Goal: Task Accomplishment & Management: Manage account settings

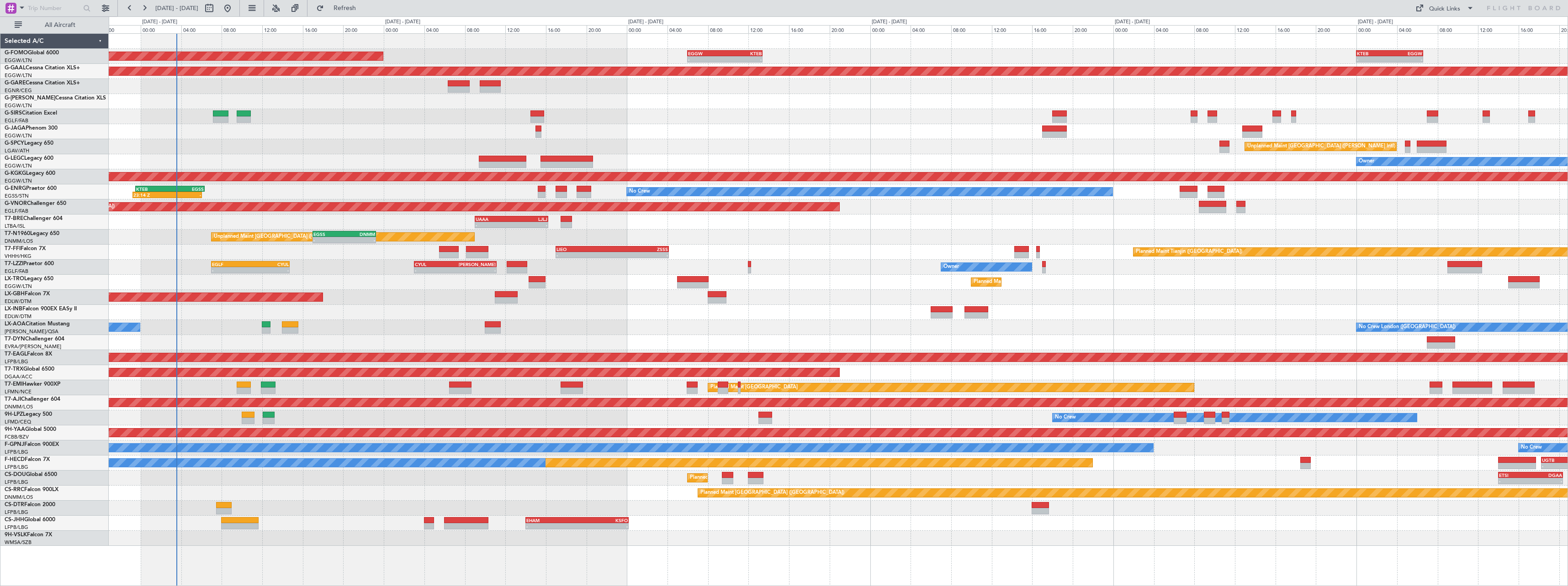
click at [613, 288] on div "Planned Maint Dusseldorf" at bounding box center [837, 282] width 1459 height 15
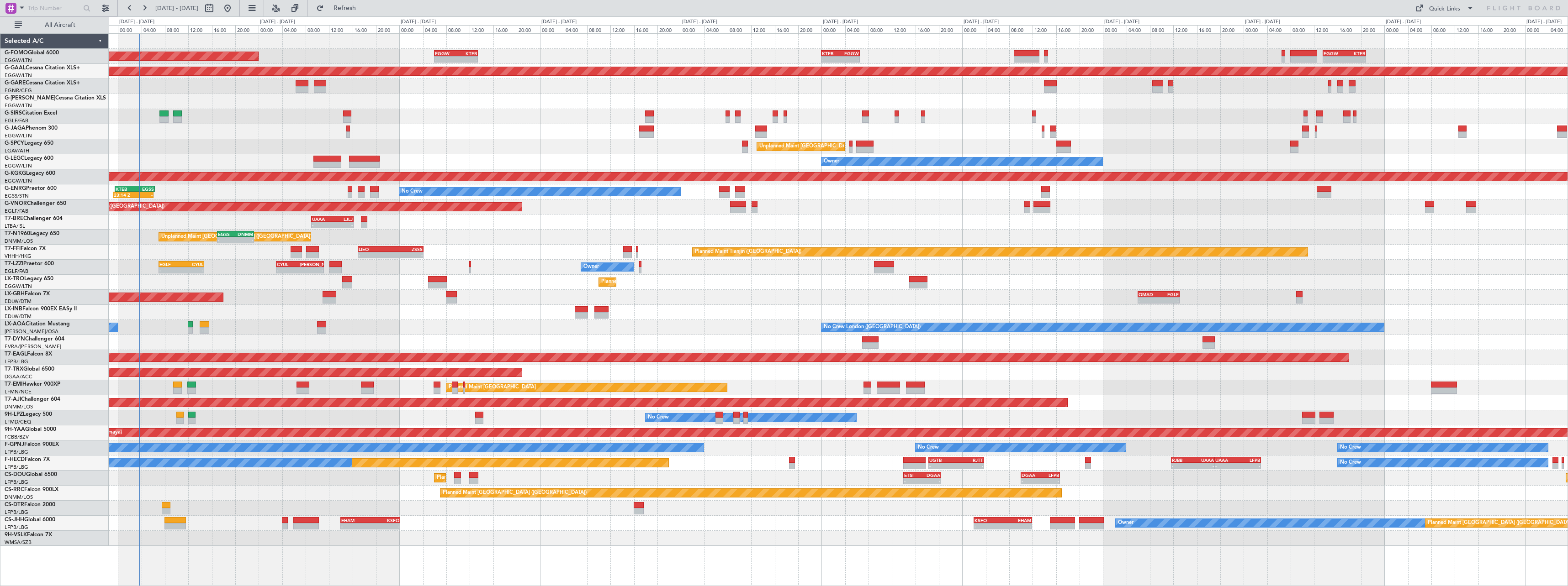
click at [466, 310] on div "Planned Maint [GEOGRAPHIC_DATA] ([GEOGRAPHIC_DATA]) - - EGGW 06:00 Z KTEB 13:25…" at bounding box center [837, 291] width 1459 height 513
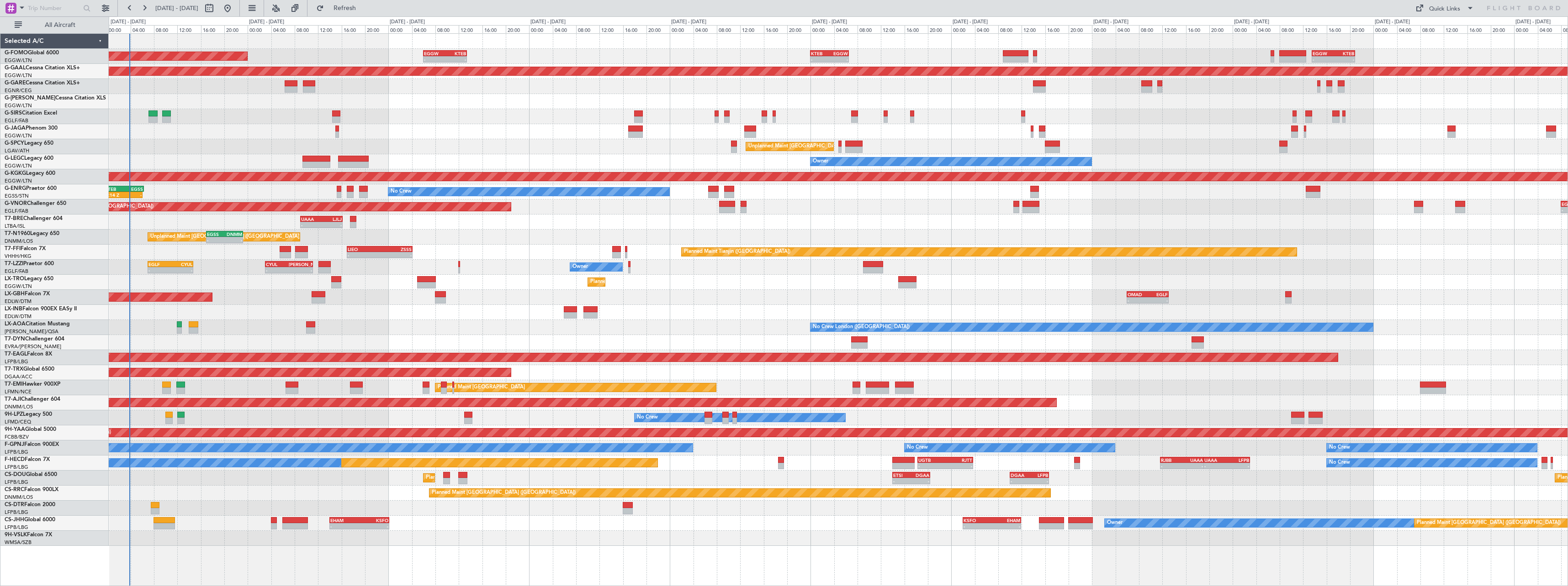
click at [335, 317] on div at bounding box center [837, 312] width 1459 height 15
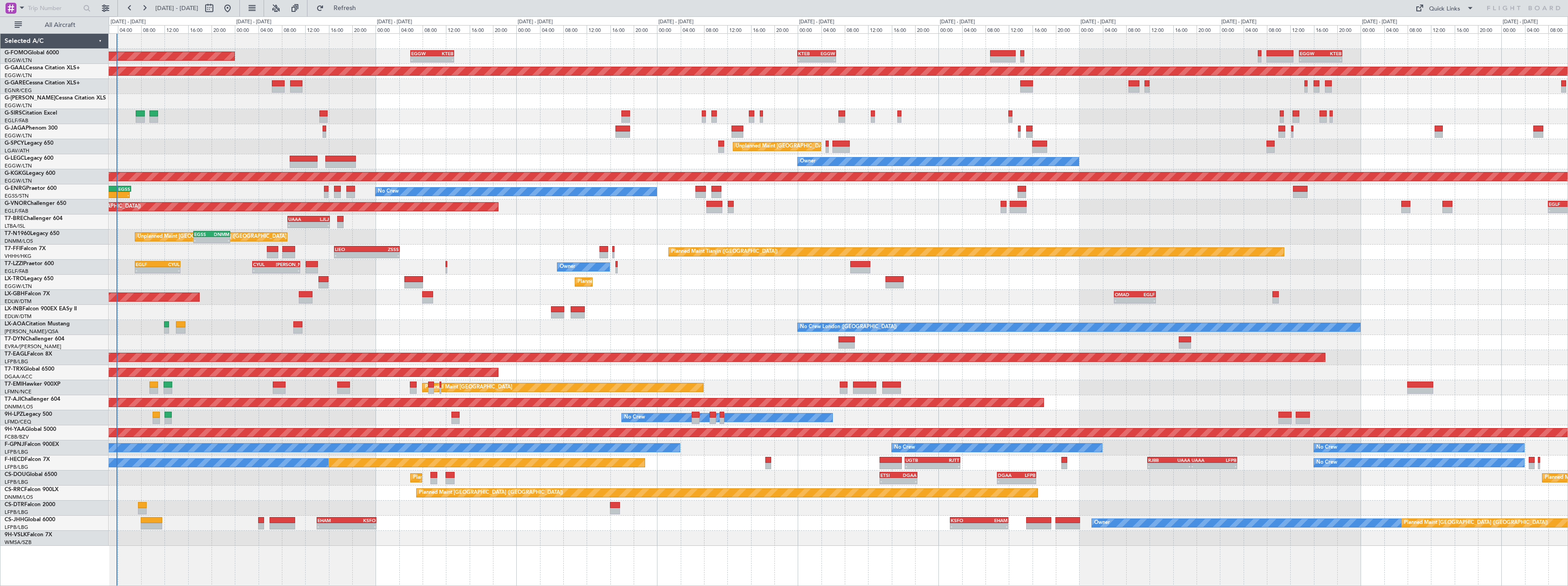
click at [546, 139] on div "Planned Maint [GEOGRAPHIC_DATA] ([GEOGRAPHIC_DATA]) - - EGGW 06:00 Z KTEB 13:25…" at bounding box center [837, 291] width 1459 height 513
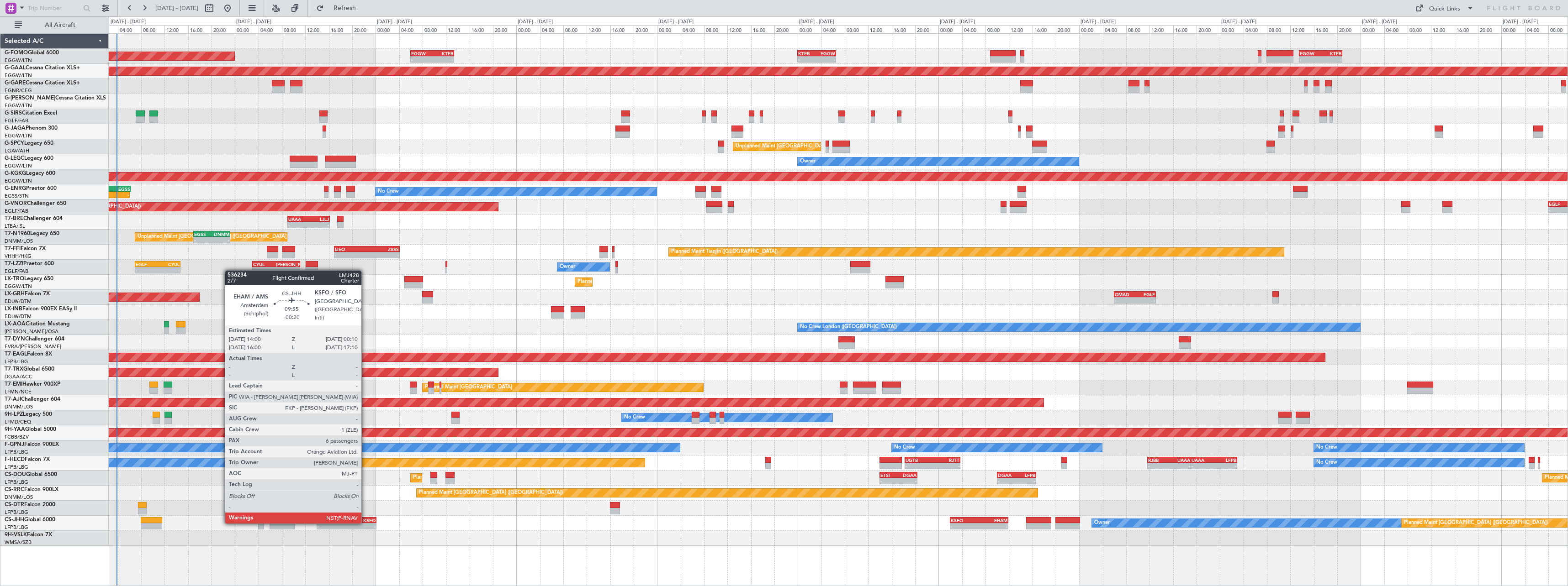
click at [366, 523] on div "EHAM 14:00 Z KSFO 00:10 Z" at bounding box center [346, 520] width 60 height 7
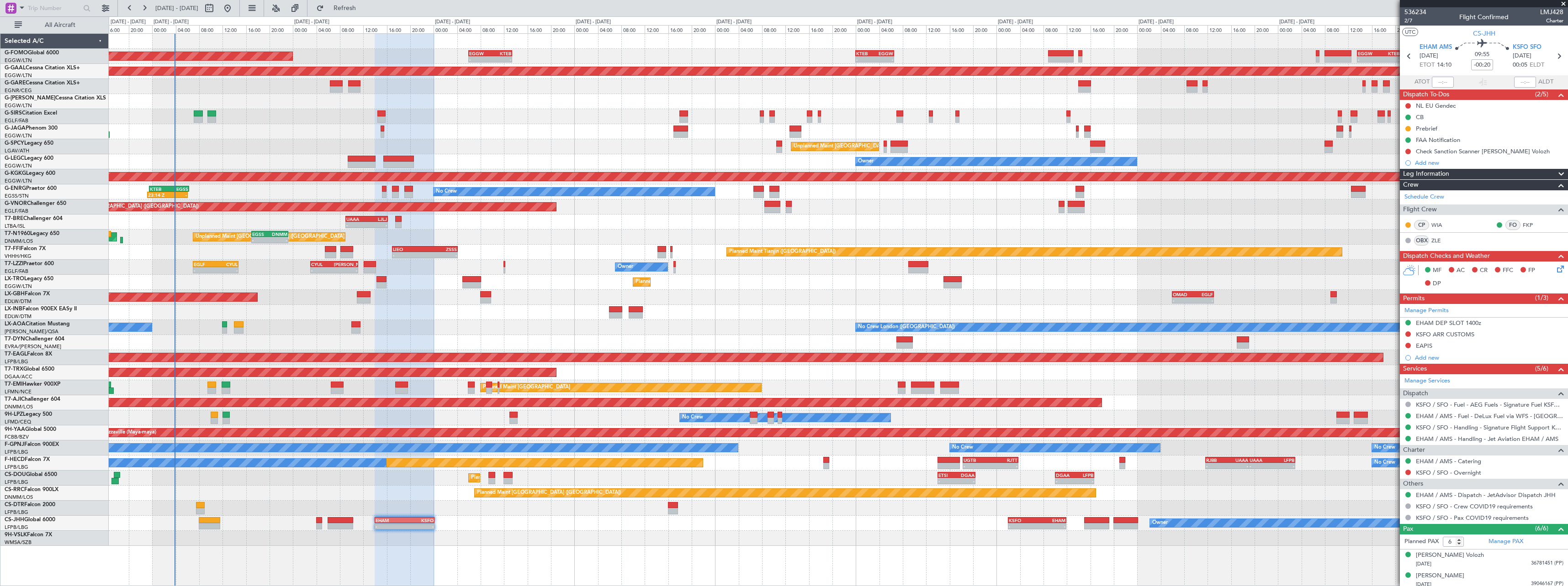
click at [283, 320] on div "Planned Maint [GEOGRAPHIC_DATA] ([GEOGRAPHIC_DATA]) - - EGGW 06:00 Z KTEB 13:25…" at bounding box center [837, 291] width 1459 height 513
click at [1536, 47] on span "KSFO SFO" at bounding box center [1527, 47] width 29 height 9
click at [1533, 47] on span "KSFO SFO" at bounding box center [1527, 47] width 29 height 9
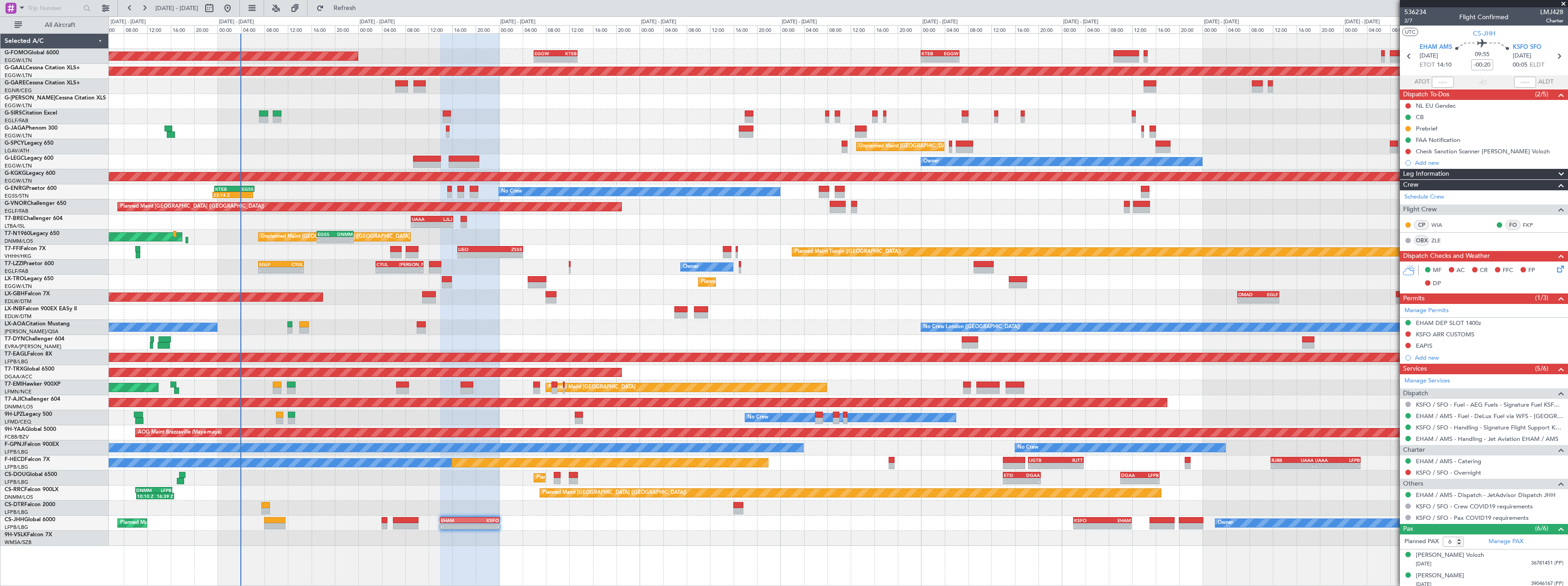
click at [367, 158] on div "Owner" at bounding box center [837, 162] width 1459 height 15
click at [275, 260] on div "Owner - - EGLF 07:00 Z CYUL 14:45 Z - - CYUL 03:00 Z [PERSON_NAME] 11:10 Z" at bounding box center [837, 268] width 1459 height 15
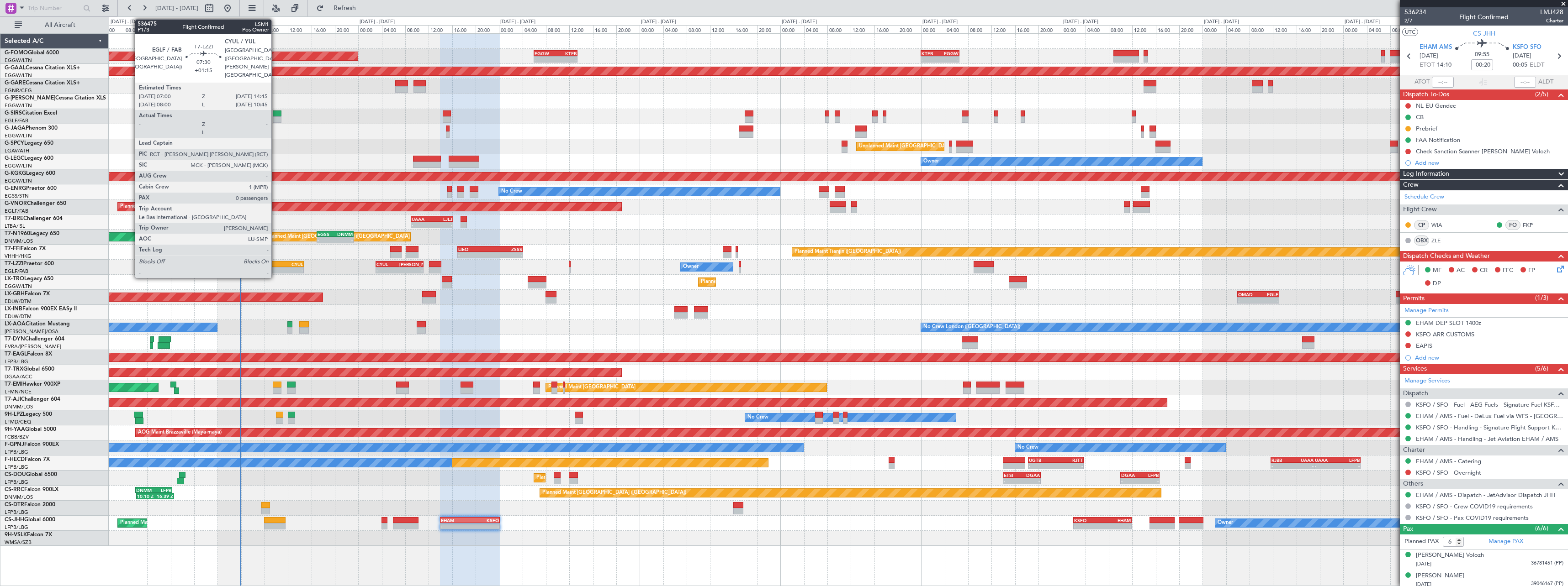
click at [276, 262] on div "EGLF" at bounding box center [270, 265] width 22 height 6
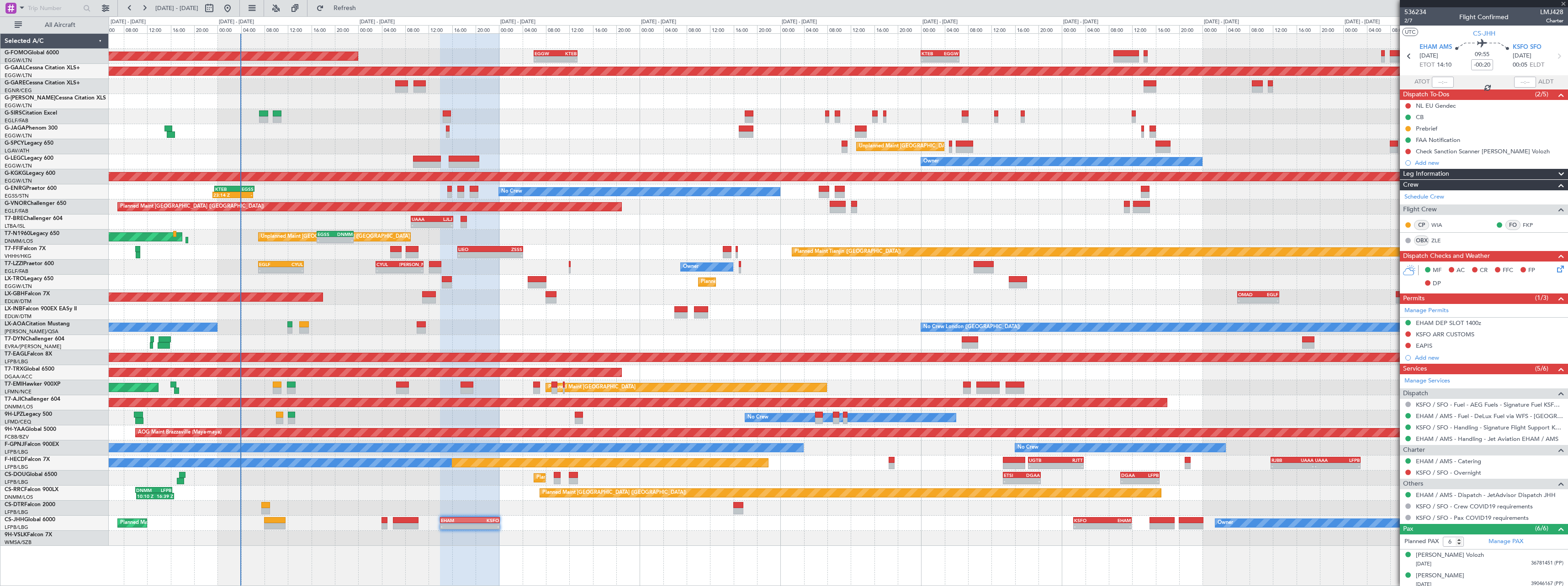
type input "+01:15"
type input "0"
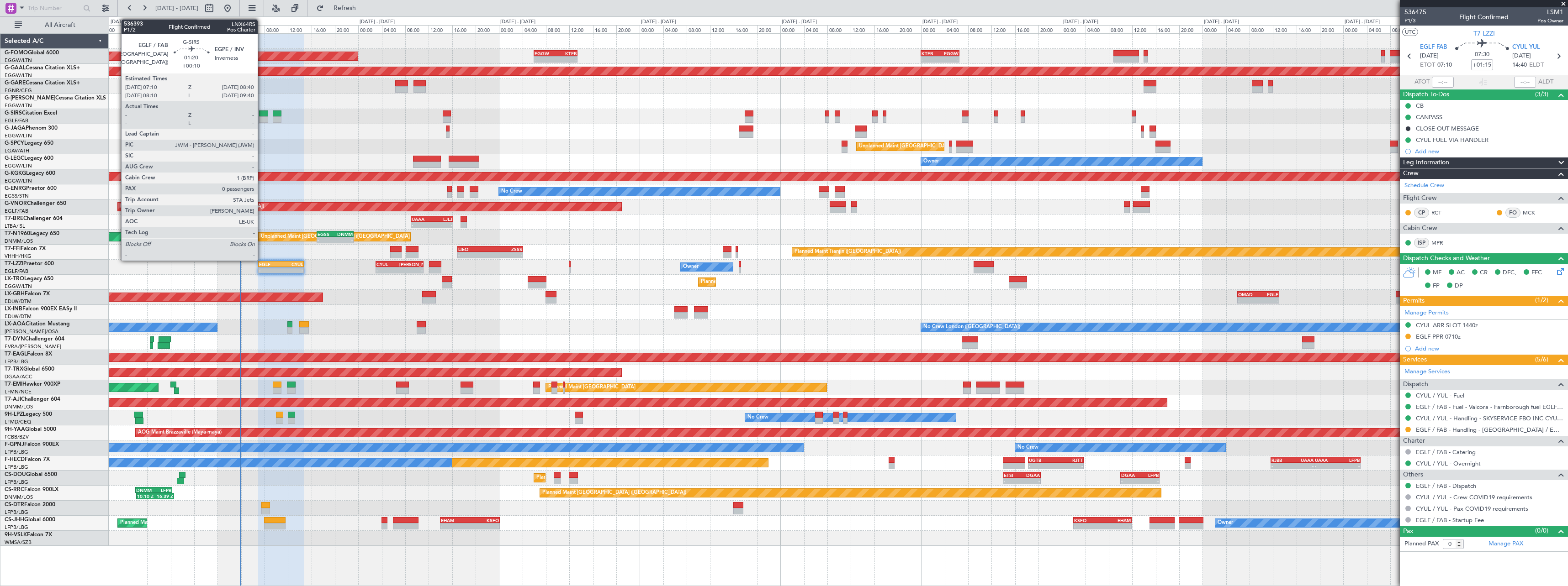
click at [262, 113] on div at bounding box center [264, 113] width 10 height 7
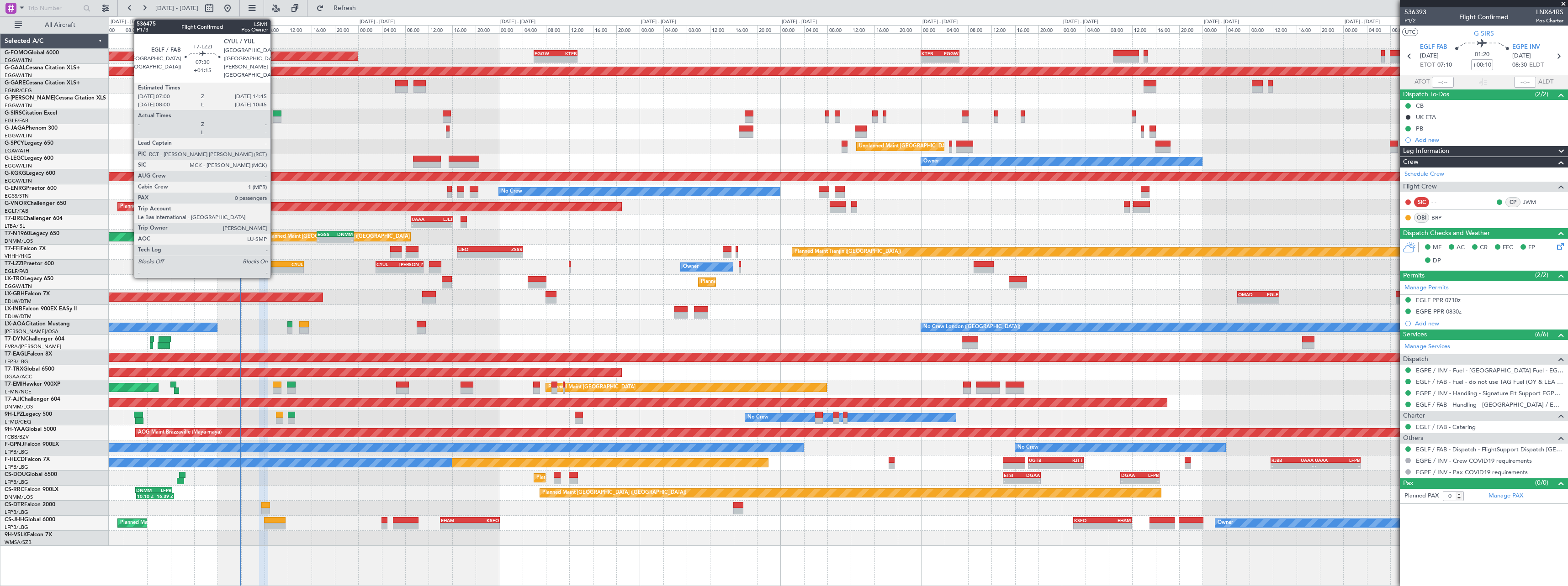
click at [275, 264] on div "EGLF" at bounding box center [270, 265] width 22 height 6
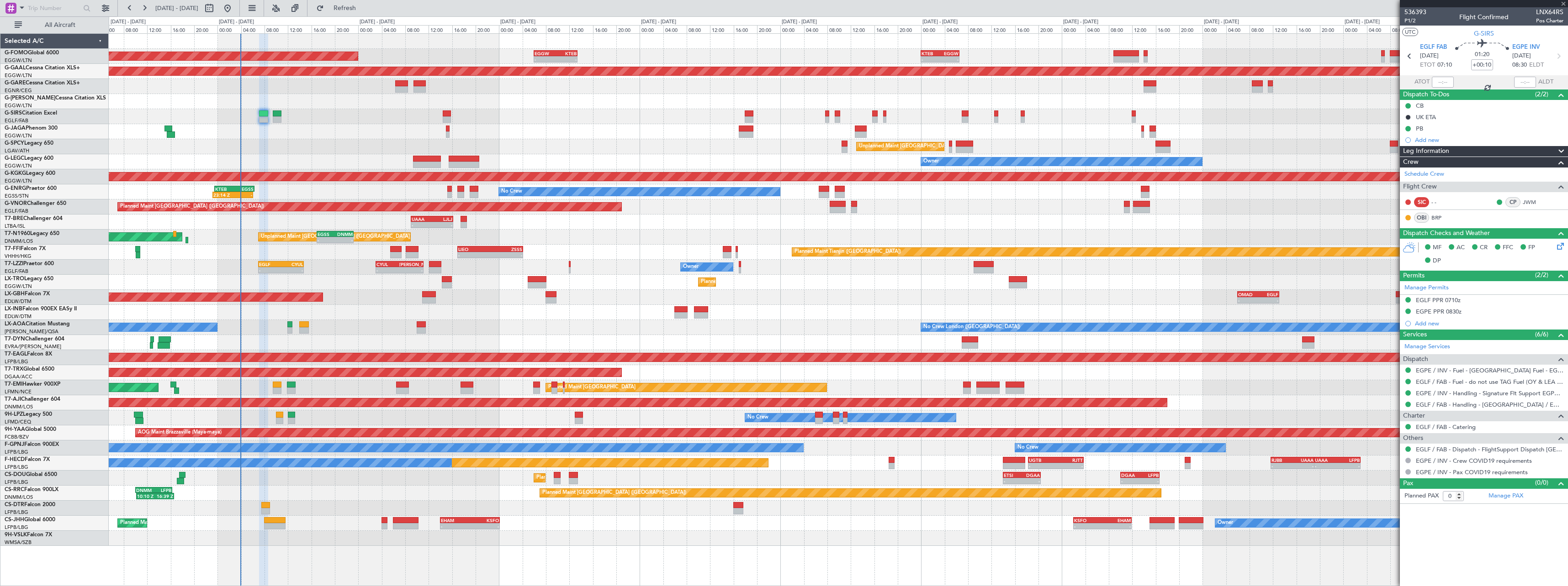
type input "+01:15"
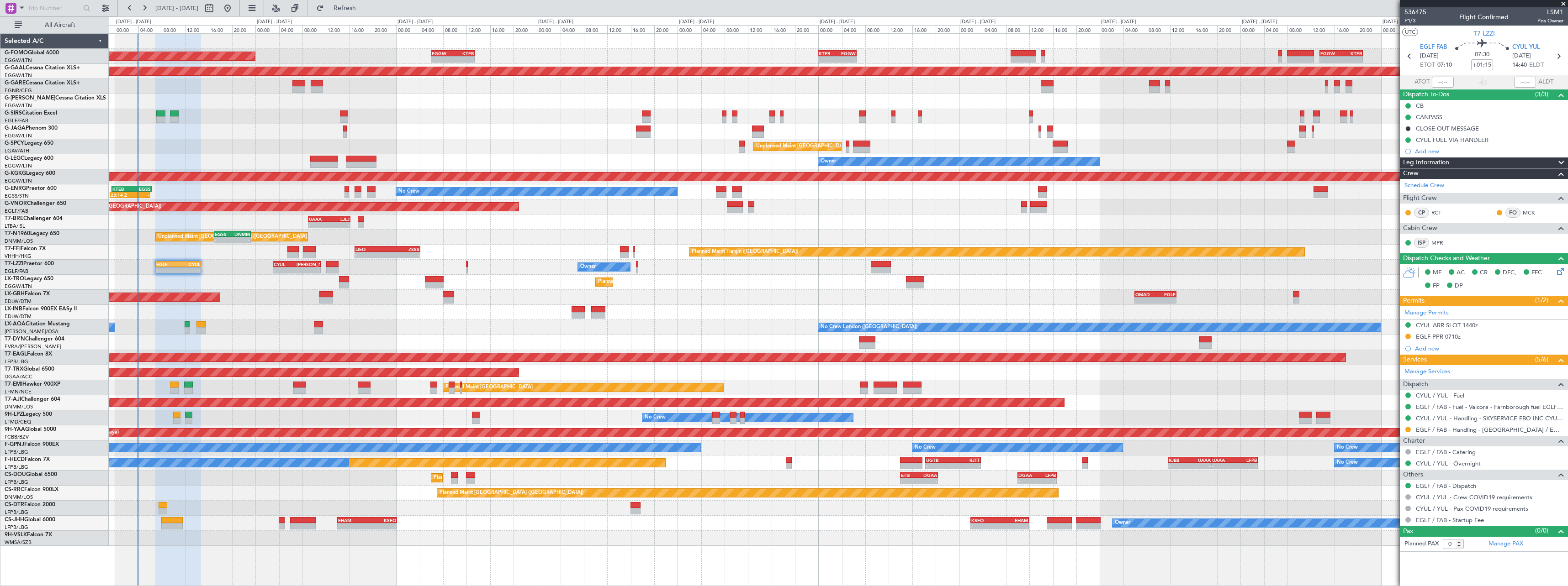
click at [549, 122] on div "Planned Maint [GEOGRAPHIC_DATA] ([GEOGRAPHIC_DATA]) - - EGGW 06:00 Z KTEB 13:25…" at bounding box center [837, 291] width 1459 height 513
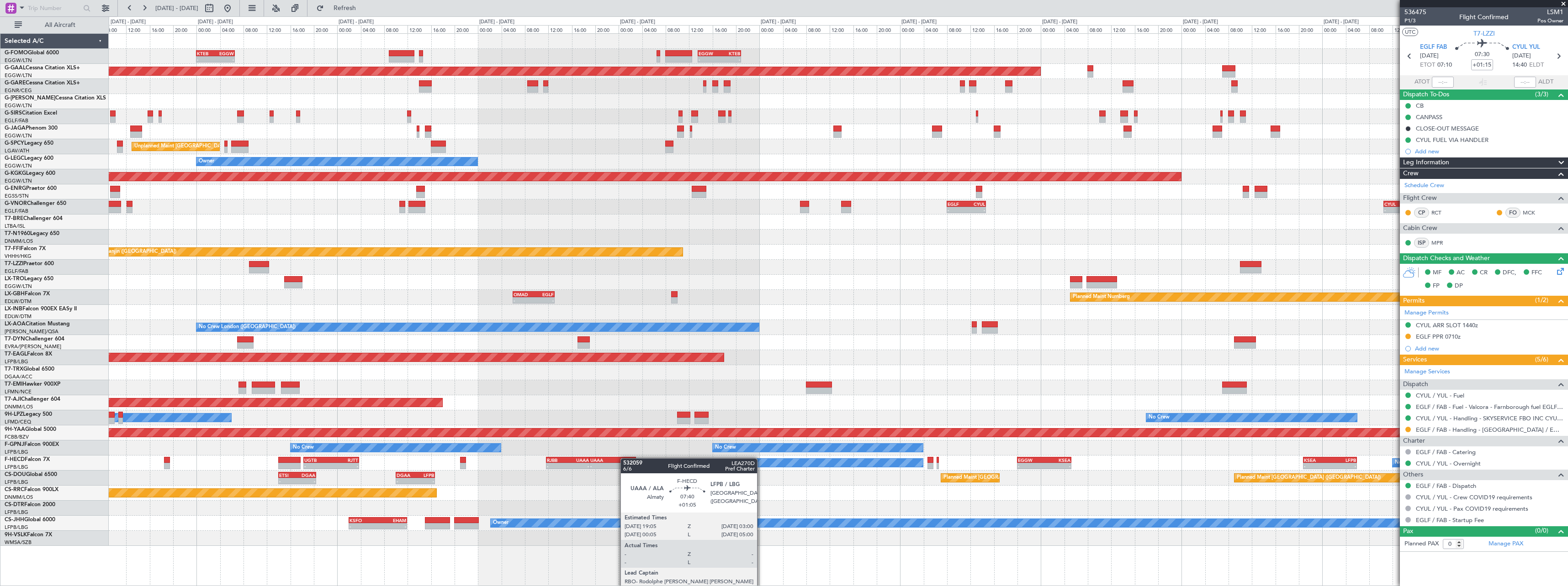
click at [604, 458] on div "- - KTEB 00:00 Z EGGW 06:35 Z - - EGGW 13:30 Z KTEB 20:55 Z EGGW 06:00 Z KTEB 1…" at bounding box center [837, 291] width 1459 height 513
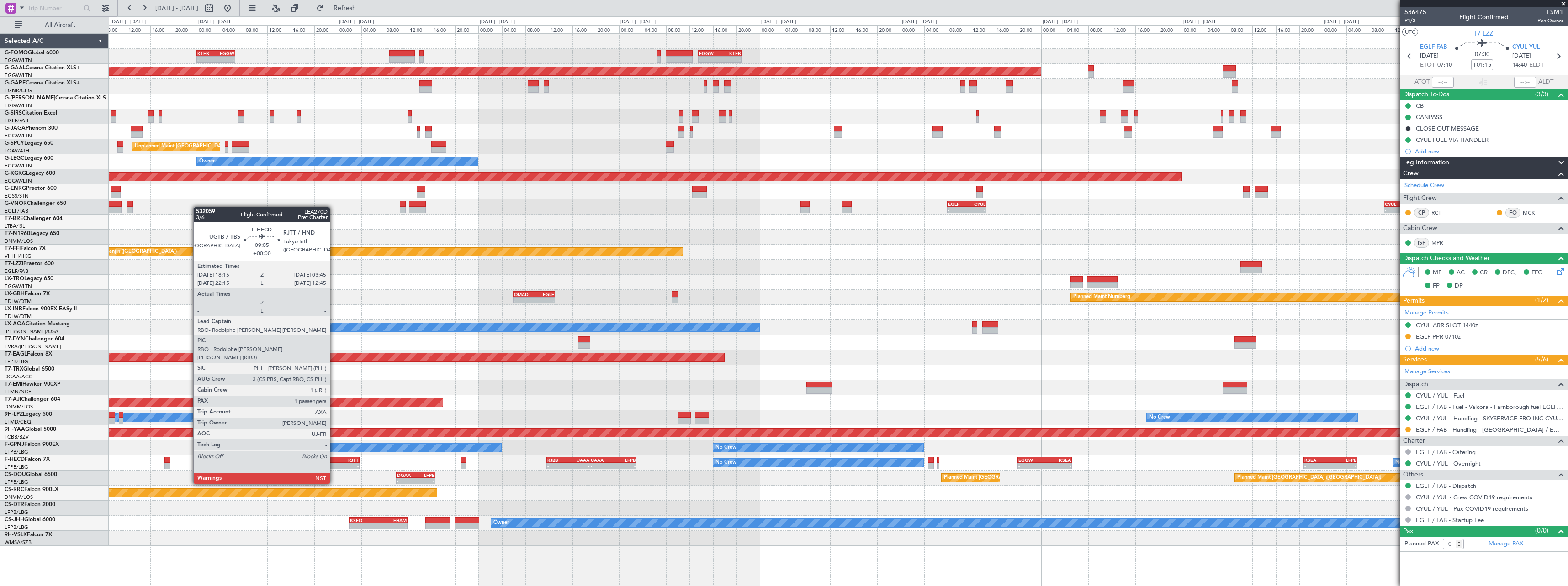
click at [335, 459] on div "RJTT" at bounding box center [345, 461] width 27 height 6
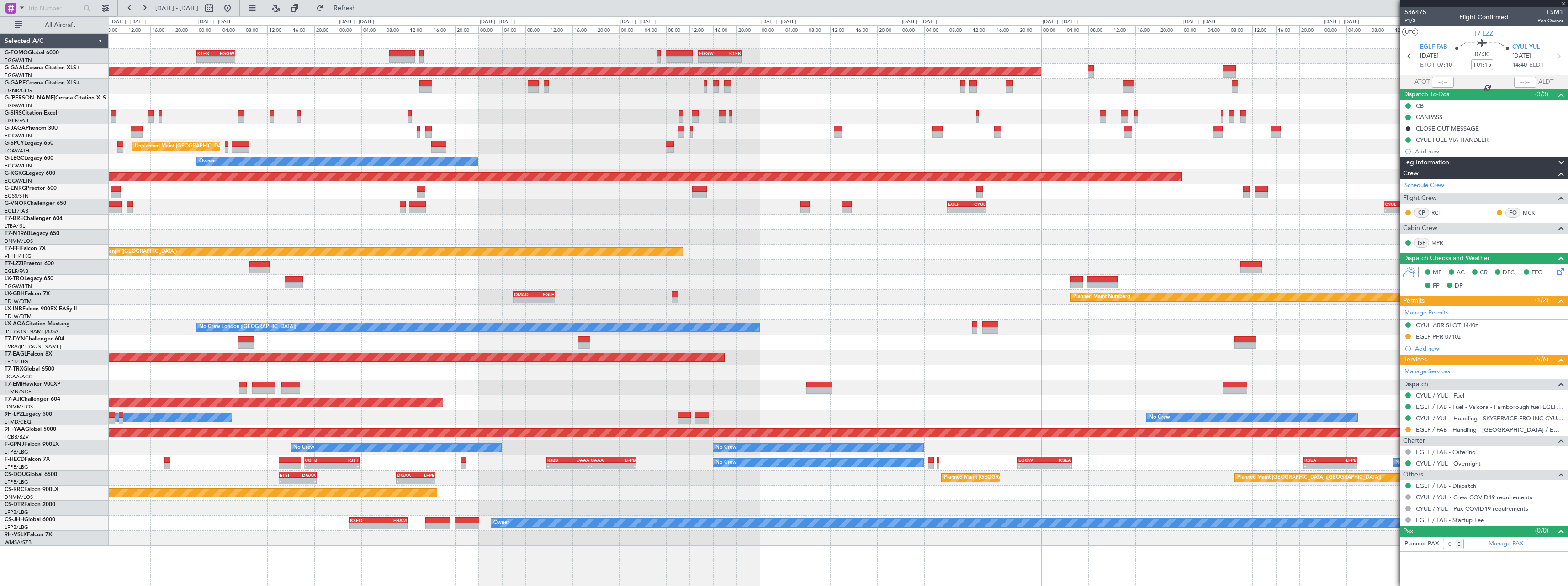
type input "1"
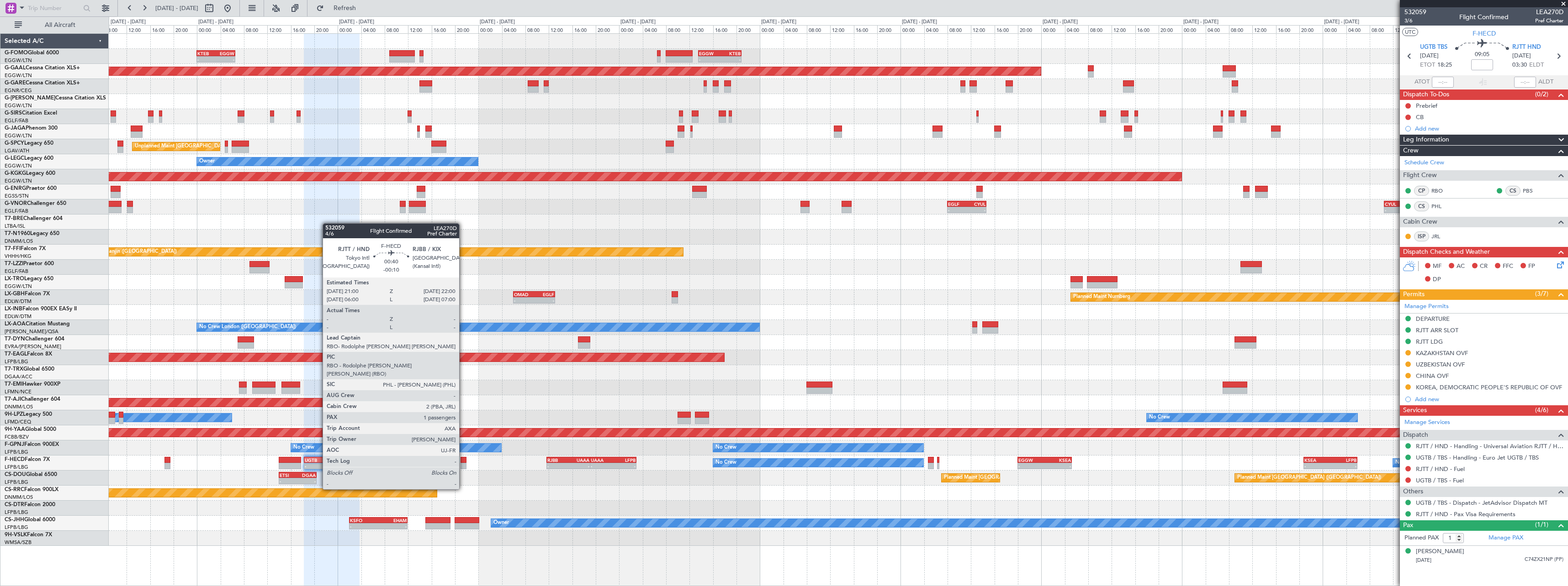
click at [465, 464] on div at bounding box center [464, 466] width 6 height 7
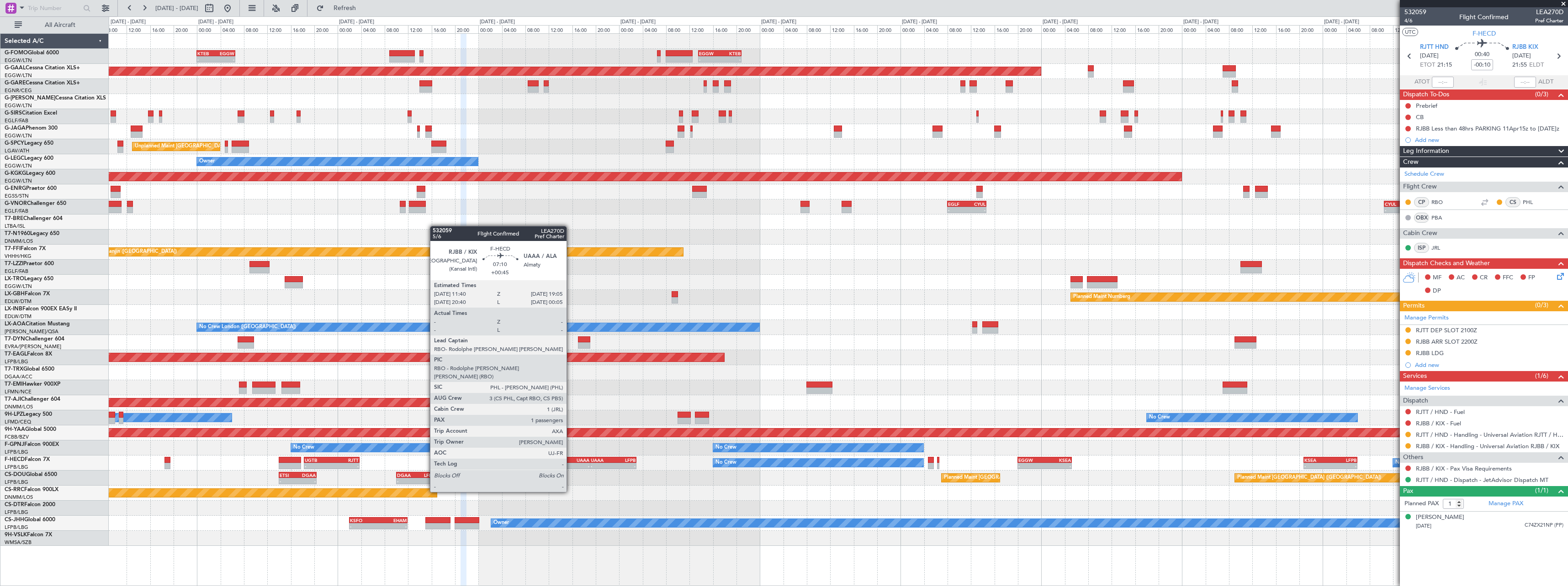
click at [571, 466] on div "-" at bounding box center [579, 466] width 21 height 6
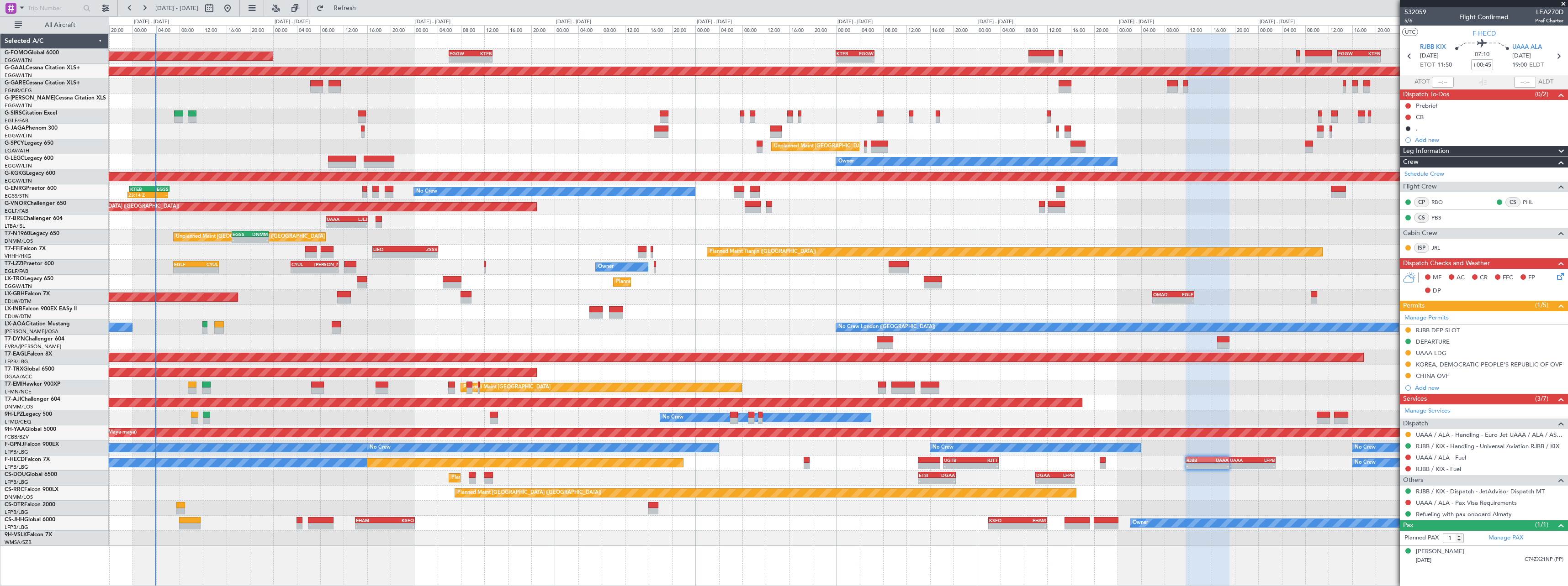
click at [1073, 283] on div "- - KTEB 00:00 Z EGGW 06:35 Z - - EGGW 13:30 Z KTEB 20:55 Z EGGW 06:00 Z KTEB 1…" at bounding box center [837, 291] width 1459 height 513
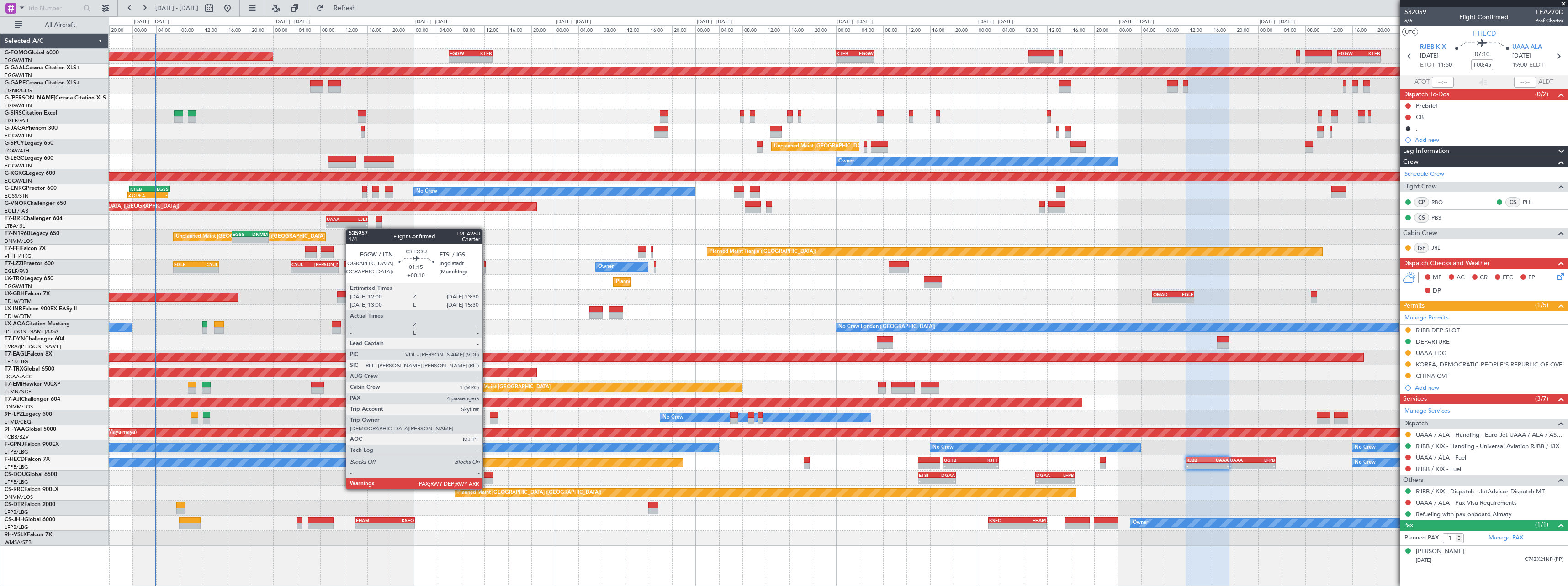
click at [487, 481] on div at bounding box center [488, 481] width 10 height 7
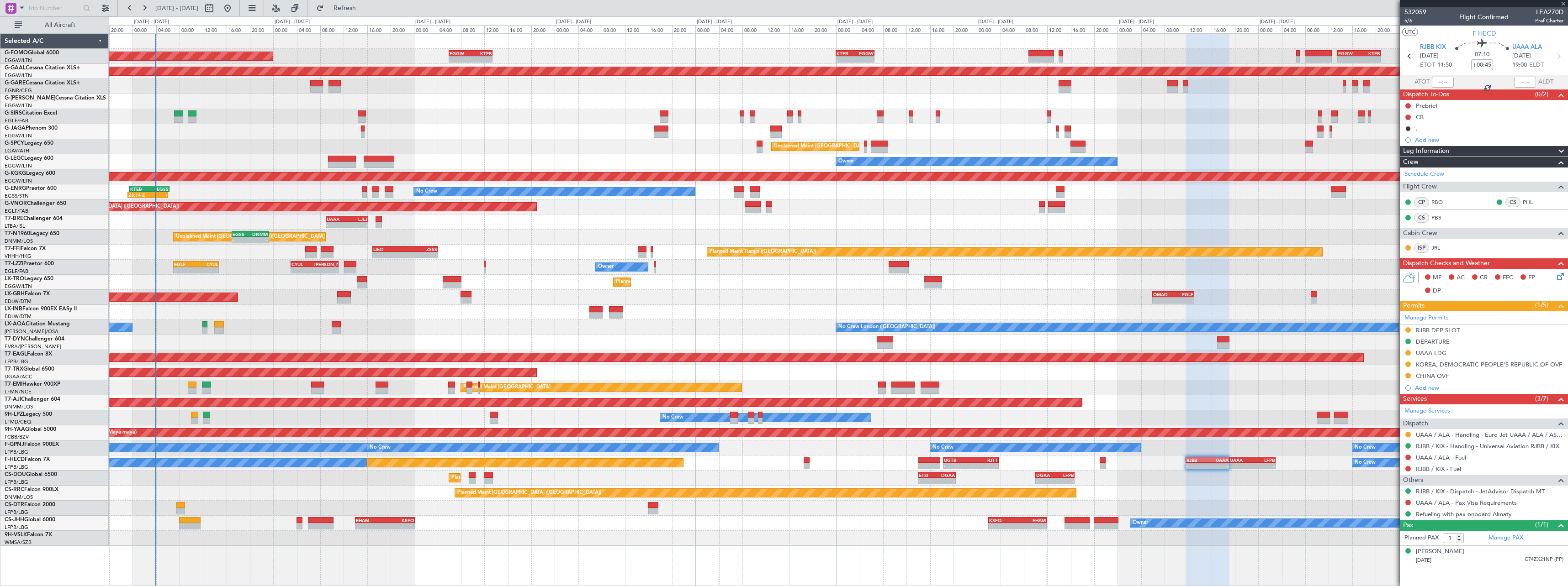
type input "+00:10"
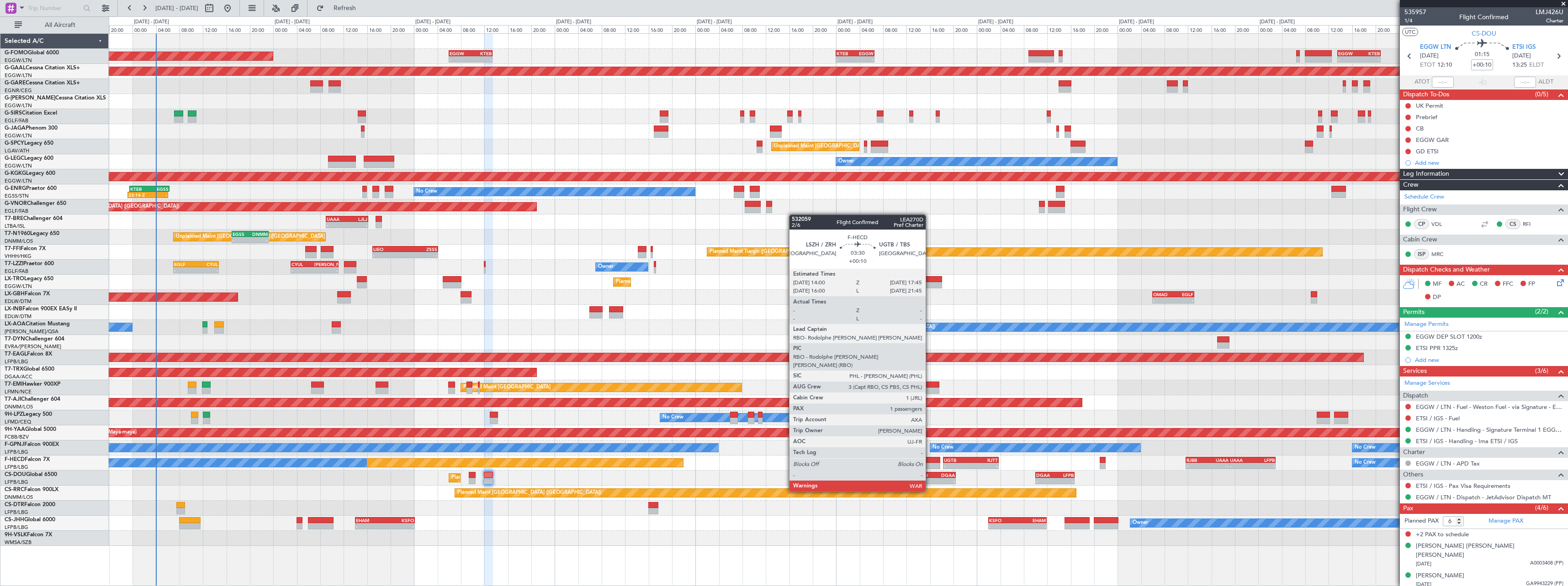
click at [930, 466] on div at bounding box center [929, 466] width 23 height 7
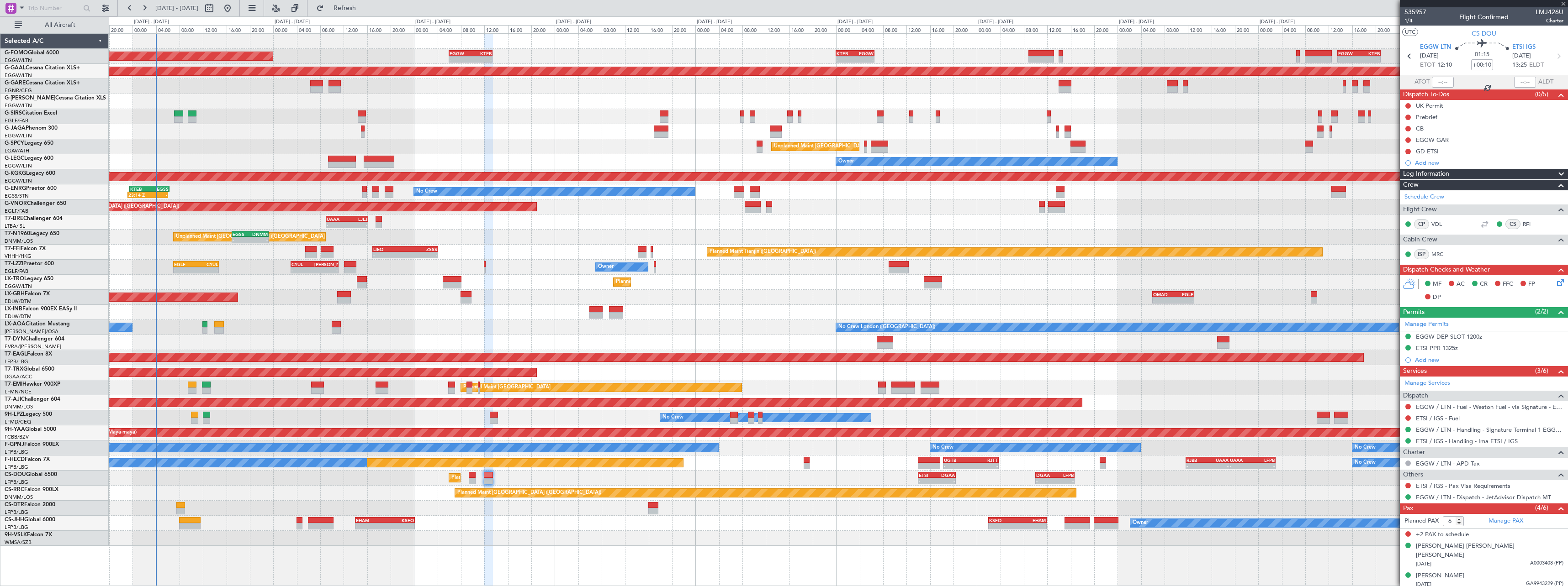
type input "1"
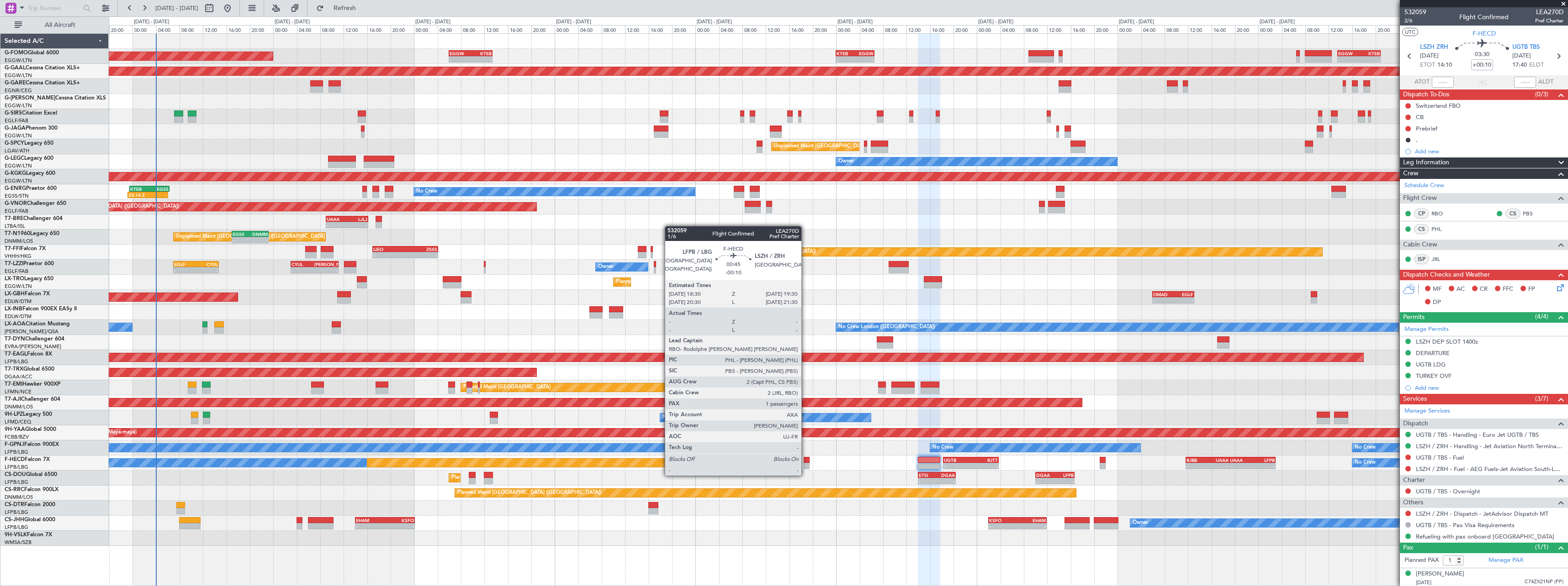
click at [806, 466] on div at bounding box center [807, 466] width 6 height 7
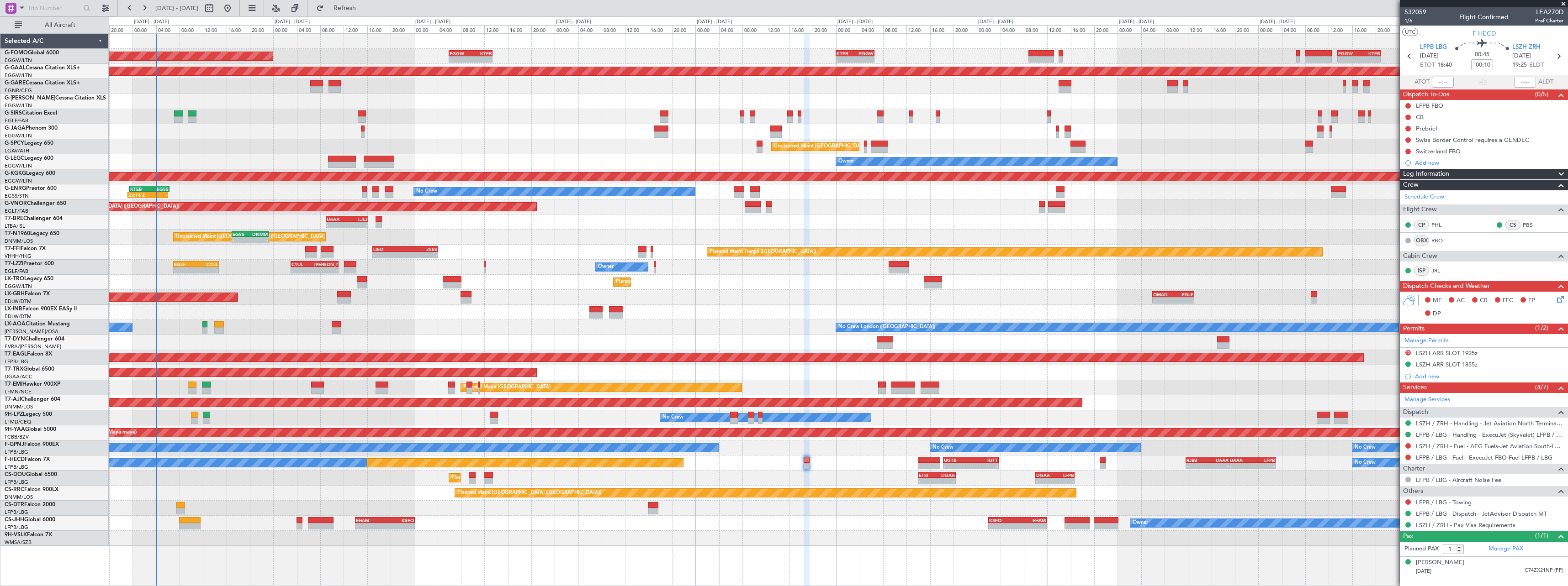
click at [250, 296] on div "Planned Maint [GEOGRAPHIC_DATA] ([GEOGRAPHIC_DATA] Intl) - - OMAD 06:00 Z EGLF …" at bounding box center [837, 297] width 1459 height 15
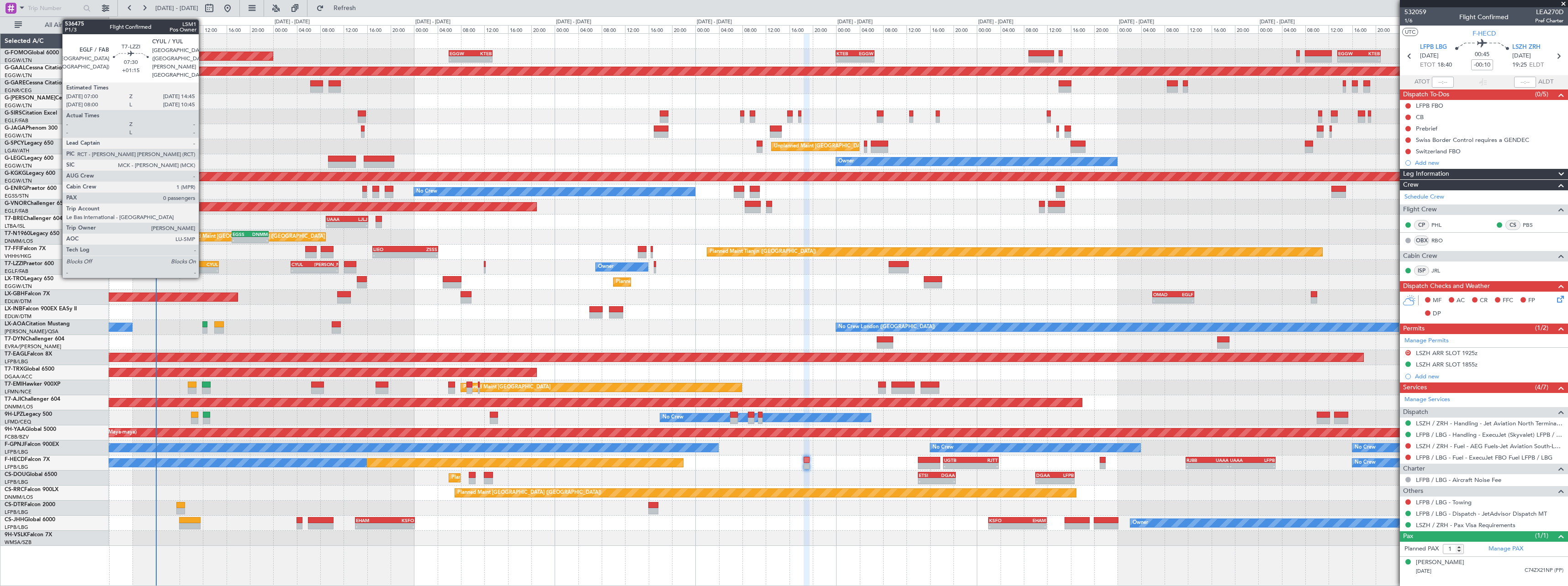
click at [203, 267] on div "EGLF 07:00 Z CYUL 14:45 Z" at bounding box center [196, 264] width 46 height 7
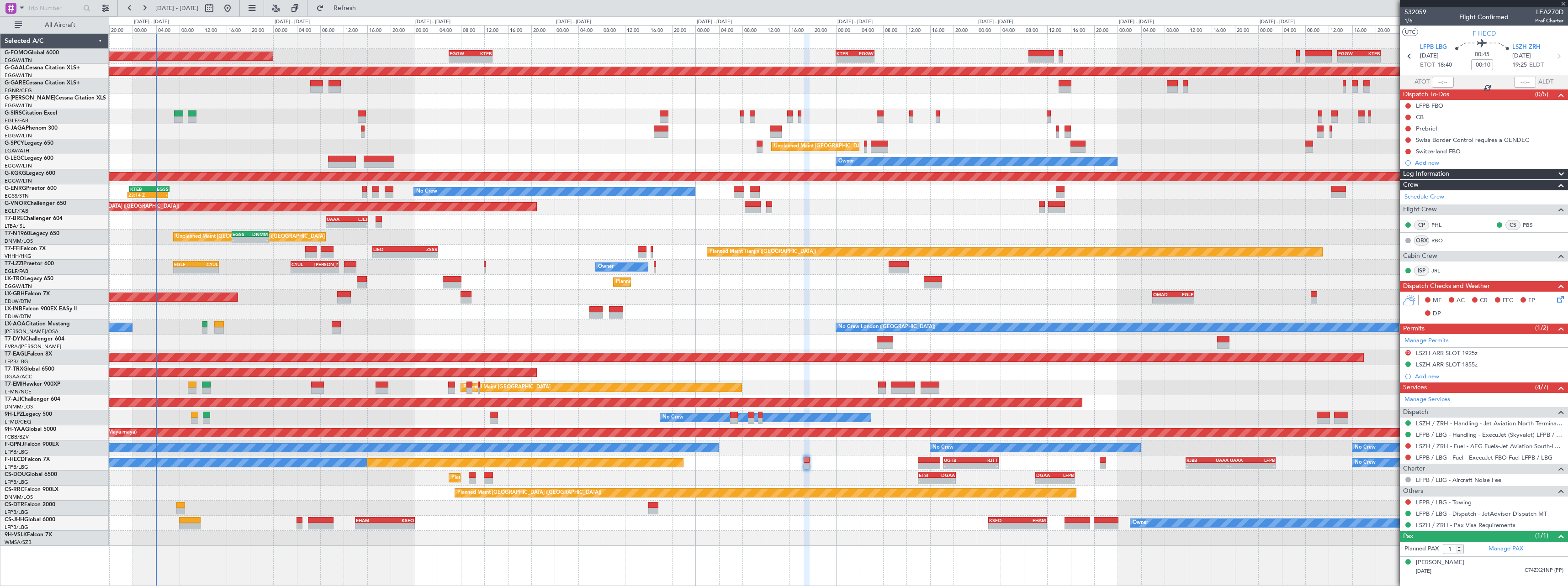
type input "+01:15"
type input "0"
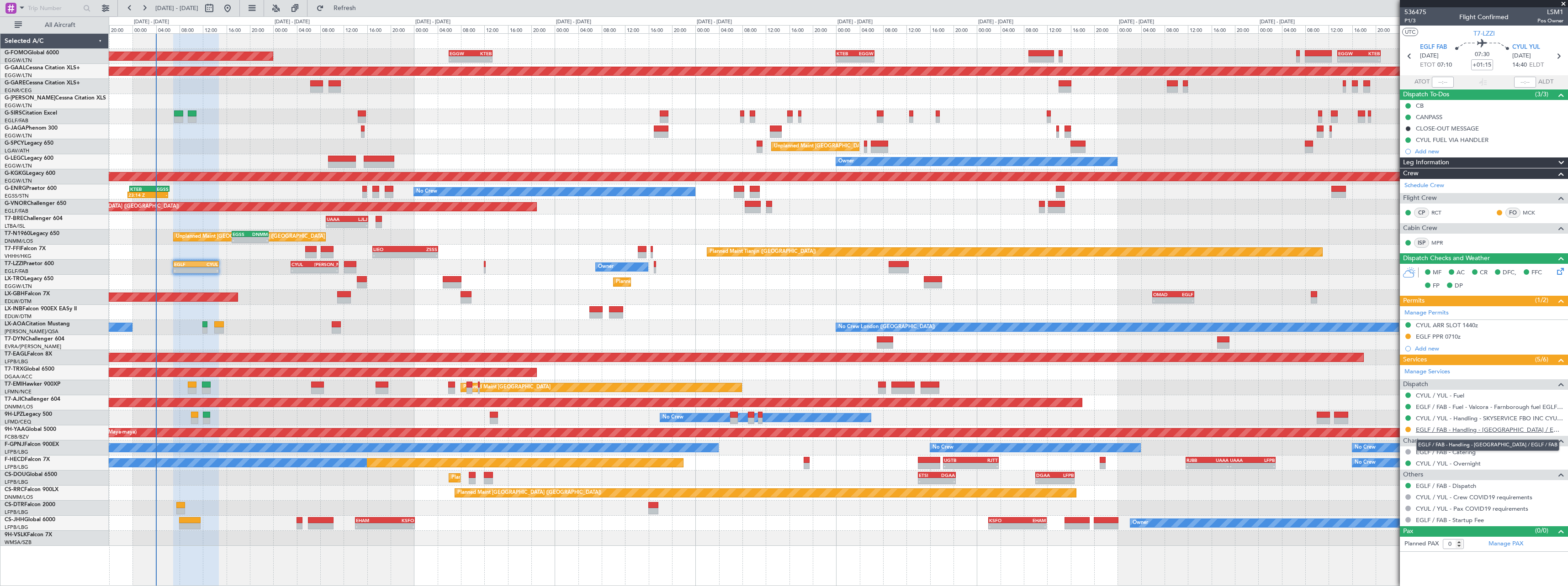
click at [1523, 429] on link "EGLF / FAB - Handling - [GEOGRAPHIC_DATA] / EGLF / FAB" at bounding box center [1489, 430] width 147 height 8
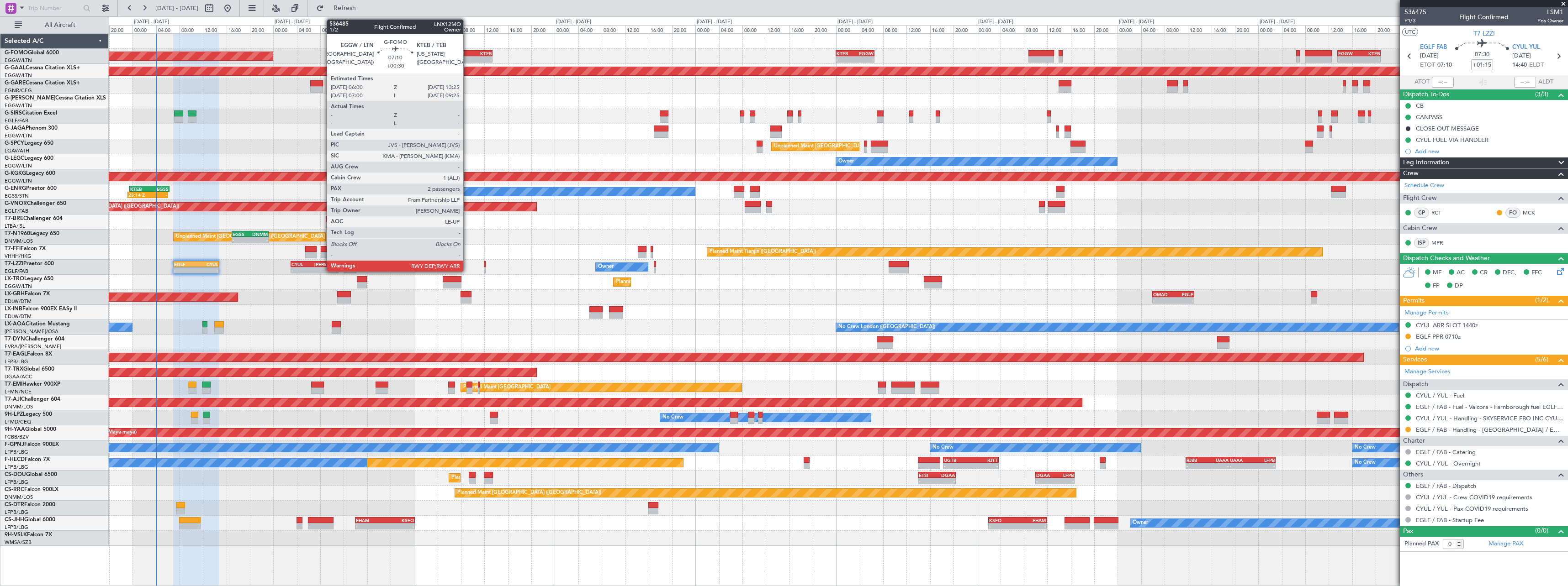
click at [468, 58] on div "-" at bounding box center [460, 60] width 21 height 6
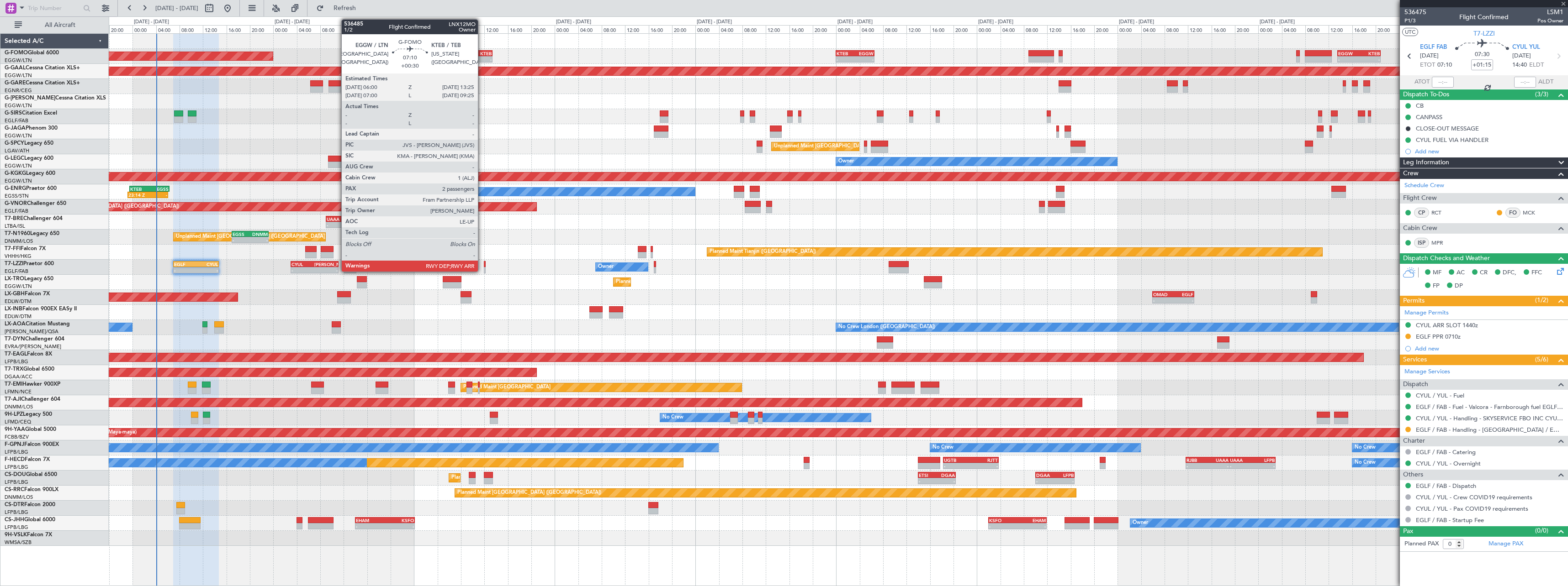
type input "+00:30"
type input "2"
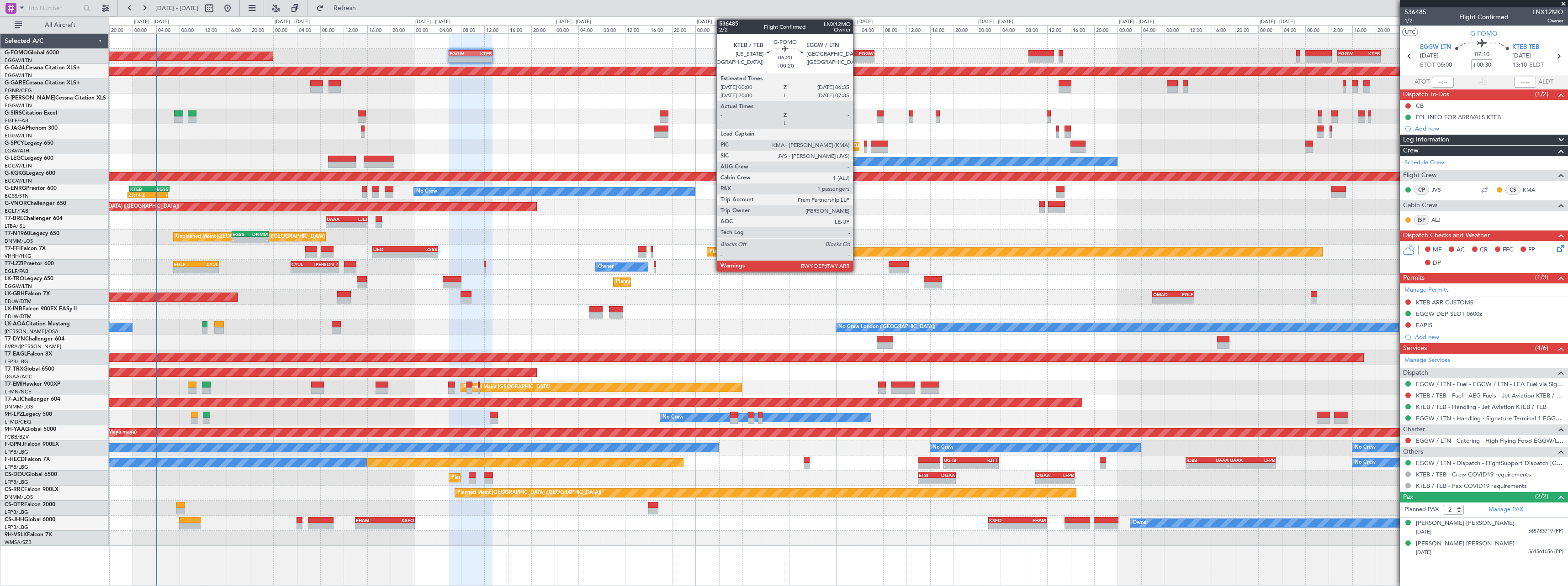
click at [857, 58] on div "-" at bounding box center [864, 60] width 18 height 6
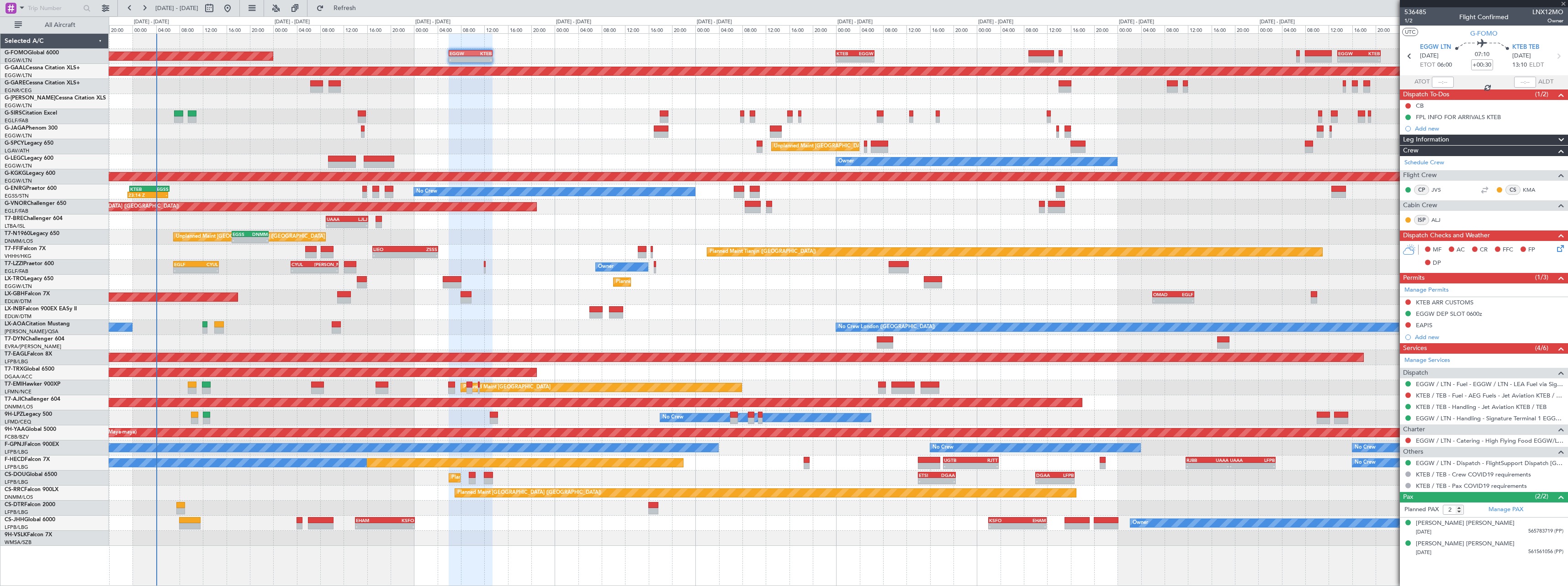
type input "+00:20"
type input "1"
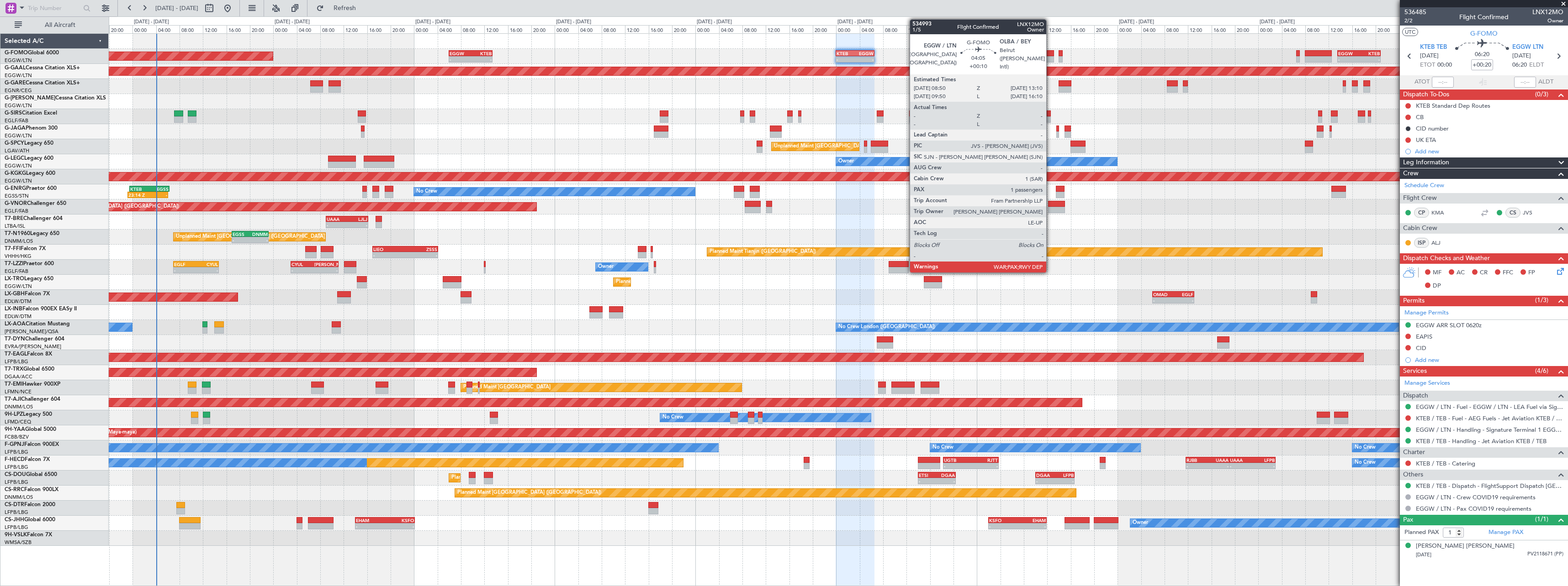
click at [1050, 57] on div at bounding box center [1041, 59] width 26 height 7
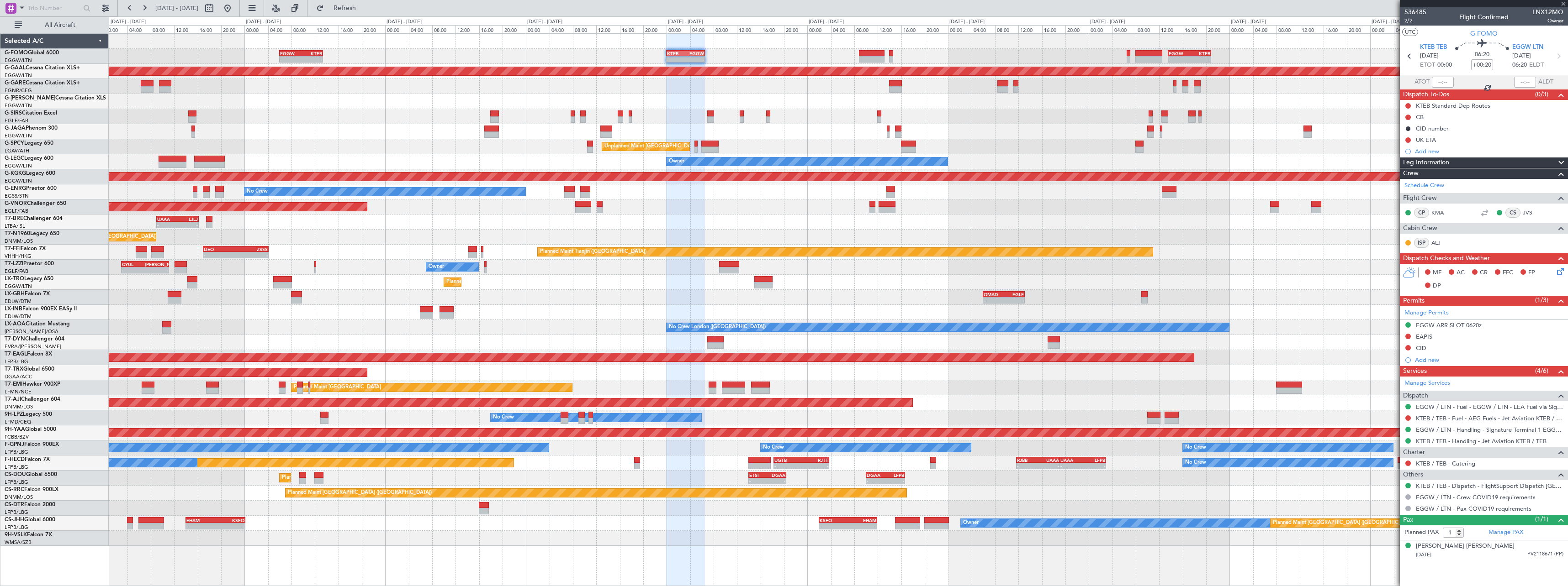
click at [993, 55] on div "- - EGGW 06:00 Z KTEB 13:25 Z - - KTEB 00:00 Z EGGW 06:35 Z - - EGGW 13:30 Z KT…" at bounding box center [837, 56] width 1459 height 15
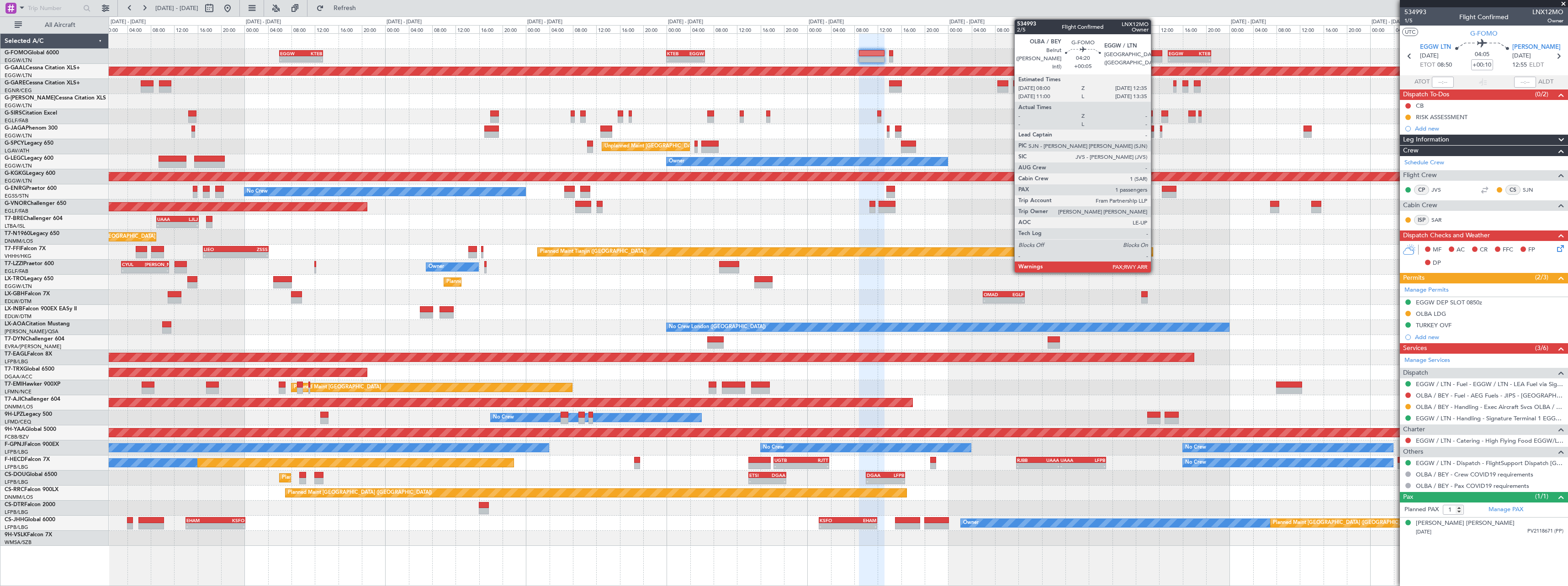
click at [1156, 56] on div at bounding box center [1149, 53] width 27 height 7
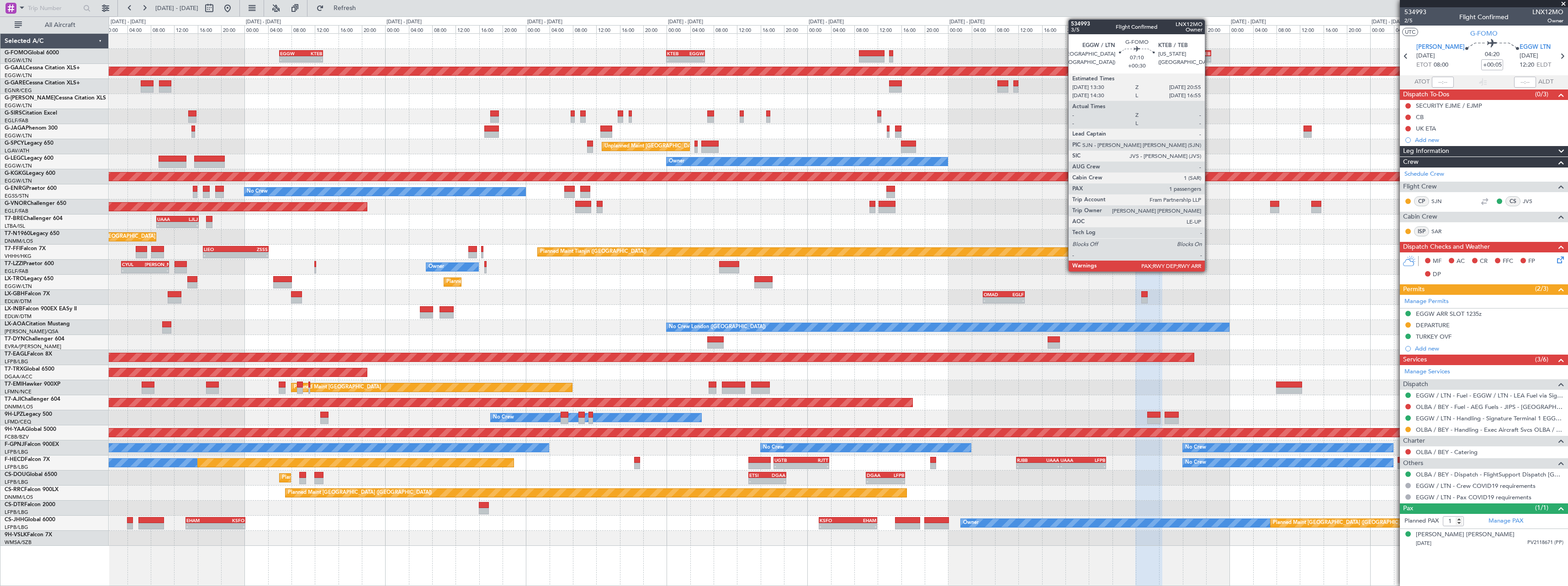
click at [1209, 58] on div "-" at bounding box center [1200, 60] width 21 height 6
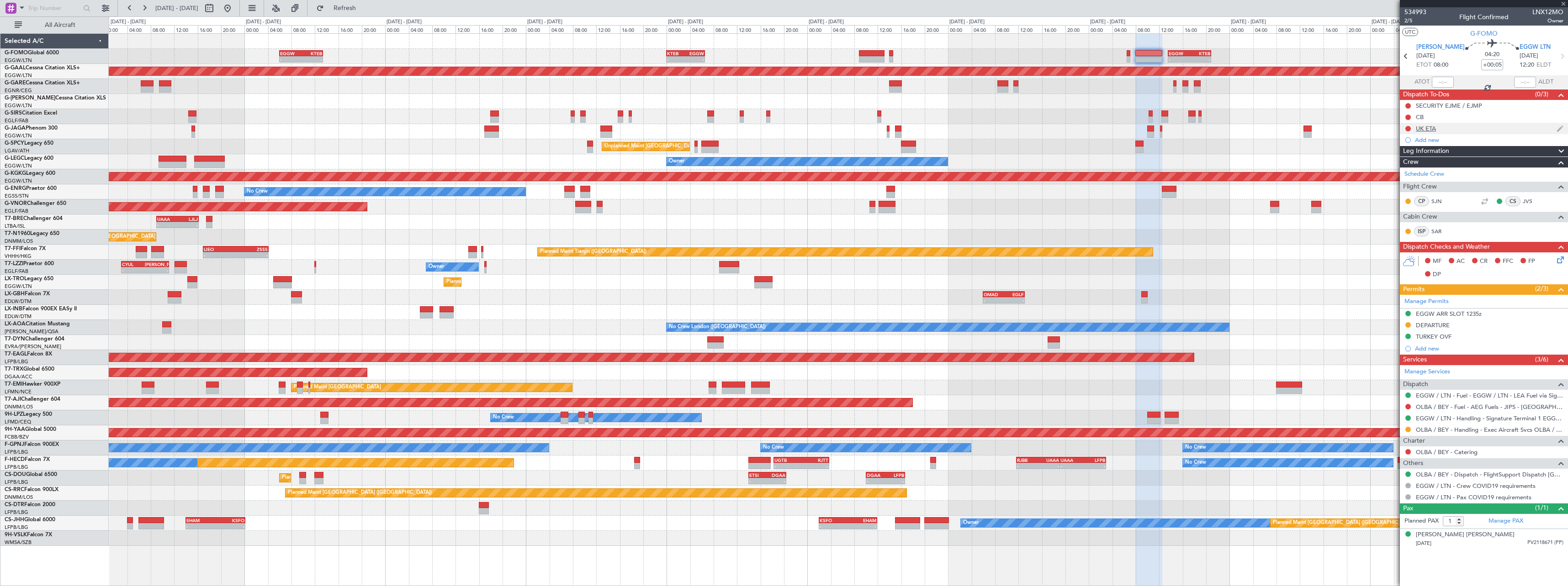
type input "+00:30"
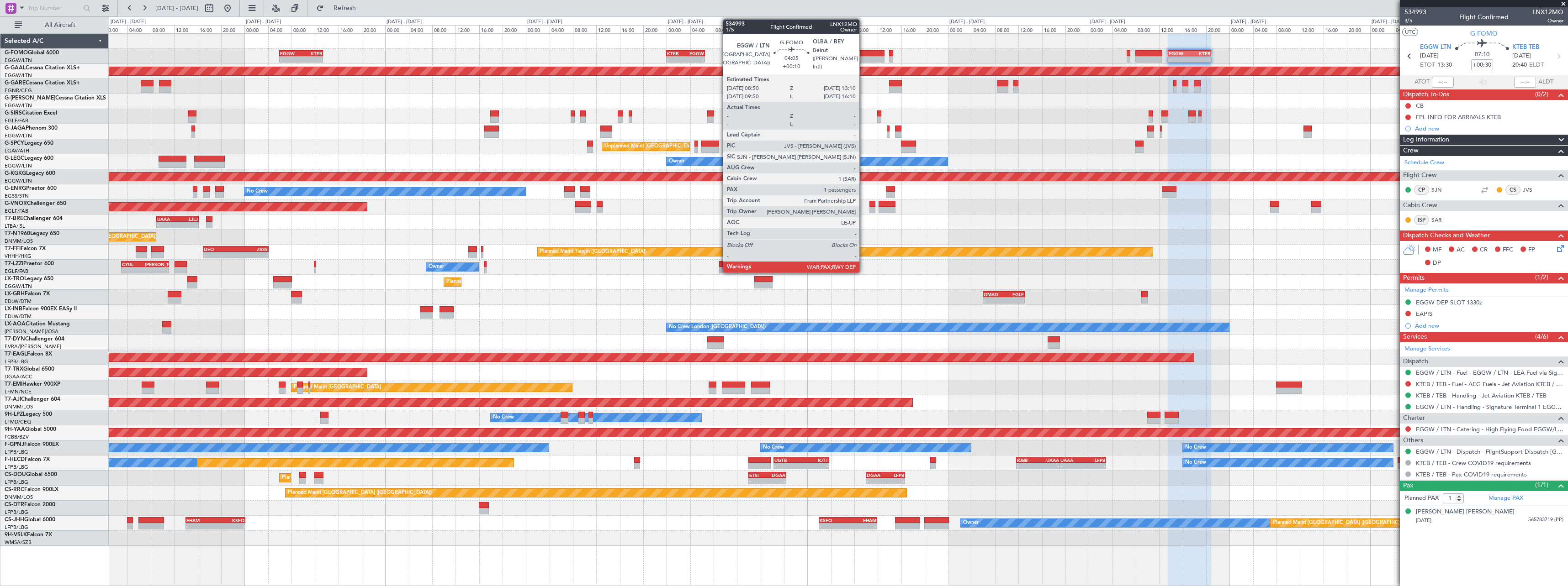
click at [864, 54] on div at bounding box center [871, 53] width 26 height 7
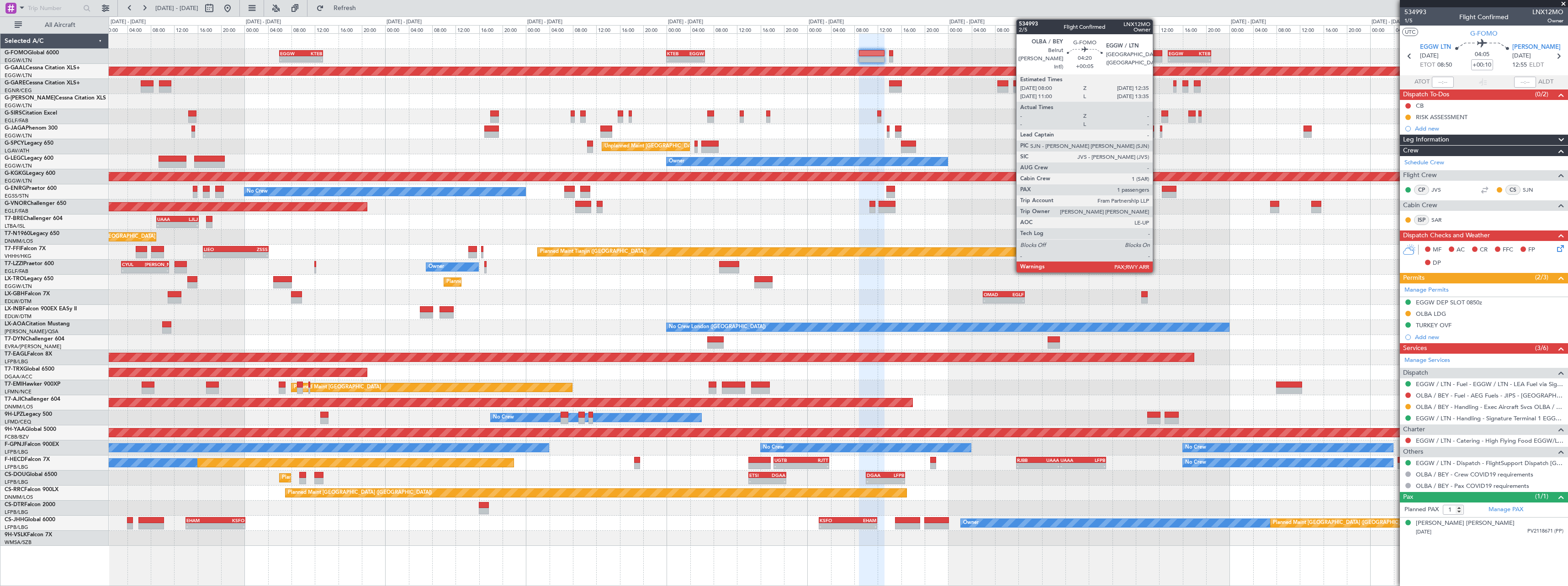
click at [1157, 56] on div at bounding box center [1149, 59] width 27 height 7
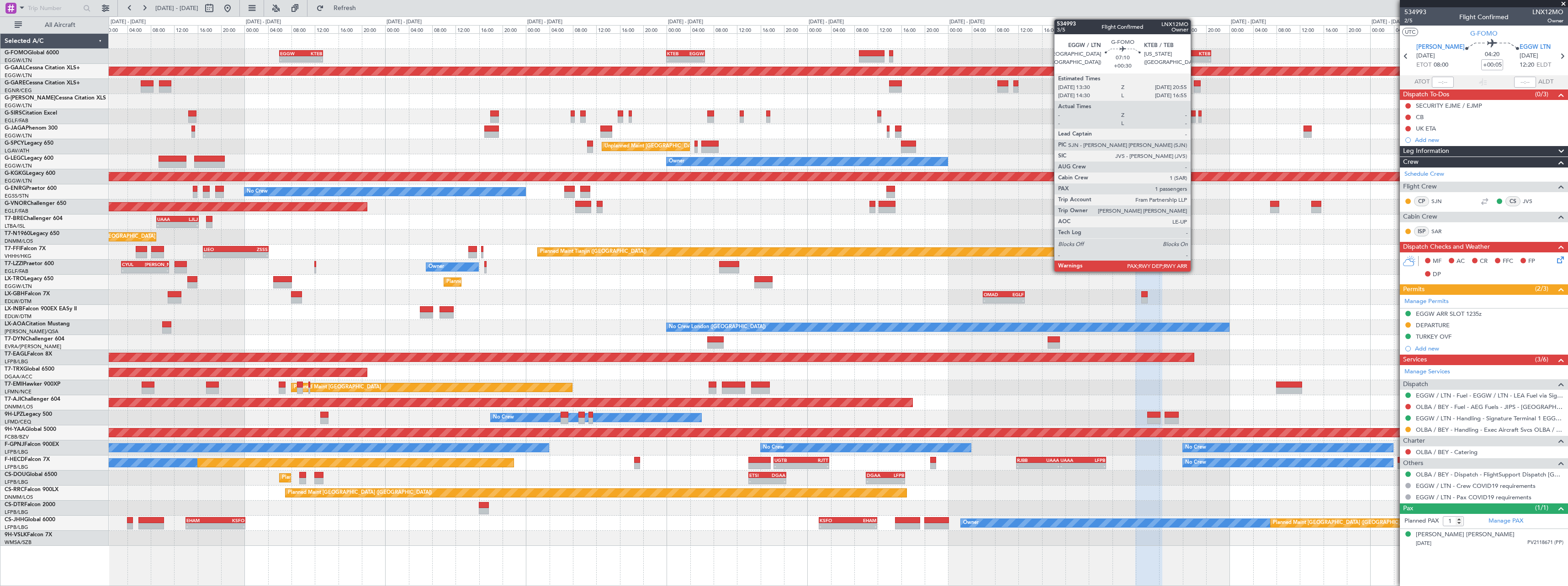
click at [1195, 52] on div "KTEB" at bounding box center [1200, 53] width 21 height 6
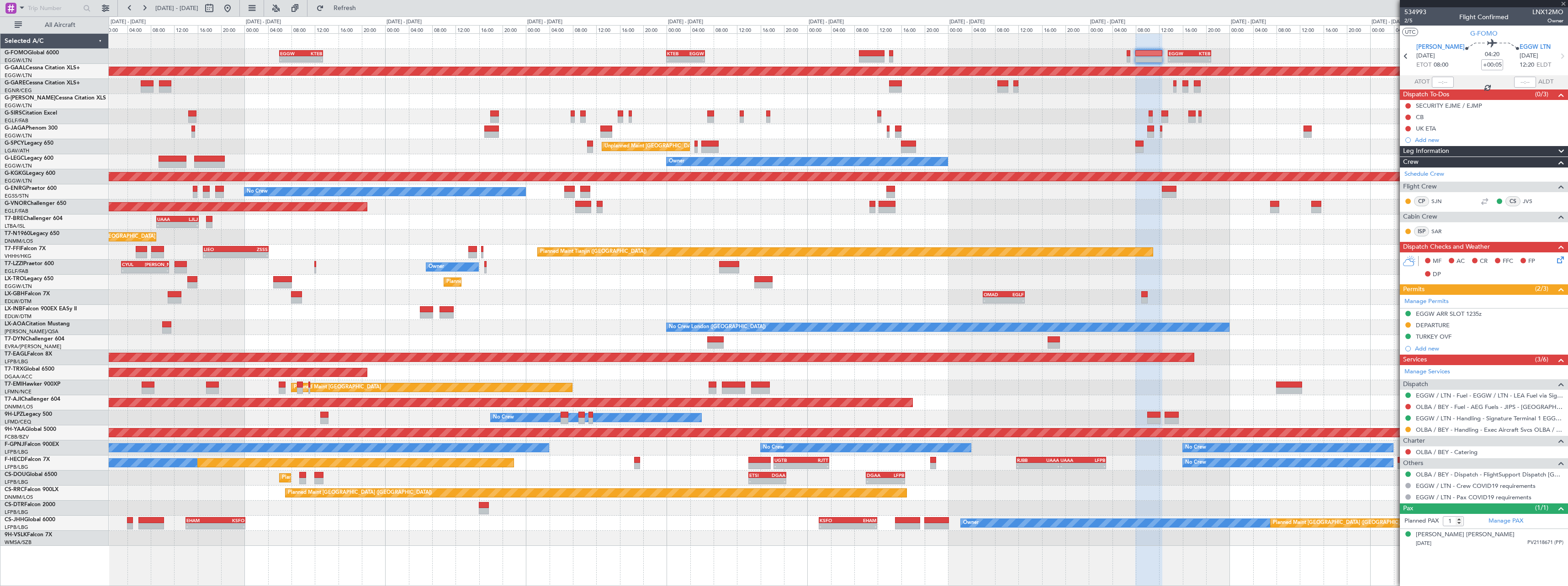
type input "+00:30"
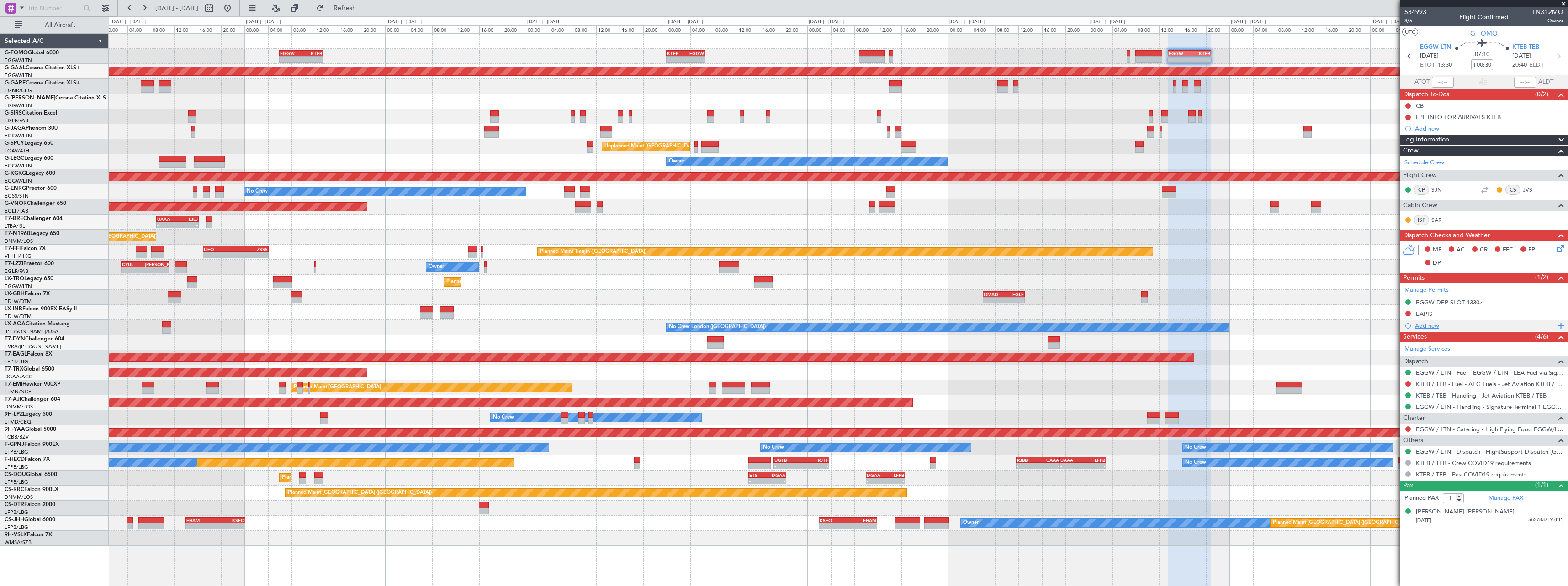
click at [1436, 325] on div "Add new" at bounding box center [1485, 326] width 141 height 8
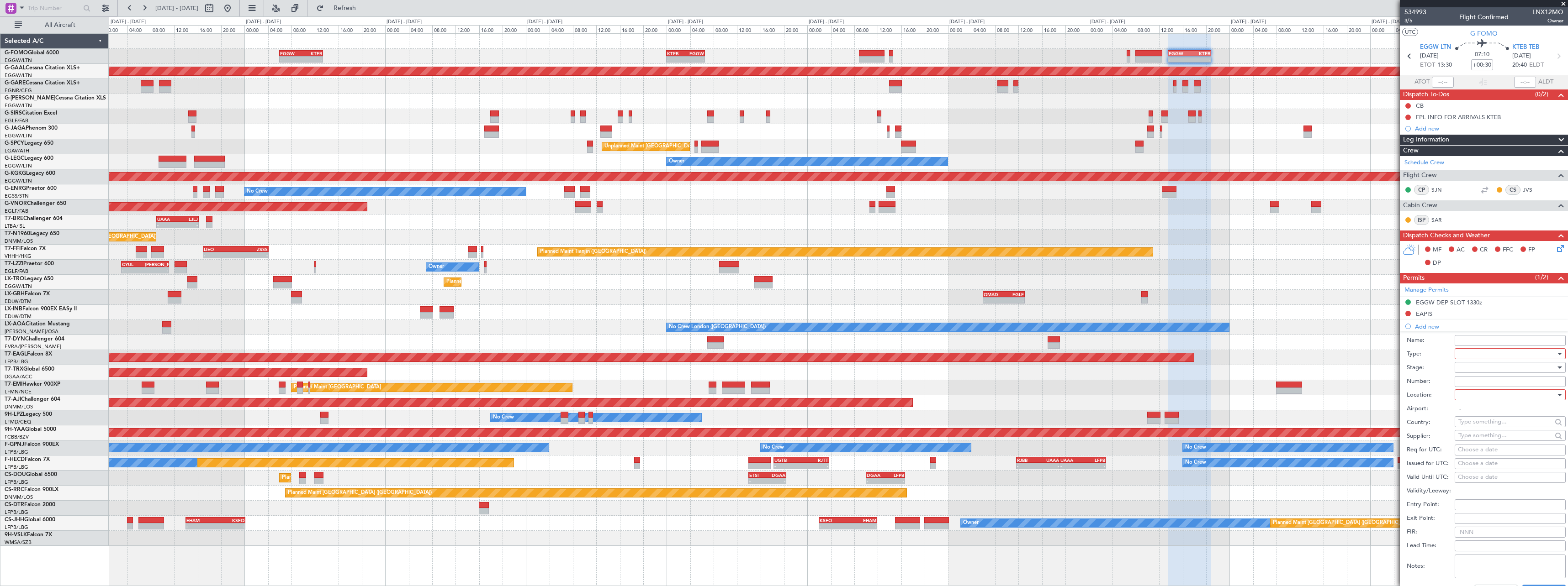
click at [1494, 354] on div at bounding box center [1507, 353] width 97 height 13
drag, startPoint x: 1498, startPoint y: 465, endPoint x: 1499, endPoint y: 411, distance: 54.0
click at [1498, 465] on span "CUSTOMS" at bounding box center [1506, 468] width 96 height 13
click at [1488, 371] on div at bounding box center [1507, 368] width 97 height 13
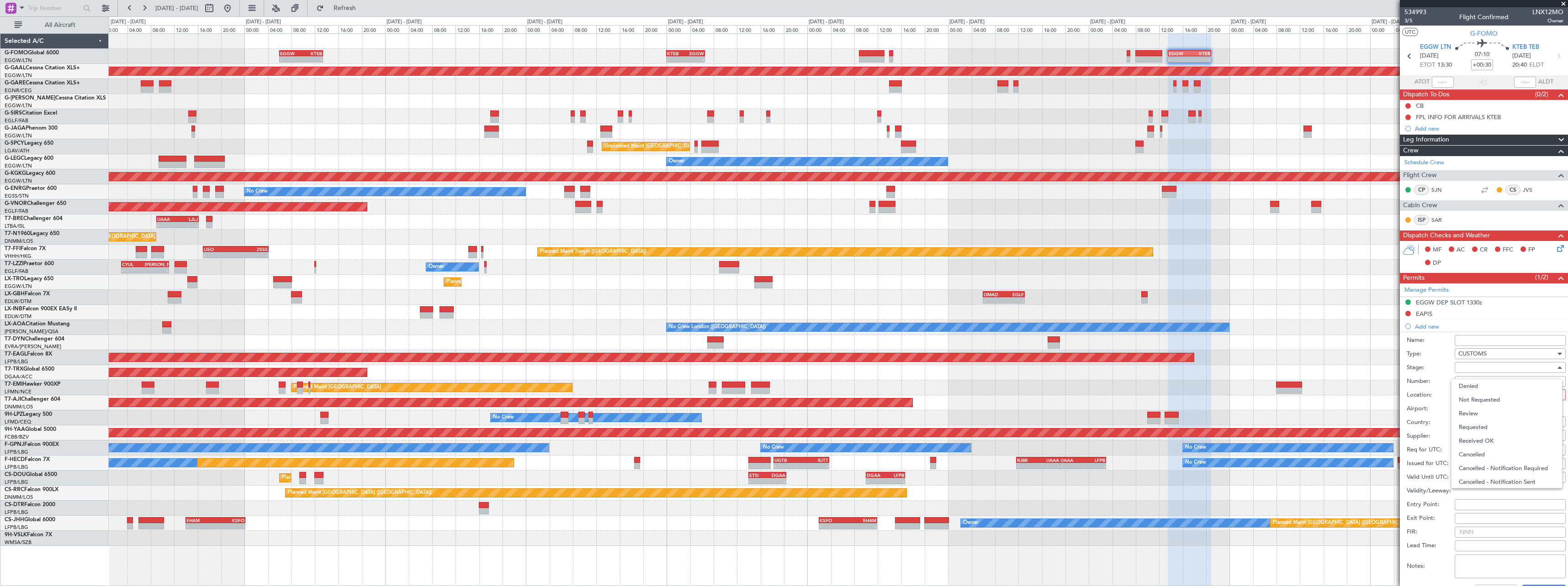
drag, startPoint x: 1495, startPoint y: 400, endPoint x: 1491, endPoint y: 393, distance: 8.1
click at [1496, 400] on span "Not Requested" at bounding box center [1506, 400] width 96 height 13
click at [1489, 394] on div at bounding box center [1507, 395] width 97 height 13
click at [1496, 440] on span "Arrival" at bounding box center [1506, 441] width 96 height 13
type input "KTEB / TEB"
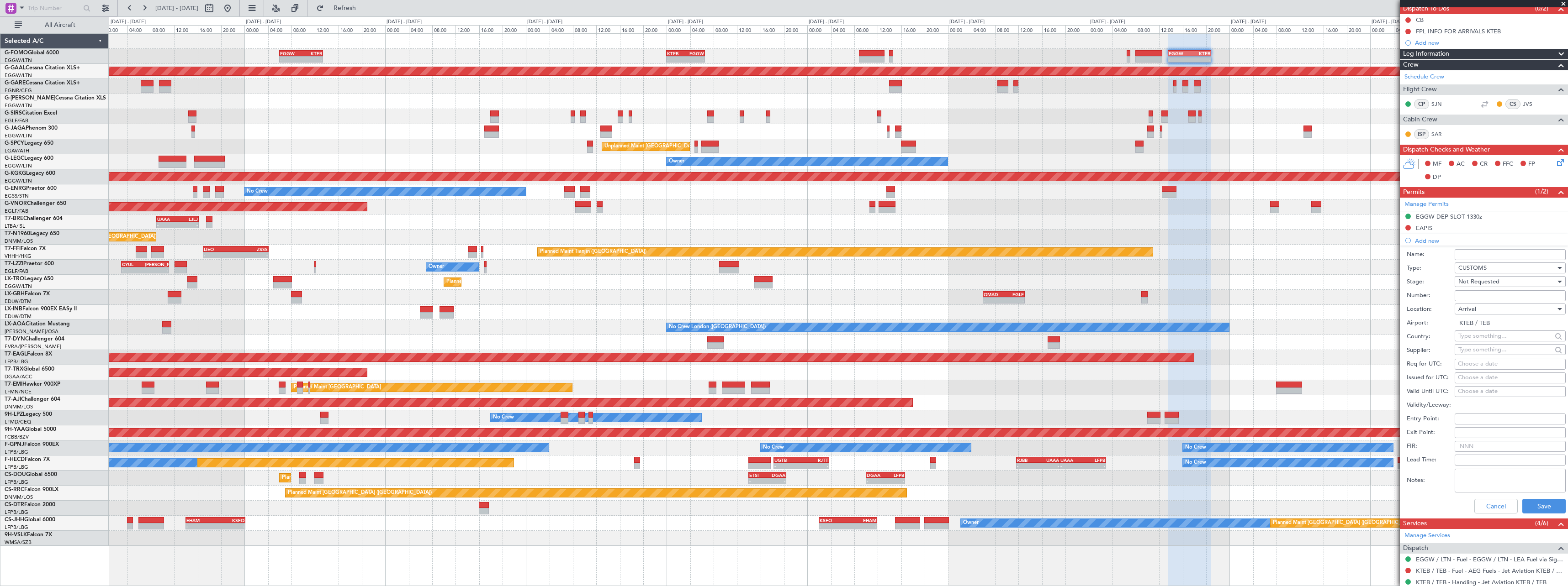
scroll to position [213, 0]
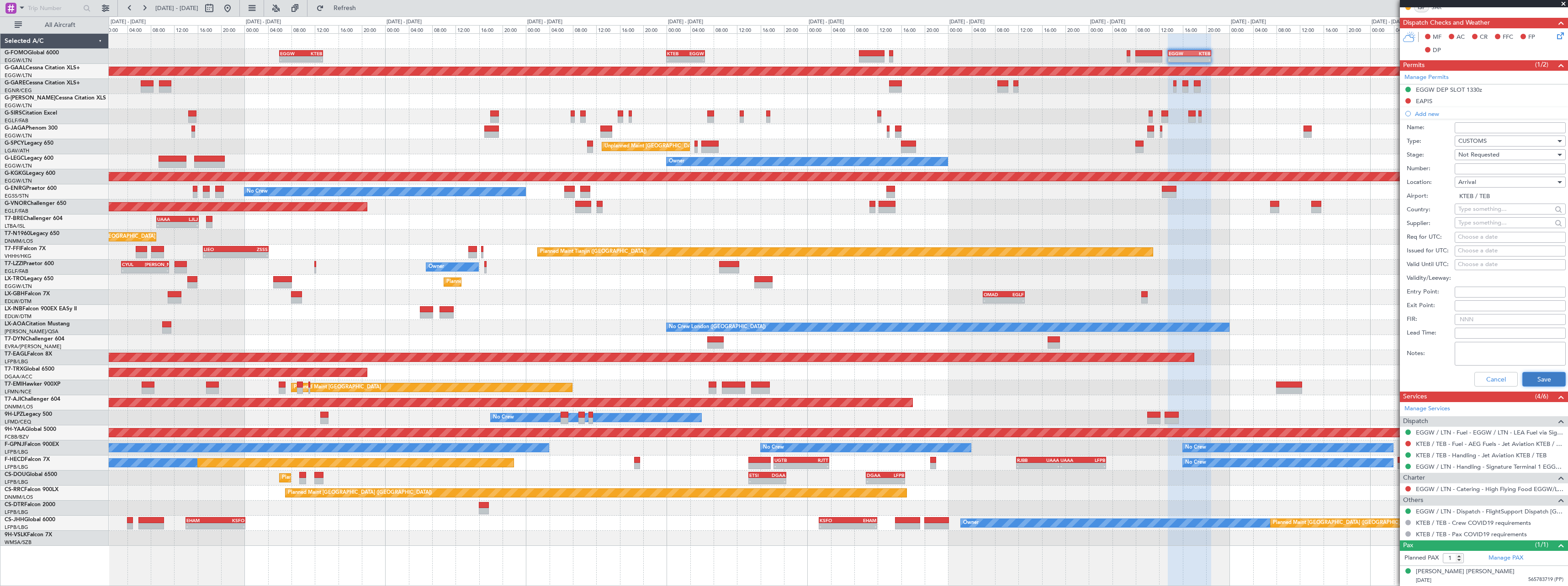
click at [1545, 381] on button "Save" at bounding box center [1544, 379] width 44 height 14
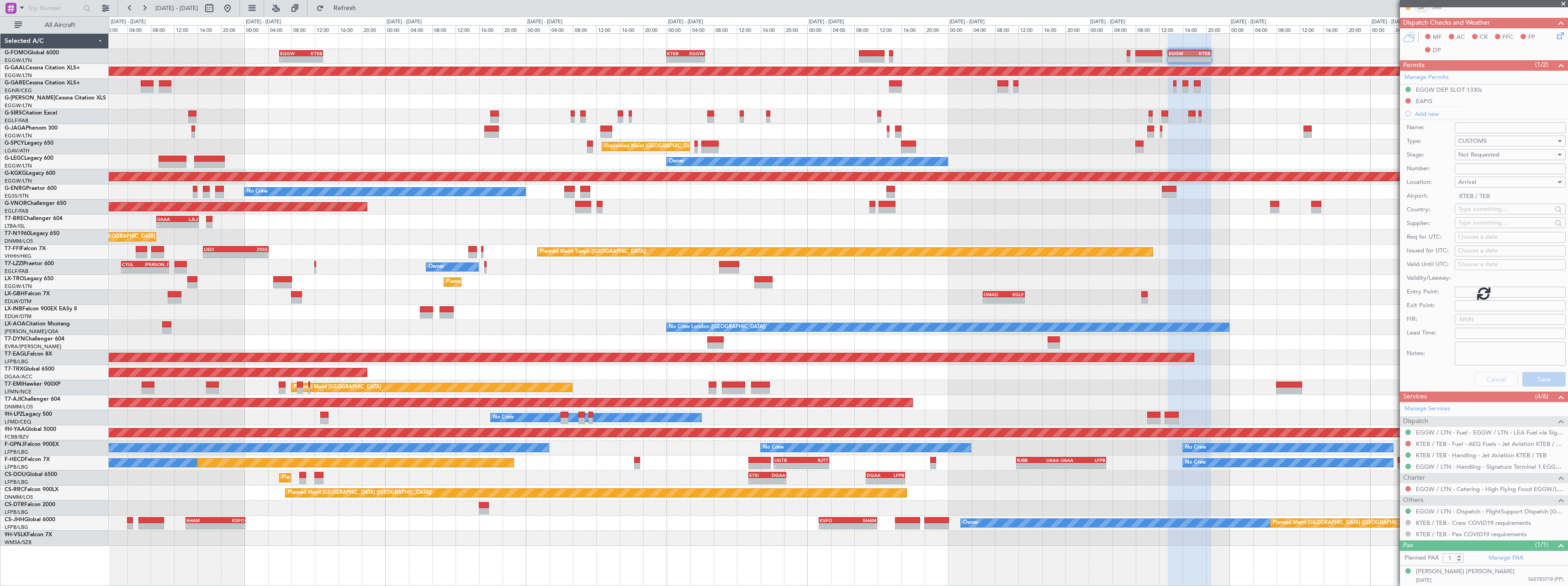
scroll to position [0, 0]
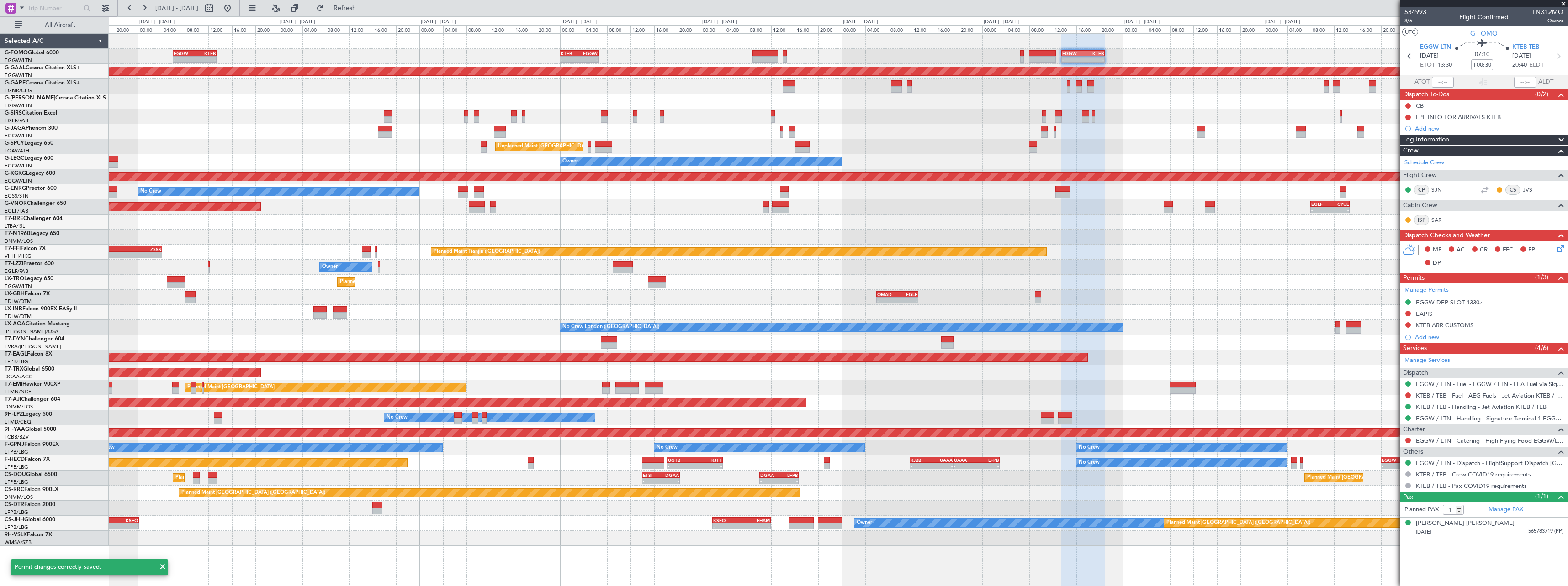
click at [1233, 105] on div "- - EGGW 13:30 Z KTEB 20:55 Z KTEB 00:00 Z EGGW 06:35 Z - - EGGW 06:00 Z KTEB 1…" at bounding box center [837, 291] width 1459 height 513
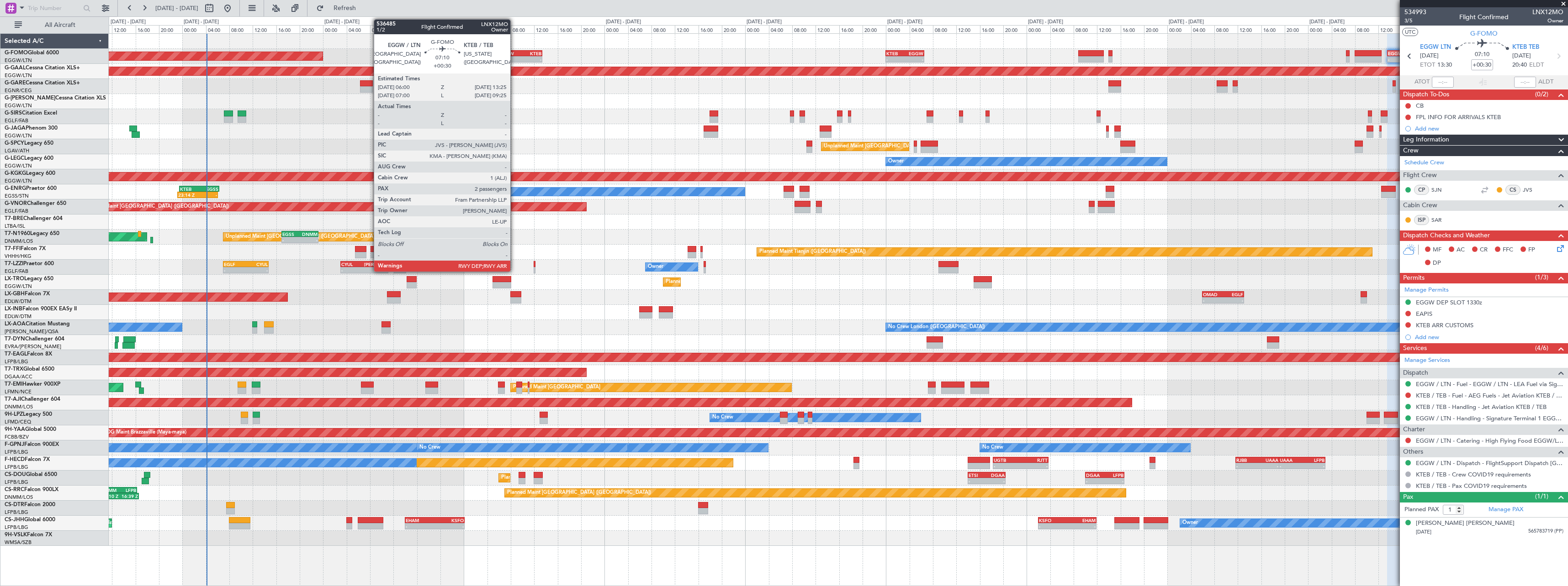
click at [514, 57] on div "-" at bounding box center [510, 60] width 21 height 6
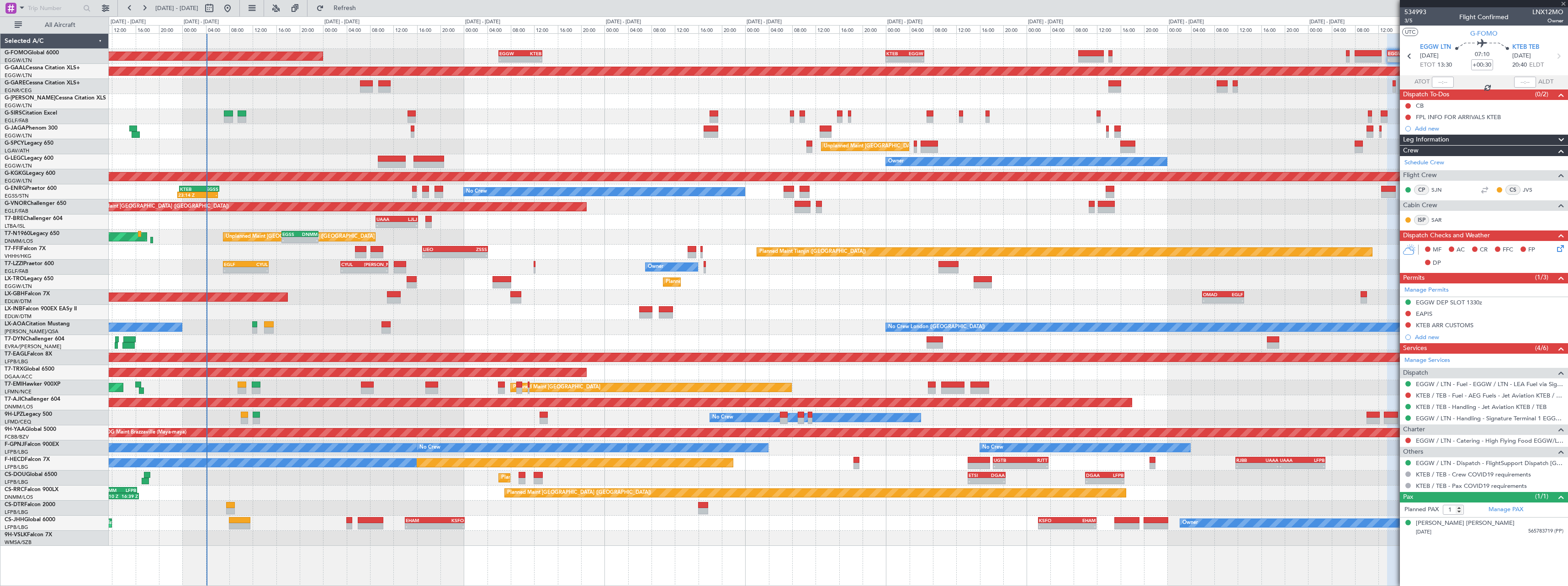
type input "2"
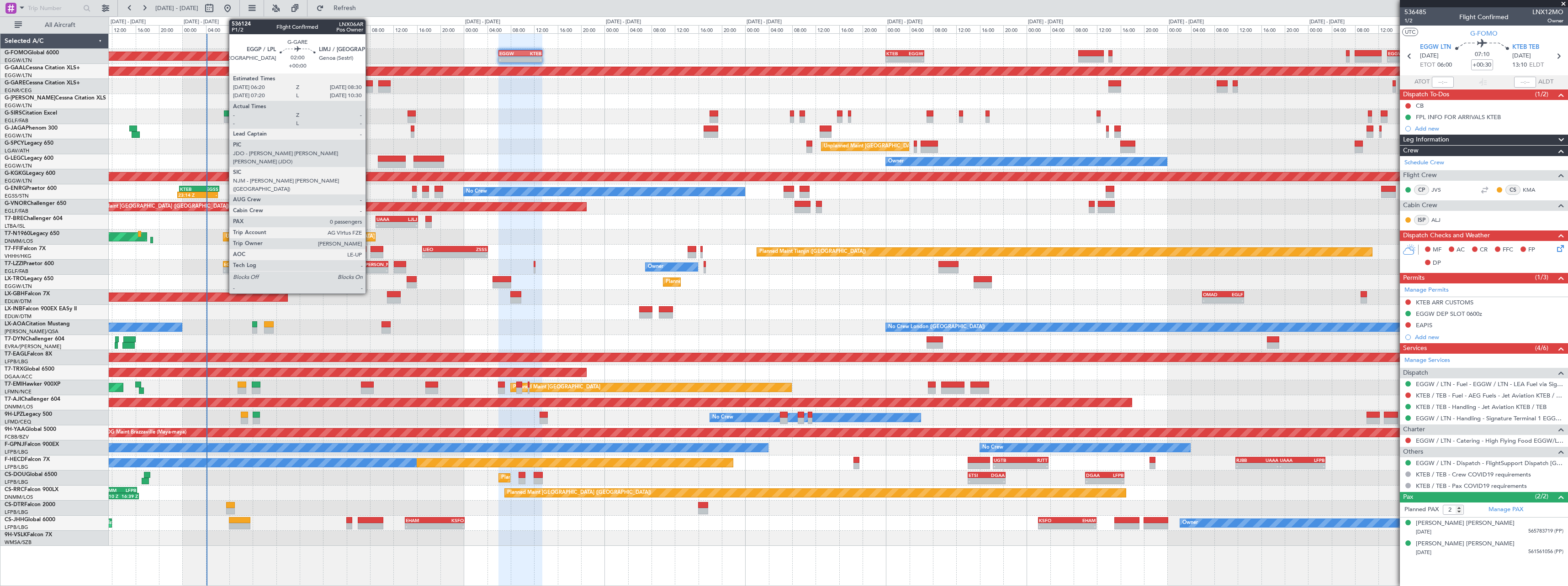
click at [370, 85] on div at bounding box center [366, 84] width 12 height 7
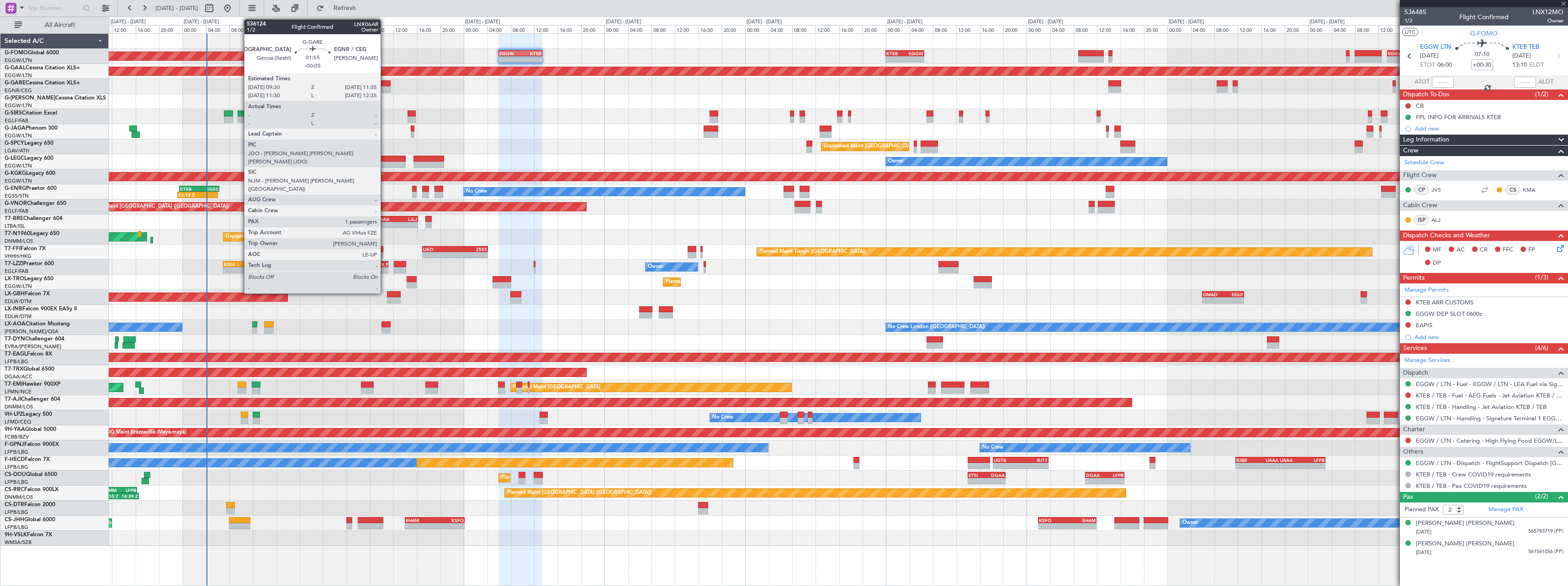
type input "0"
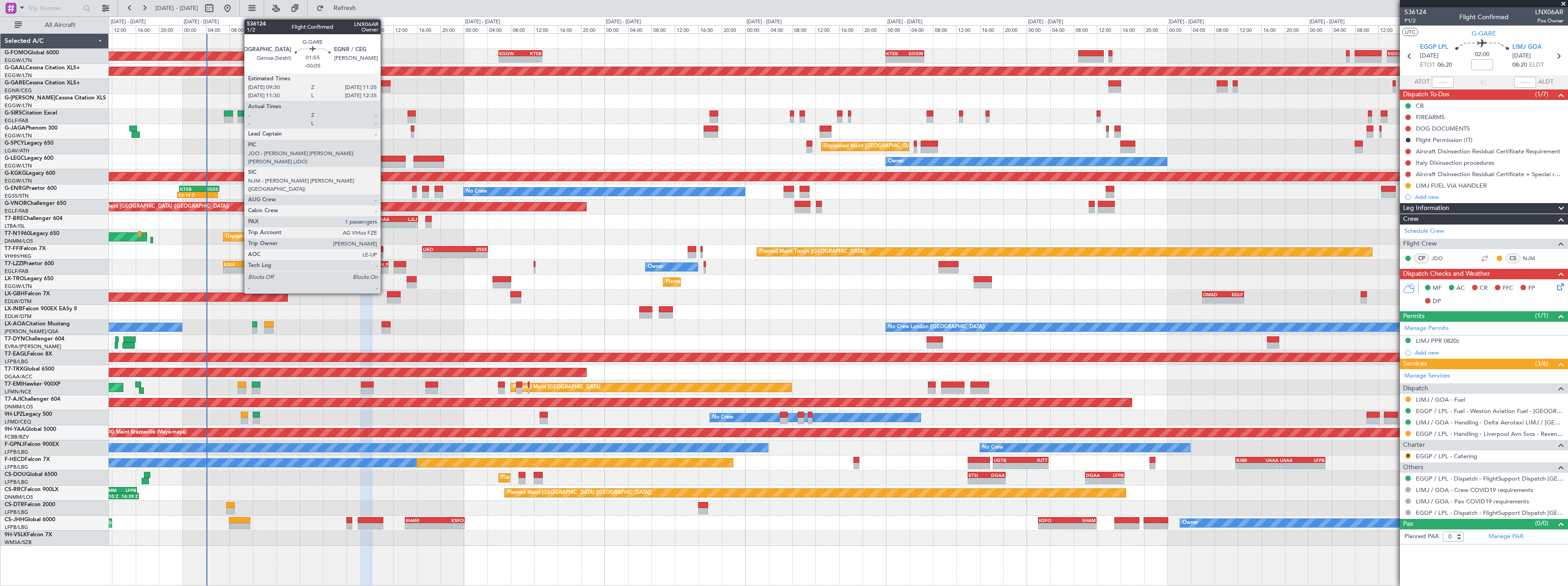
click at [385, 87] on div at bounding box center [384, 89] width 12 height 7
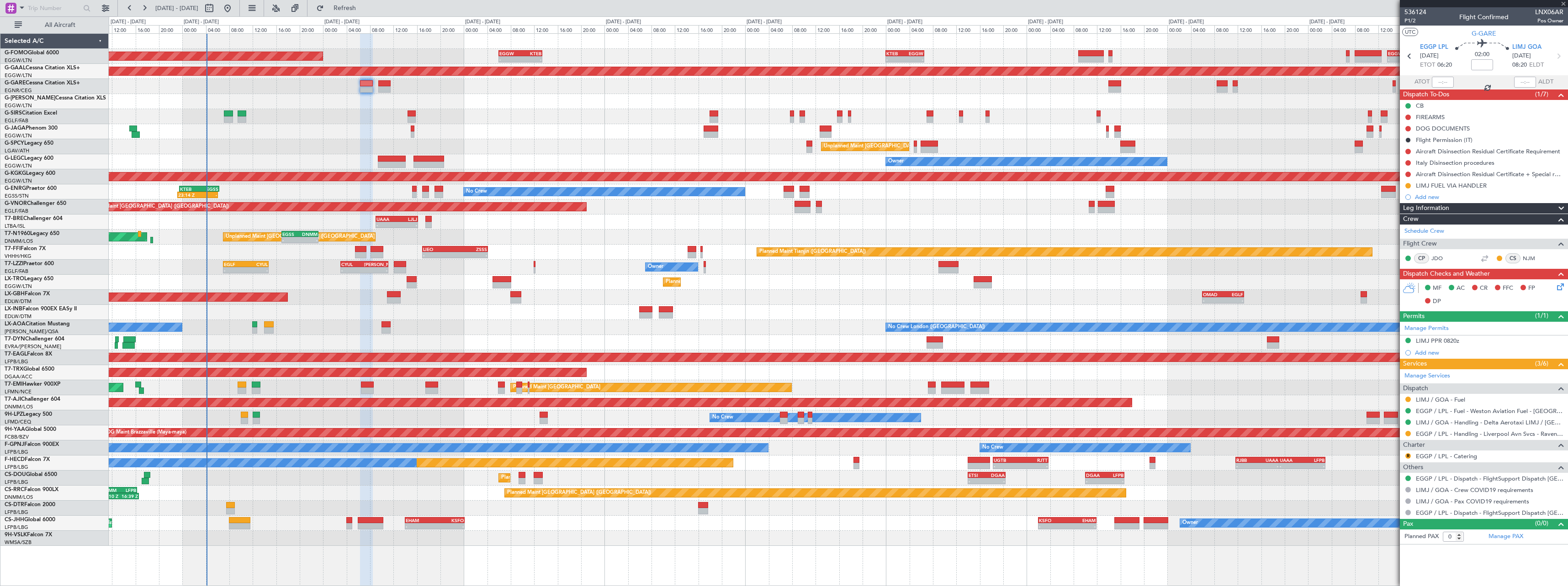
type input "-00:05"
type input "1"
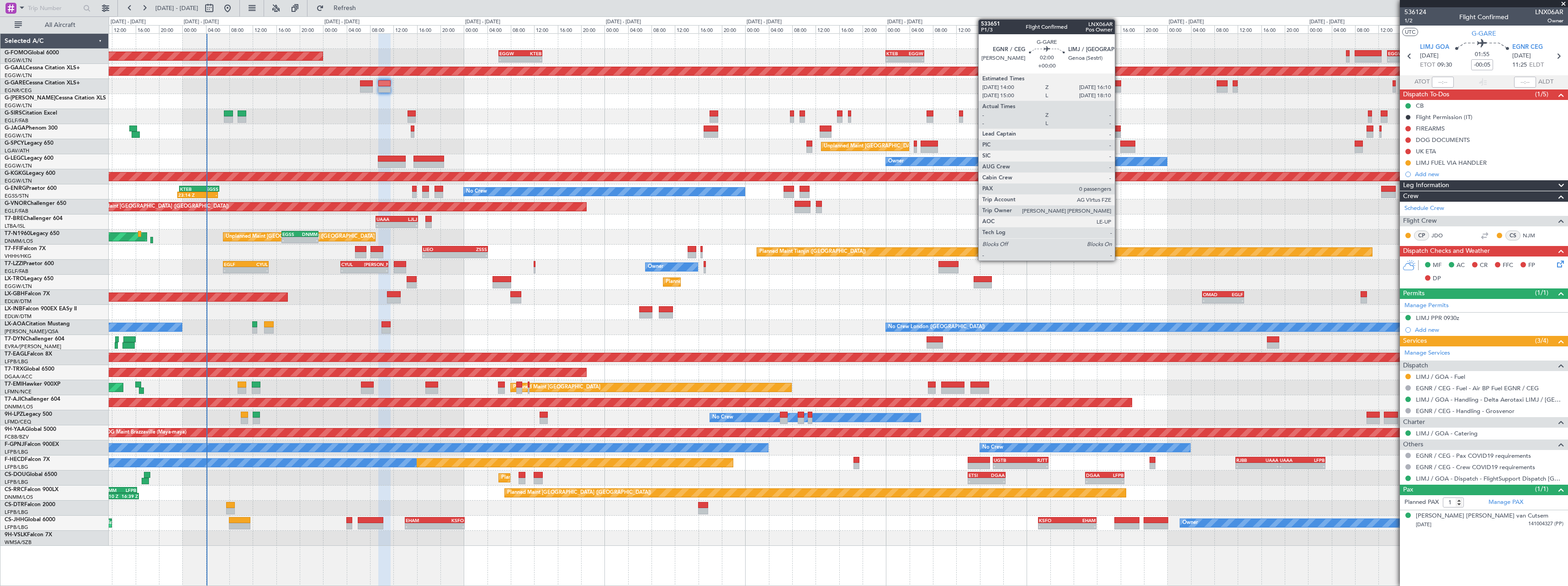
click at [1119, 87] on div at bounding box center [1115, 89] width 12 height 7
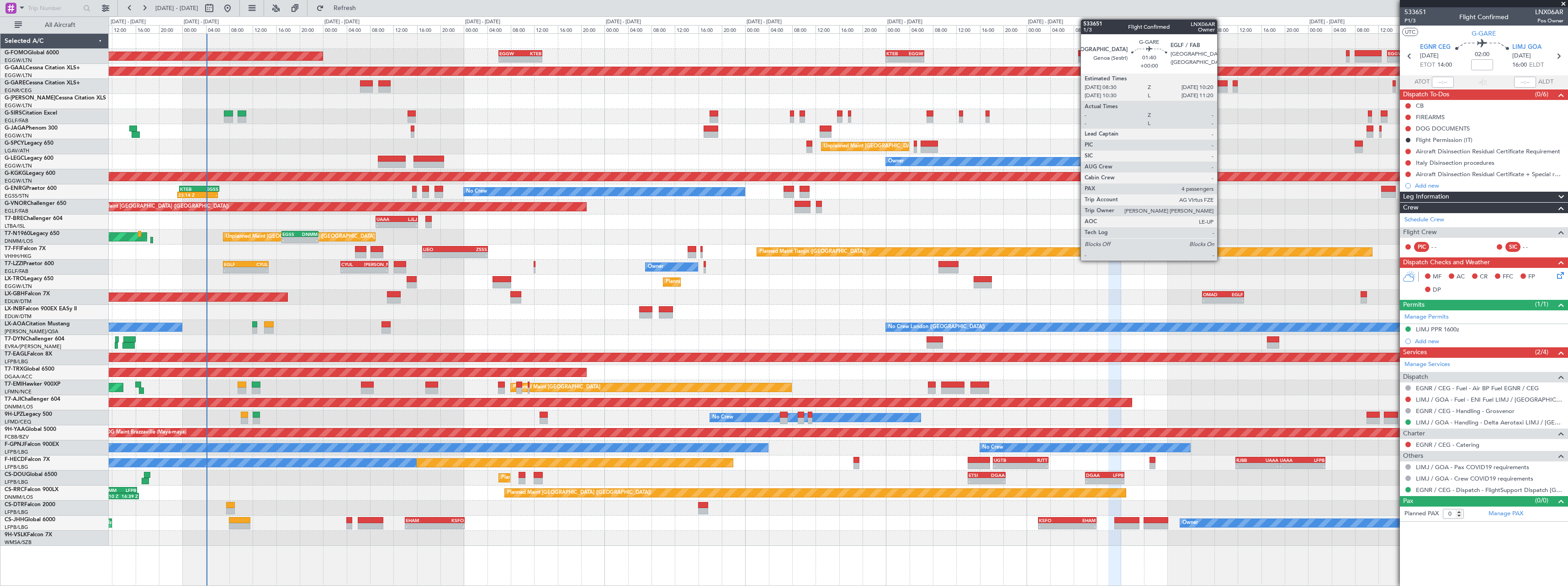
click at [1221, 88] on div at bounding box center [1223, 89] width 11 height 7
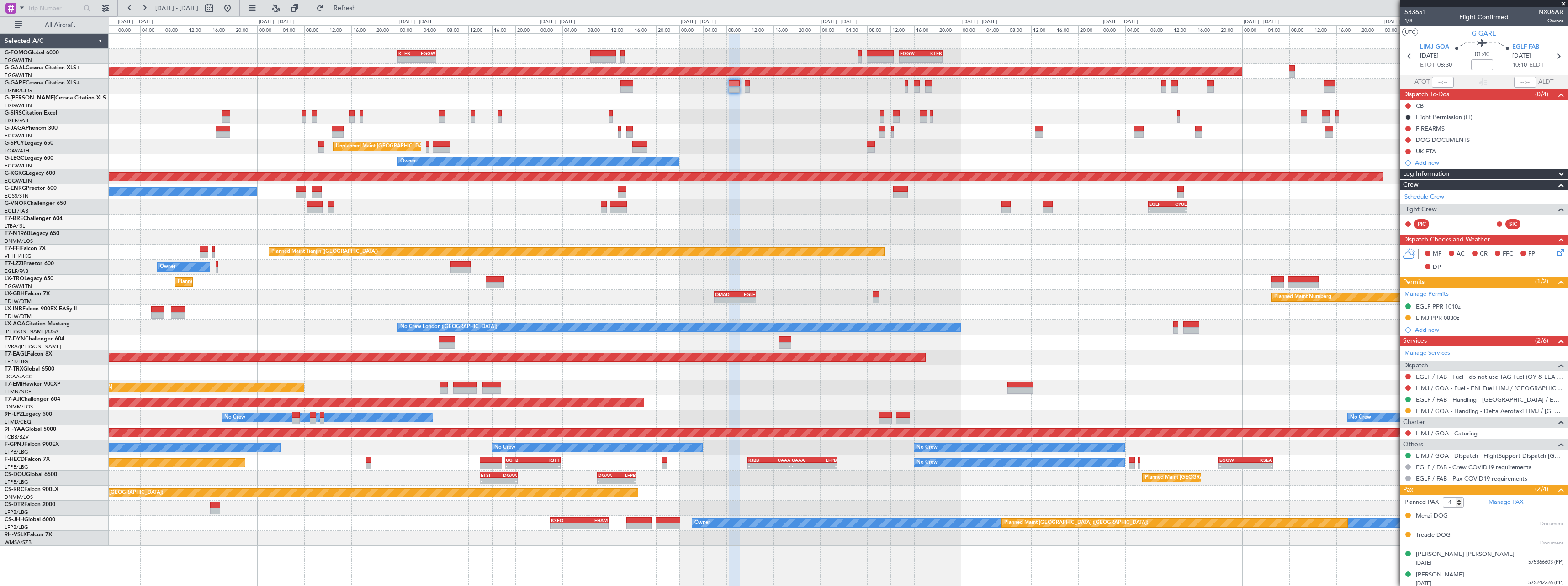
click at [792, 121] on div "- - KTEB 00:00 Z EGGW 06:35 Z - - EGGW 13:30 Z KTEB 20:55 Z EGGW 06:00 Z KTEB 1…" at bounding box center [837, 291] width 1459 height 513
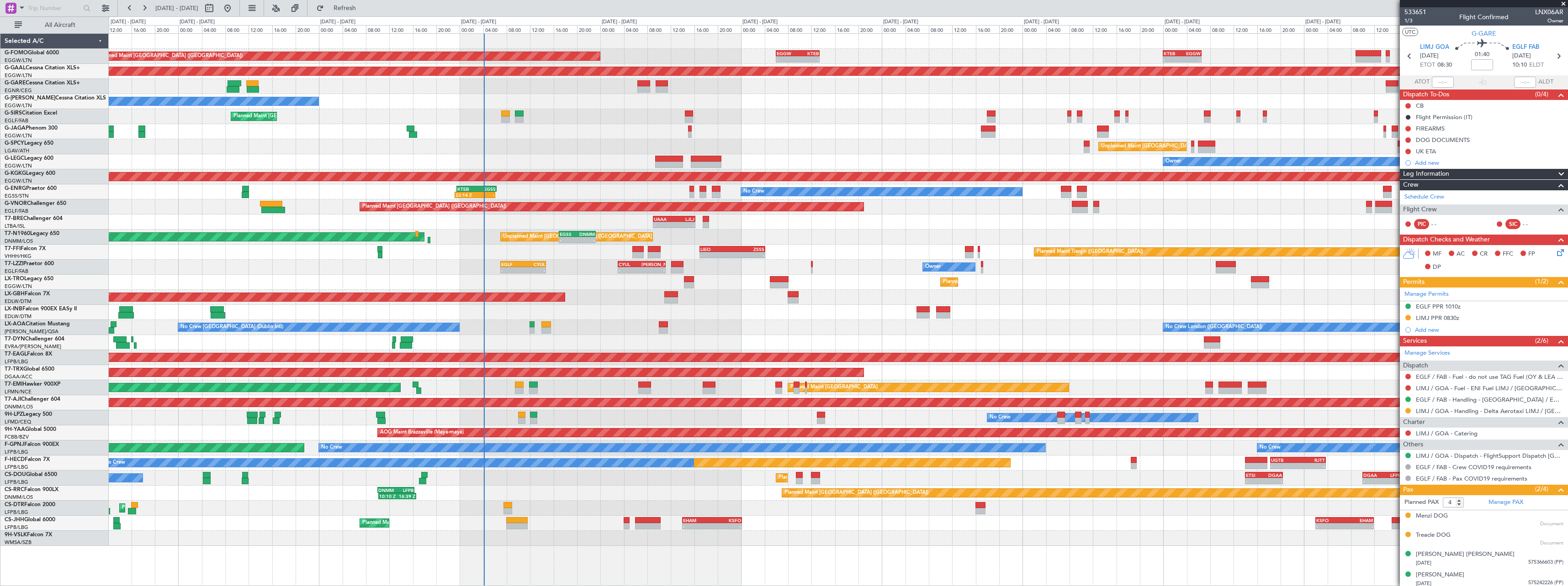
click at [1155, 203] on div "- - KTEB 00:00 Z EGGW 06:35 Z EGGW 06:00 Z KTEB 13:25 Z - - Planned Maint Londo…" at bounding box center [837, 291] width 1459 height 513
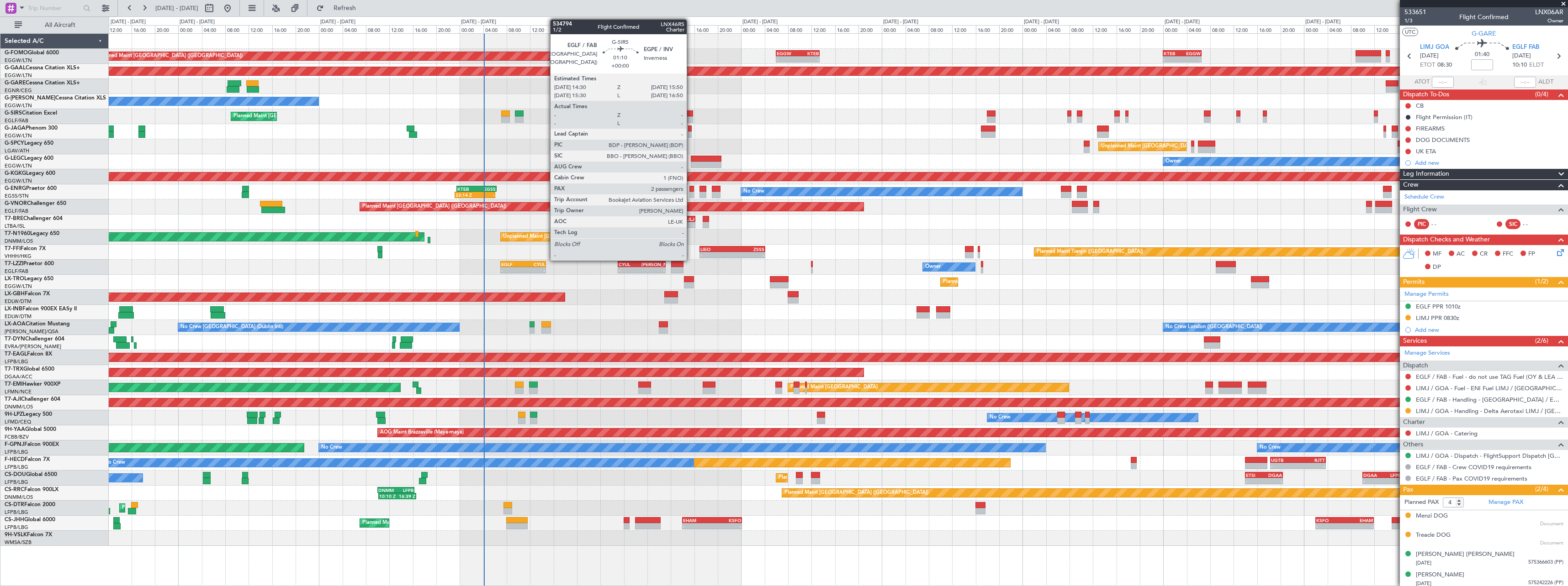
click at [691, 113] on div at bounding box center [689, 113] width 9 height 7
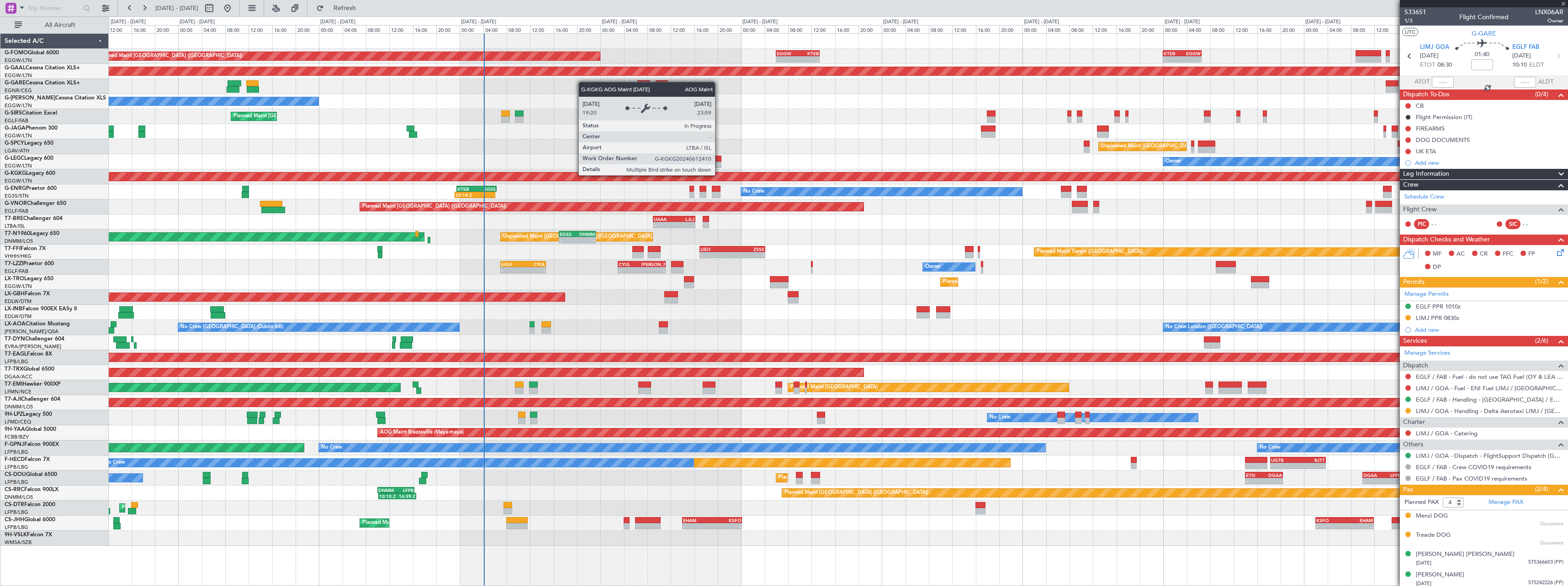
type input "2"
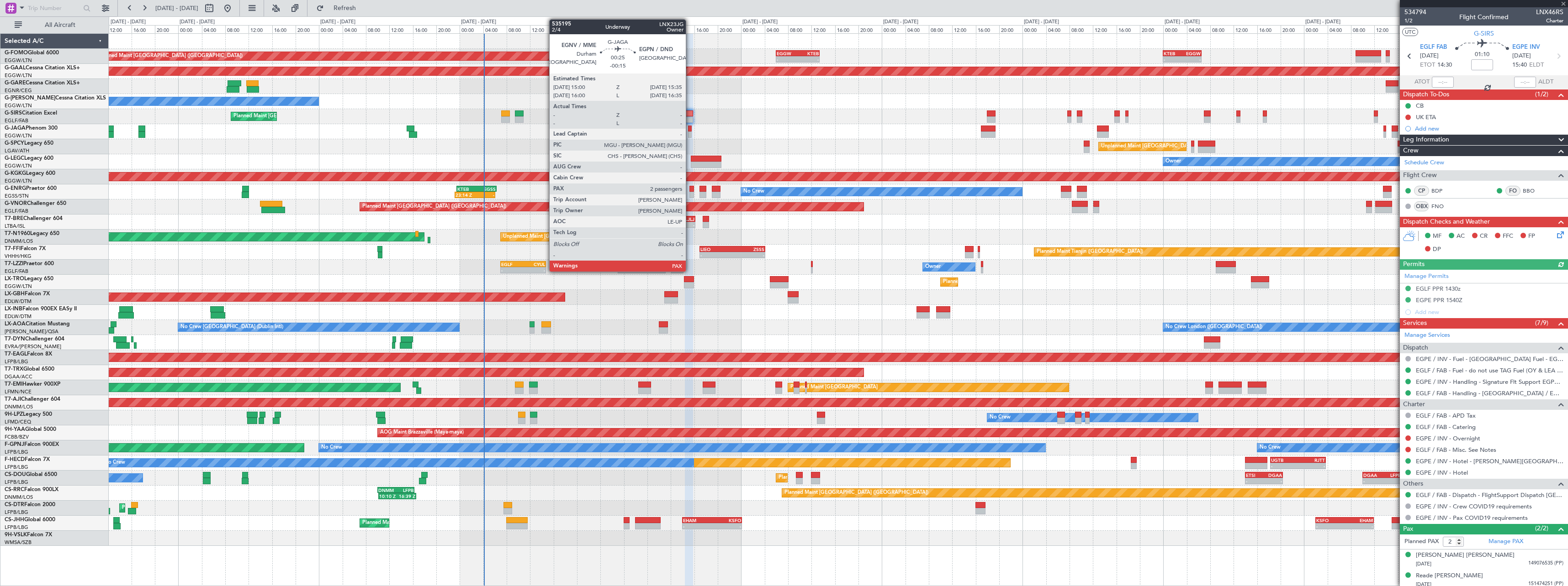
click at [690, 131] on div at bounding box center [690, 128] width 4 height 7
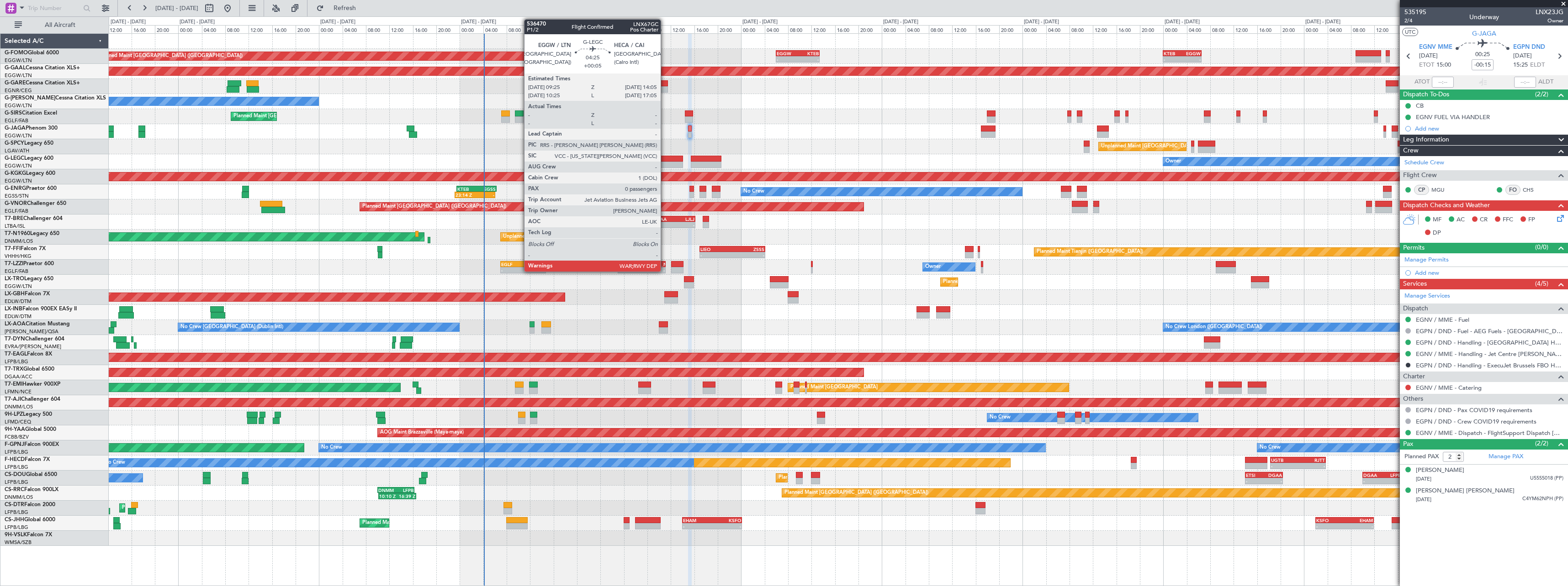
click at [665, 162] on div at bounding box center [669, 164] width 28 height 7
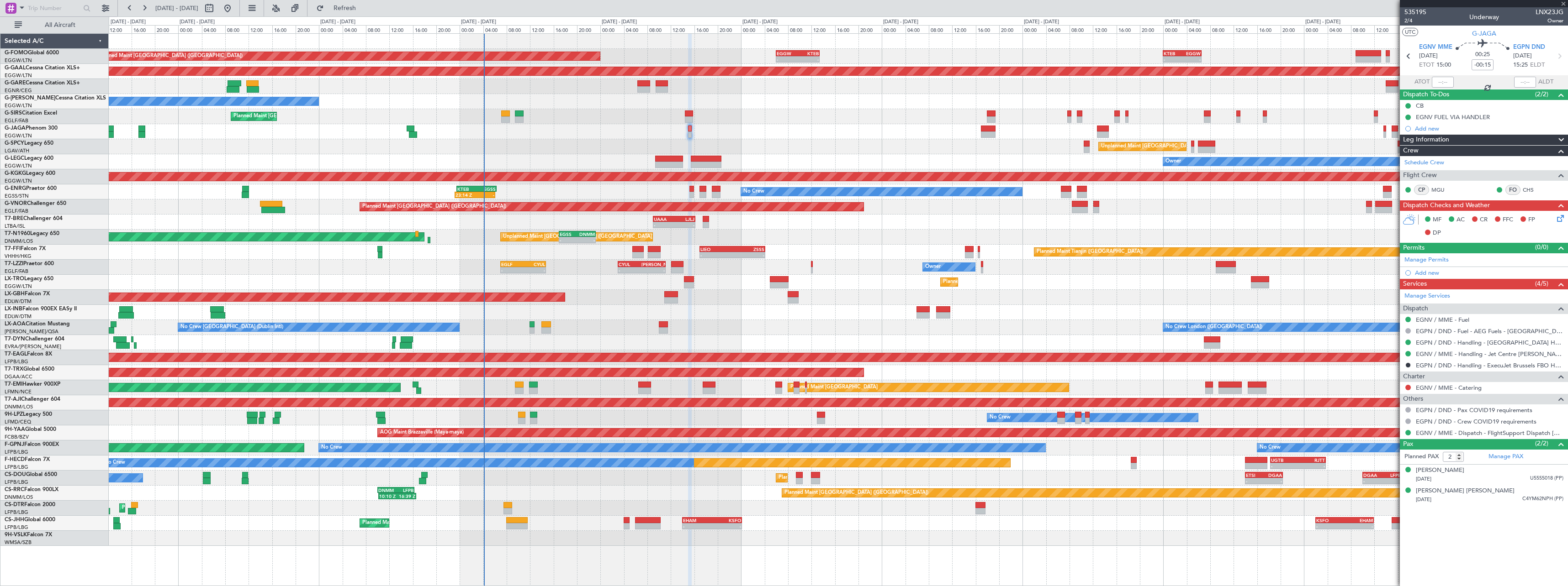
type input "+00:05"
type input "0"
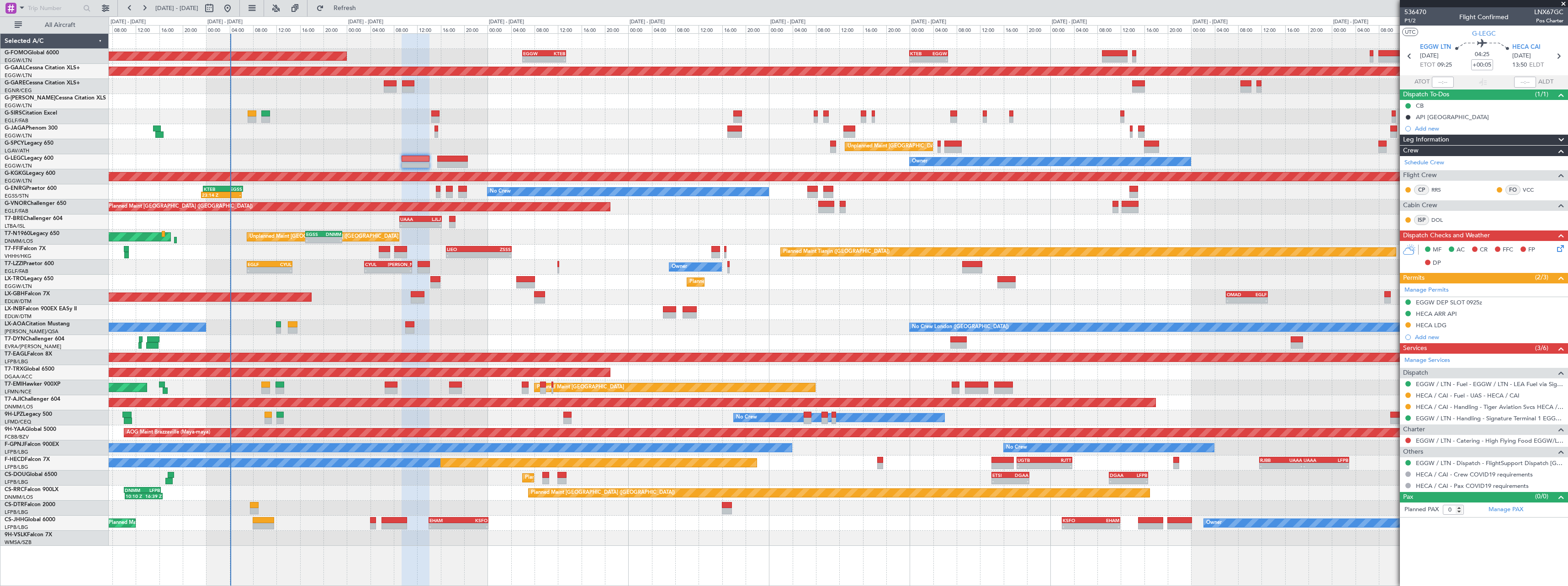
click at [704, 144] on div "Unplanned Maint [GEOGRAPHIC_DATA] ([PERSON_NAME] Intl)" at bounding box center [837, 147] width 1459 height 15
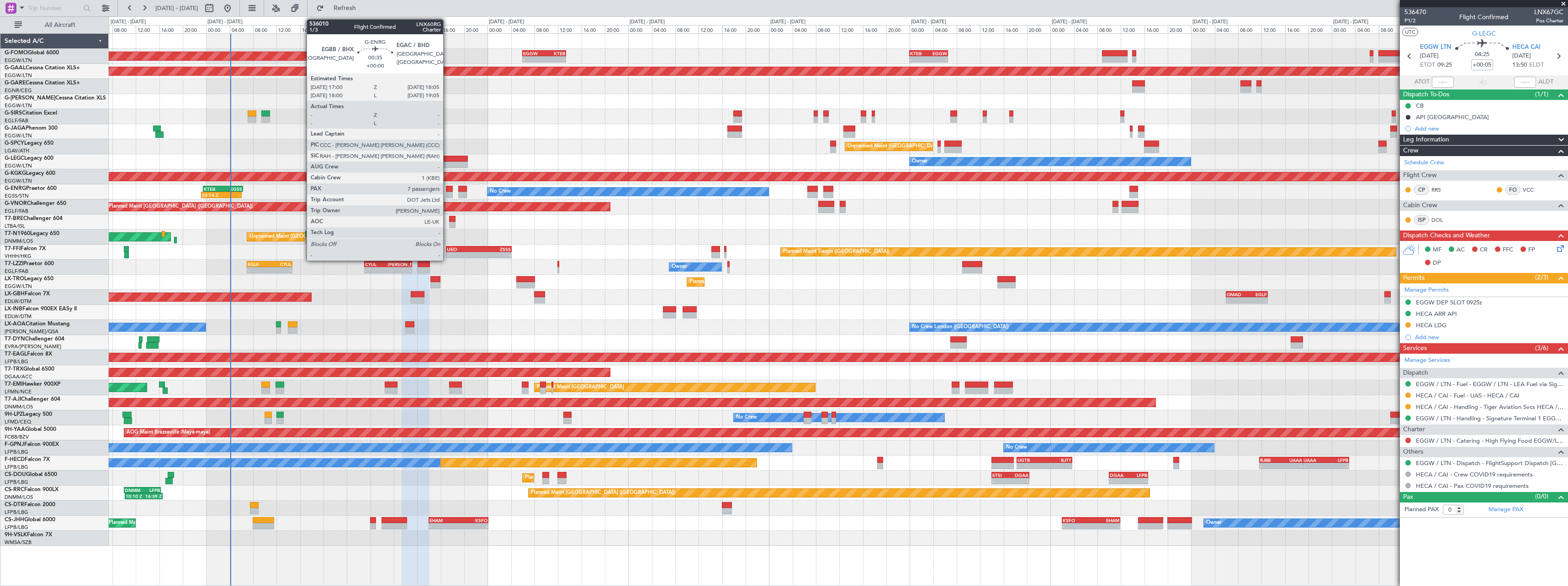
click at [448, 193] on div at bounding box center [449, 195] width 7 height 7
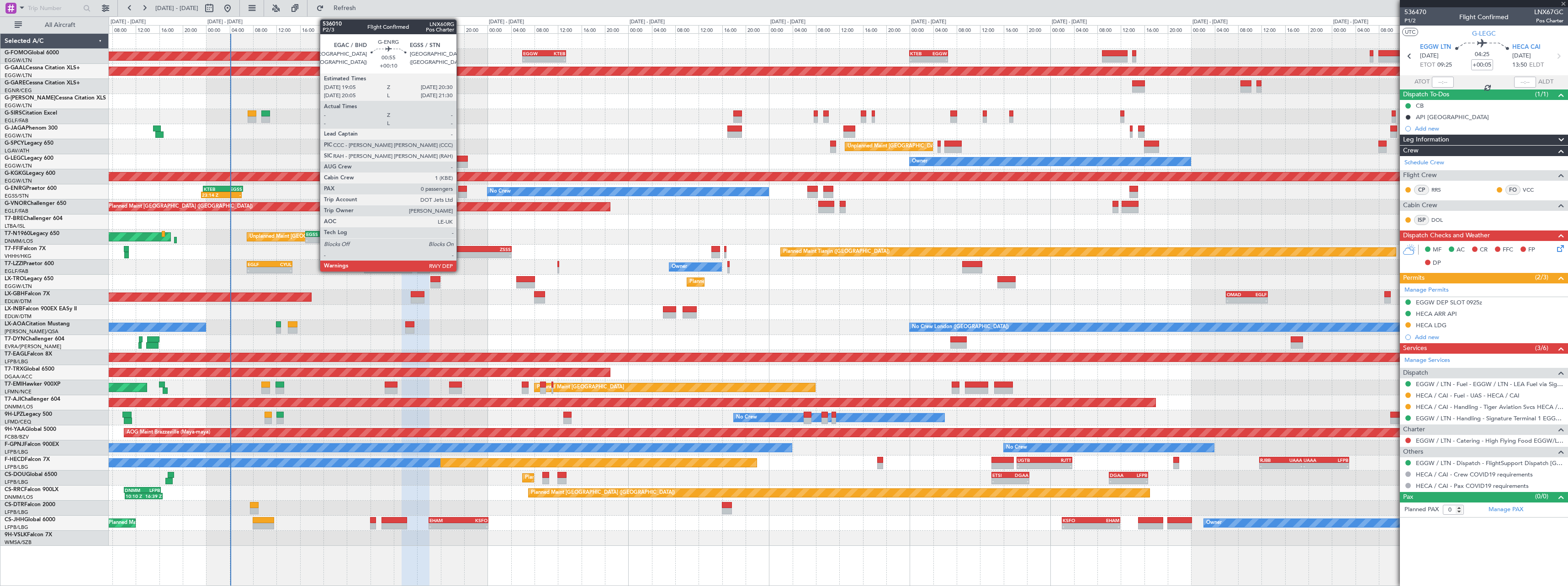
type input "7"
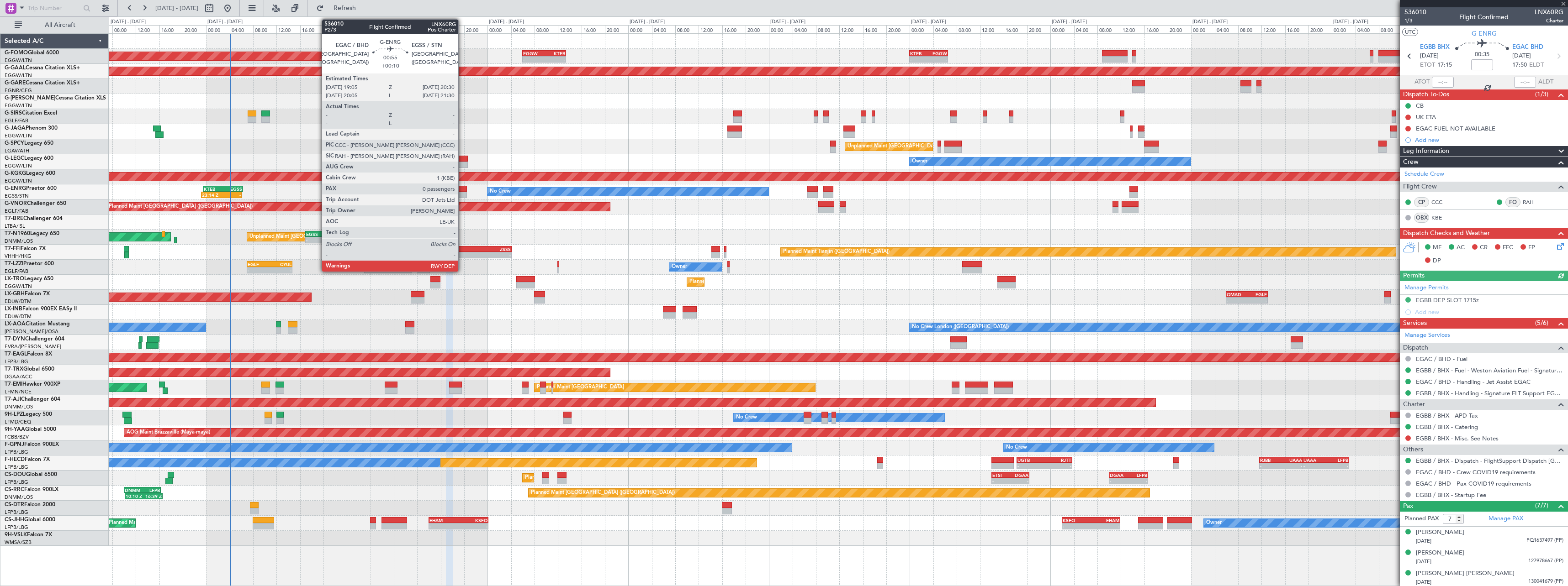
click at [463, 188] on div at bounding box center [462, 189] width 9 height 7
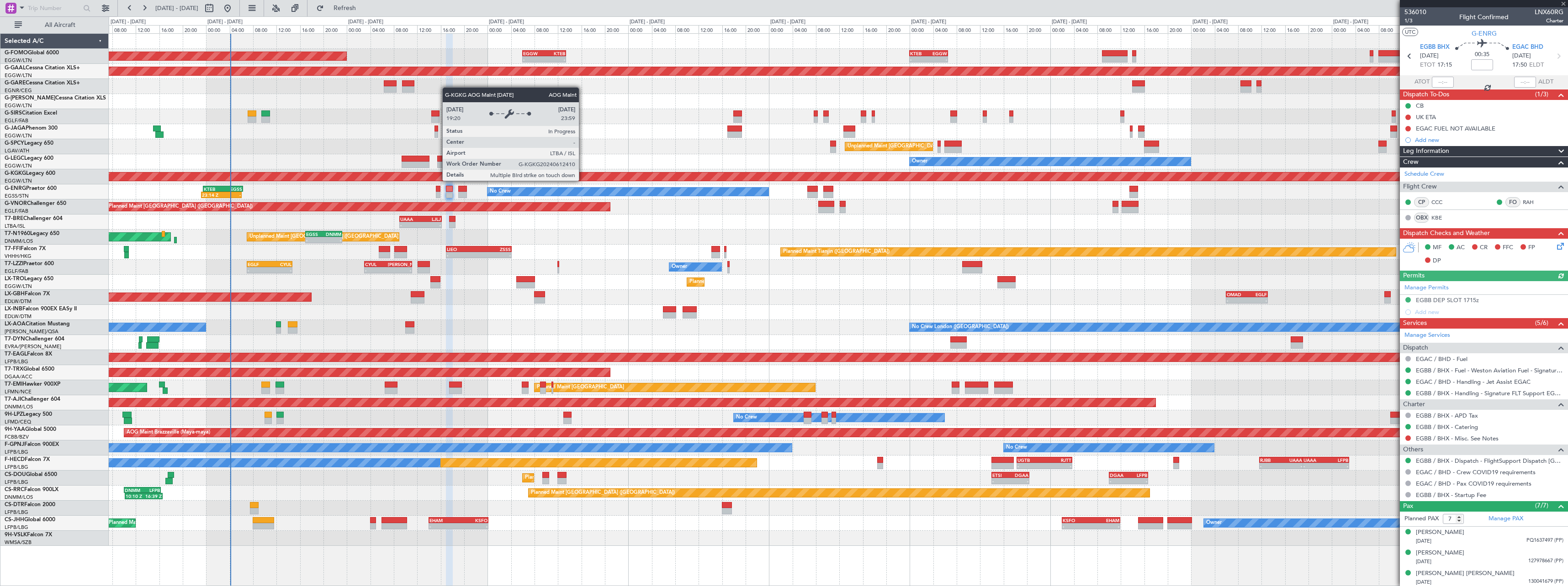
type input "+00:10"
type input "0"
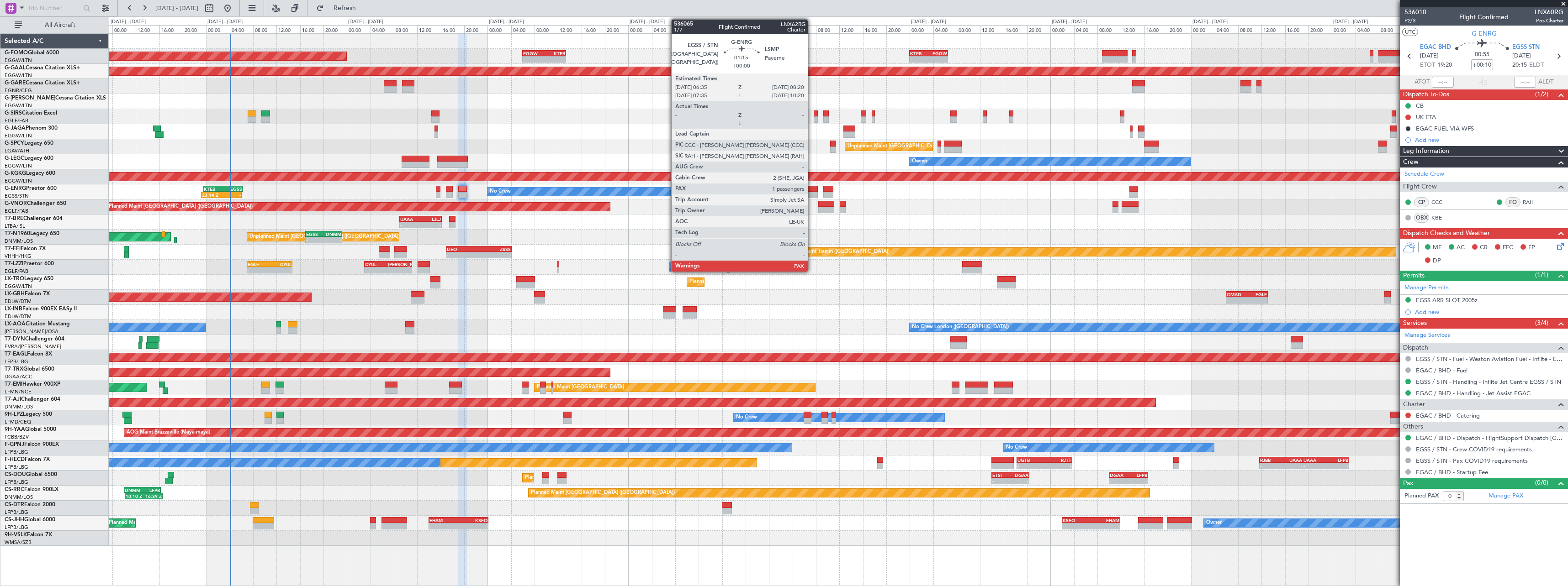
click at [812, 191] on div at bounding box center [813, 189] width 10 height 7
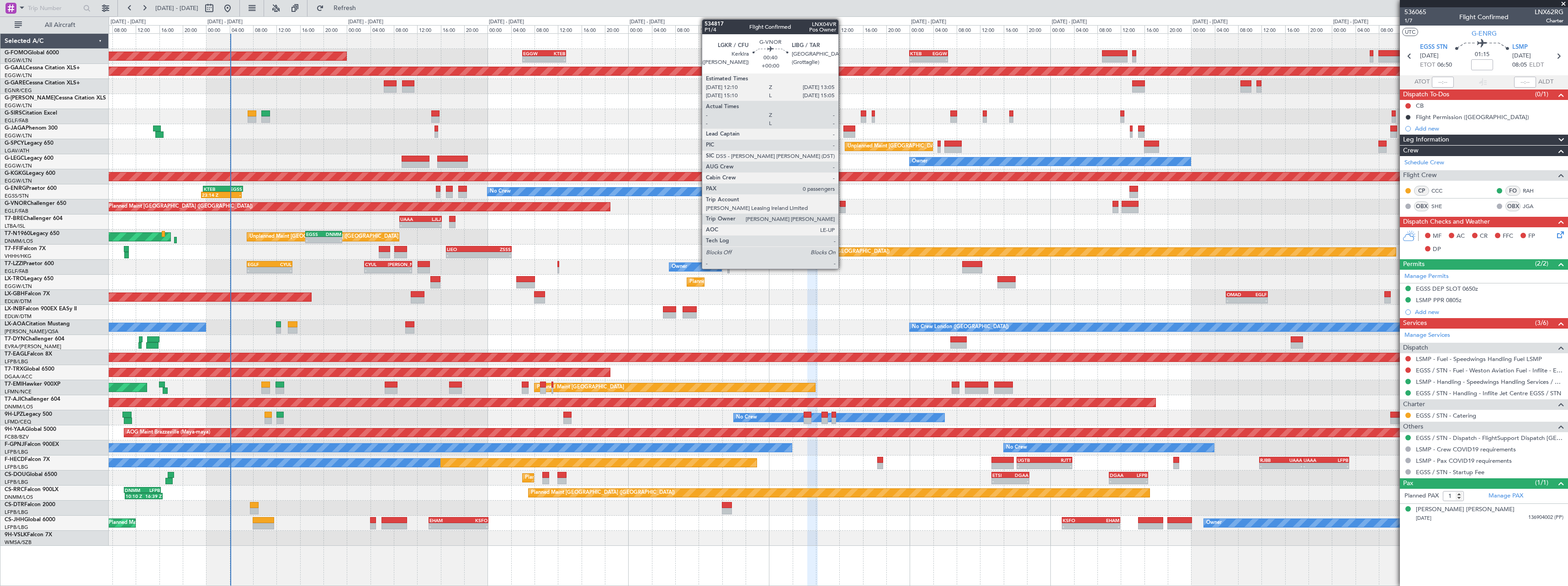
click at [843, 210] on div at bounding box center [843, 210] width 6 height 7
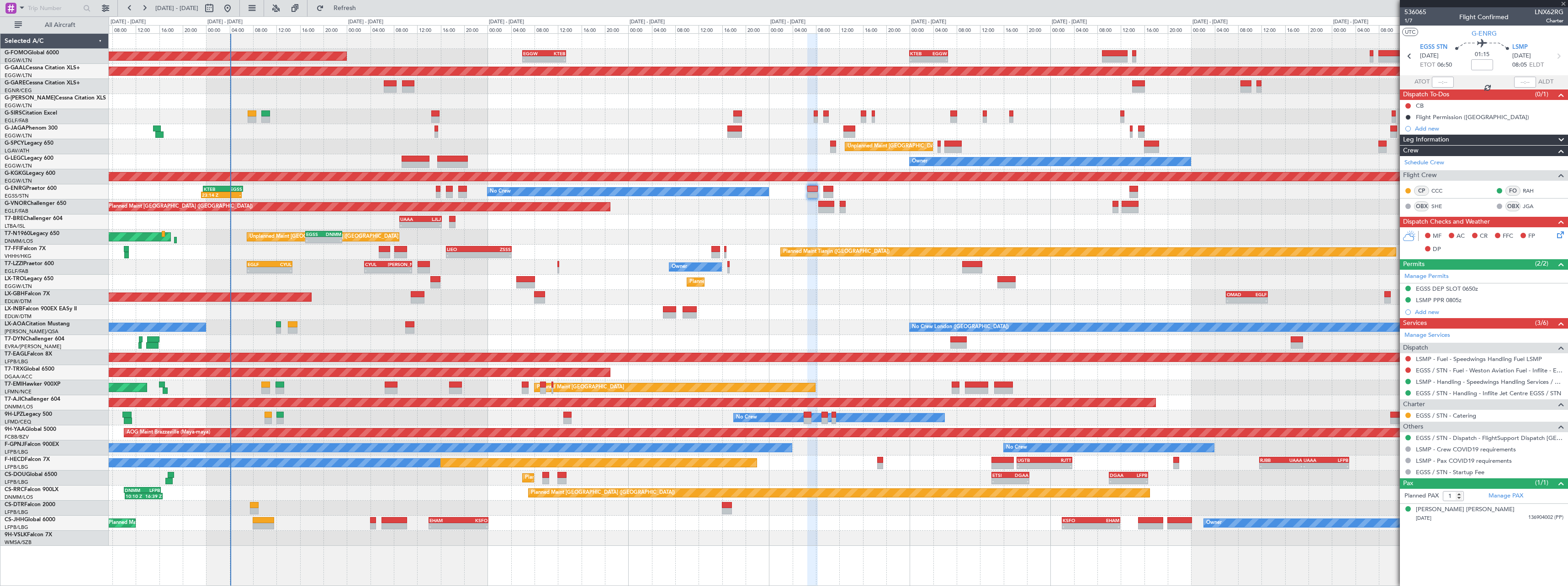
type input "0"
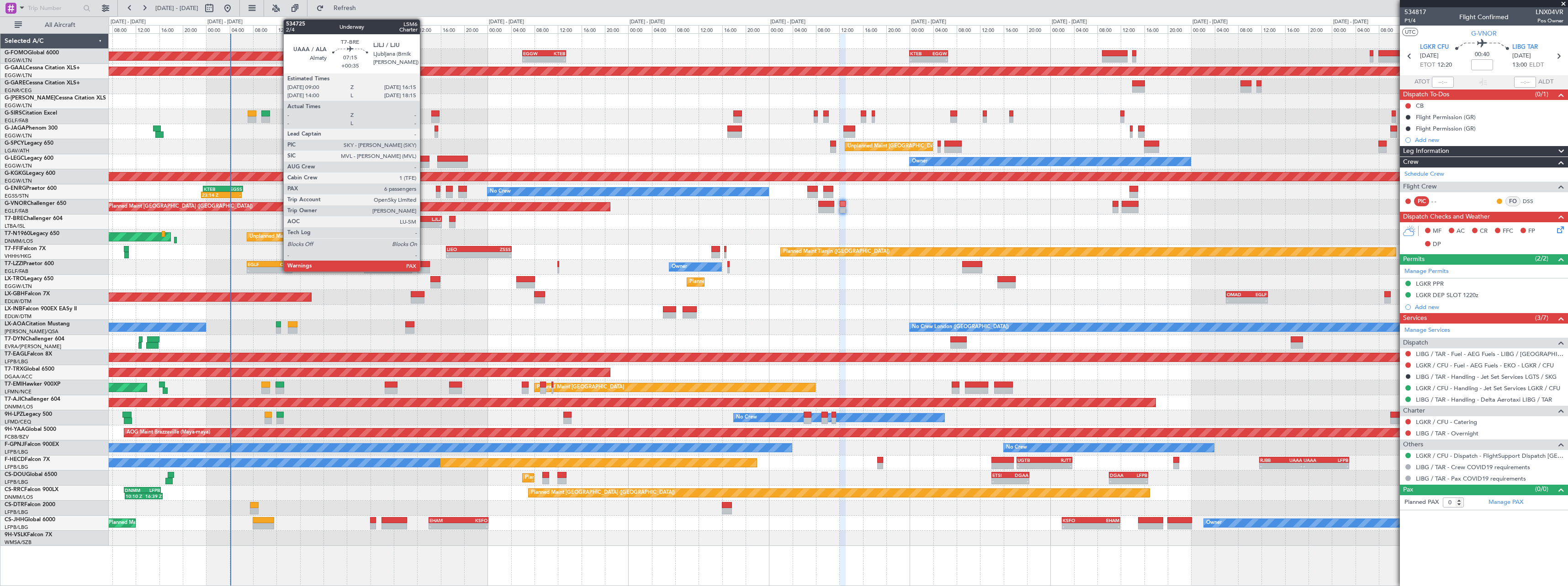
click at [424, 227] on div "-" at bounding box center [431, 225] width 21 height 6
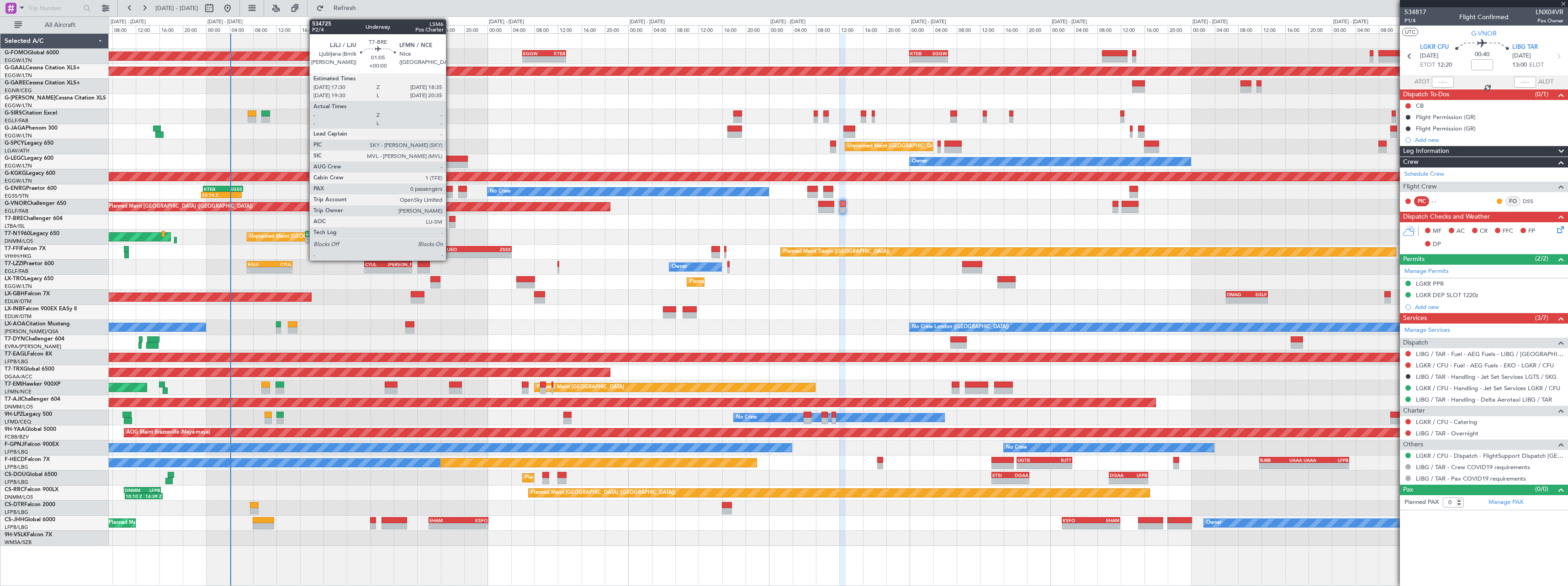
type input "+00:35"
type input "7"
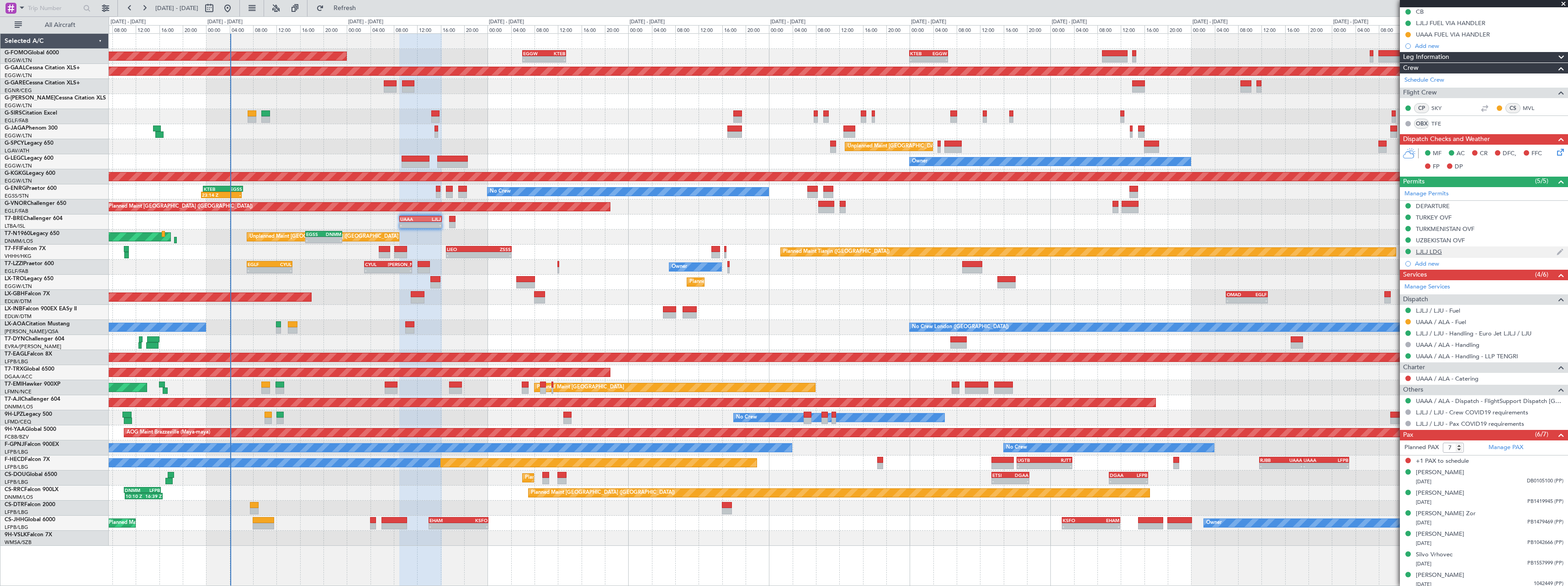
scroll to position [98, 0]
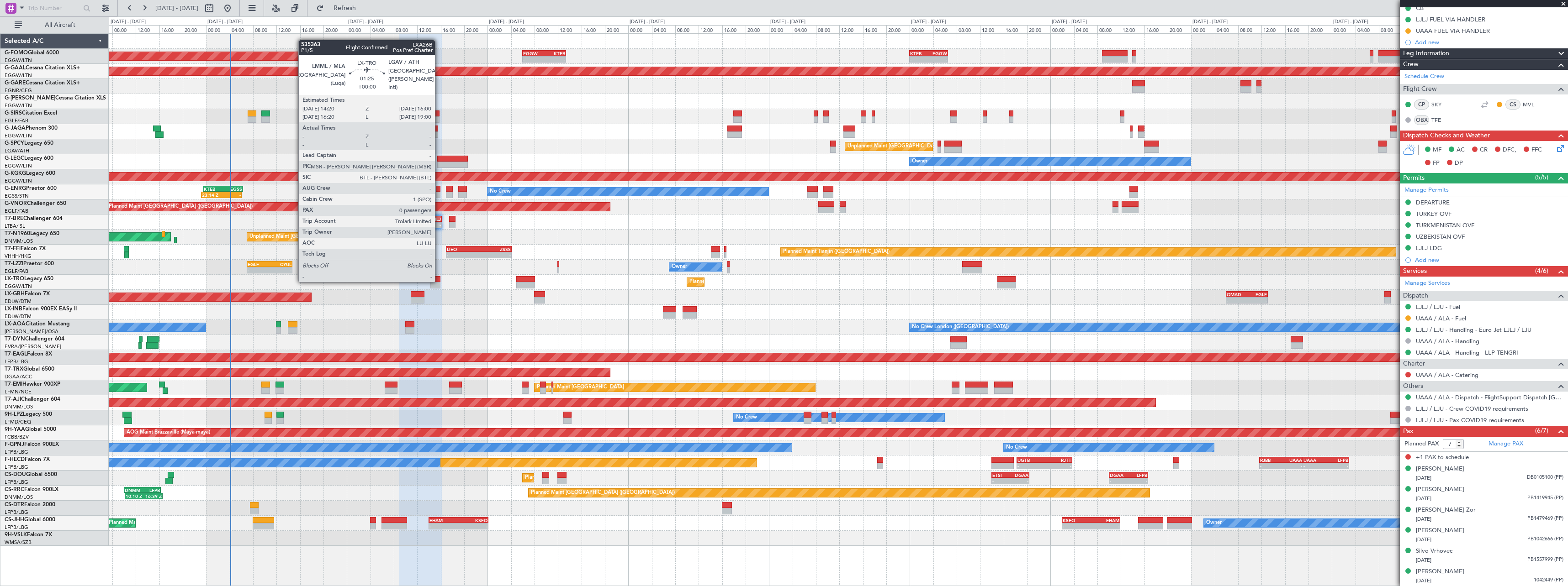
click at [439, 281] on div at bounding box center [435, 279] width 10 height 7
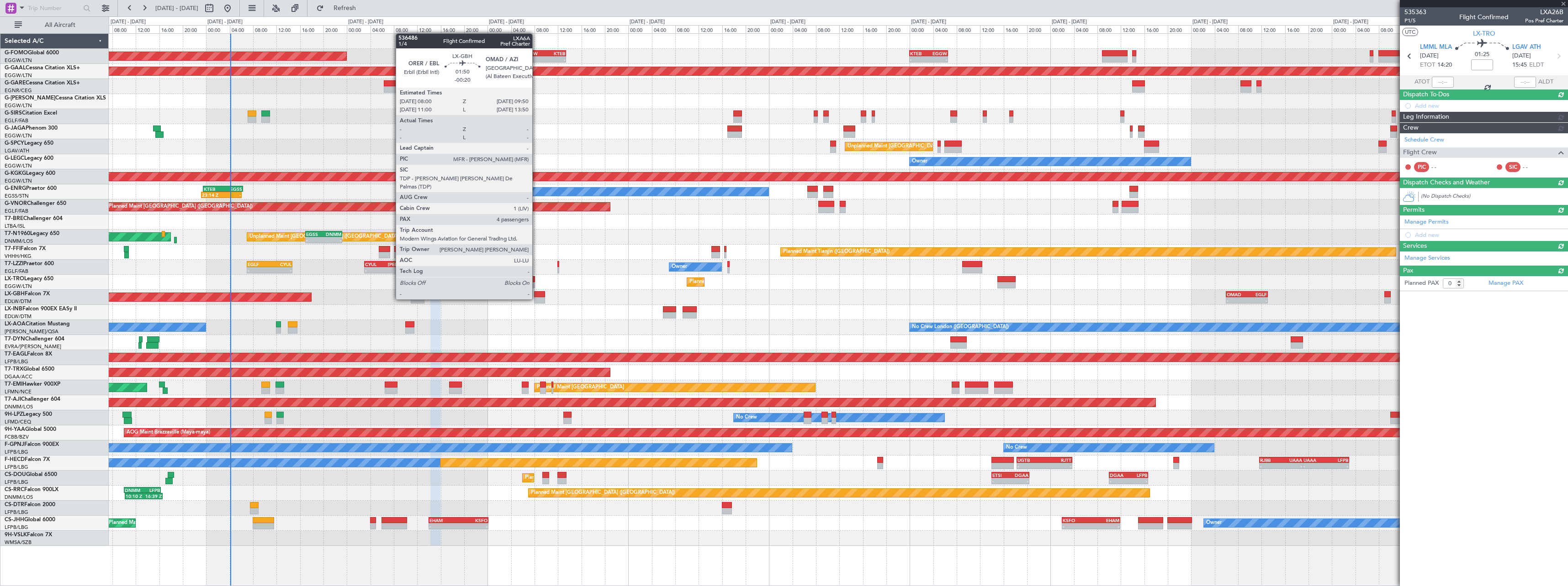
scroll to position [0, 0]
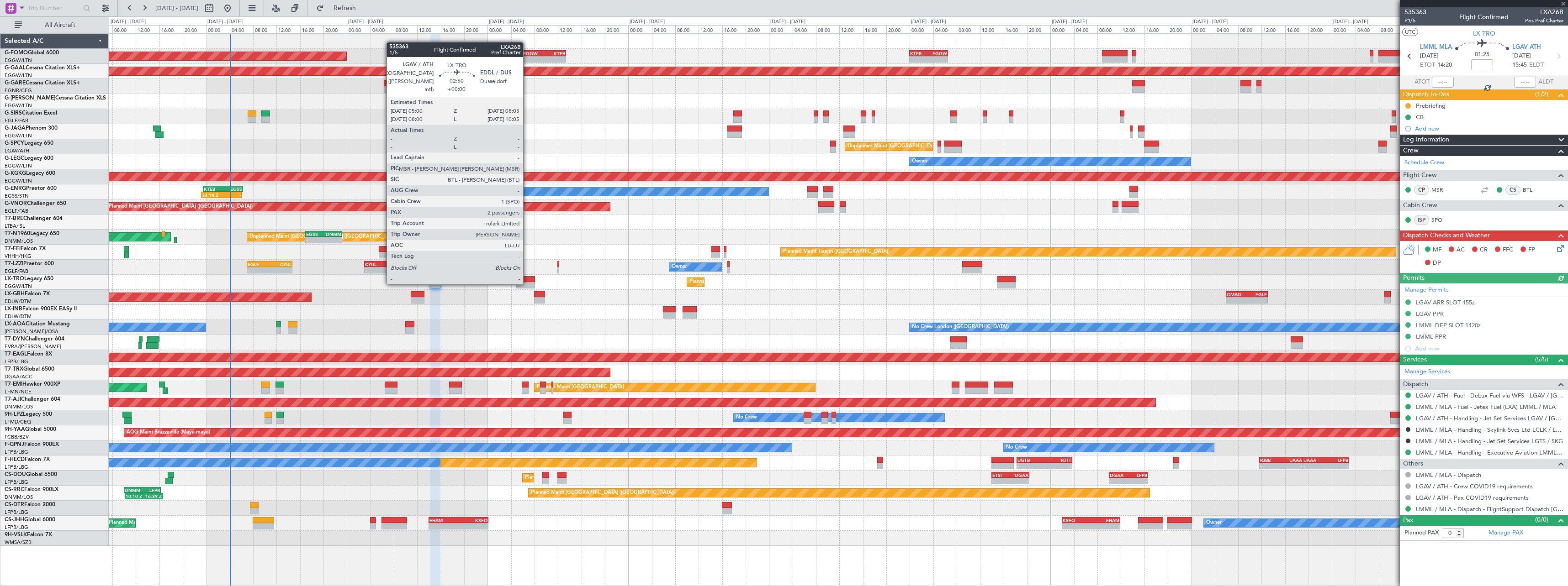
click at [527, 284] on div at bounding box center [525, 285] width 18 height 7
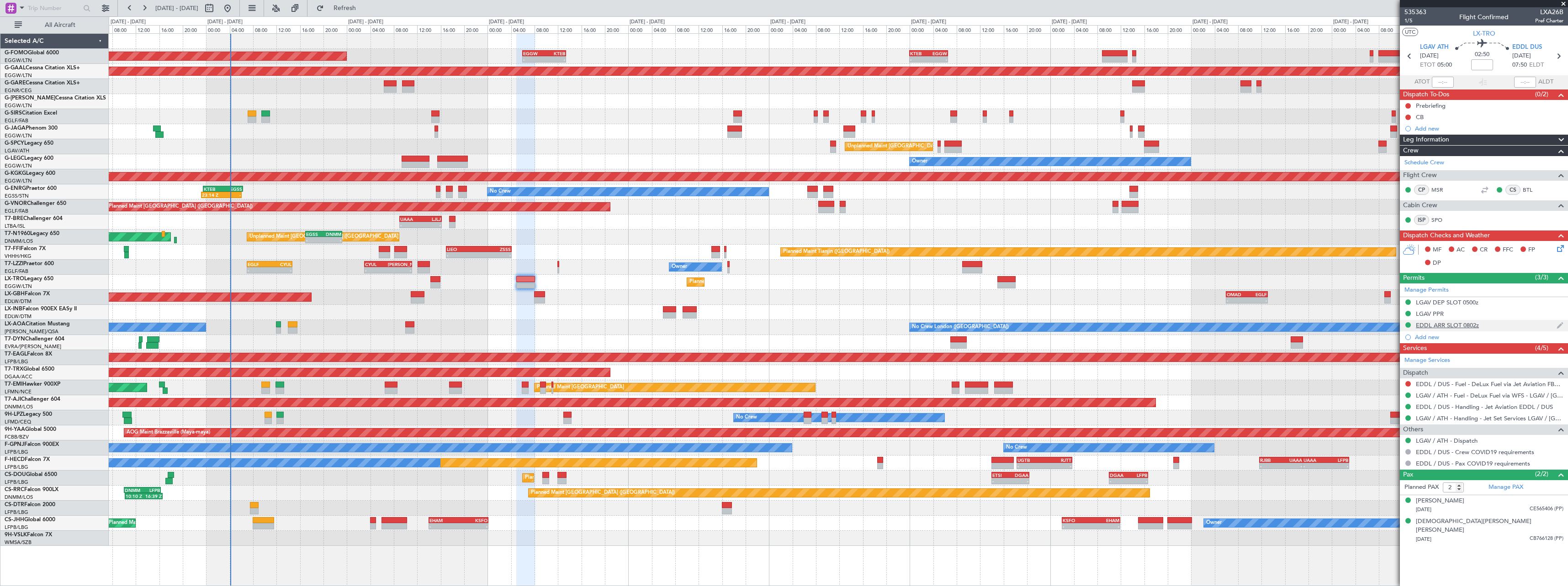
click at [1469, 325] on div "EDDL ARR SLOT 0802z" at bounding box center [1447, 326] width 63 height 8
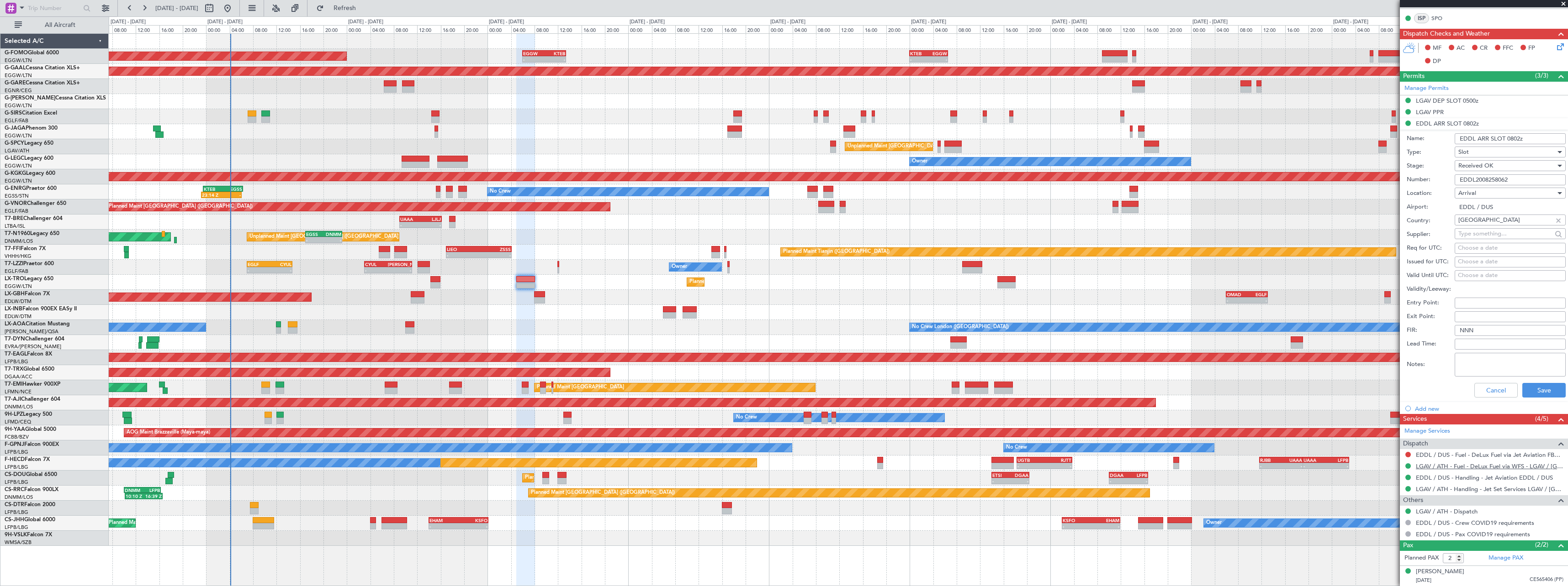
scroll to position [222, 0]
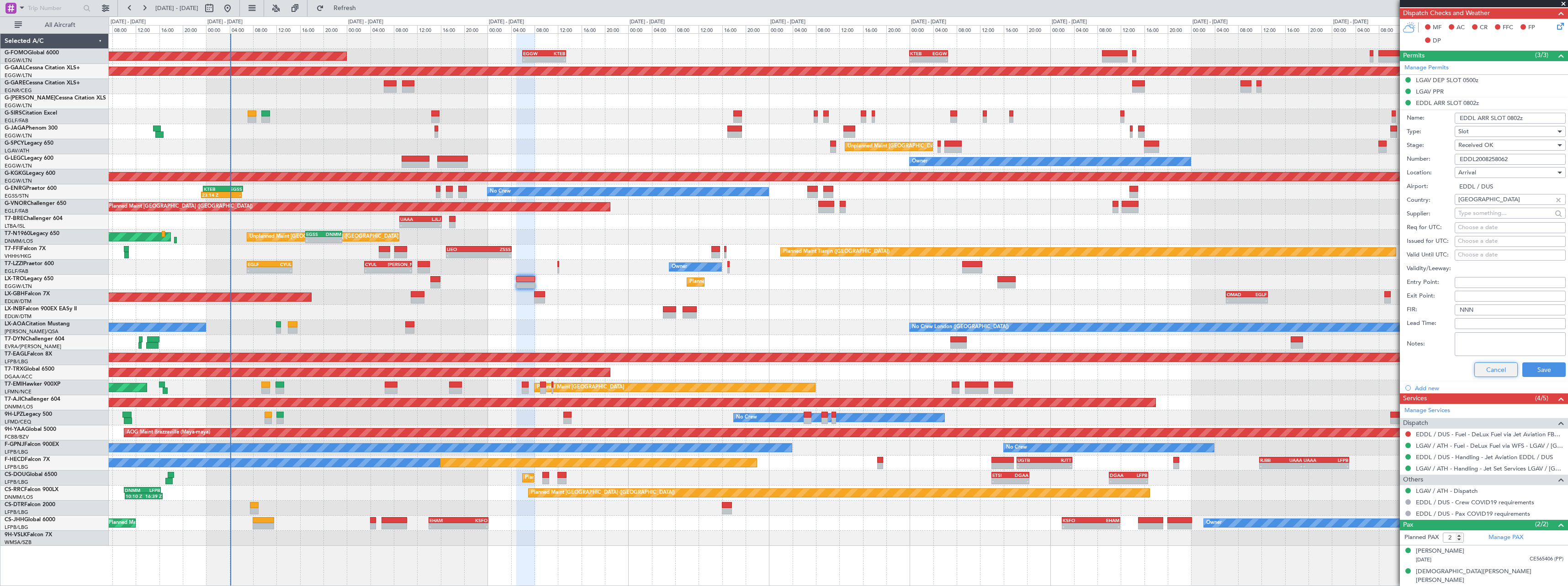
click at [1487, 374] on button "Cancel" at bounding box center [1497, 369] width 44 height 14
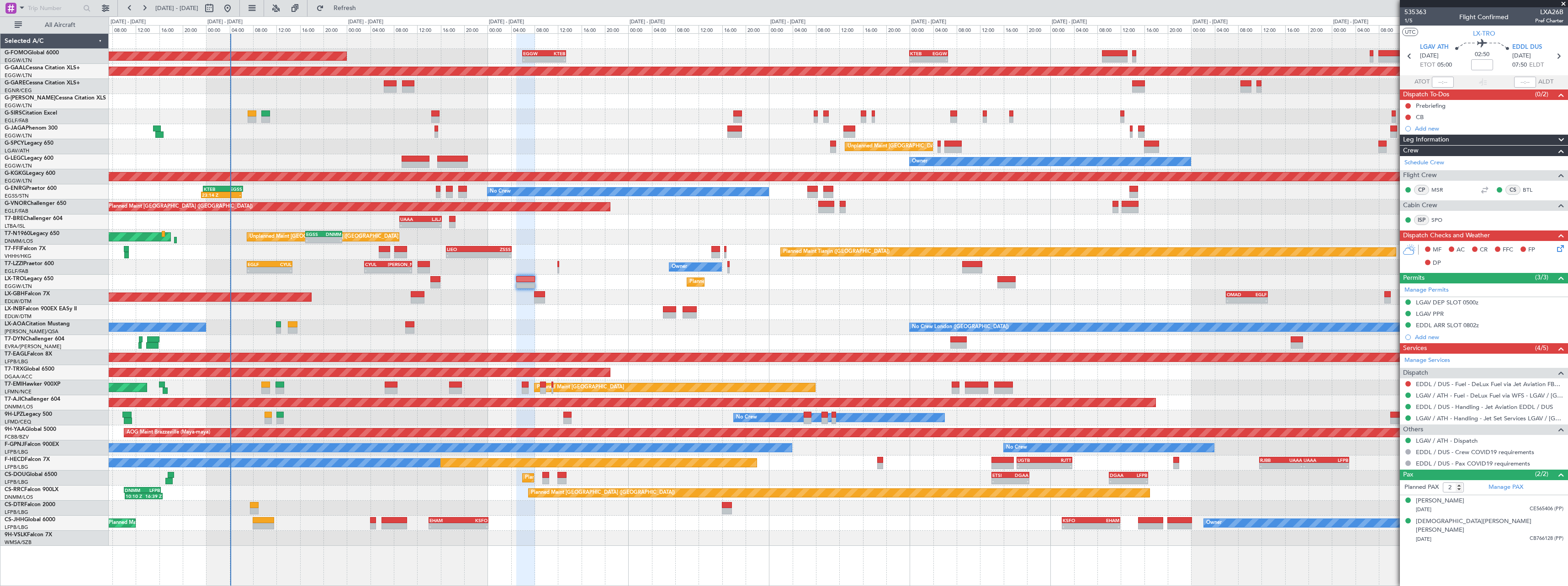
scroll to position [0, 0]
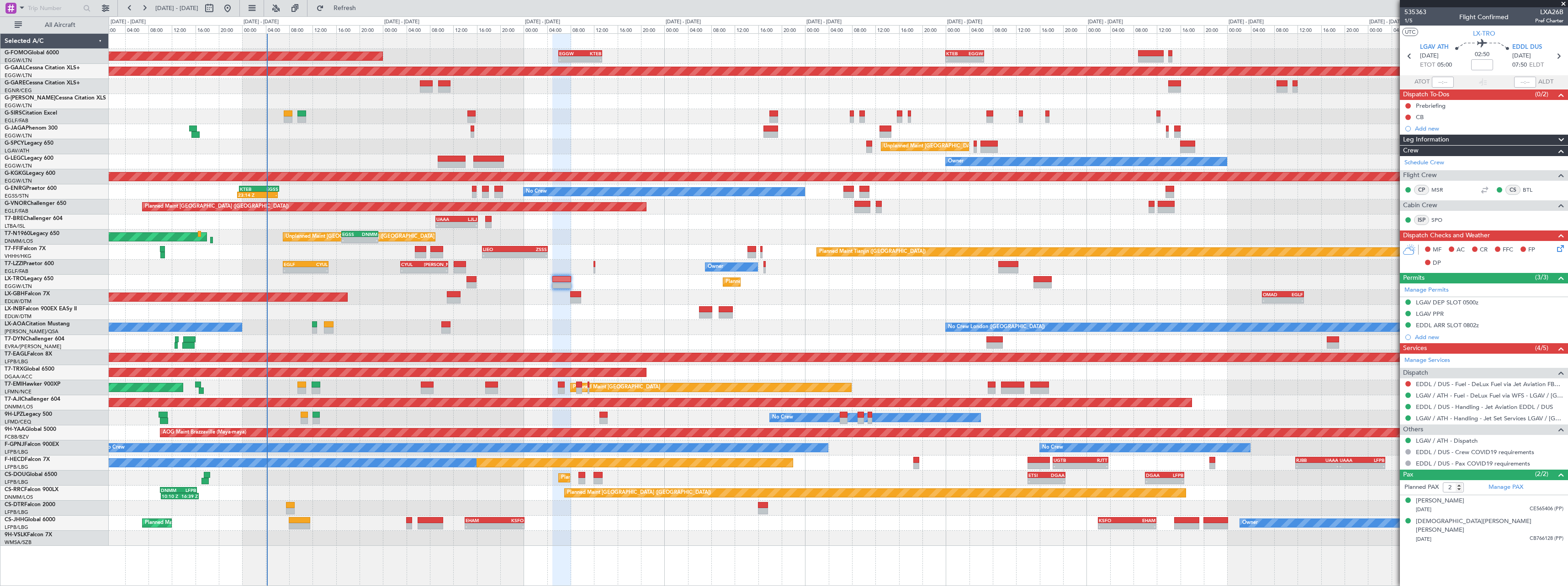
click at [409, 545] on div "Planned Maint [GEOGRAPHIC_DATA] ([GEOGRAPHIC_DATA]) - - EGGW 06:00 Z KTEB 13:25…" at bounding box center [838, 310] width 1460 height 553
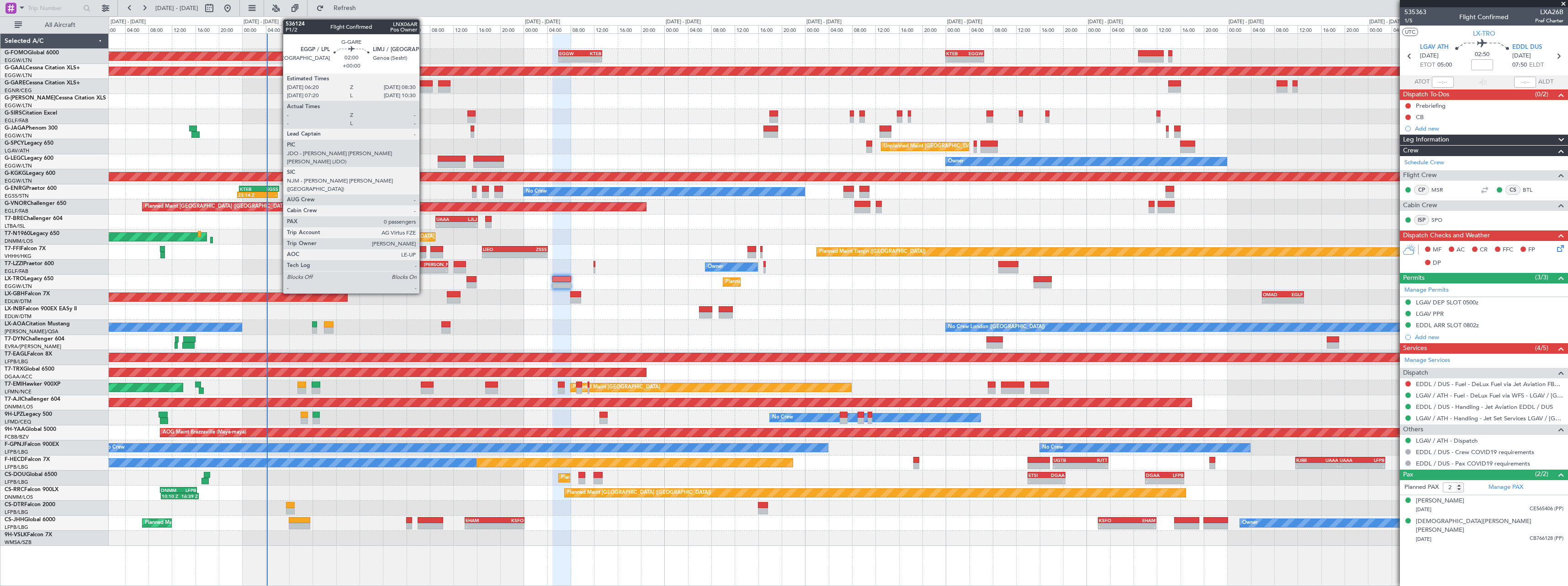
click at [424, 83] on div at bounding box center [426, 84] width 12 height 7
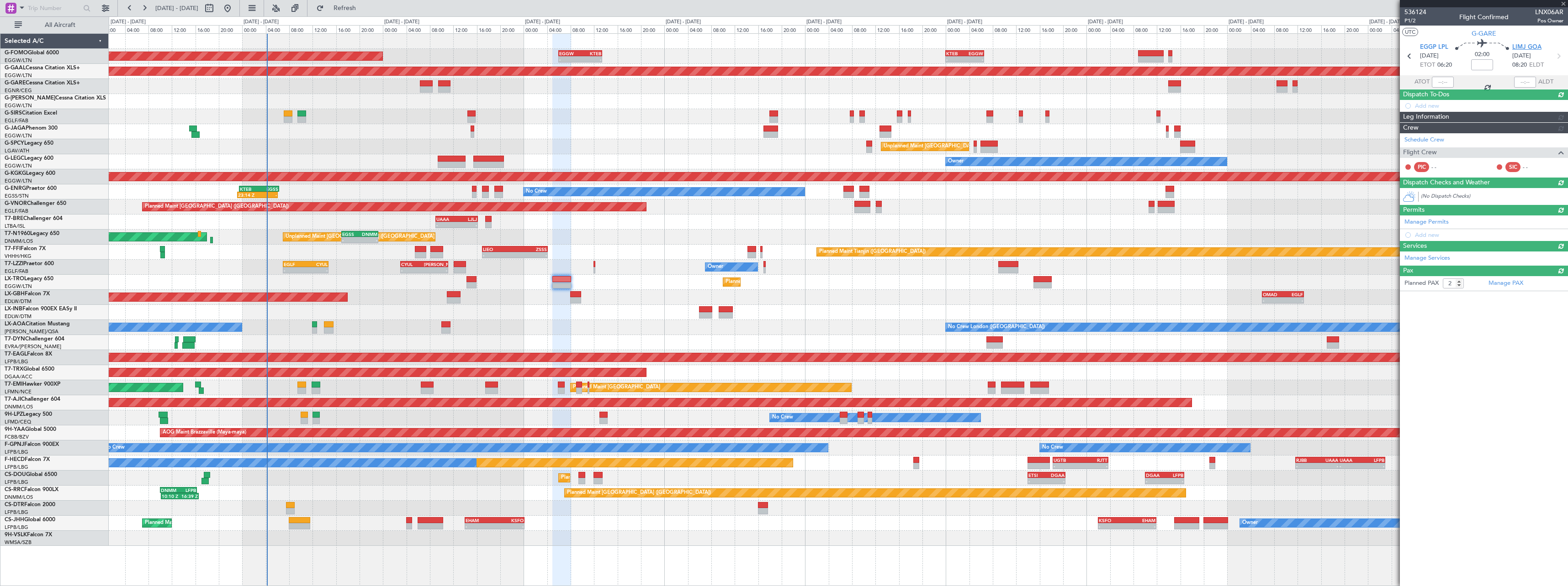
type input "0"
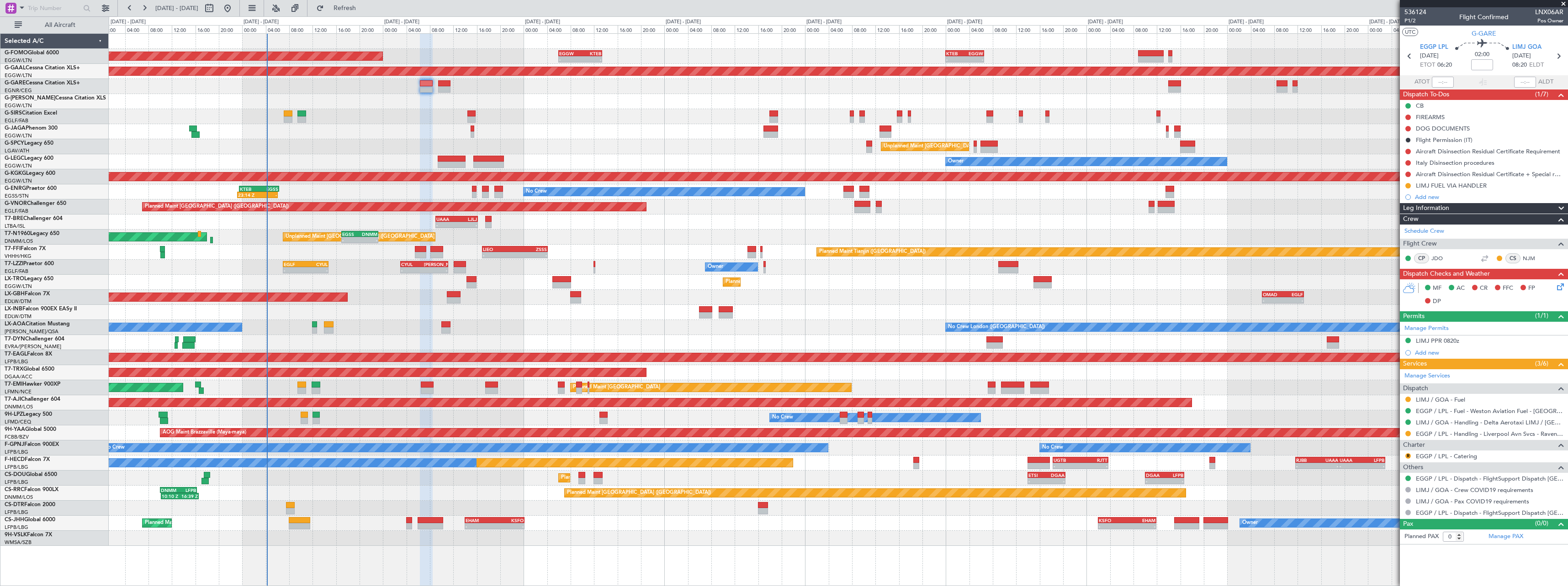
click at [1559, 207] on span at bounding box center [1561, 209] width 11 height 11
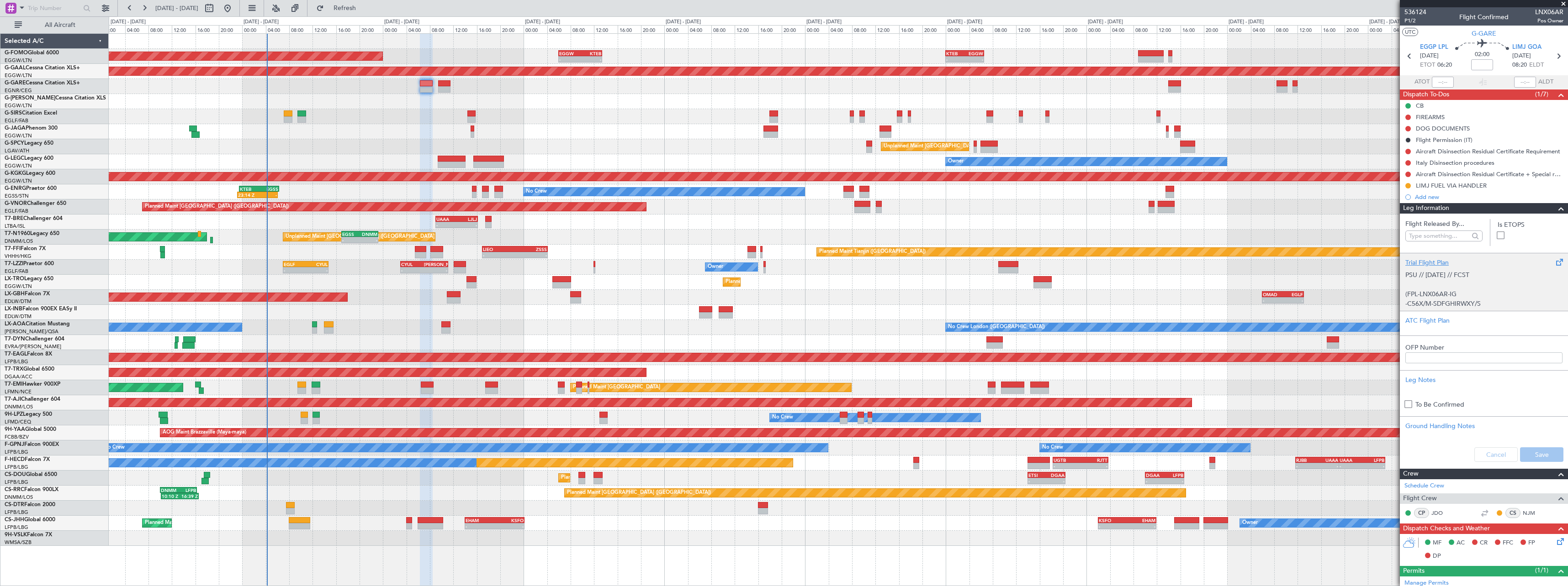
click at [1422, 264] on div "Trial Flight Plan" at bounding box center [1483, 263] width 157 height 9
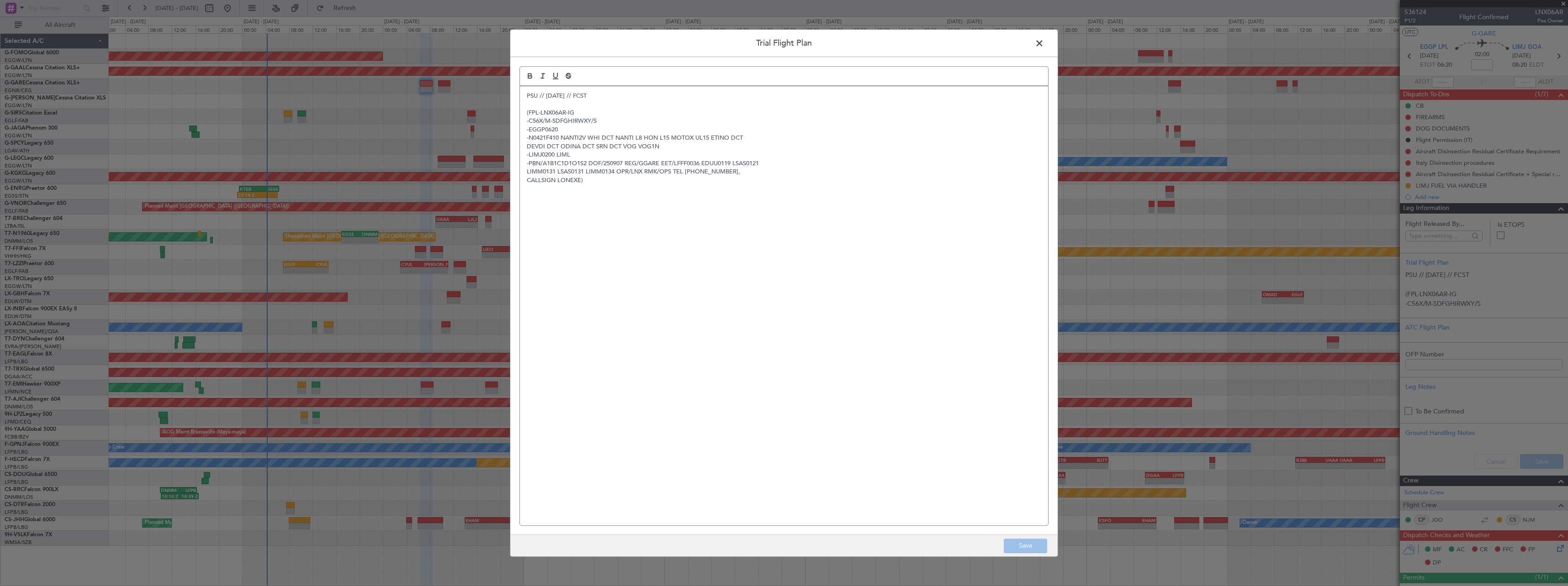
click at [526, 94] on div "PSU // 05SEP // FCST (FPL-LNX06AR-IG -C56X/M-SDFGHIRWXY/S -EGGP0620 -N0421F410 …" at bounding box center [784, 306] width 528 height 440
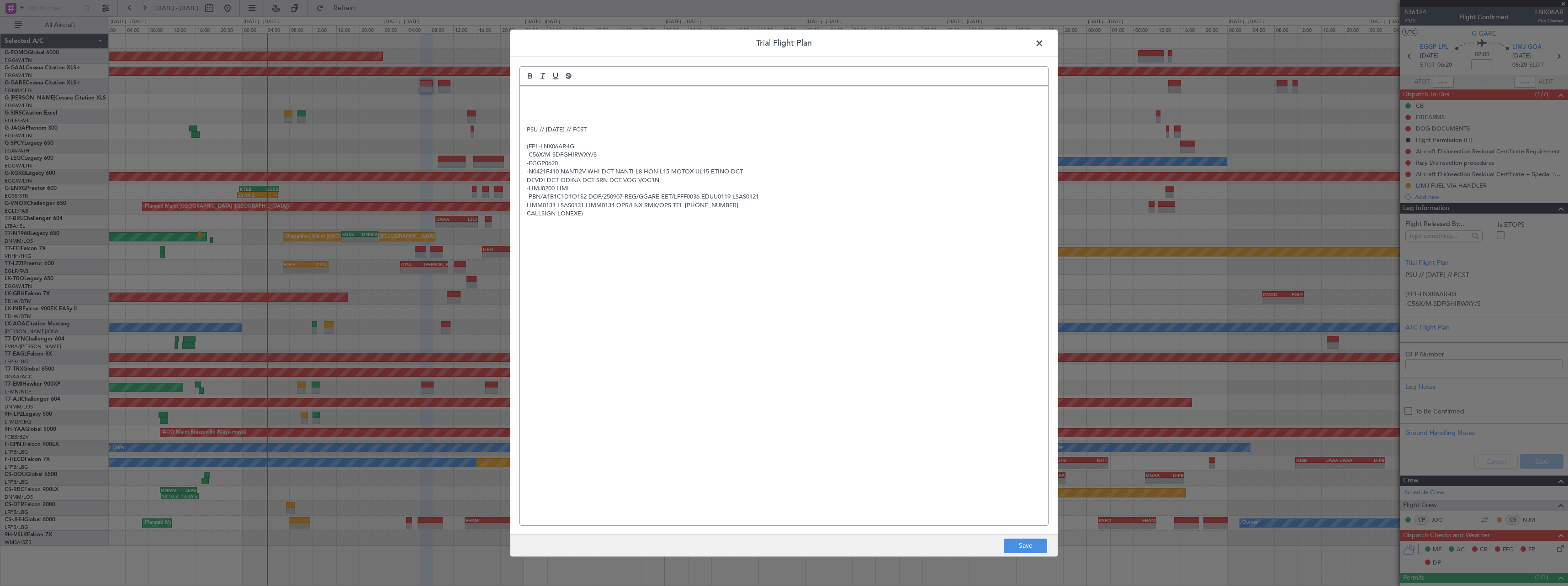
drag, startPoint x: 531, startPoint y: 90, endPoint x: 525, endPoint y: 120, distance: 30.6
click at [531, 91] on div "PSU // 05SEP // FCST (FPL-LNX06AR-IG -C56X/M-SDFGHIRWXY/S -EGGP0620 -N0421F410 …" at bounding box center [784, 306] width 528 height 440
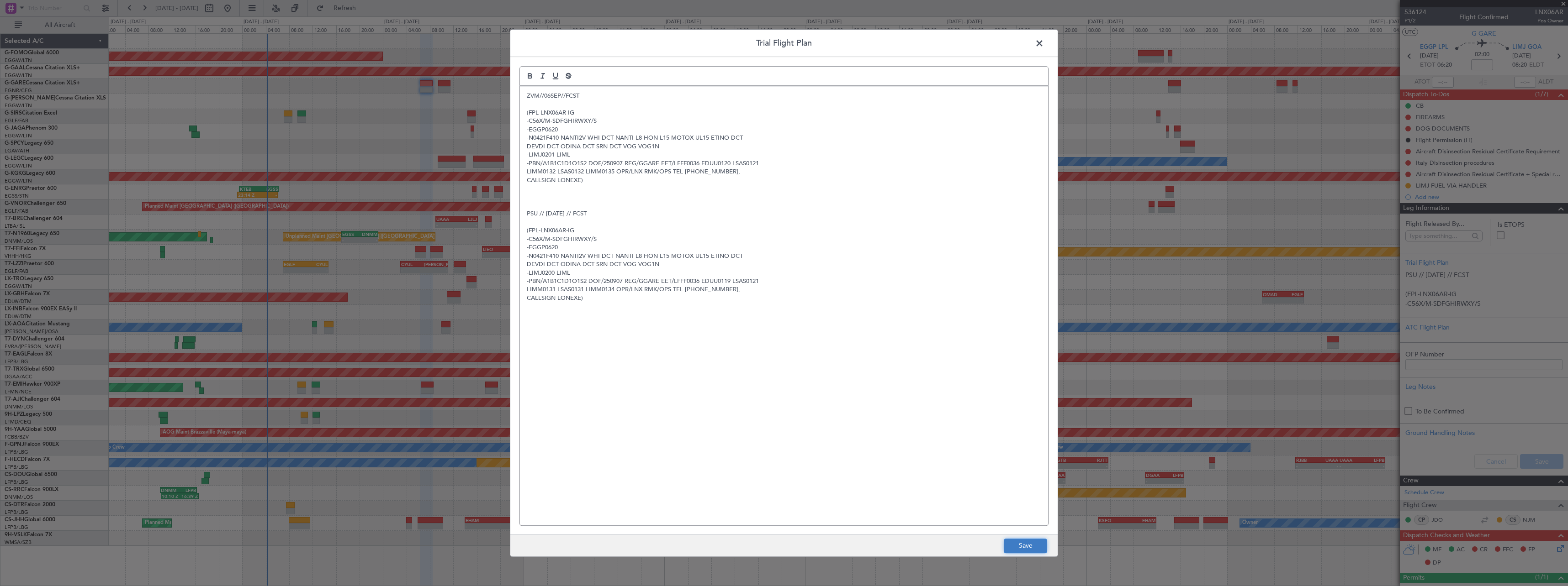
drag, startPoint x: 1019, startPoint y: 549, endPoint x: 1155, endPoint y: 539, distance: 136.4
click at [1022, 545] on button "Save" at bounding box center [1025, 545] width 44 height 14
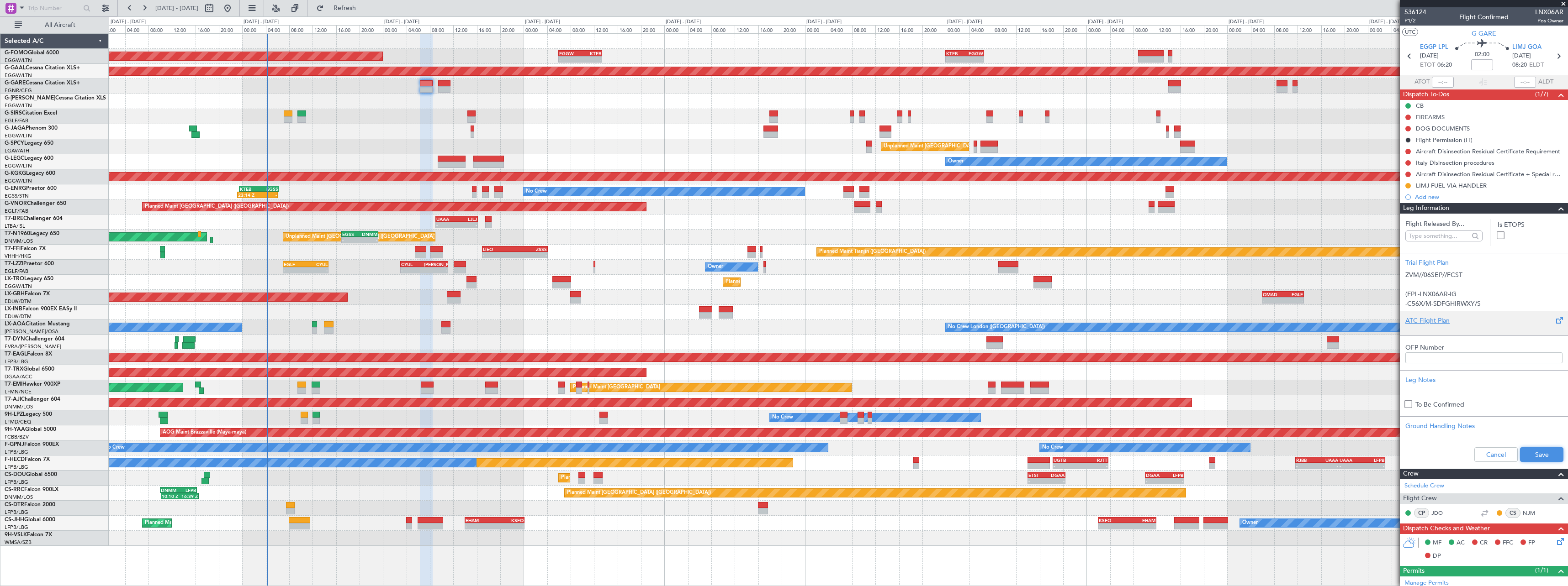
drag, startPoint x: 1538, startPoint y: 455, endPoint x: 1539, endPoint y: 320, distance: 135.0
click at [1538, 453] on button "Save" at bounding box center [1542, 454] width 44 height 14
click at [1556, 211] on span at bounding box center [1561, 209] width 11 height 11
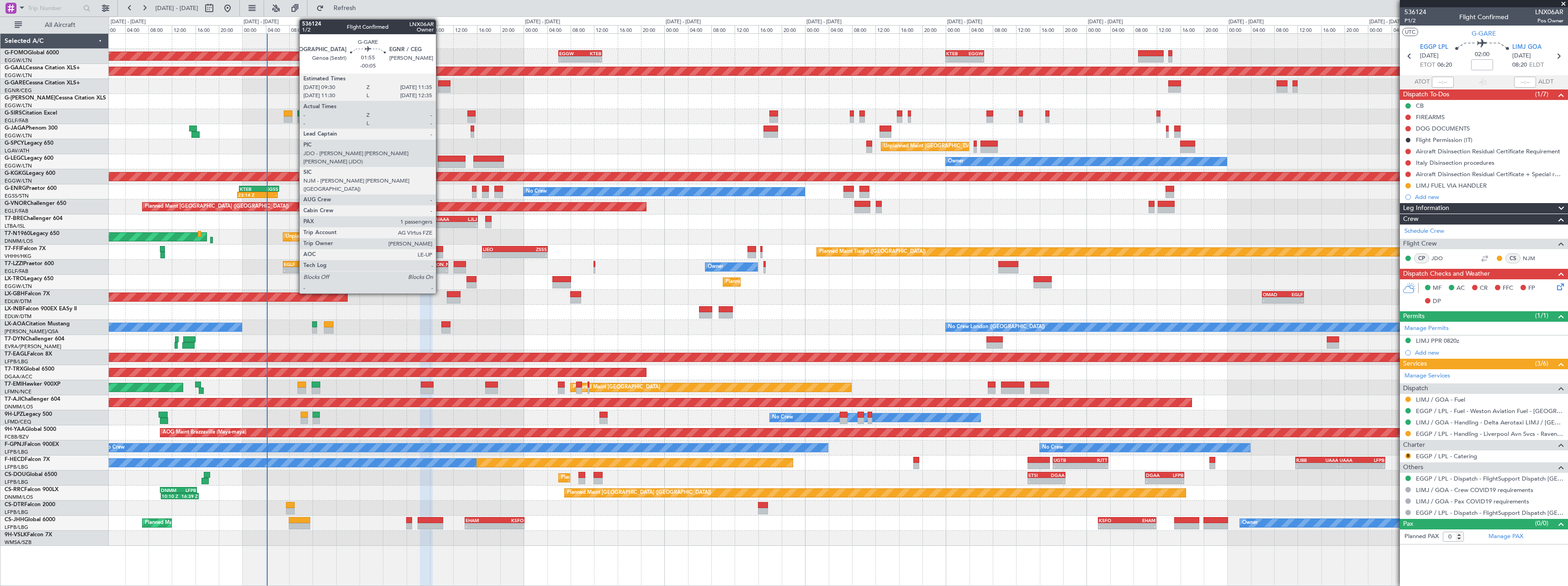
click at [440, 81] on div at bounding box center [444, 84] width 12 height 7
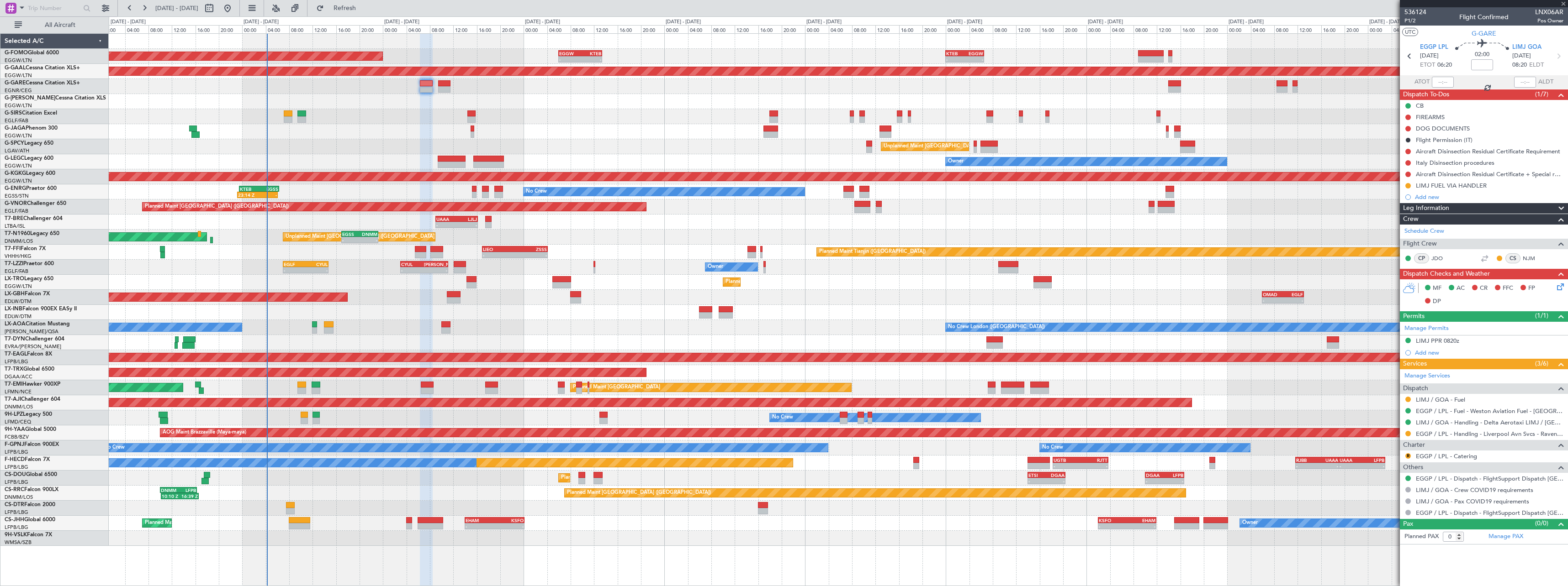
type input "-00:05"
type input "1"
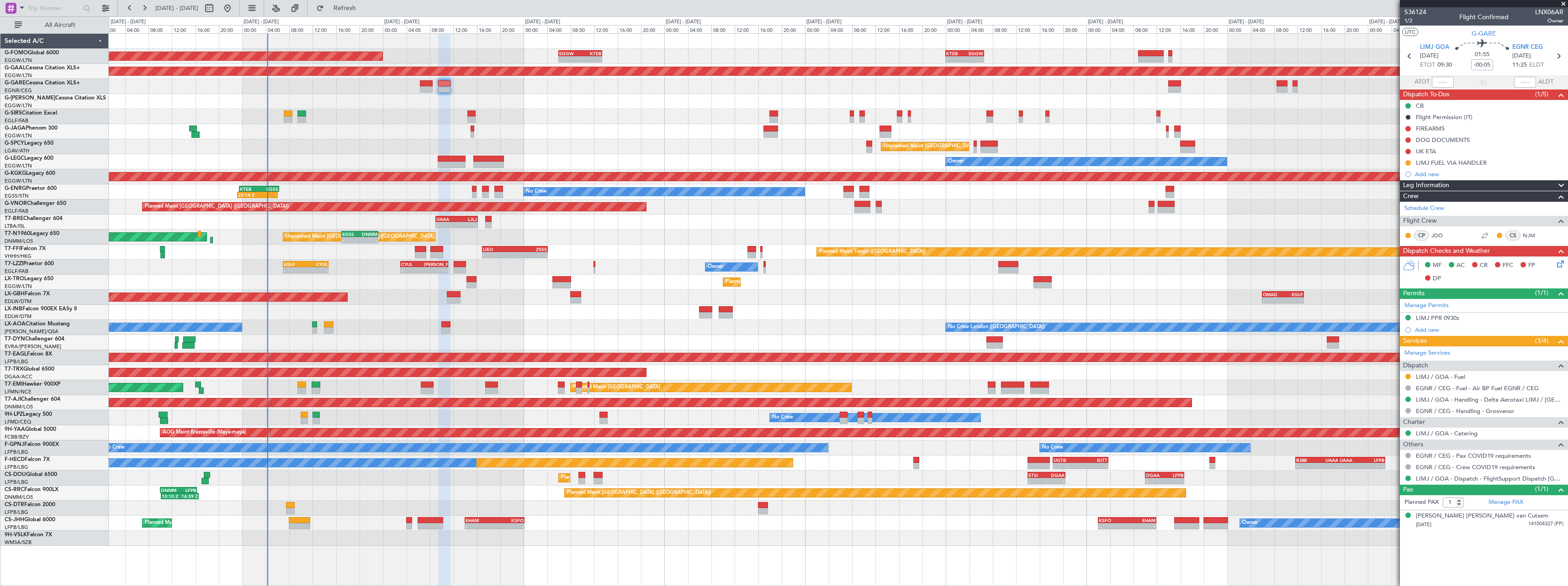
click at [1558, 183] on span at bounding box center [1561, 186] width 11 height 11
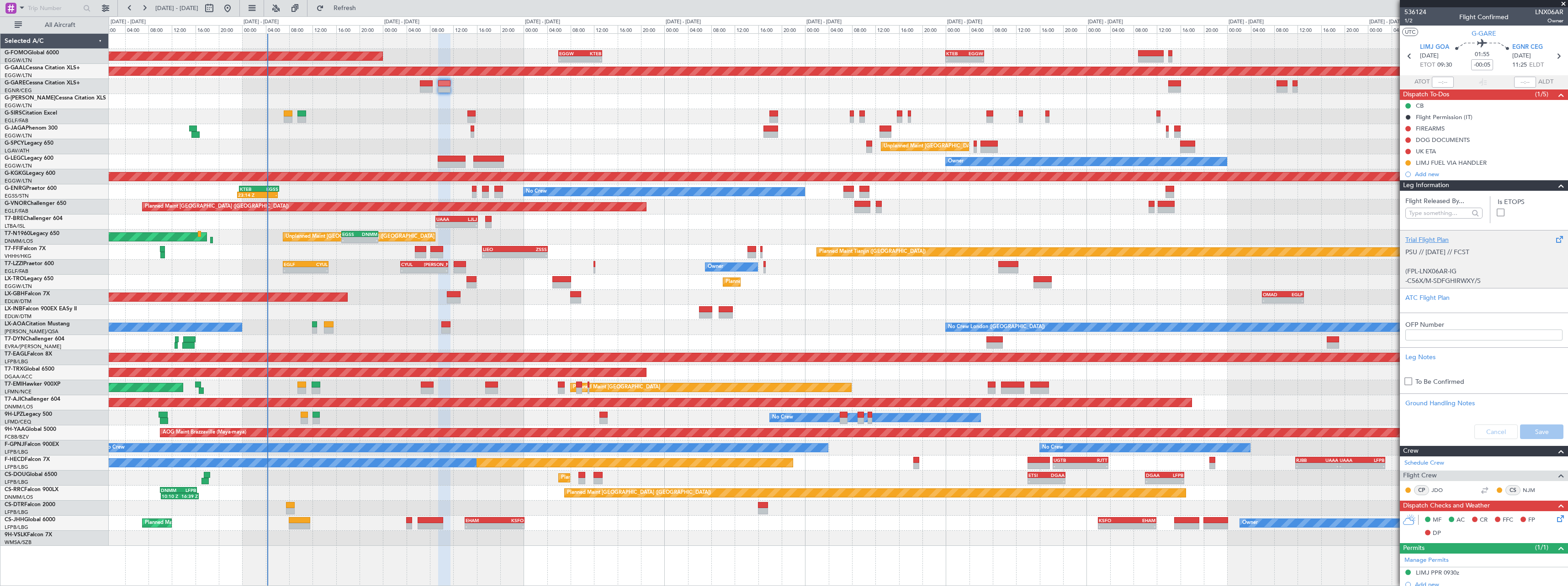
click at [1425, 238] on div "Trial Flight Plan" at bounding box center [1483, 240] width 157 height 9
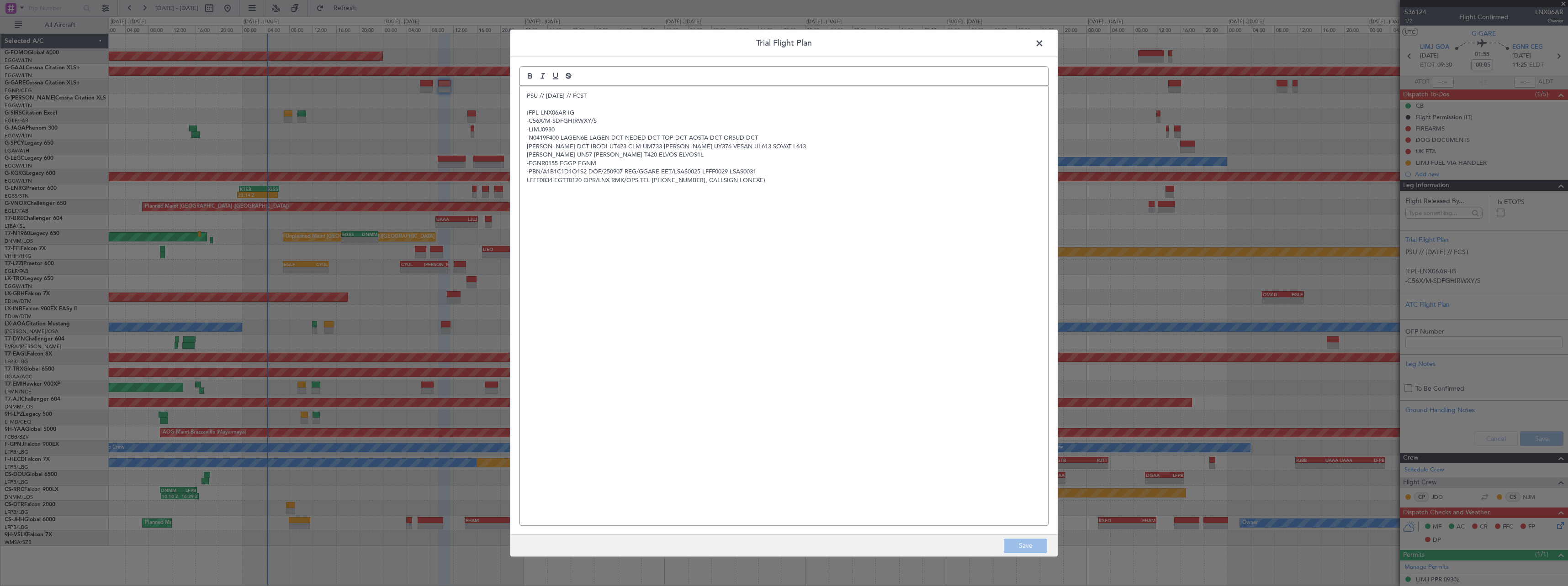
click at [525, 94] on div "PSU // 05SEP // FCST (FPL-LNX06AR-IG -C56X/M-SDFGHIRWXY/S -LIMJ0930 -N0419F400 …" at bounding box center [784, 306] width 528 height 440
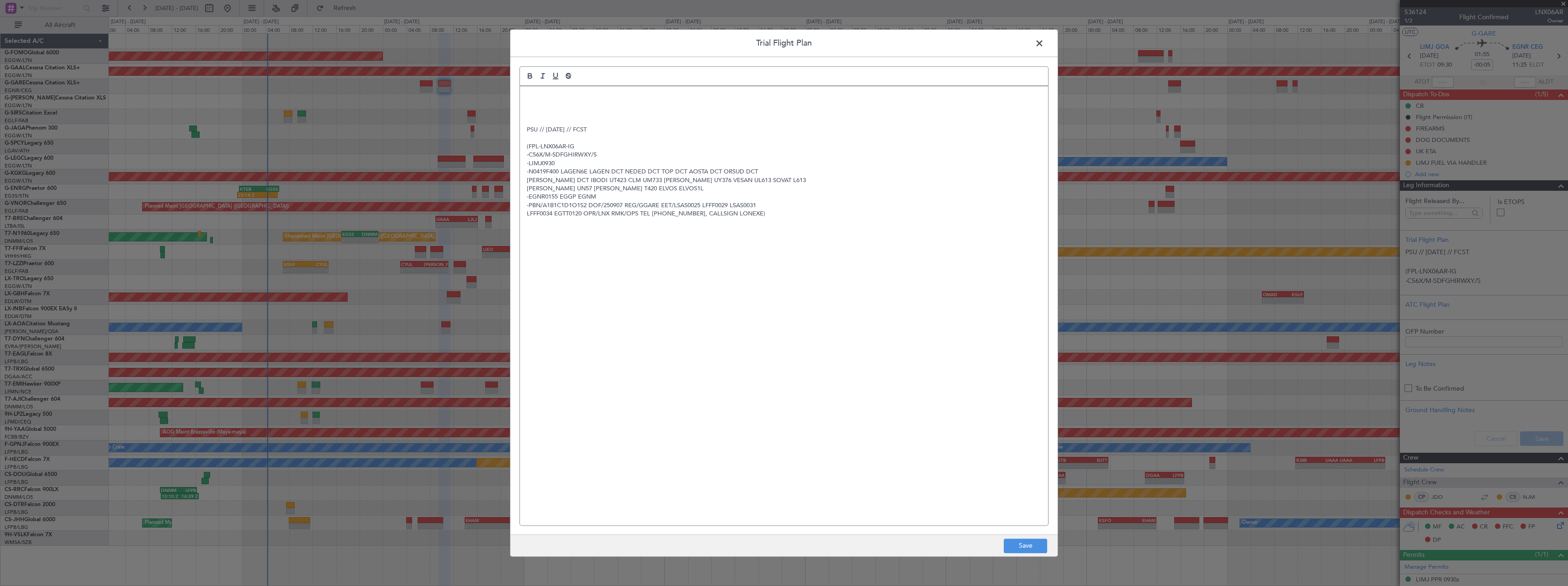
click at [526, 107] on div "PSU // 05SEP // FCST (FPL-LNX06AR-IG -C56X/M-SDFGHIRWXY/S -LIMJ0930 -N0419F400 …" at bounding box center [784, 306] width 528 height 440
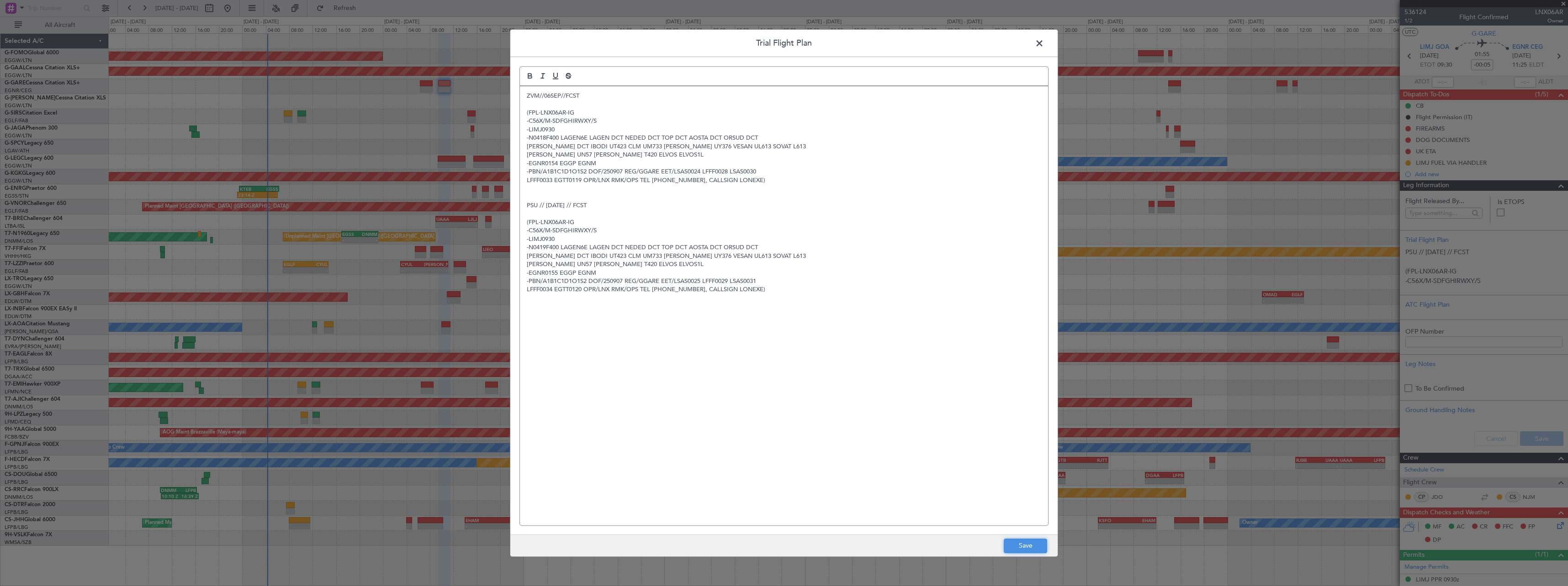
drag, startPoint x: 1023, startPoint y: 547, endPoint x: 1297, endPoint y: 491, distance: 279.7
click at [1023, 546] on button "Save" at bounding box center [1025, 545] width 44 height 14
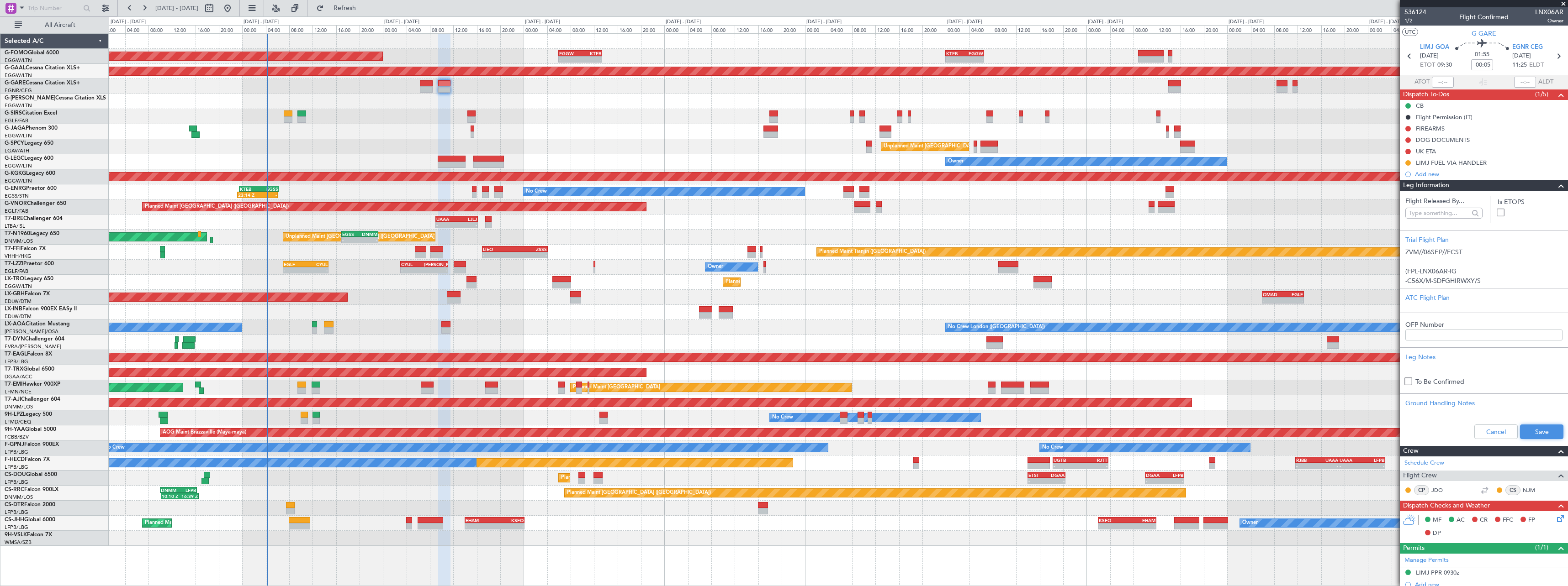
drag, startPoint x: 1550, startPoint y: 429, endPoint x: 1548, endPoint y: 418, distance: 11.2
click at [1550, 429] on button "Save" at bounding box center [1542, 431] width 44 height 14
click at [1556, 187] on span at bounding box center [1561, 186] width 11 height 11
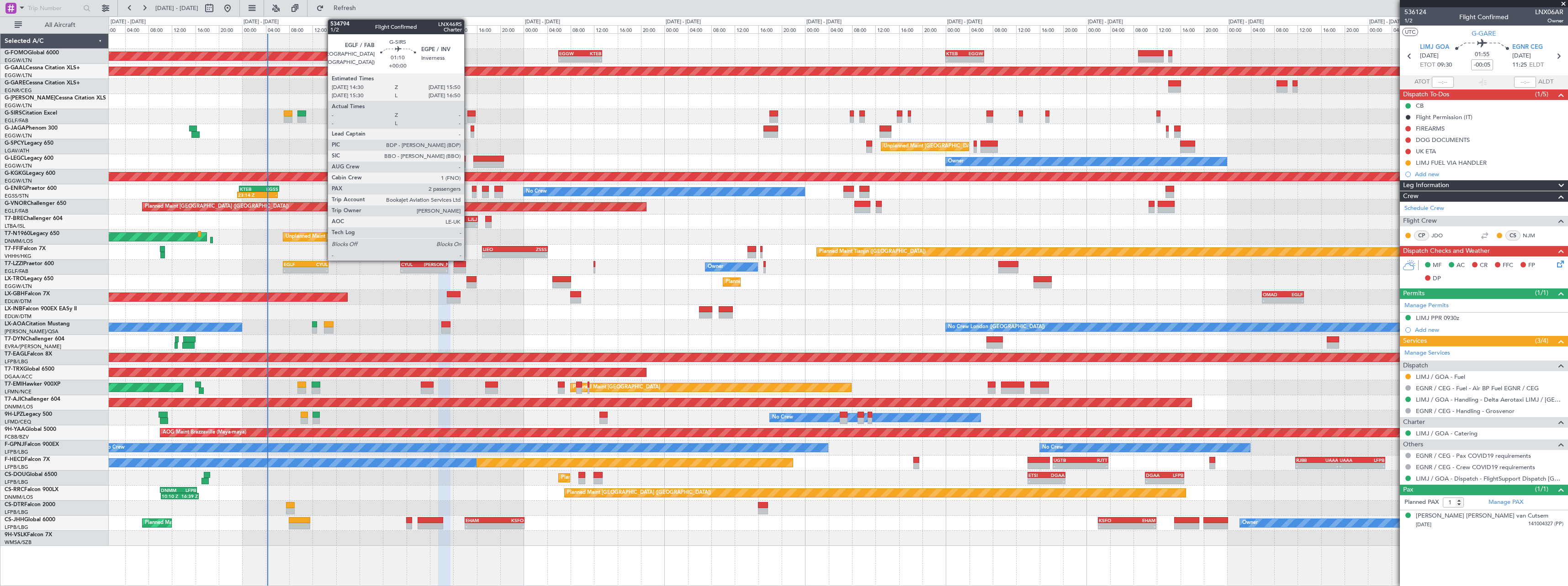
click at [468, 114] on div at bounding box center [471, 113] width 9 height 7
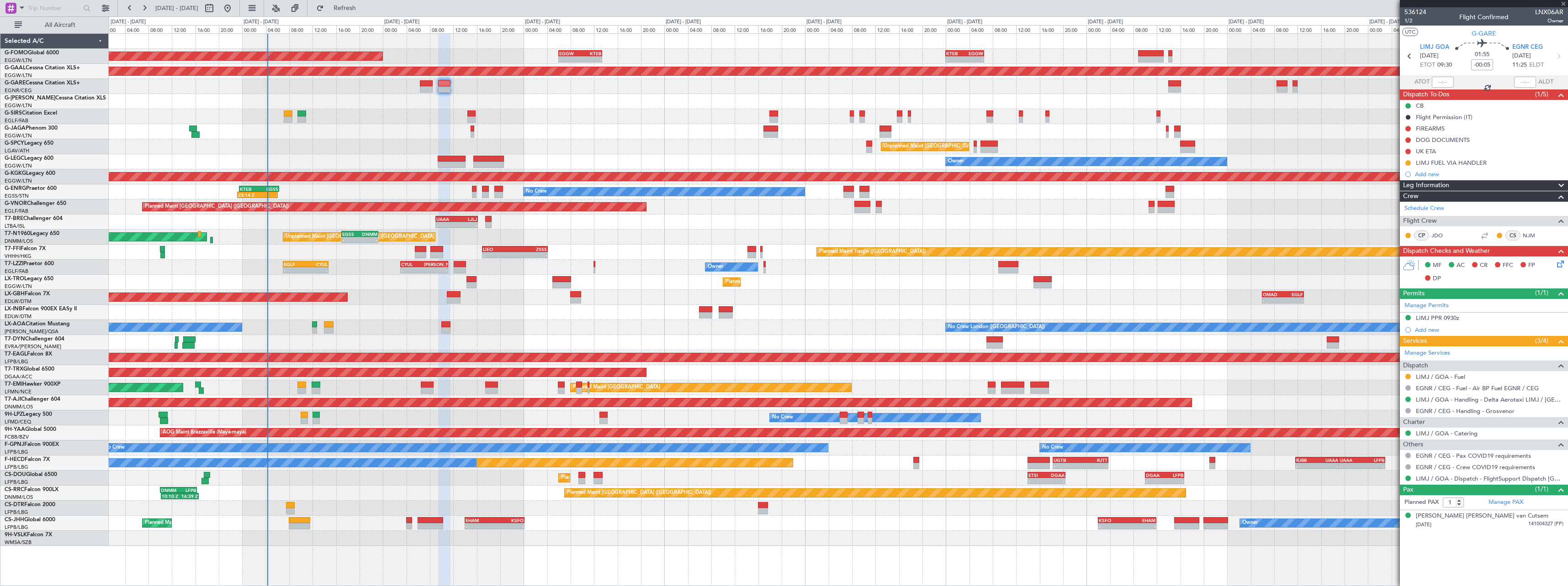
type input "2"
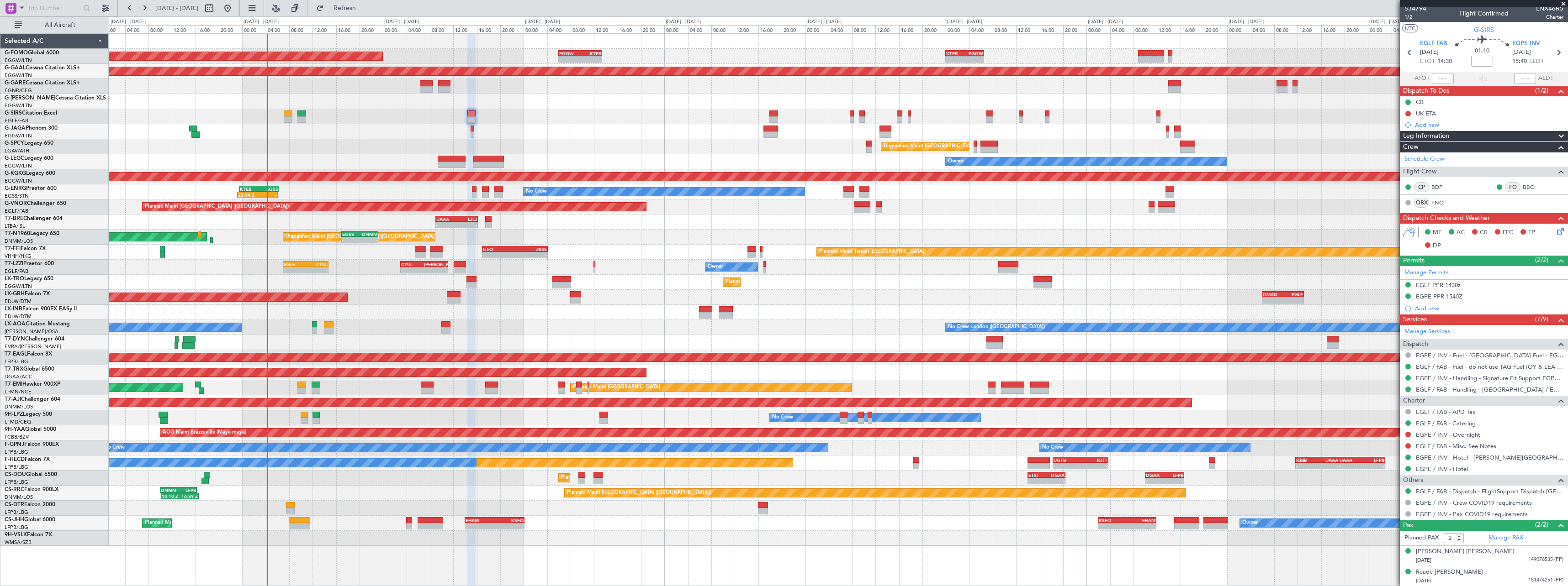
scroll to position [4, 0]
click at [1556, 132] on span at bounding box center [1561, 137] width 11 height 11
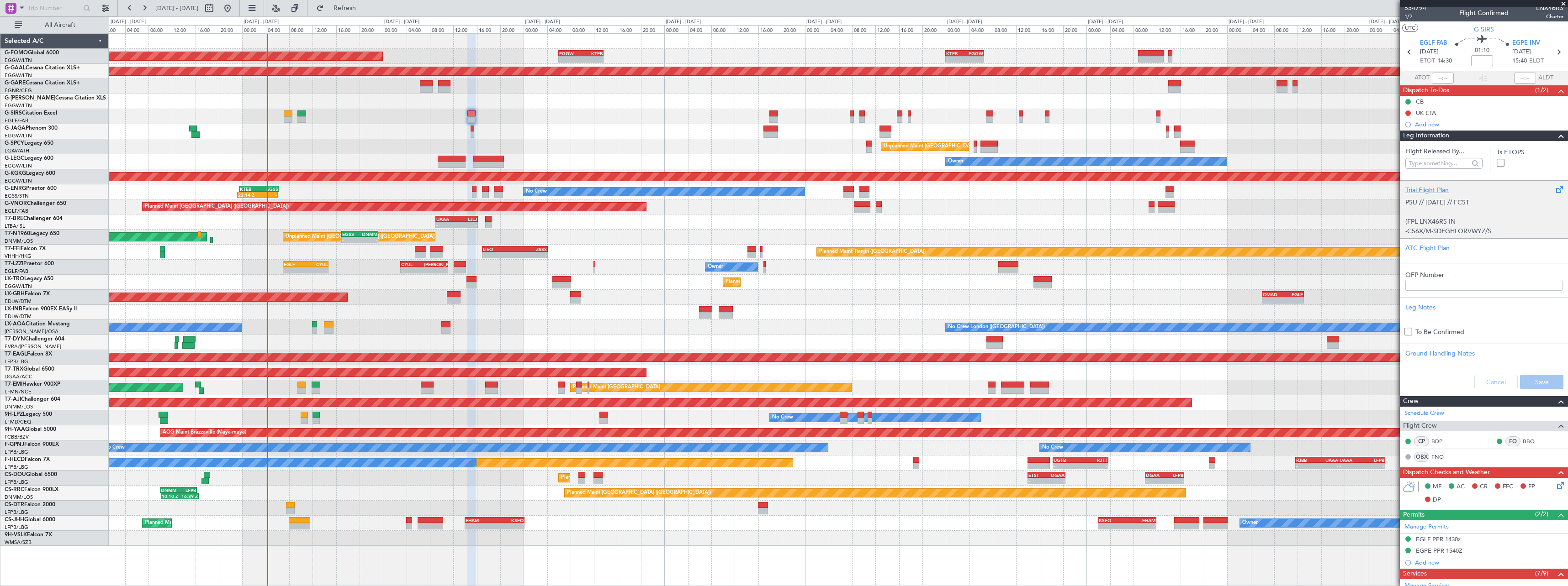
click at [1421, 190] on div "Trial Flight Plan" at bounding box center [1483, 190] width 157 height 9
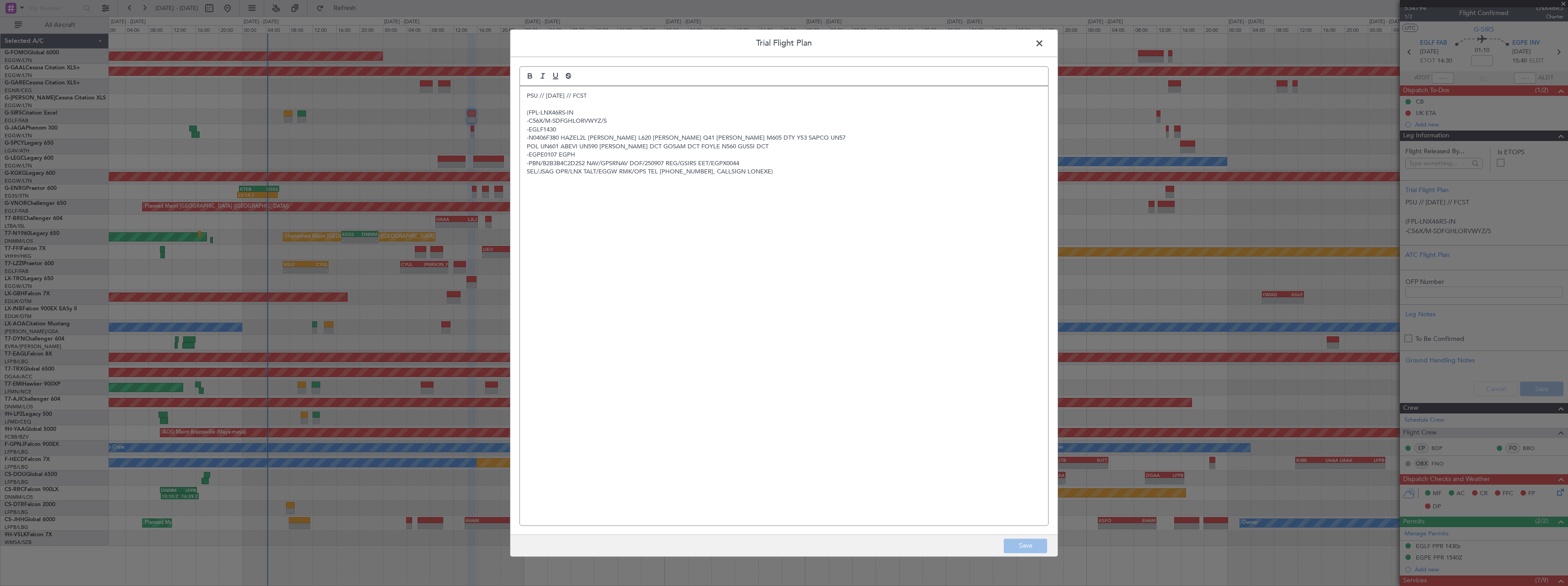
click at [521, 96] on div "PSU // 05SEP // FCST (FPL-LNX46RS-IN -C56X/M-SDFGHLORVWYZ/S -EGLF1430 -N0406F38…" at bounding box center [784, 306] width 528 height 440
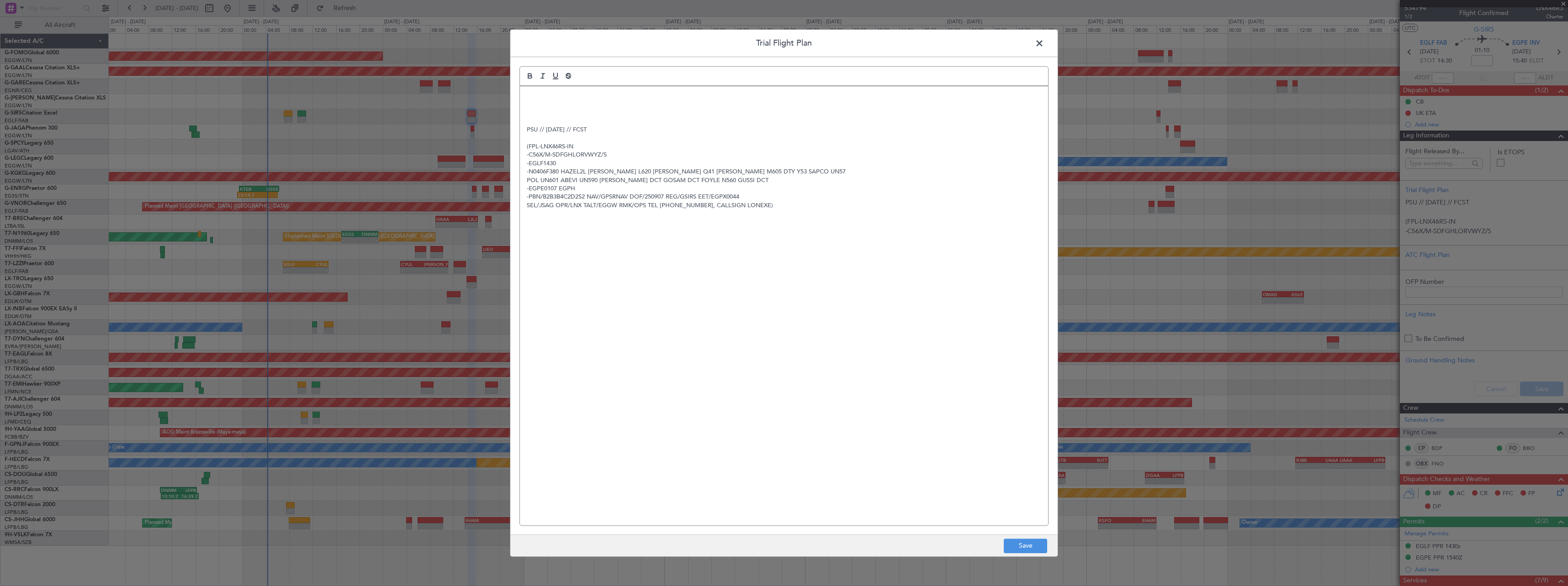
click at [531, 105] on p at bounding box center [783, 104] width 514 height 9
click at [532, 95] on p at bounding box center [783, 96] width 514 height 9
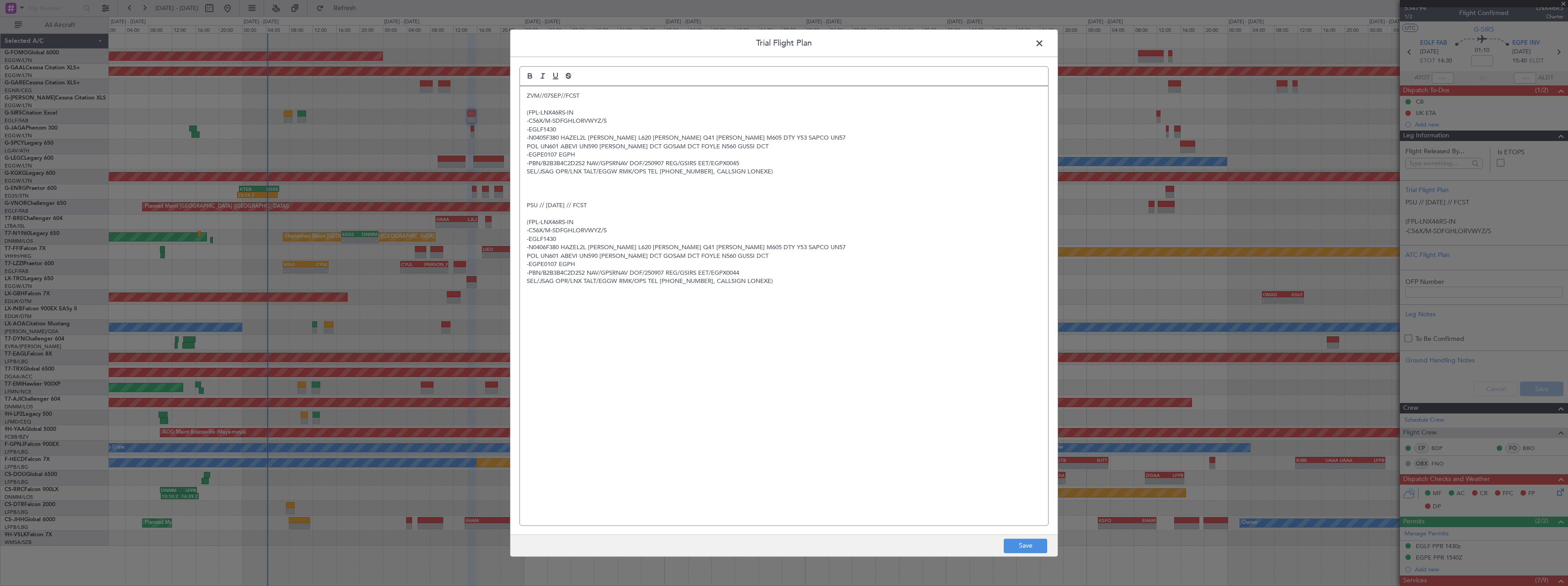
scroll to position [0, 0]
drag, startPoint x: 1033, startPoint y: 547, endPoint x: 1039, endPoint y: 544, distance: 6.7
click at [1033, 547] on button "Save" at bounding box center [1025, 545] width 44 height 14
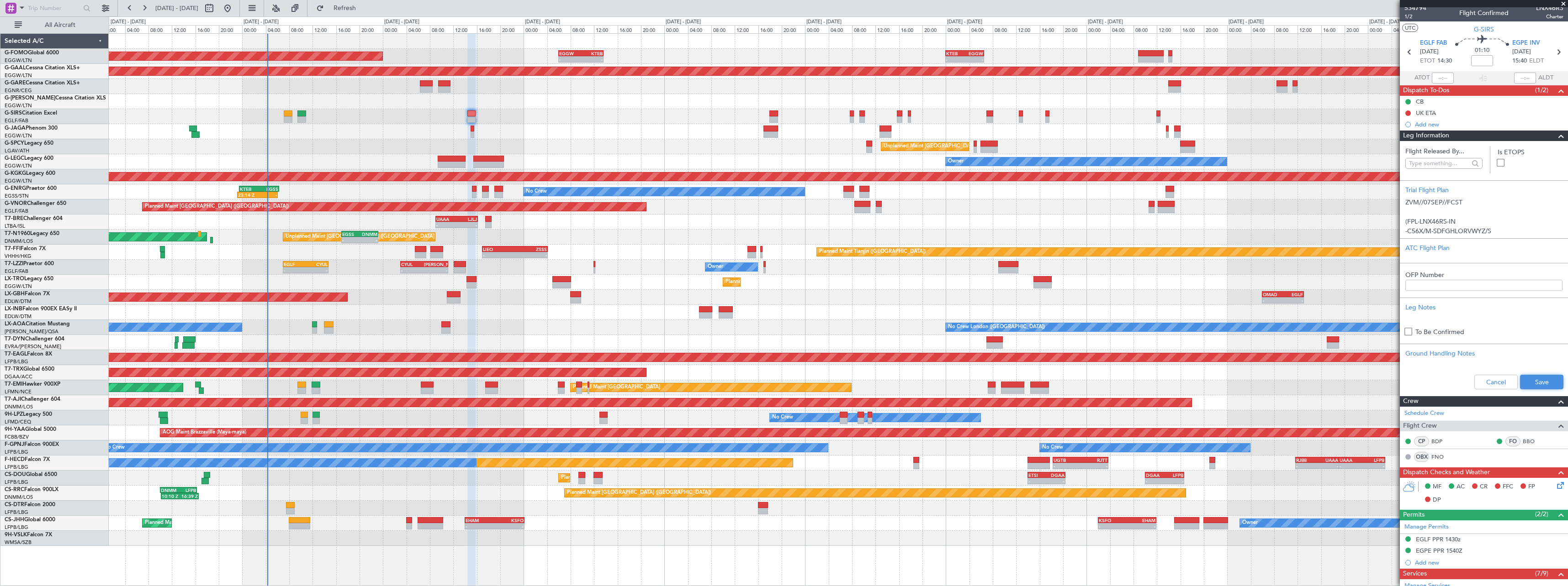
drag, startPoint x: 1539, startPoint y: 382, endPoint x: 1530, endPoint y: 267, distance: 115.4
click at [1539, 382] on button "Save" at bounding box center [1542, 382] width 44 height 14
click at [1556, 138] on span at bounding box center [1561, 137] width 11 height 11
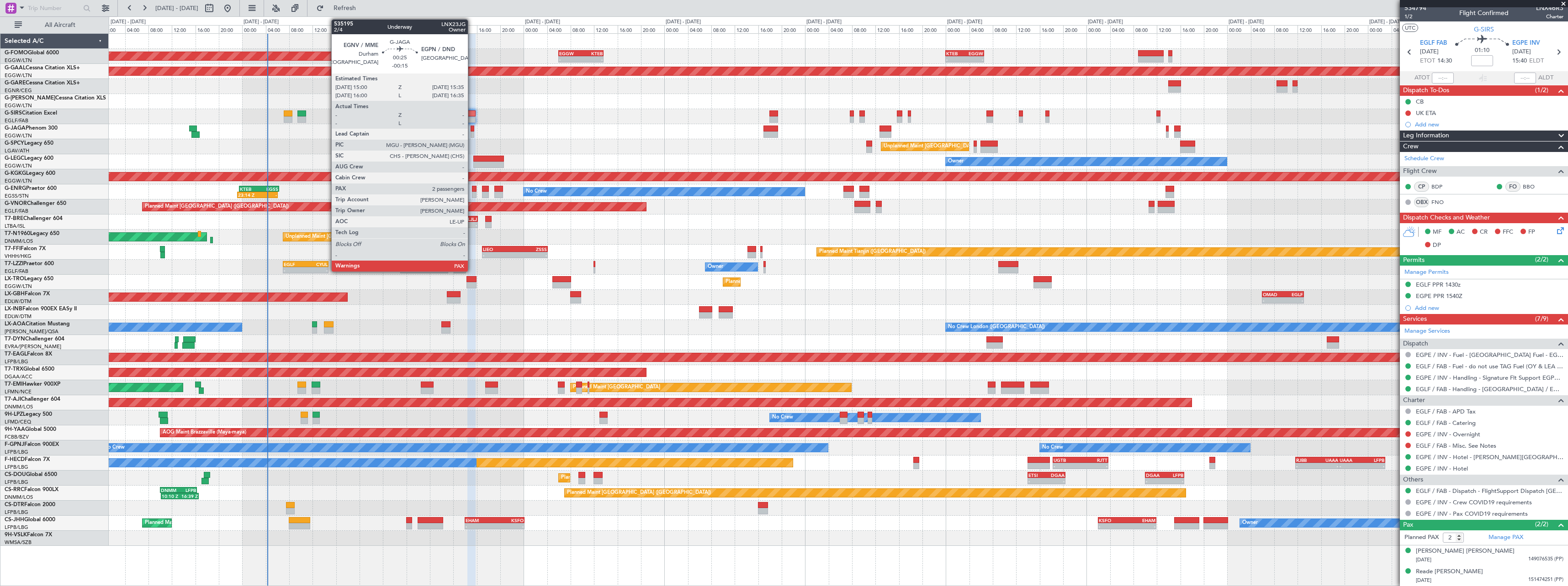
click at [472, 131] on div at bounding box center [472, 128] width 4 height 7
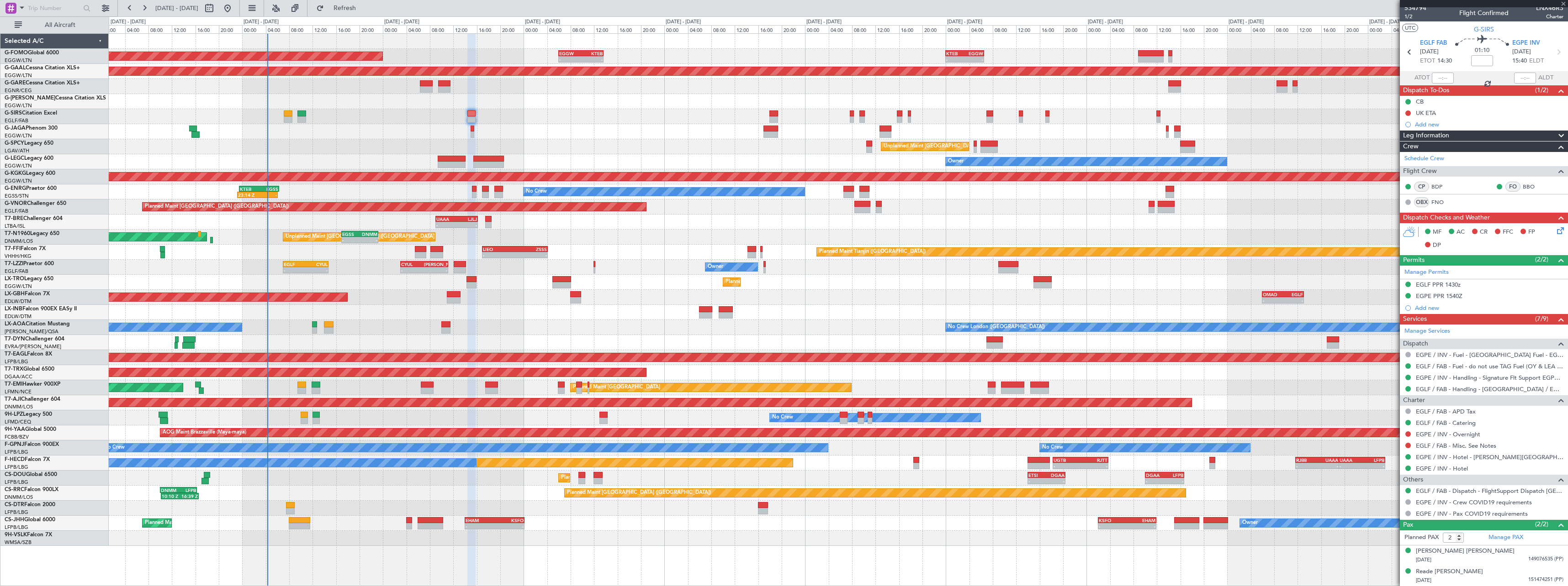
type input "-00:15"
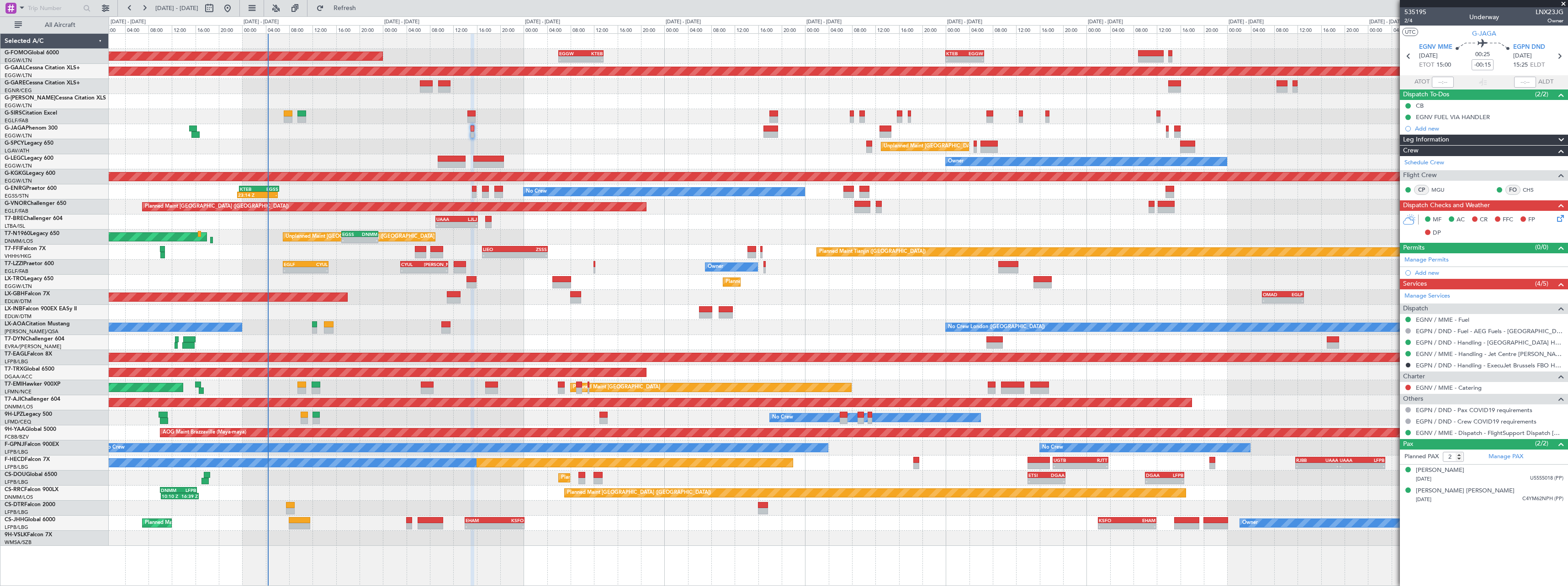
click at [1564, 140] on span at bounding box center [1561, 141] width 11 height 11
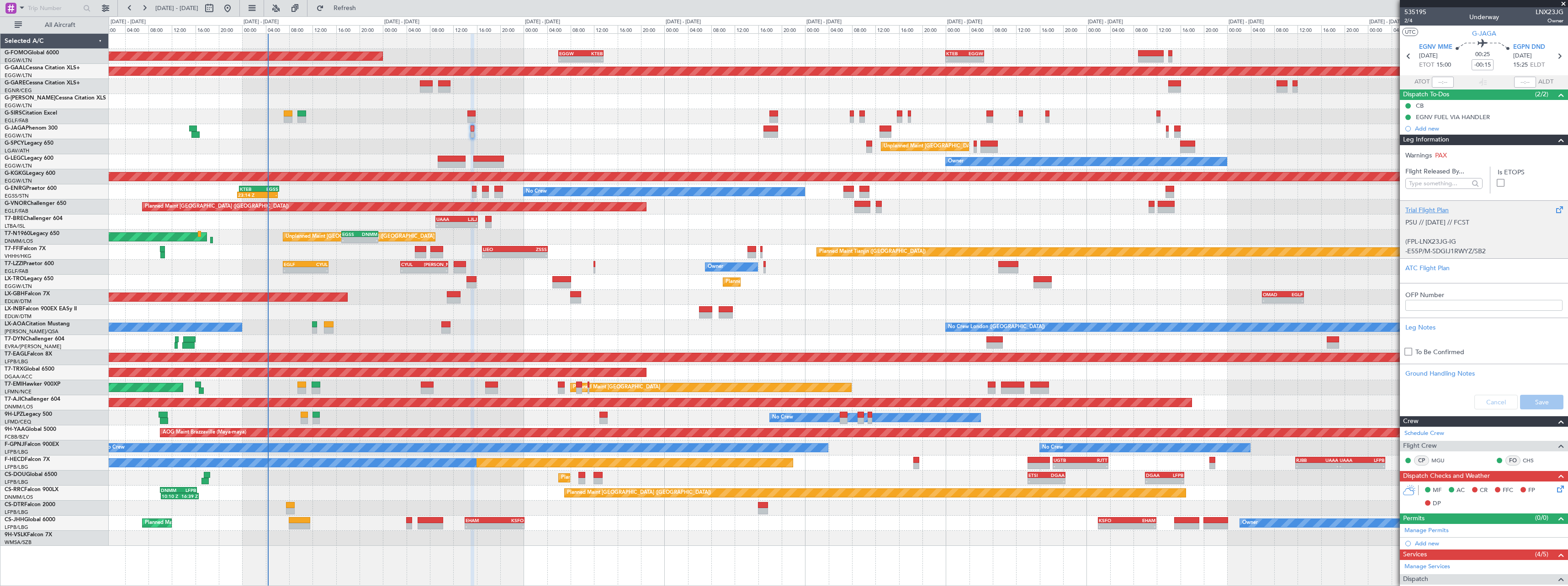
click at [1436, 212] on div "Trial Flight Plan" at bounding box center [1483, 210] width 157 height 9
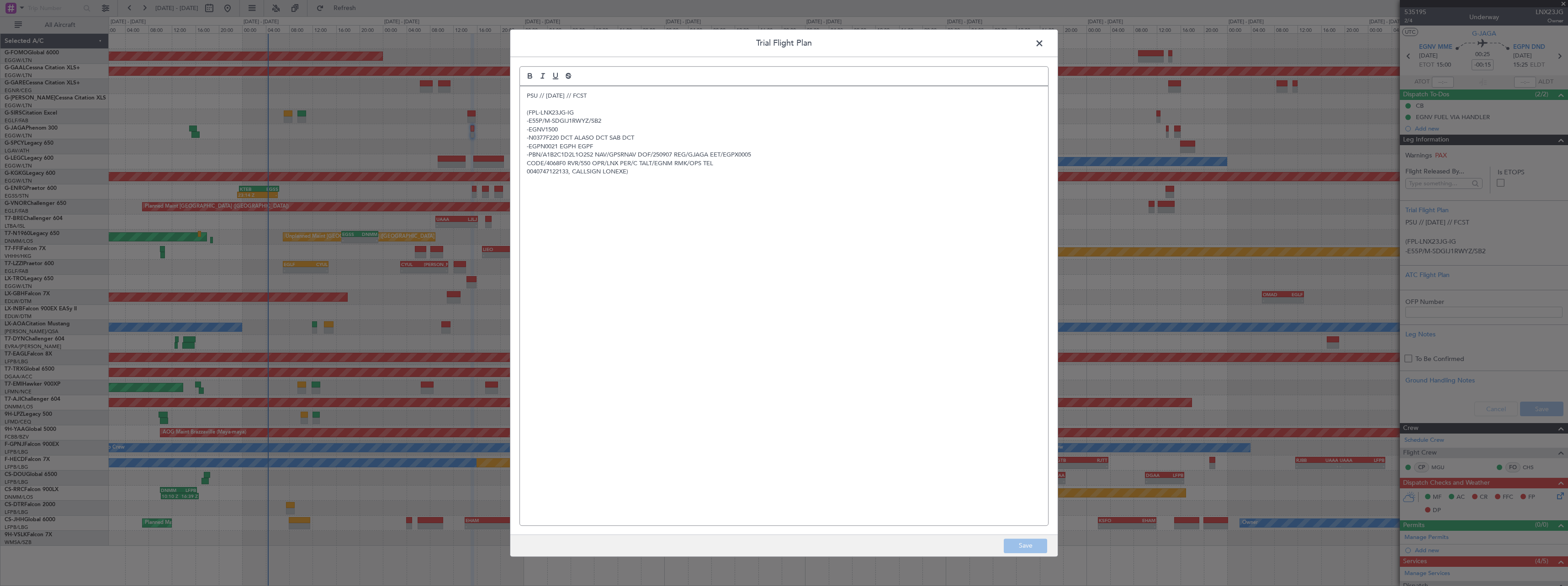
click at [526, 97] on div "PSU // 05SEP // FCST (FPL-LNX23JG-IG -E55P/M-SDGIJ1RWYZ/SB2 -EGNV1500 -N0377F22…" at bounding box center [784, 306] width 528 height 440
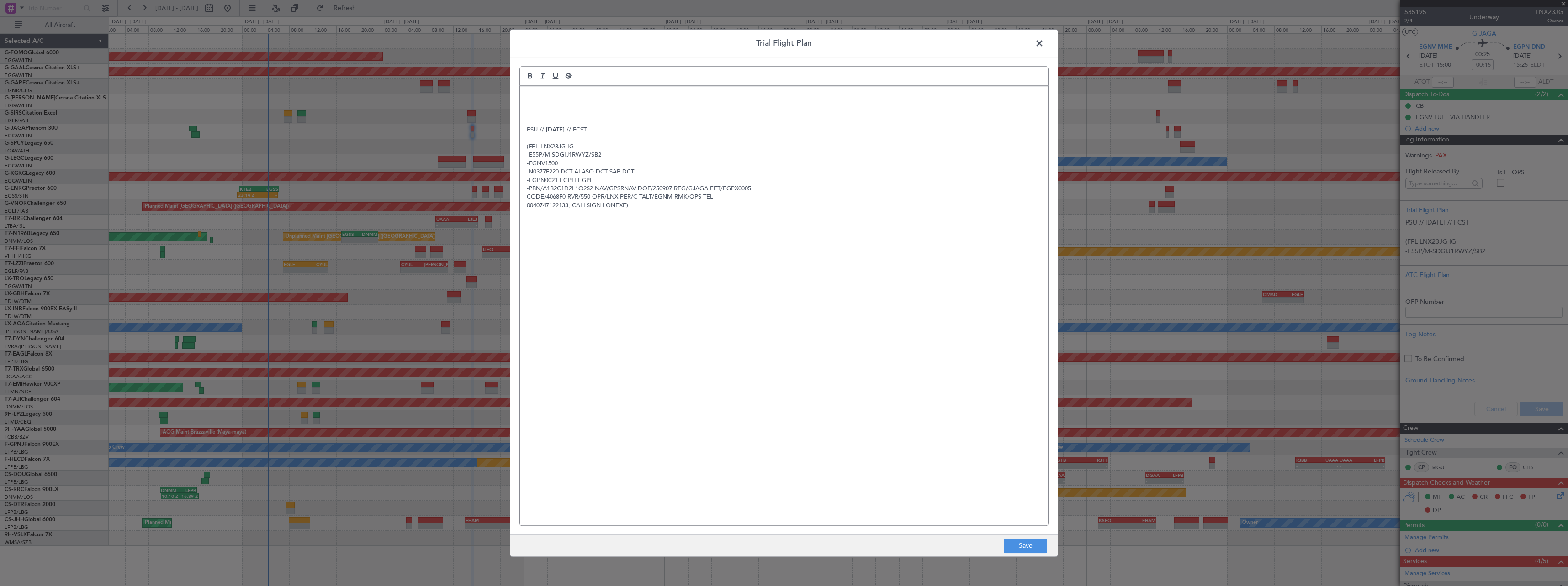
click at [531, 93] on p at bounding box center [783, 96] width 514 height 9
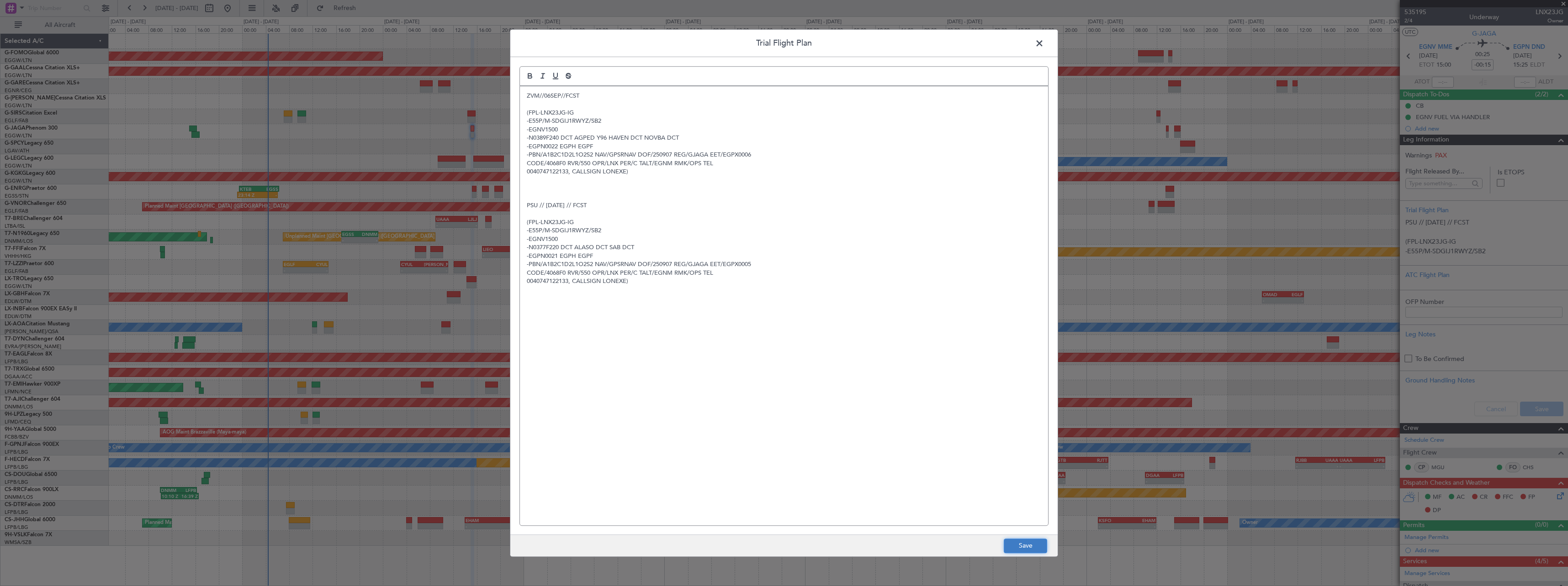
click at [1031, 547] on button "Save" at bounding box center [1025, 545] width 44 height 14
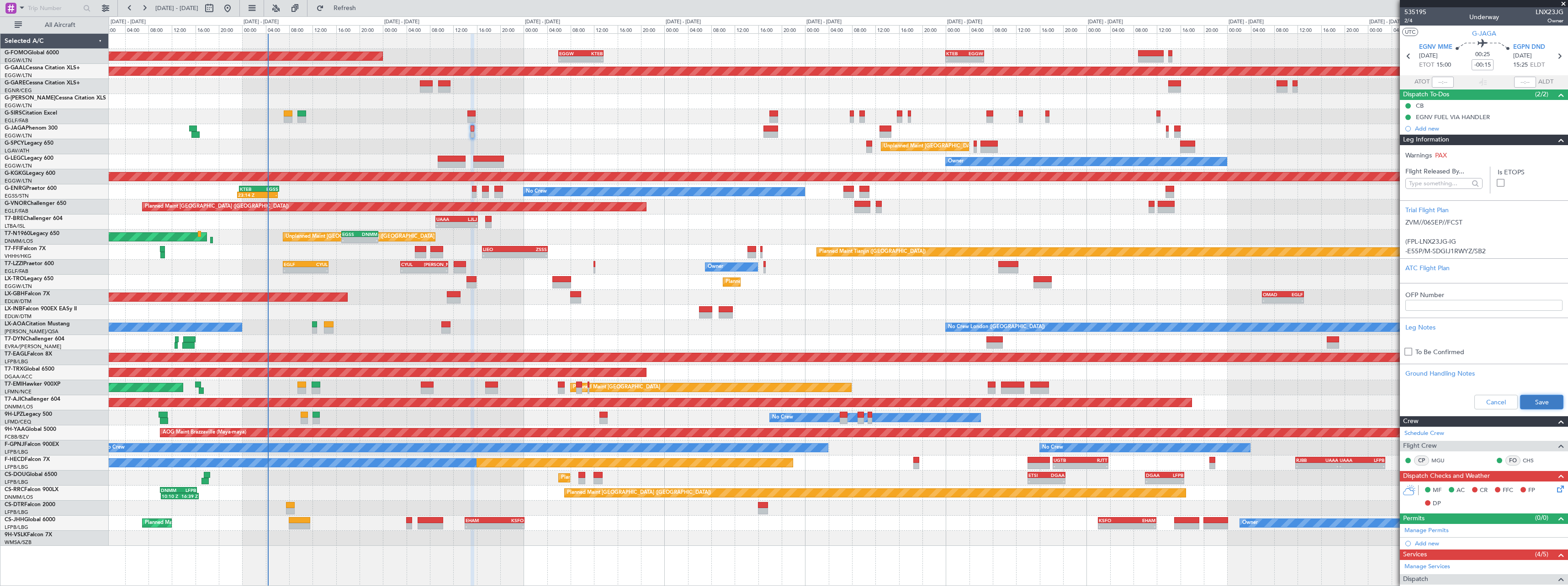
click at [1532, 404] on button "Save" at bounding box center [1542, 402] width 44 height 14
click at [1556, 141] on span at bounding box center [1561, 141] width 11 height 11
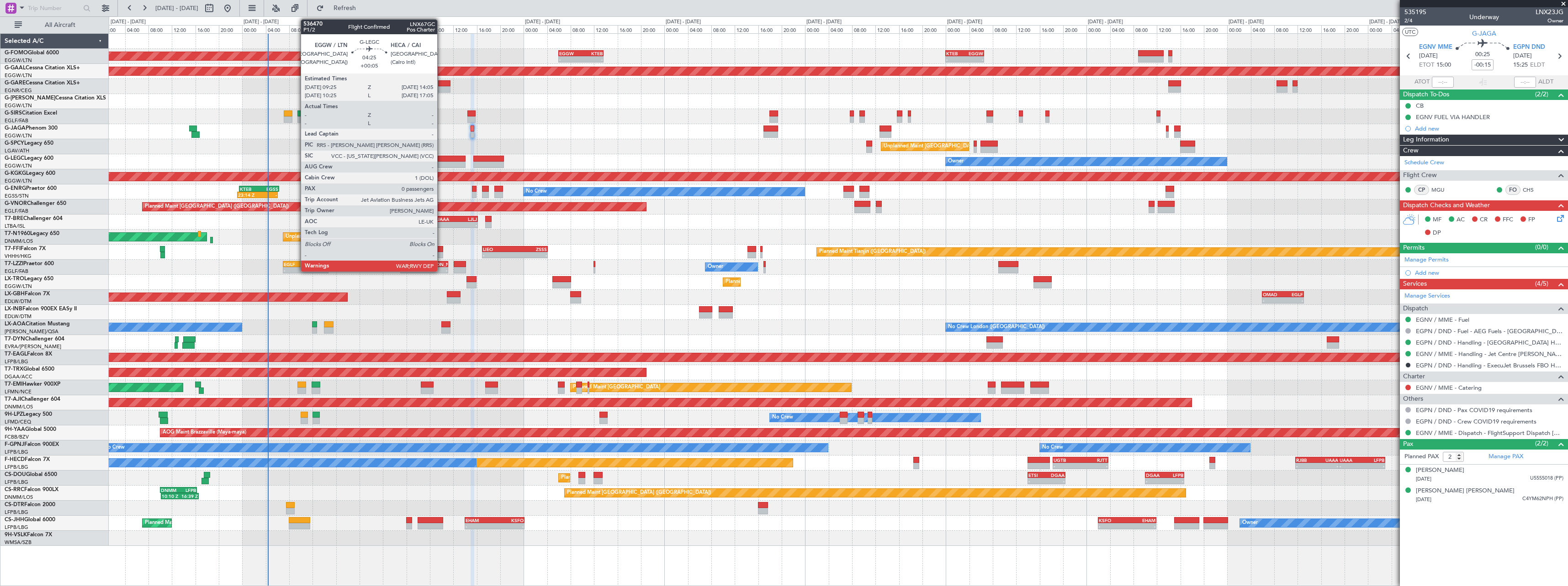
click at [442, 156] on div at bounding box center [451, 159] width 28 height 7
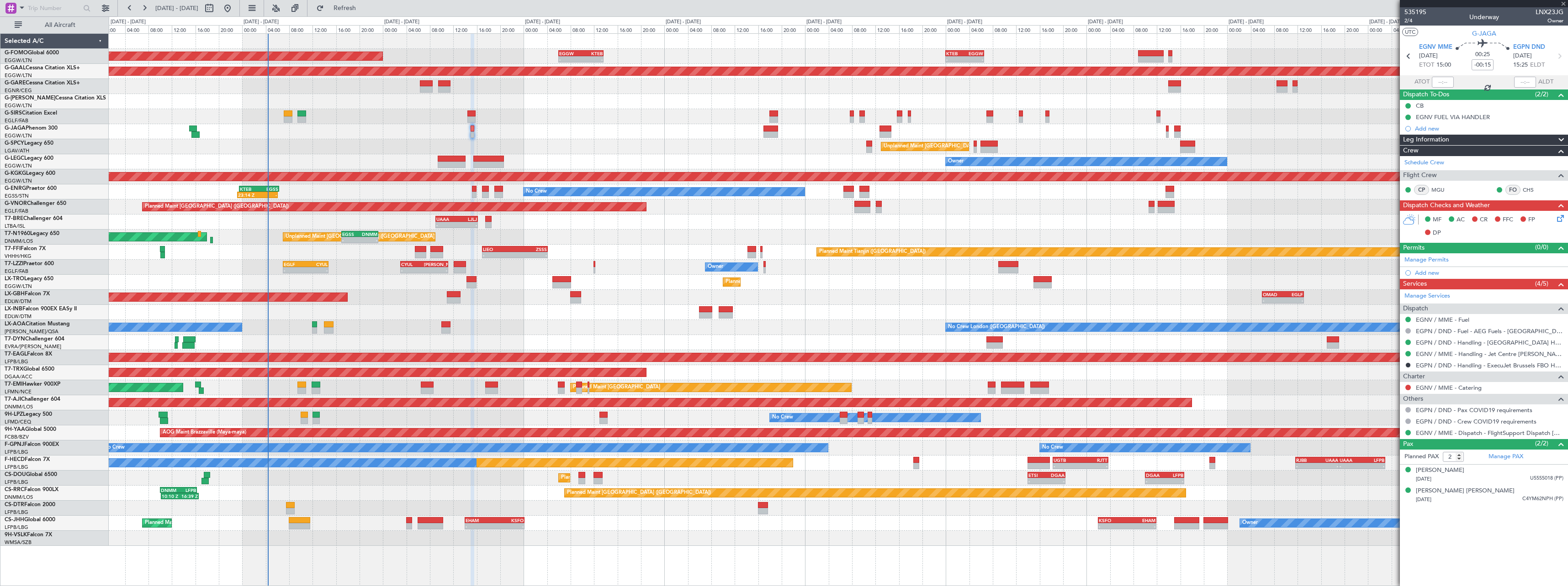
type input "+00:05"
type input "0"
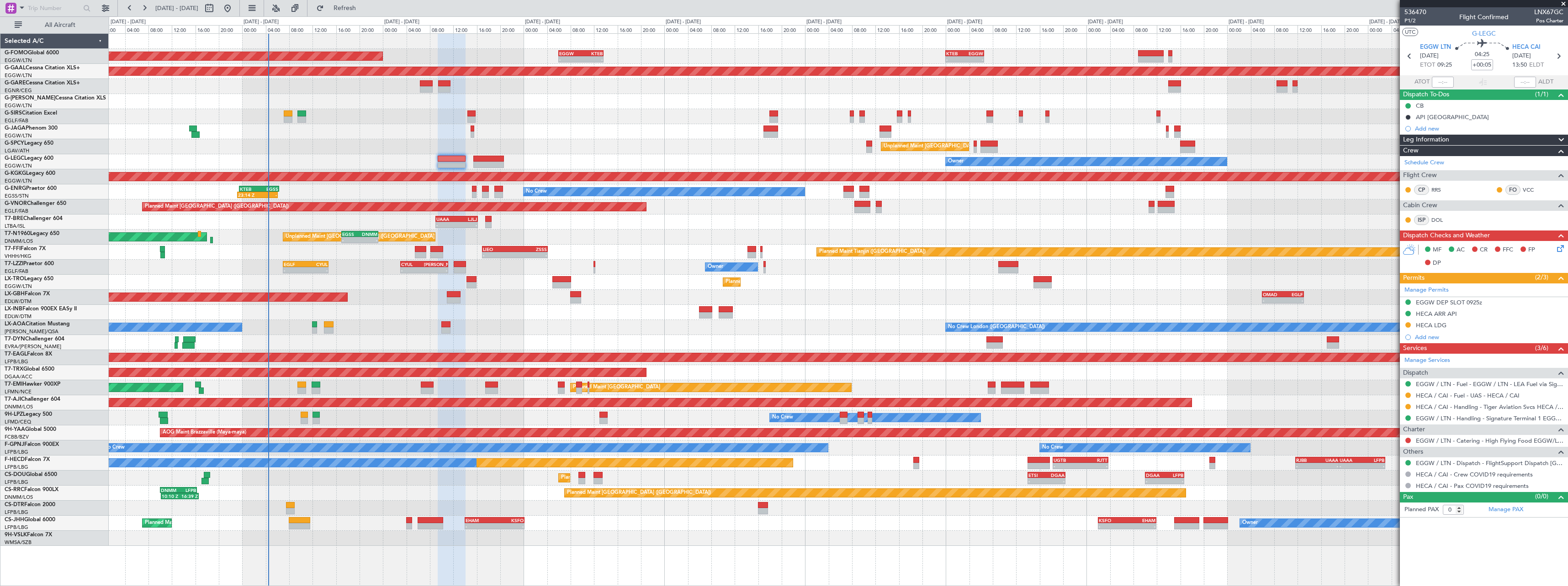
drag, startPoint x: 1563, startPoint y: 140, endPoint x: 1545, endPoint y: 155, distance: 23.4
click at [1563, 140] on span at bounding box center [1561, 141] width 11 height 11
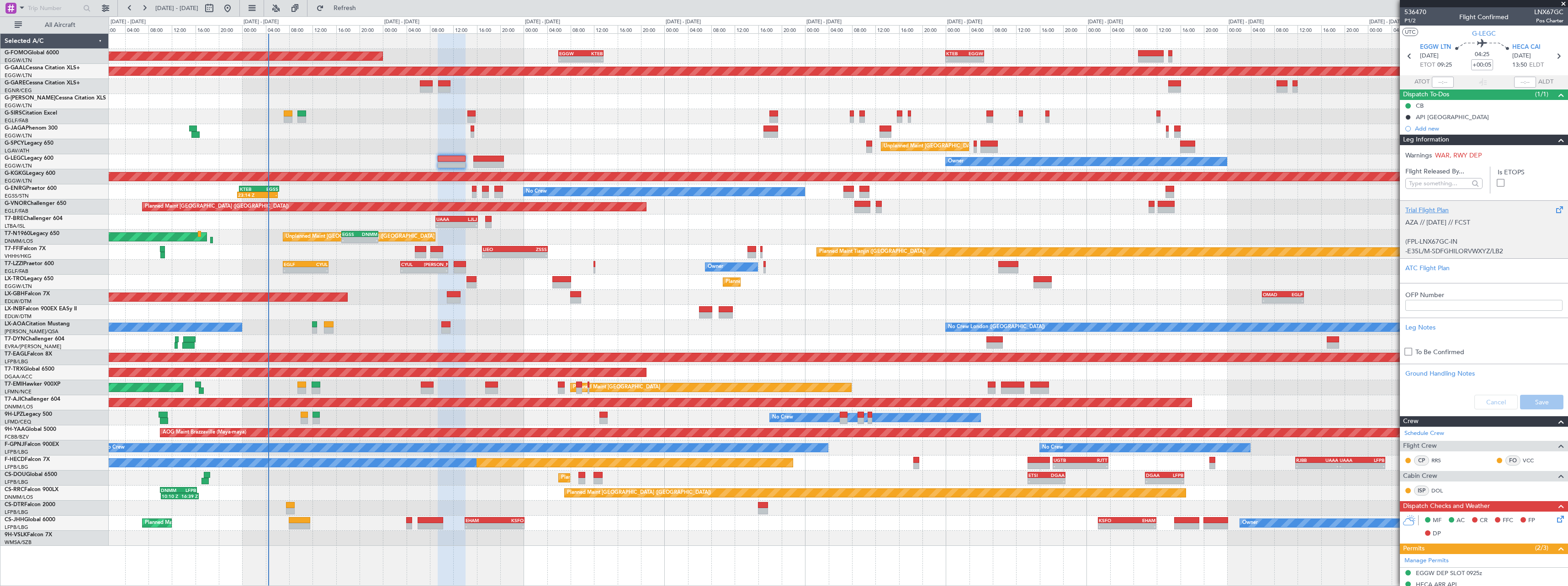
click at [1418, 211] on div "Trial Flight Plan" at bounding box center [1483, 210] width 157 height 9
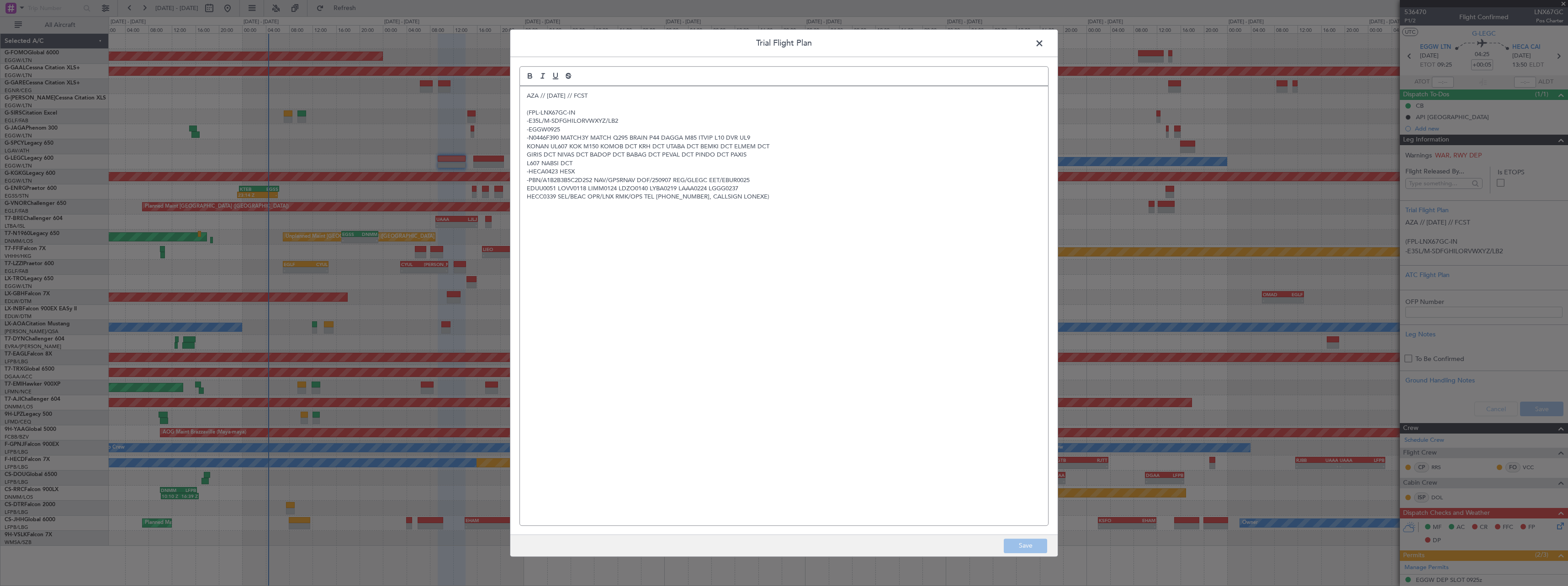
click at [527, 98] on p "AZA // 05SEP // FCST" at bounding box center [783, 96] width 514 height 9
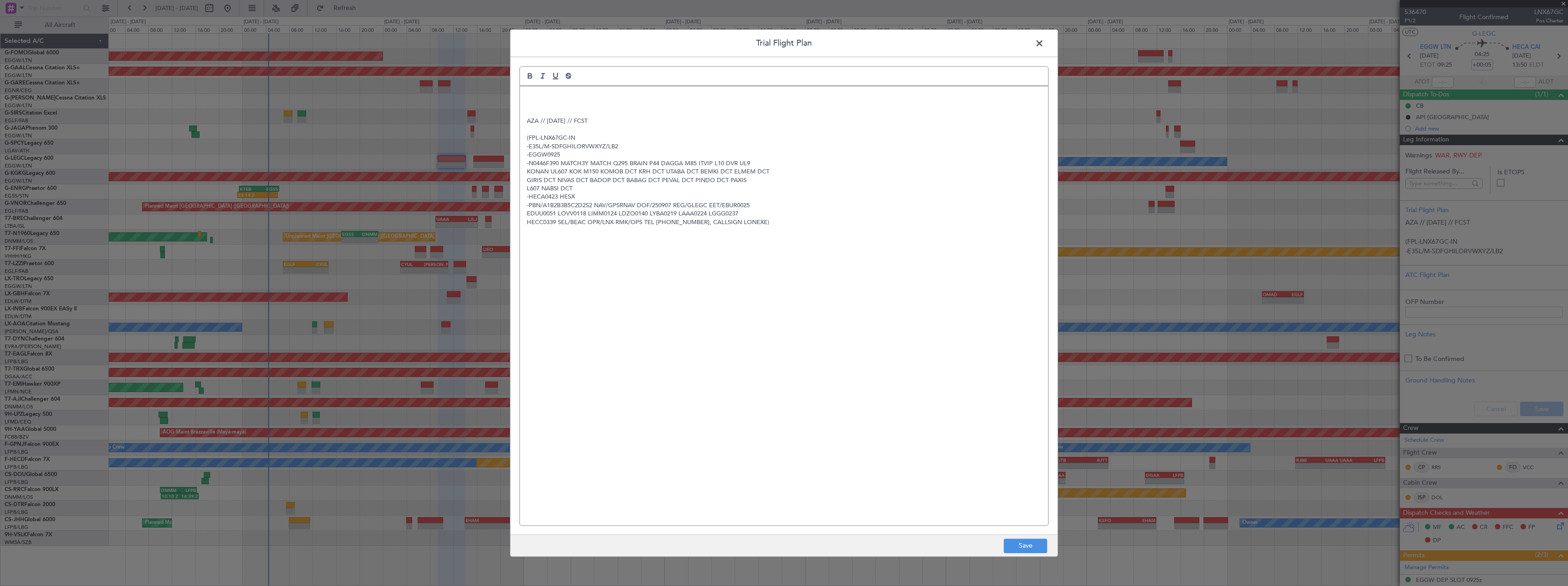
click at [536, 90] on div "AZA // 05SEP // FCST (FPL-LNX67GC-IN -E35L/M-SDFGHILORVWXYZ/LB2 -EGGW0925 -N044…" at bounding box center [784, 306] width 528 height 440
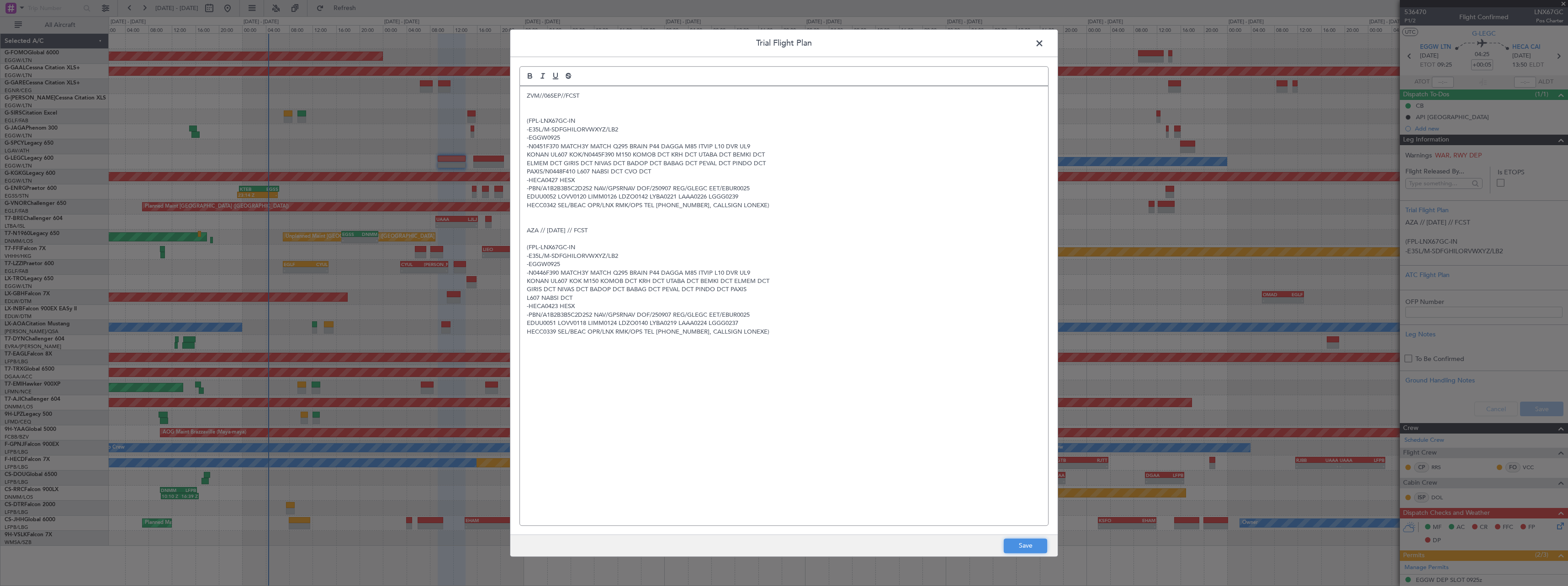
drag, startPoint x: 1025, startPoint y: 546, endPoint x: 1061, endPoint y: 533, distance: 38.3
click at [1025, 545] on button "Save" at bounding box center [1025, 545] width 44 height 14
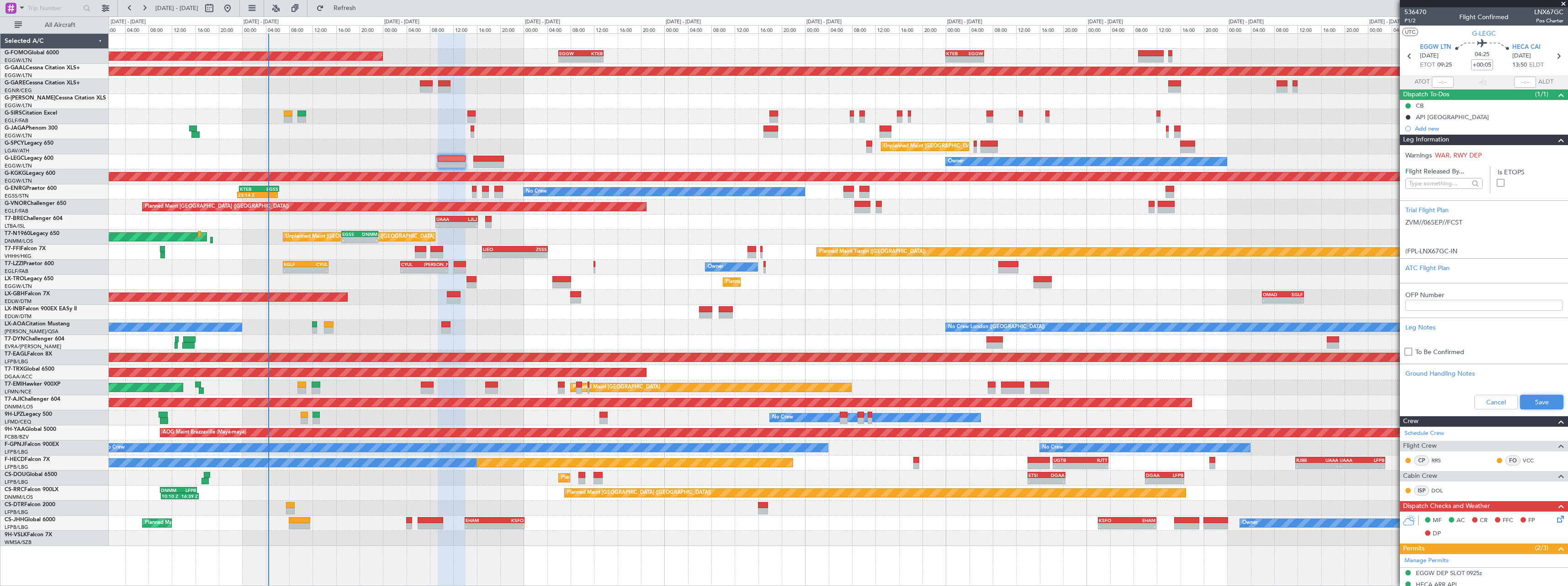
click at [1531, 406] on button "Save" at bounding box center [1542, 402] width 44 height 14
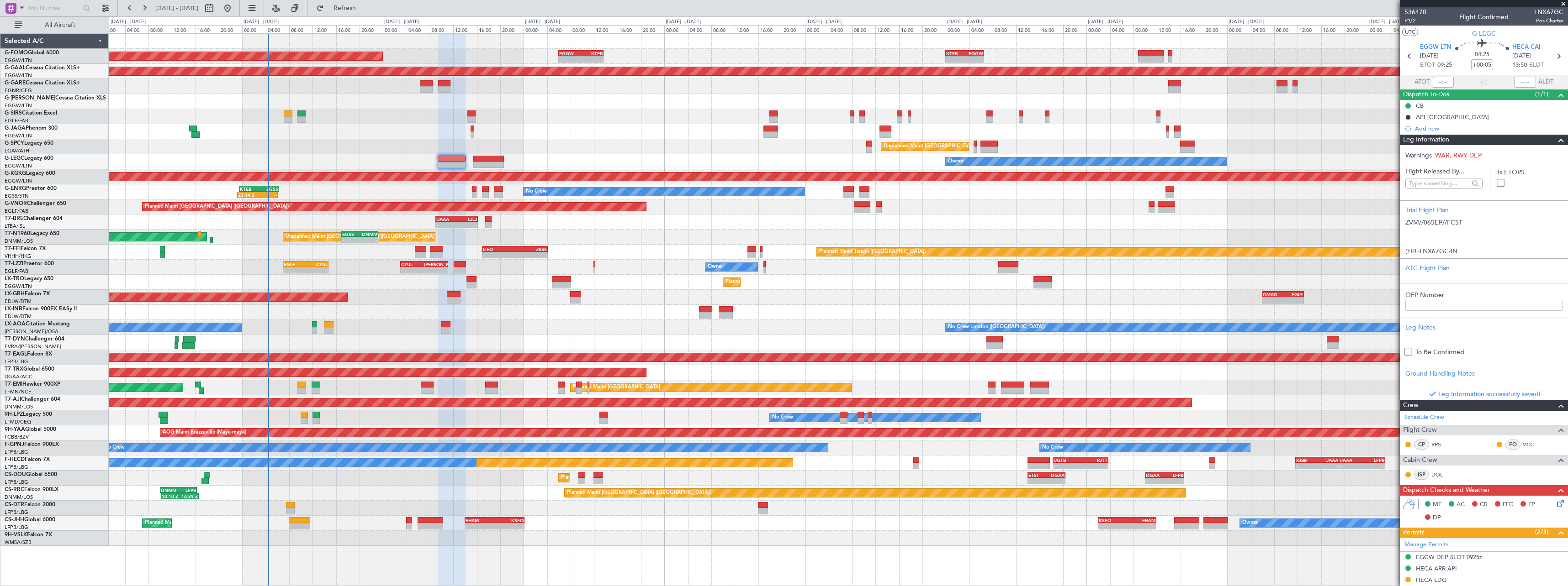
click at [1556, 140] on span at bounding box center [1561, 141] width 11 height 11
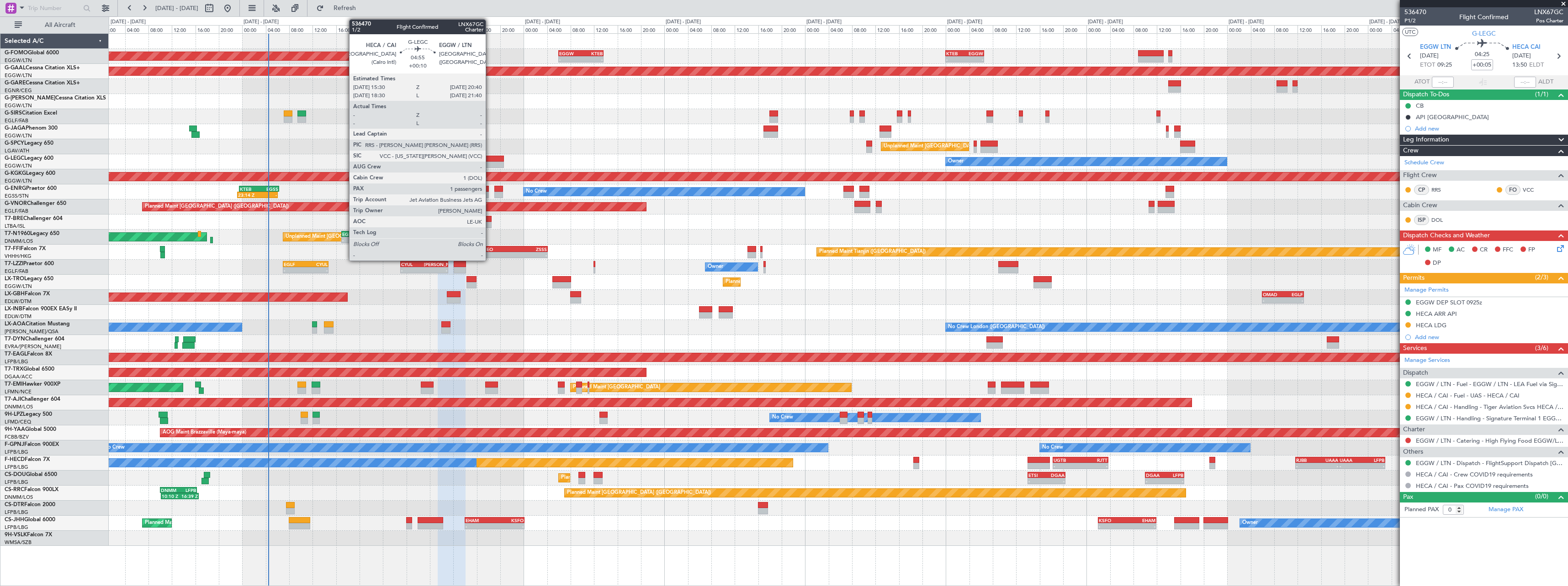
click at [489, 161] on div at bounding box center [488, 159] width 30 height 7
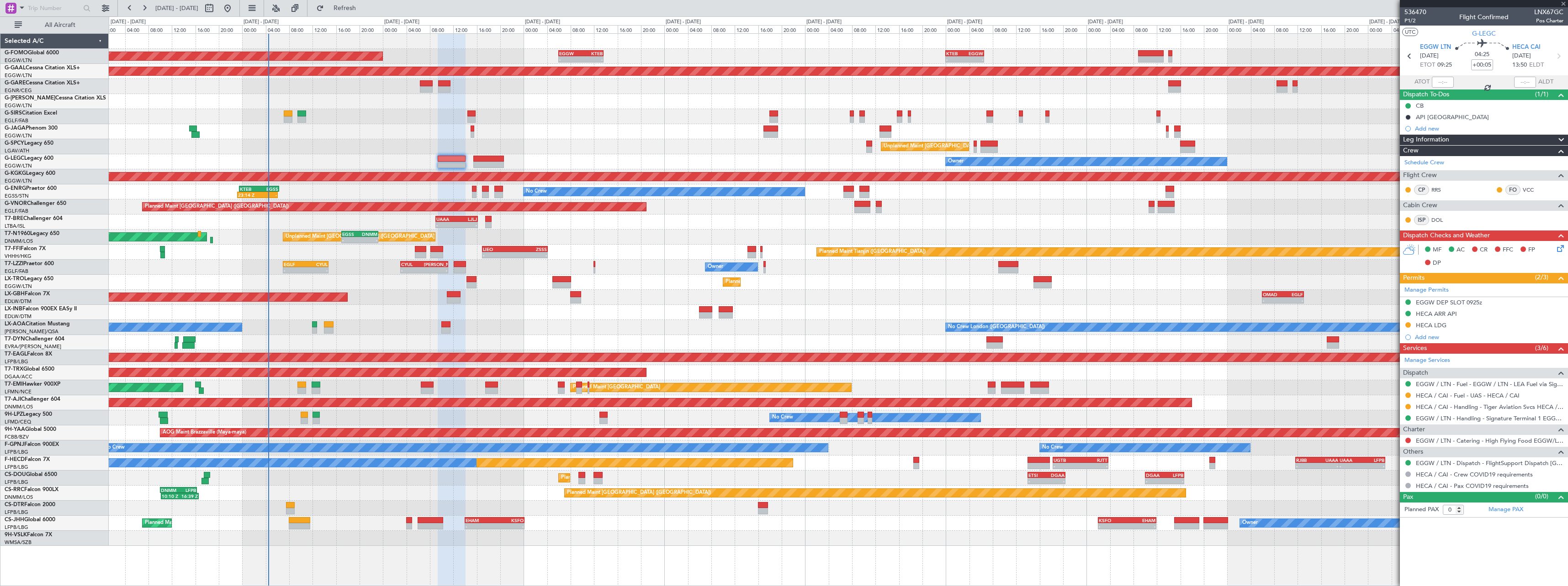
type input "+00:10"
type input "1"
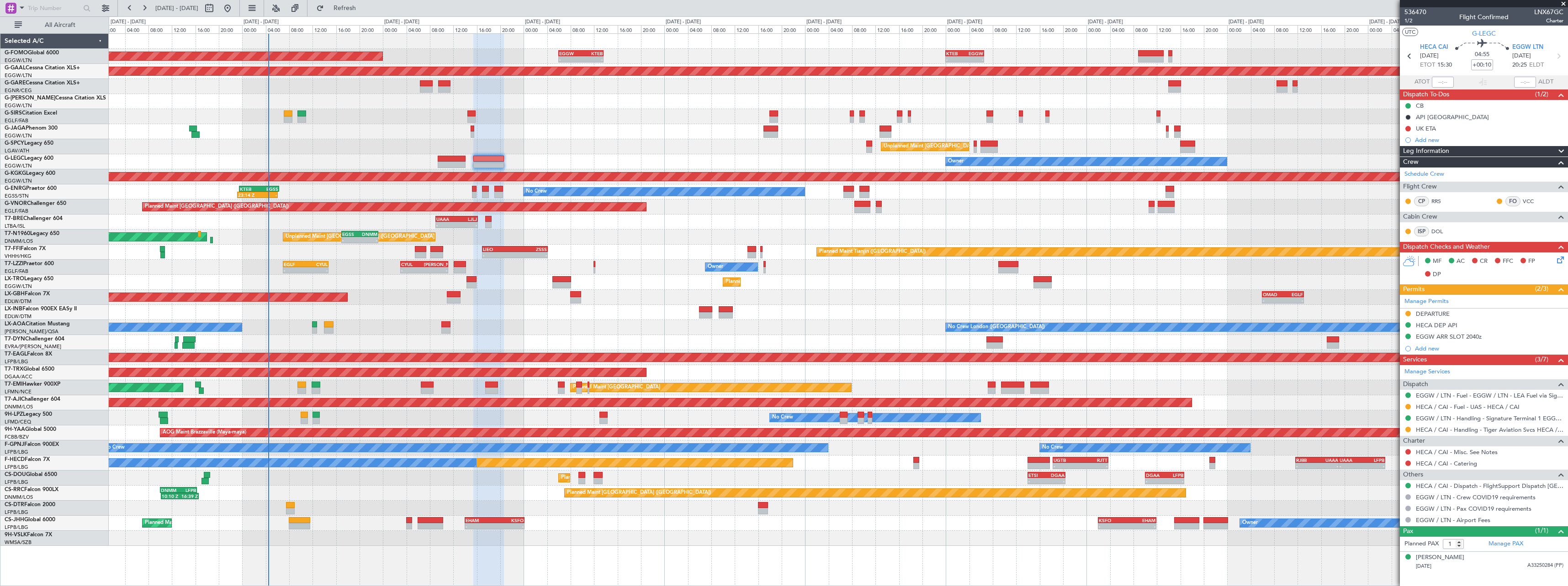
click at [545, 156] on div "Owner" at bounding box center [837, 162] width 1459 height 15
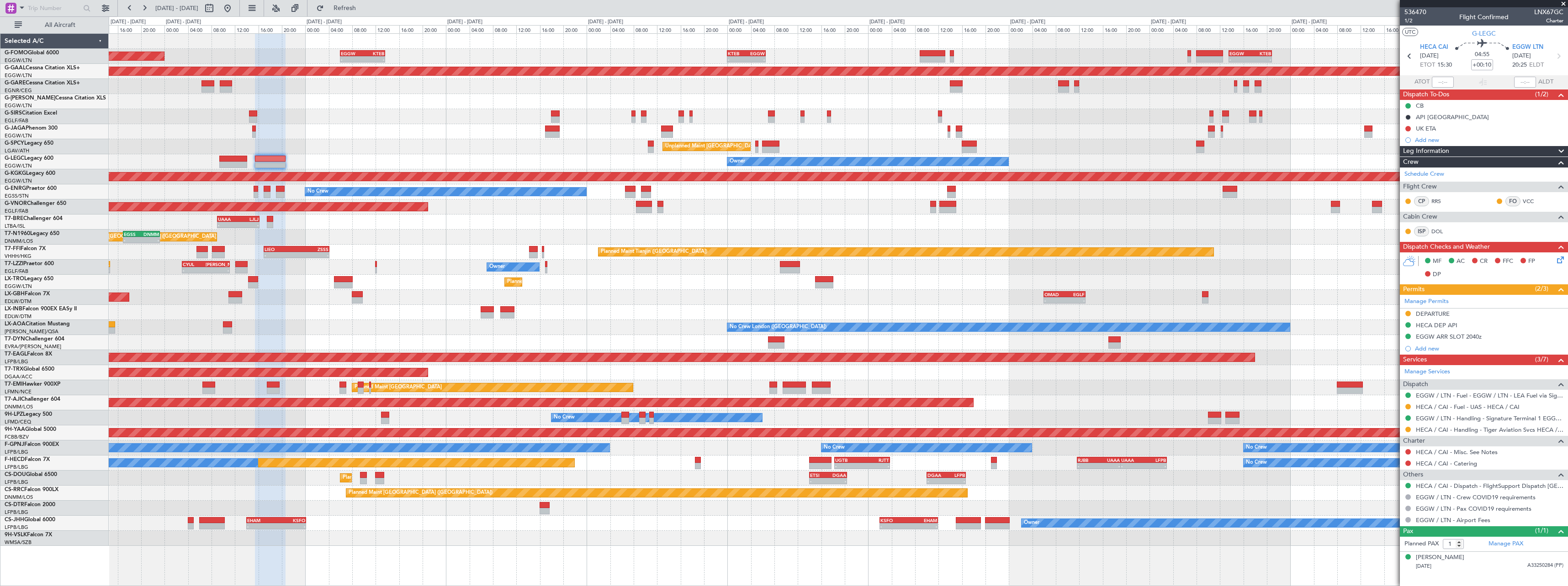
click at [424, 260] on div "Owner - - CYUL 03:00 Z LIPE 11:10 Z EGLF 07:00 Z CYUL 14:45 Z - -" at bounding box center [837, 268] width 1459 height 15
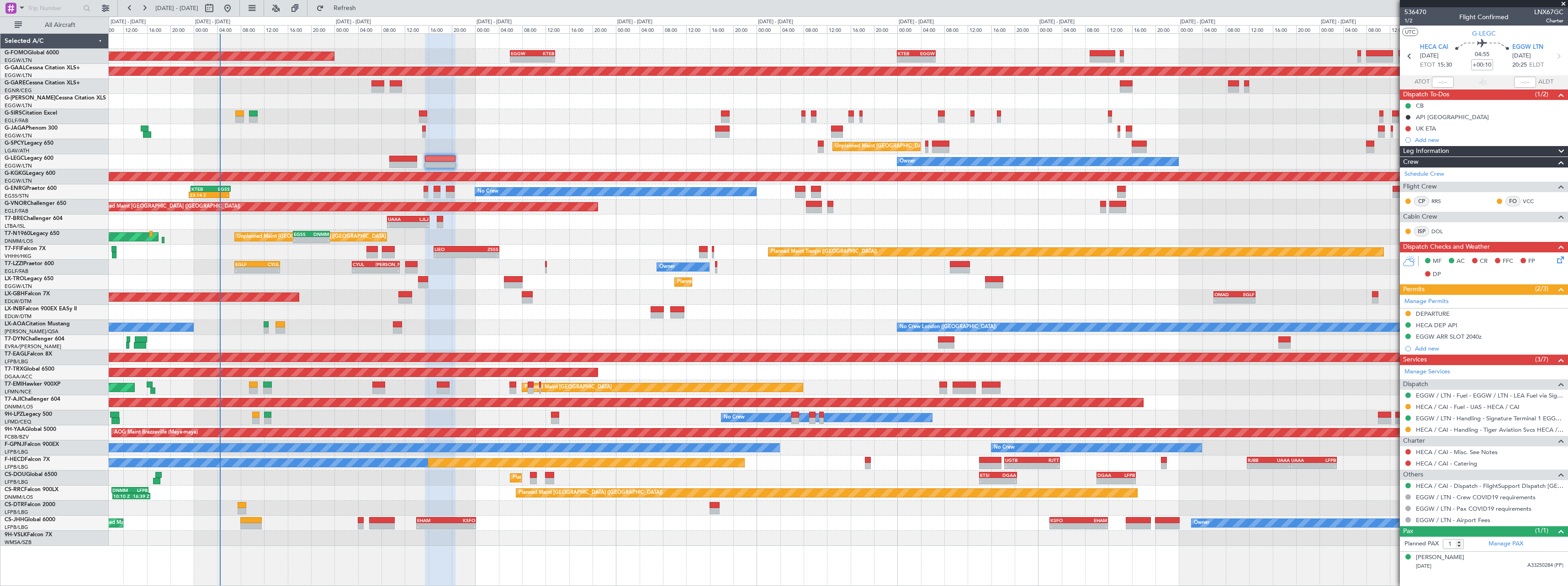
click at [1564, 151] on span at bounding box center [1561, 152] width 11 height 11
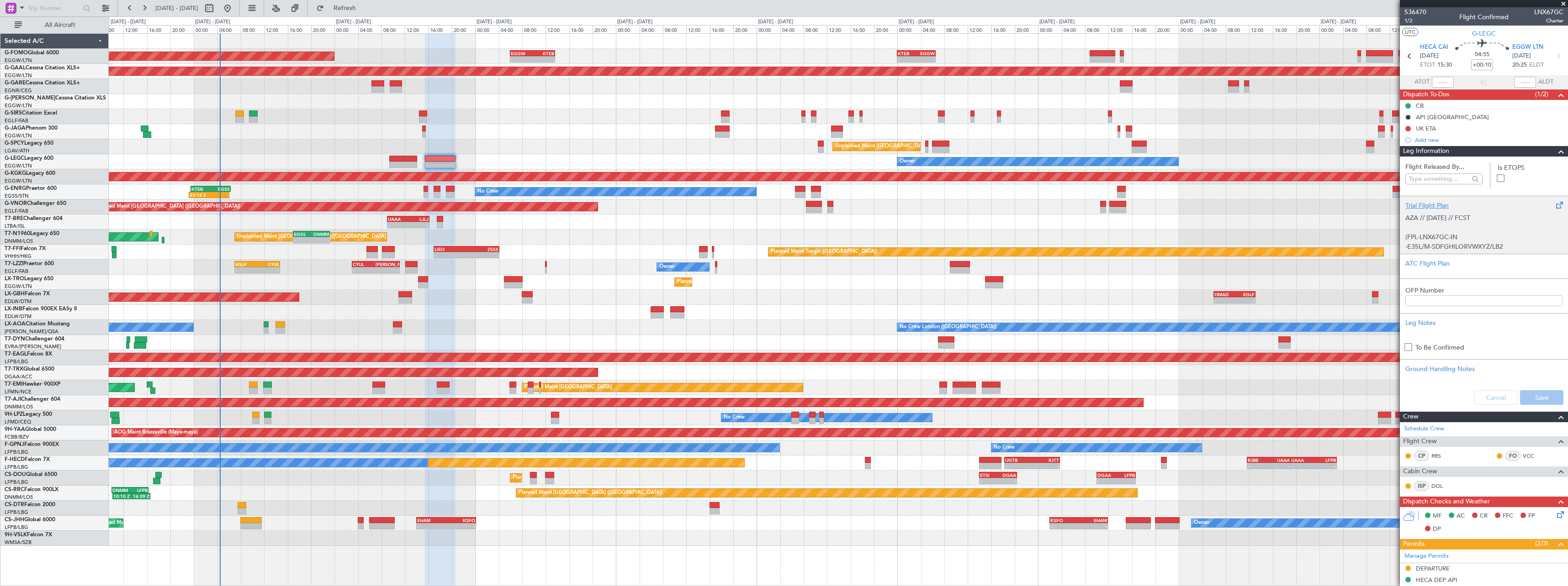
click at [1443, 203] on div "Trial Flight Plan" at bounding box center [1483, 206] width 157 height 9
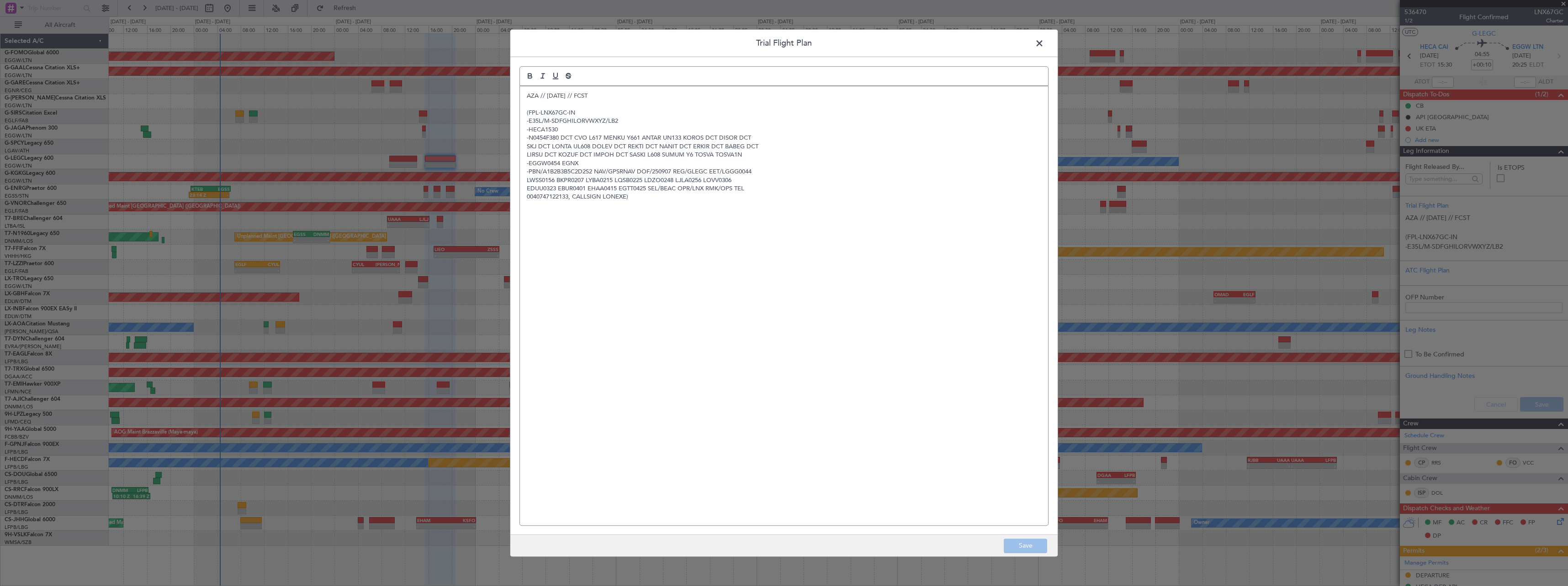
click at [525, 96] on div "AZA // 05SEP // FCST (FPL-LNX67GC-IN -E35L/M-SDFGHILORVWXYZ/LB2 -HECA1530 -N045…" at bounding box center [784, 306] width 528 height 440
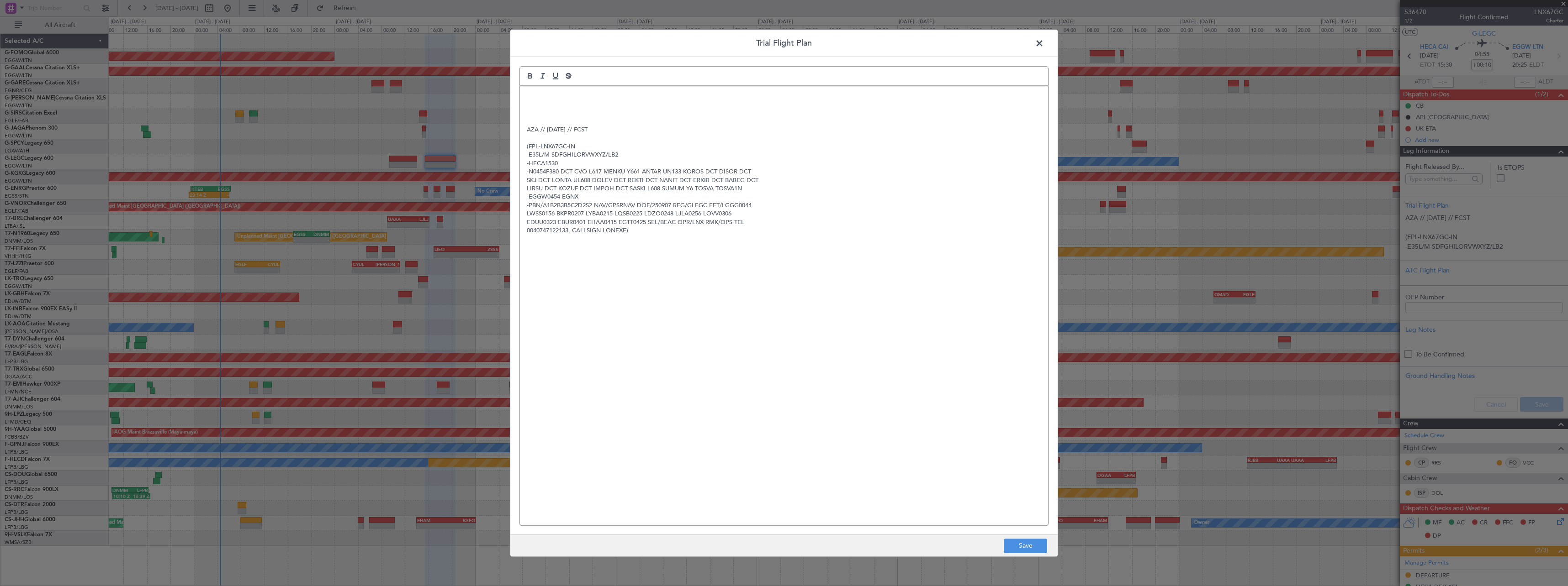
click at [526, 89] on div "AZA // 05SEP // FCST (FPL-LNX67GC-IN -E35L/M-SDFGHILORVWXYZ/LB2 -HECA1530 -N045…" at bounding box center [784, 306] width 528 height 440
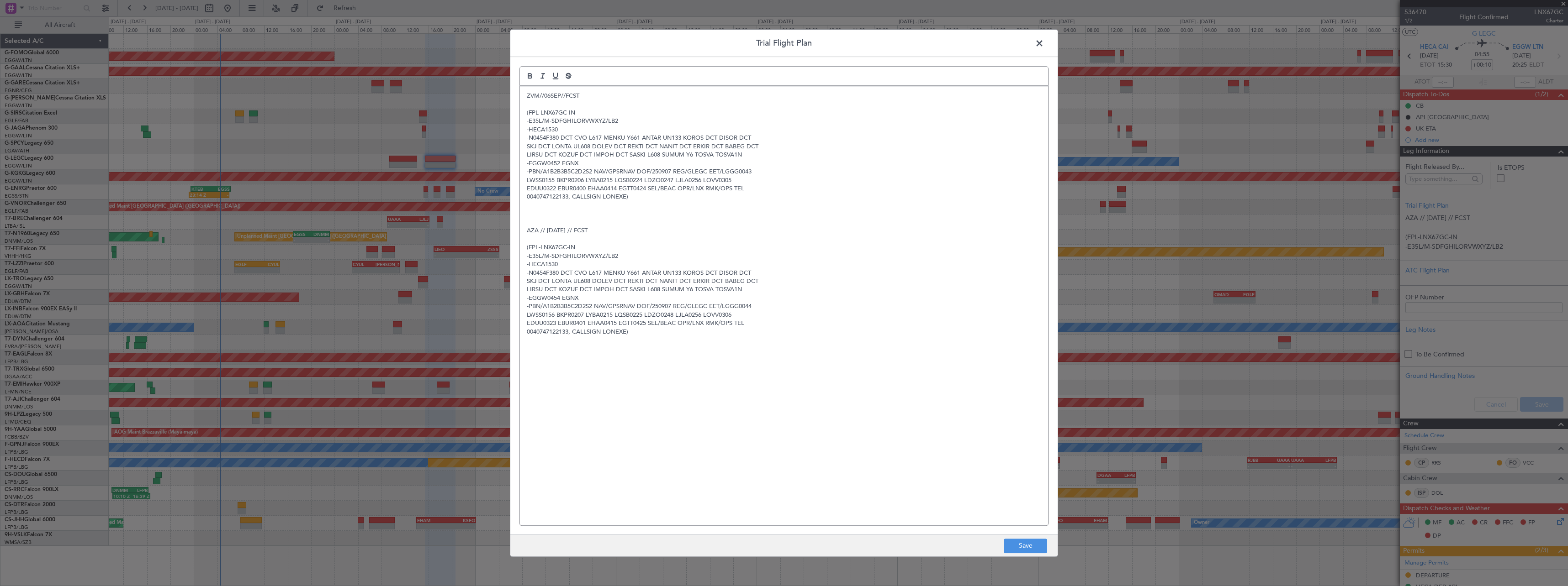
drag, startPoint x: 979, startPoint y: 418, endPoint x: 1000, endPoint y: 434, distance: 26.4
click at [996, 429] on div "ZVM//06SEP//FCST (FPL-LNX67GC-IN -E35L/M-SDFGHILORVWXYZ/LB2 -HECA1530 -N0454F38…" at bounding box center [784, 306] width 528 height 440
drag, startPoint x: 1025, startPoint y: 543, endPoint x: 1030, endPoint y: 540, distance: 5.8
click at [1026, 542] on button "Save" at bounding box center [1025, 545] width 44 height 14
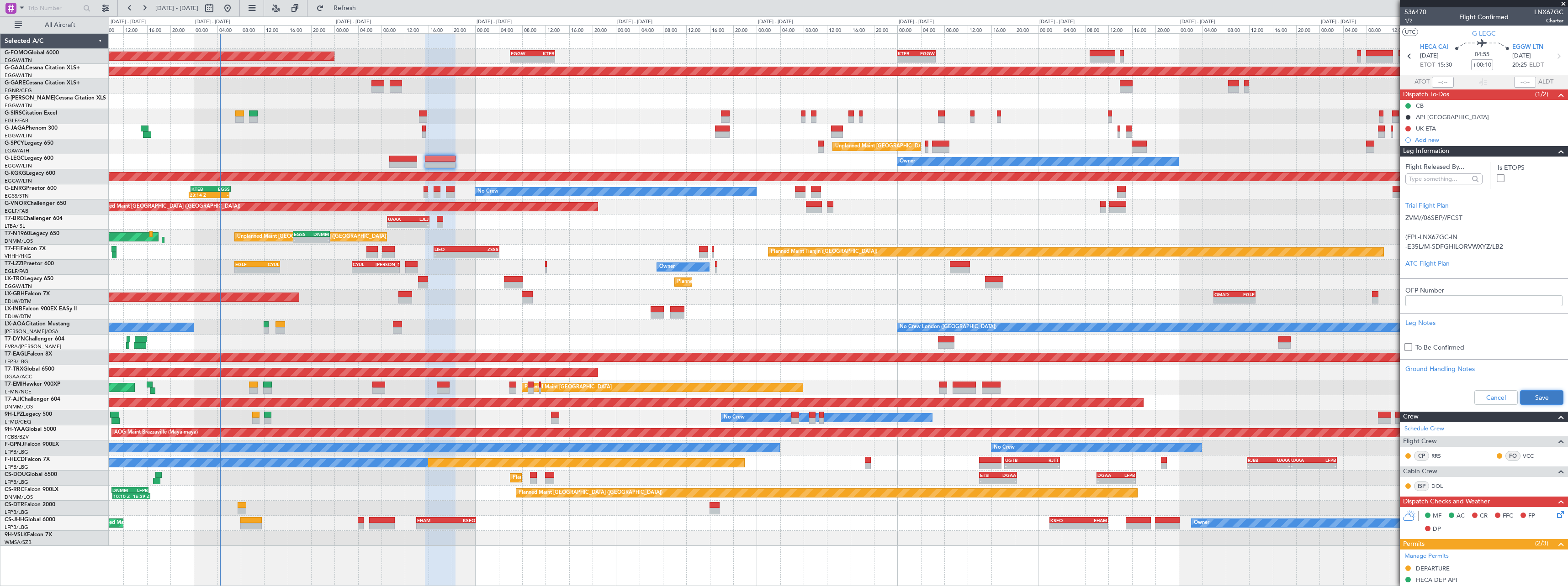
click at [1546, 398] on button "Save" at bounding box center [1542, 397] width 44 height 14
drag, startPoint x: 1556, startPoint y: 151, endPoint x: 1567, endPoint y: 151, distance: 11.0
click at [1558, 151] on span at bounding box center [1561, 152] width 11 height 11
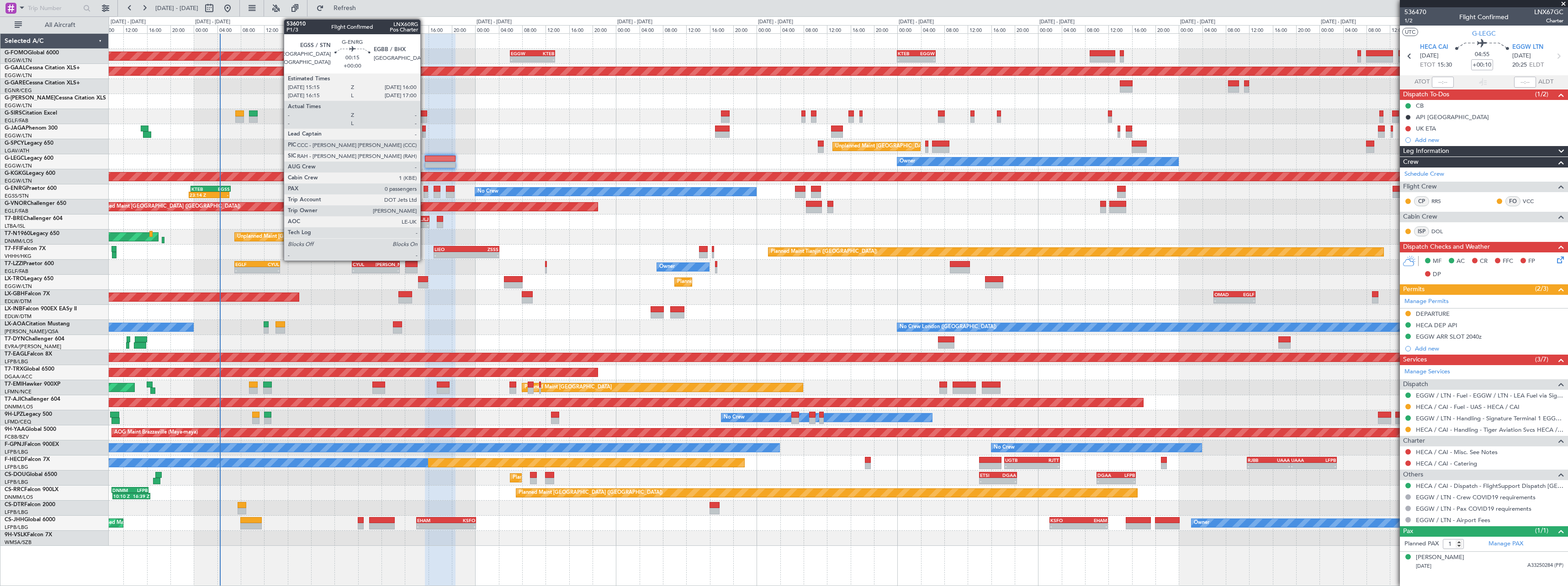
click at [425, 189] on div at bounding box center [426, 189] width 5 height 7
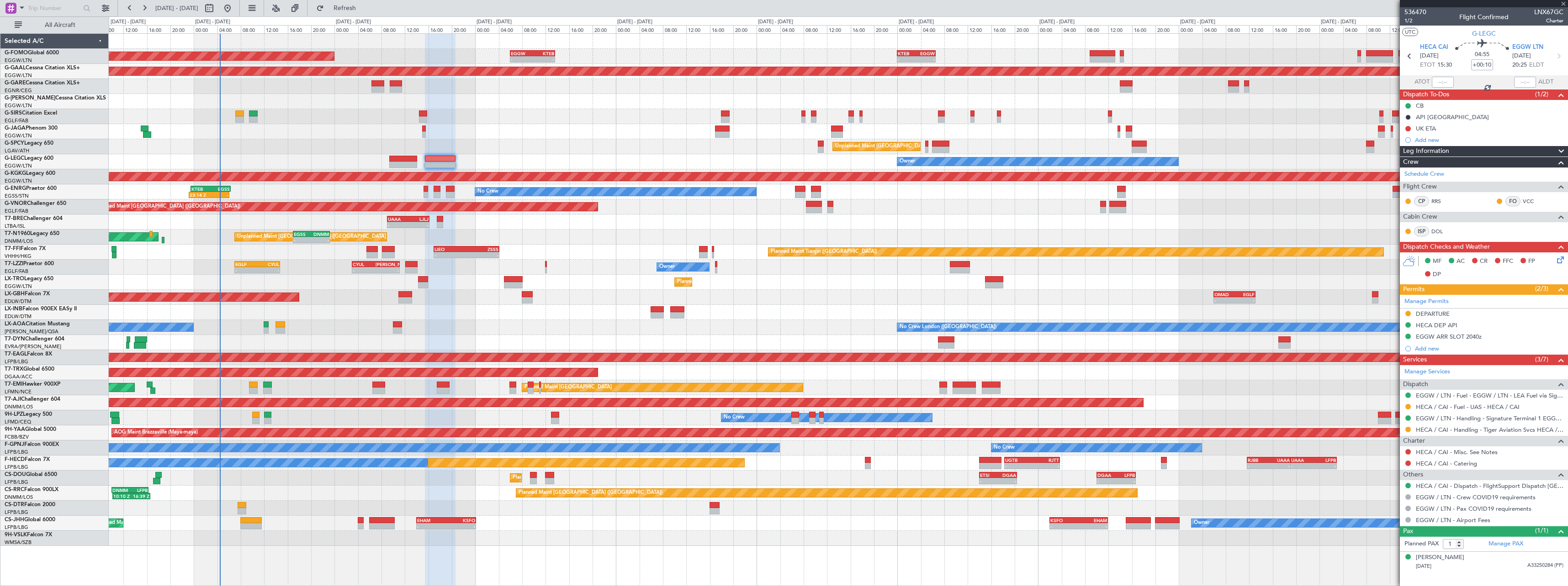
type input "0"
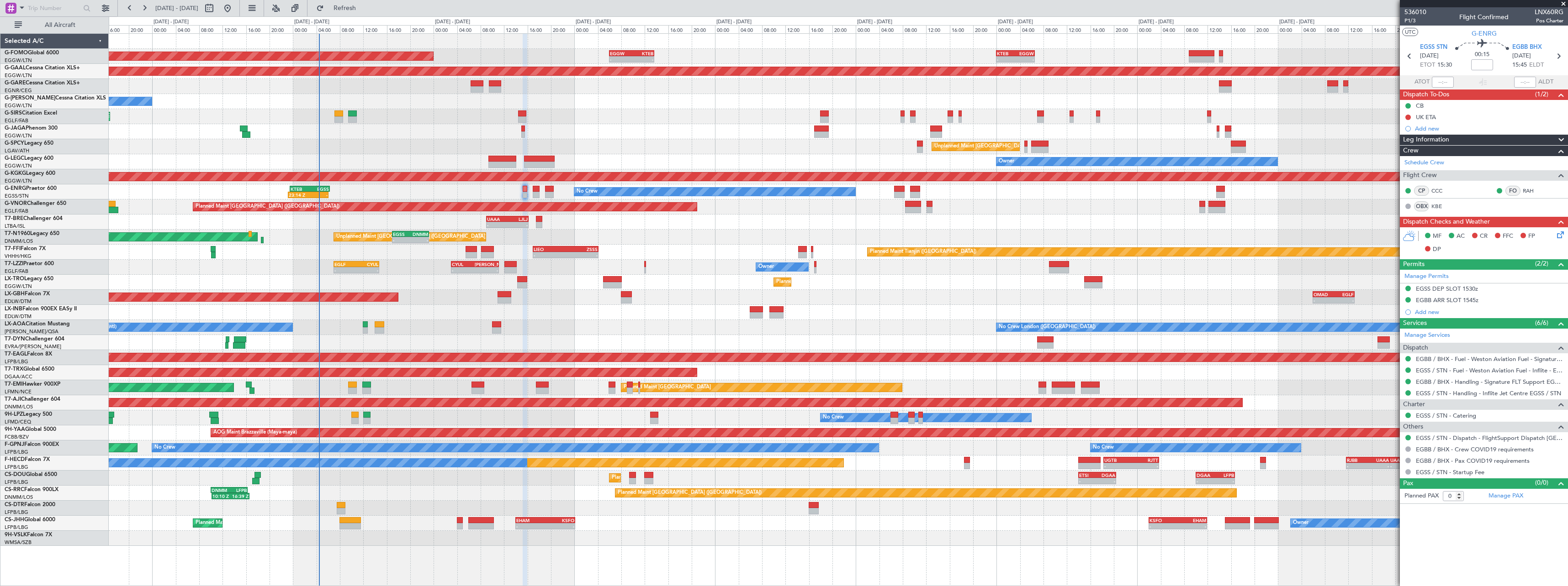
click at [955, 333] on div "Planned Maint London (Luton) - - EGGW 06:00 Z KTEB 13:40 Z - - KTEB 00:00 Z EGG…" at bounding box center [837, 291] width 1459 height 513
click at [1485, 63] on mat-tooltip-component "Flight Time" at bounding box center [1482, 71] width 42 height 24
click at [1479, 66] on input at bounding box center [1482, 66] width 22 height 11
type input "+00:05"
click at [1562, 142] on span at bounding box center [1561, 141] width 11 height 11
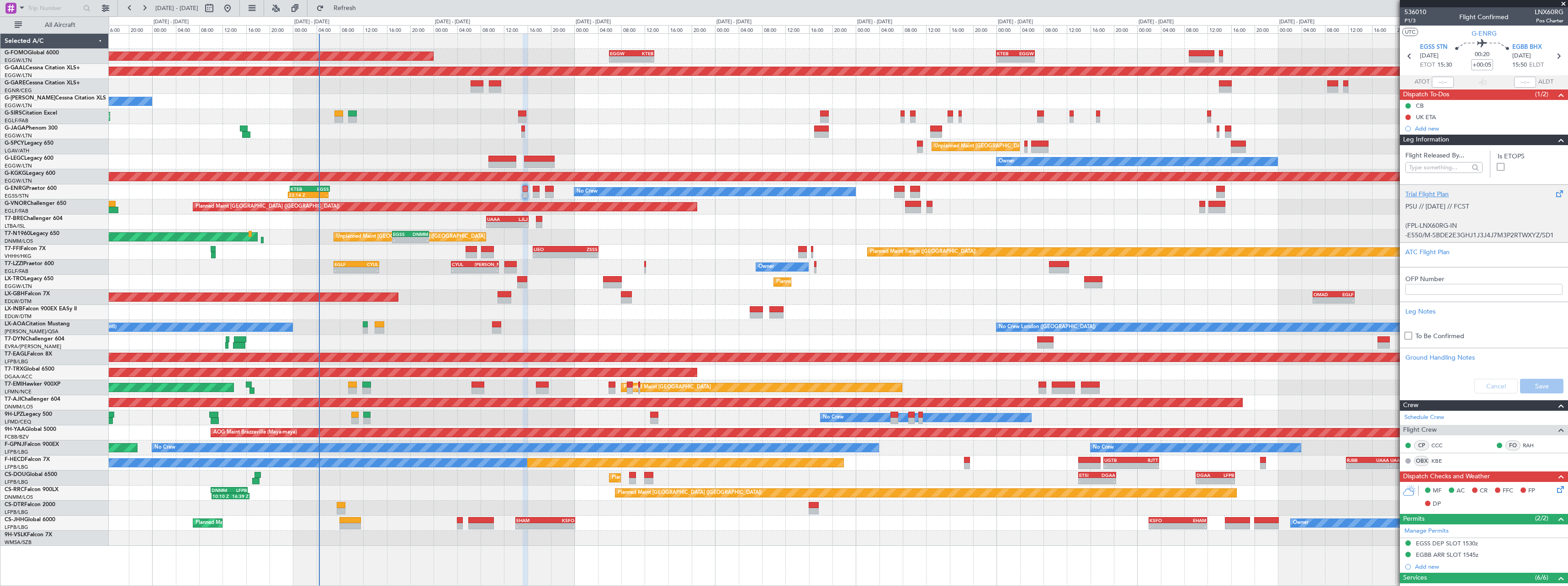
click at [1427, 198] on div "Trial Flight Plan" at bounding box center [1483, 195] width 157 height 9
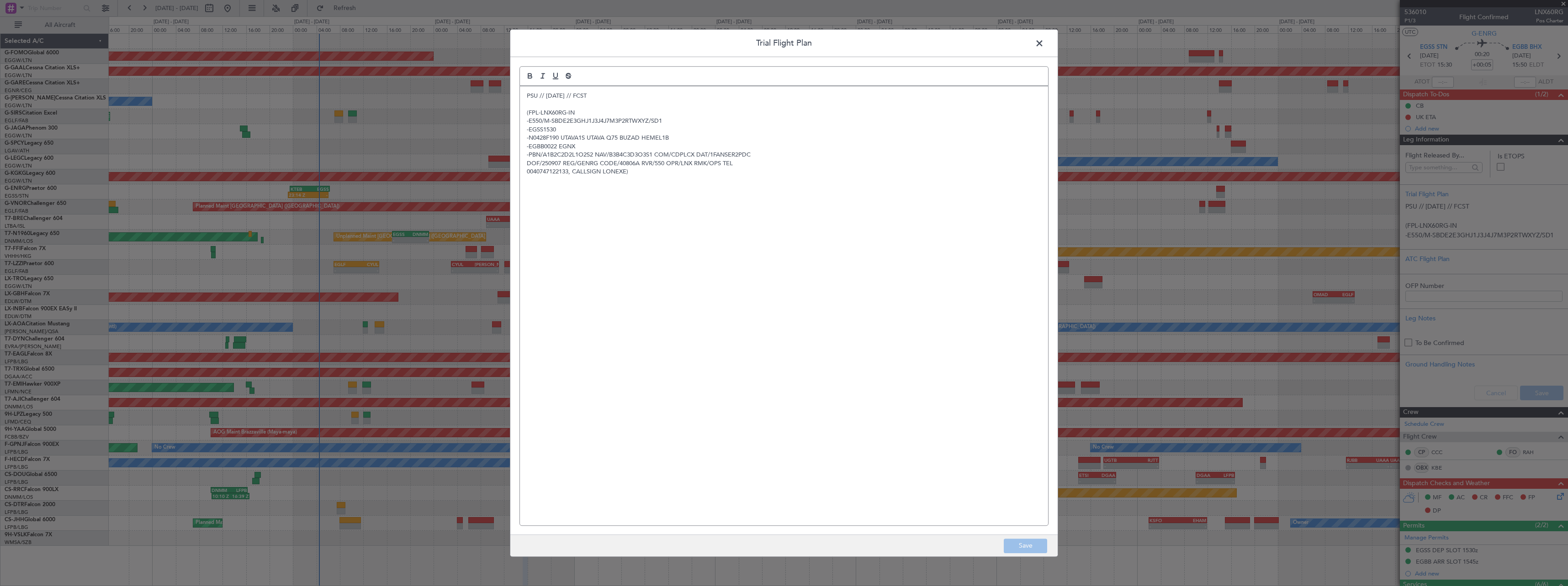
click at [524, 96] on div "PSU // 05SEP // FCST (FPL-LNX60RG-IN -E550/M-SBDE2E3GHJ1J3J4J7M3P2RTWXYZ/SD1 -E…" at bounding box center [784, 306] width 528 height 440
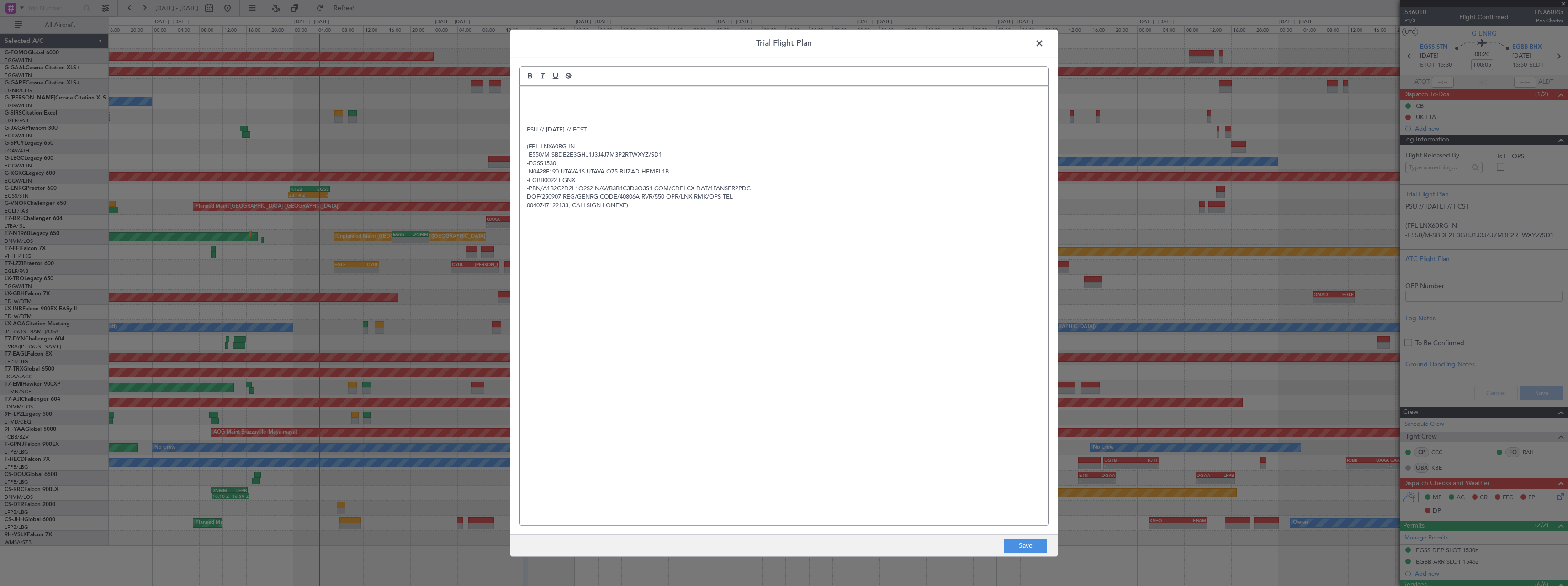
click at [528, 87] on div "PSU // 05SEP // FCST (FPL-LNX60RG-IN -E550/M-SBDE2E3GHJ1J3J4J7M3P2RTWXYZ/SD1 -E…" at bounding box center [784, 306] width 528 height 440
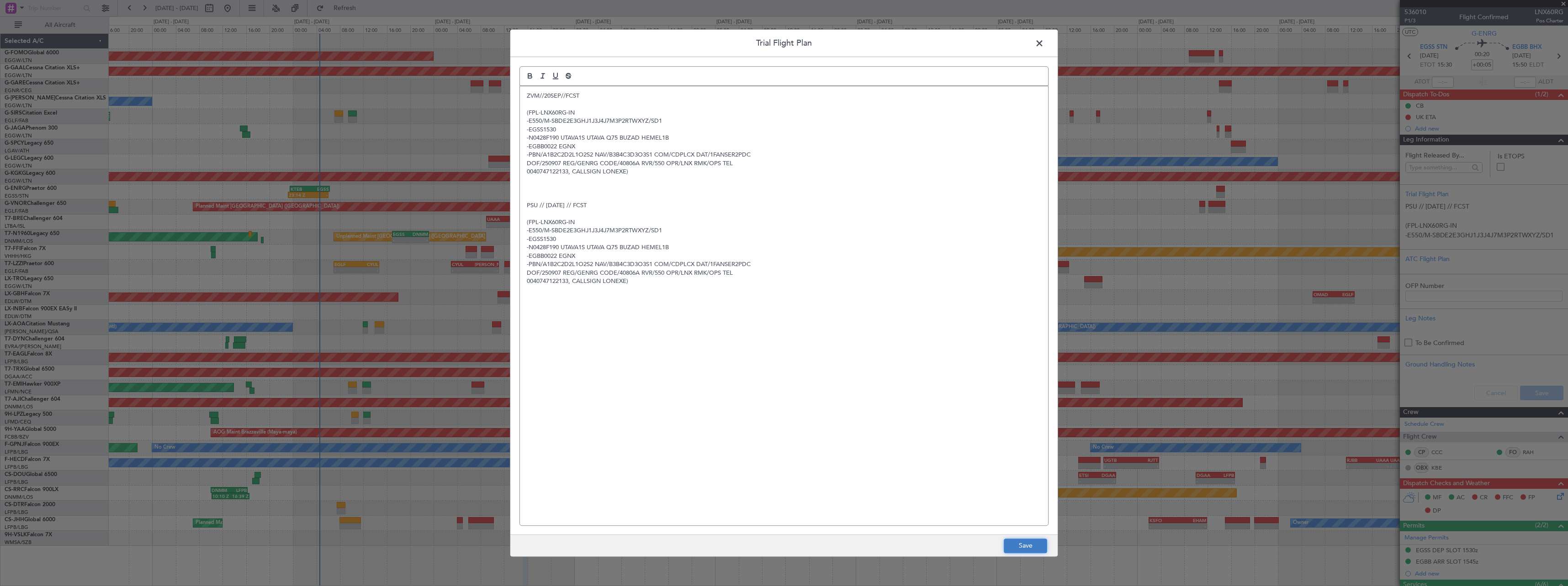
click at [1029, 547] on button "Save" at bounding box center [1025, 545] width 44 height 14
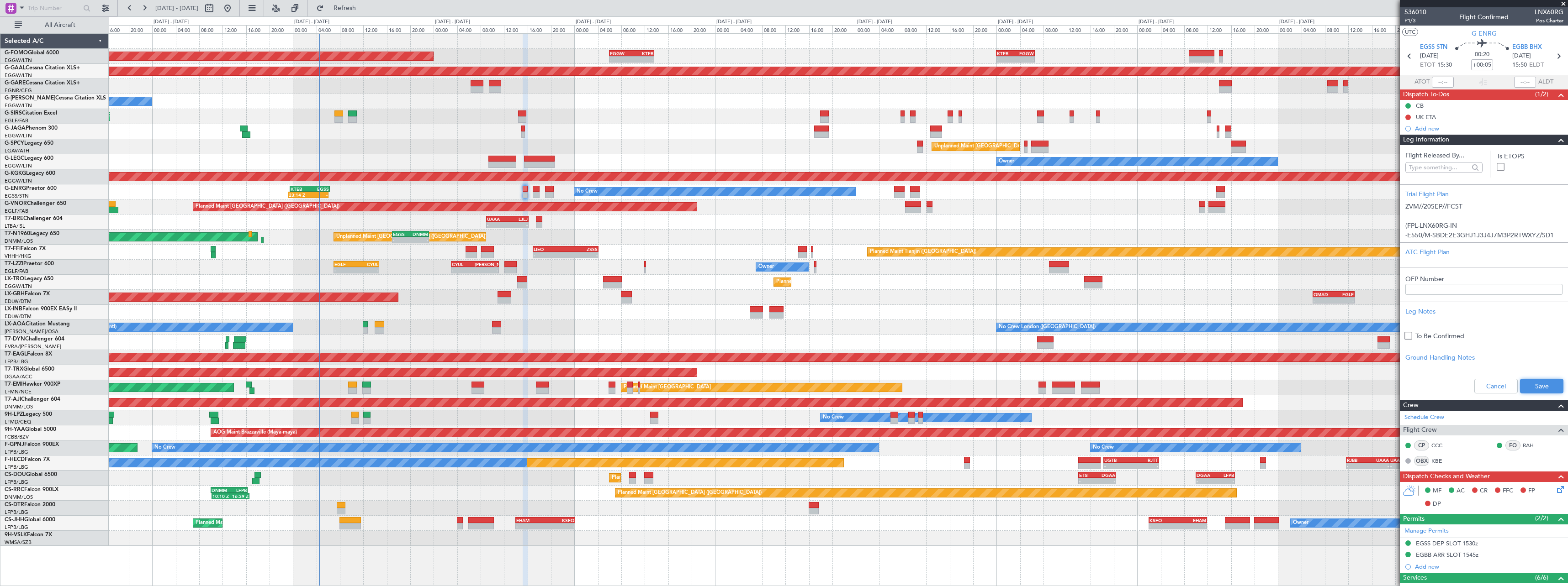
click at [1543, 385] on button "Save" at bounding box center [1542, 386] width 44 height 14
click at [1556, 142] on span at bounding box center [1561, 141] width 11 height 11
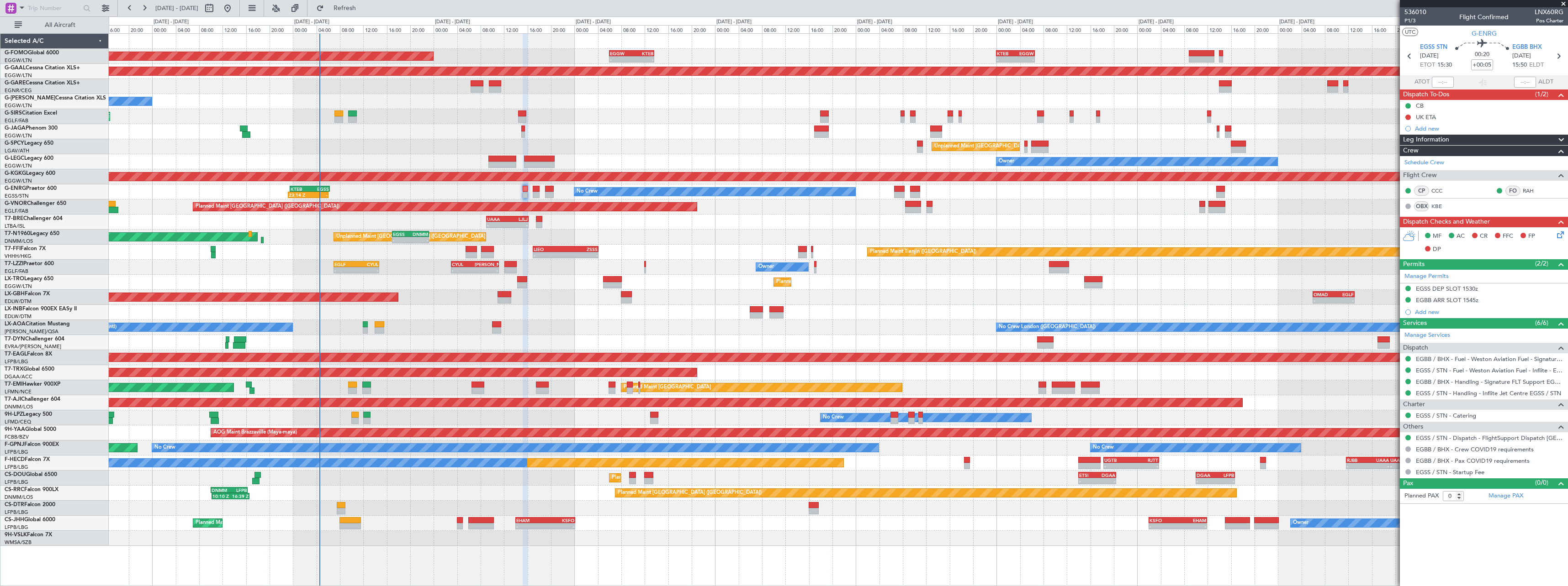
click at [1562, 135] on span at bounding box center [1561, 141] width 11 height 11
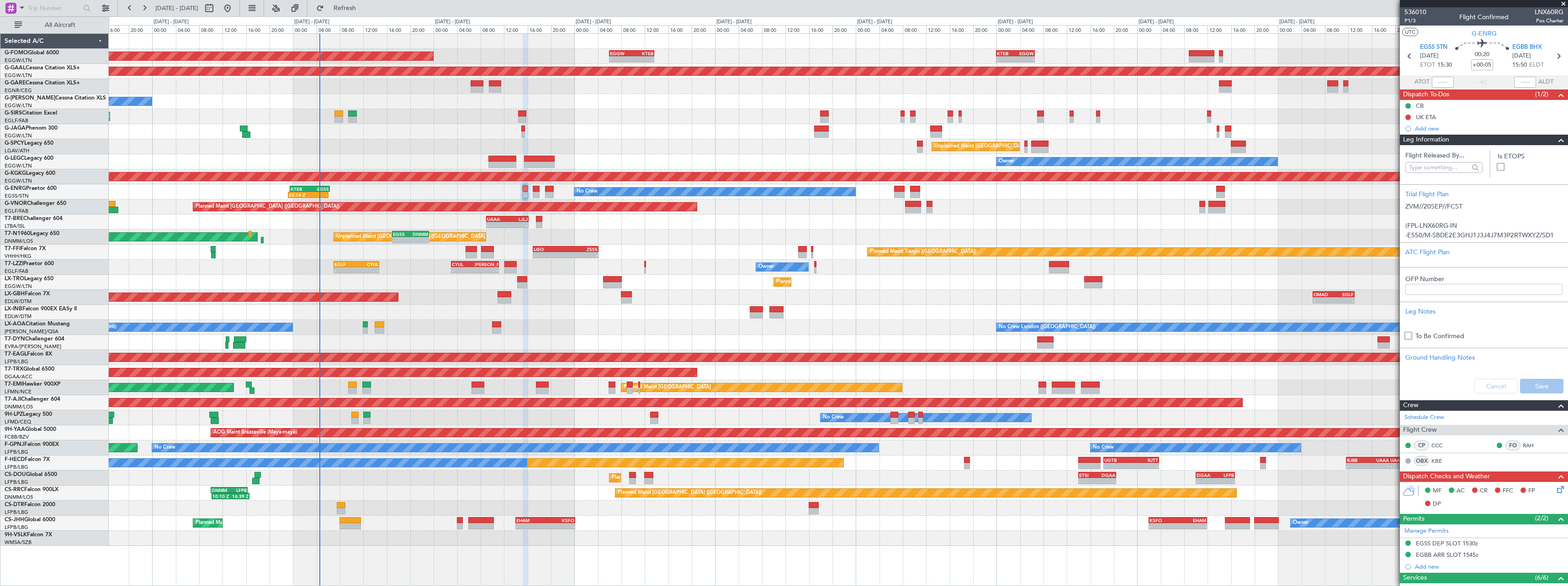
click at [1559, 141] on span at bounding box center [1561, 141] width 11 height 11
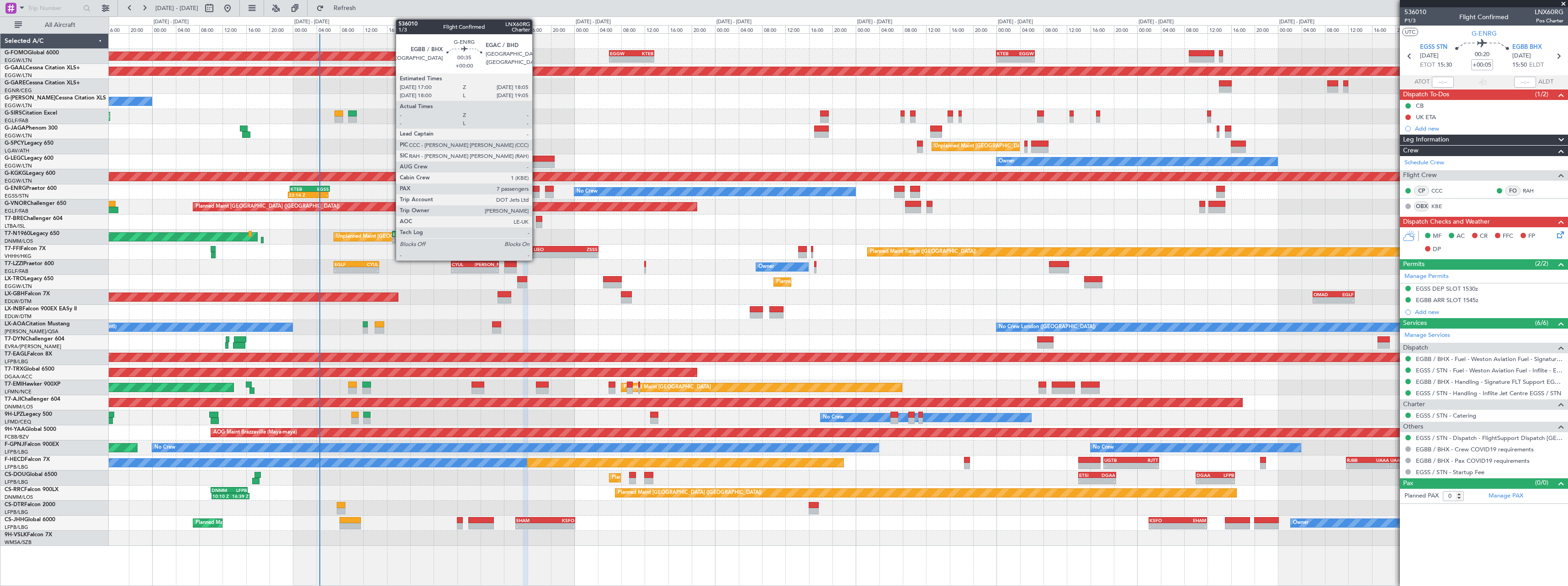
click at [537, 190] on div at bounding box center [536, 189] width 7 height 7
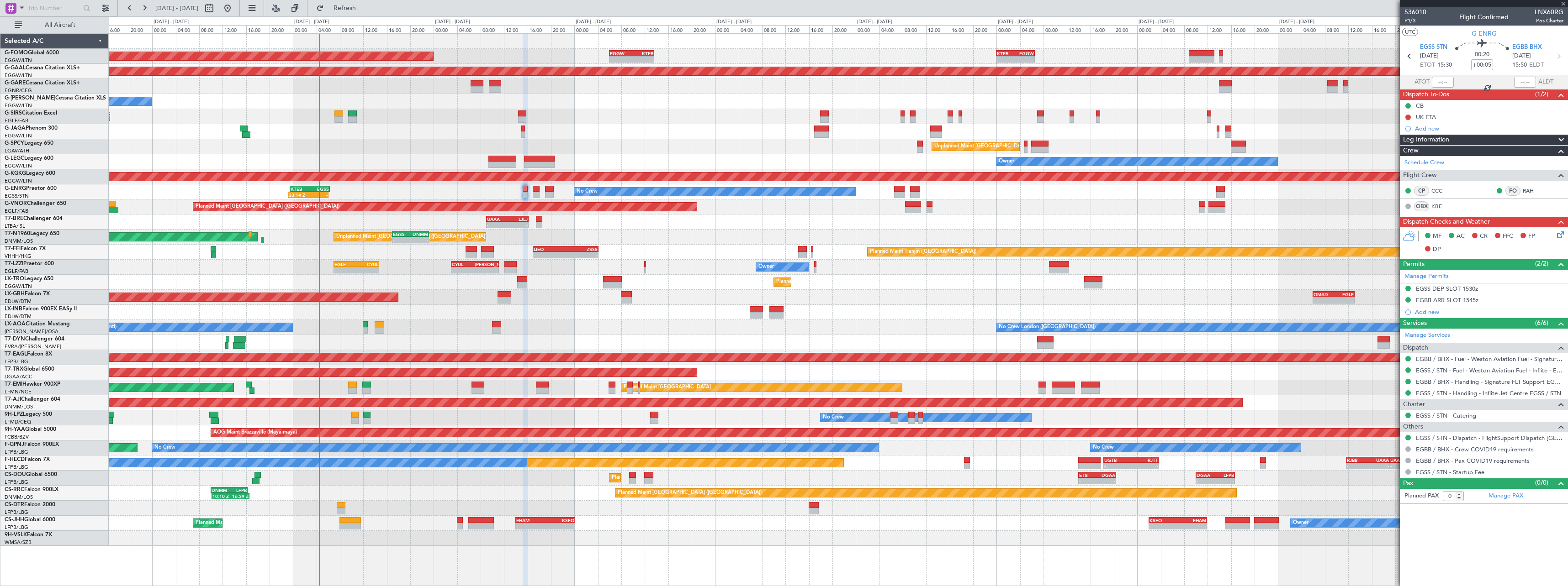
type input "7"
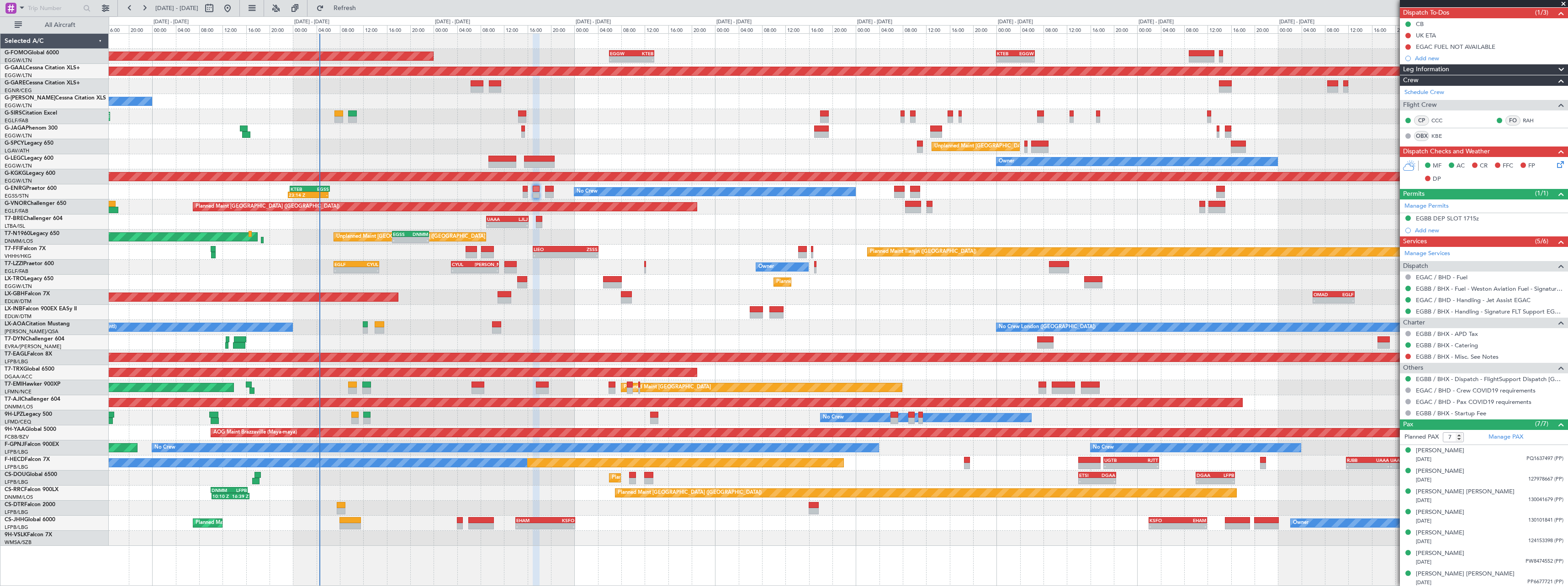
scroll to position [84, 0]
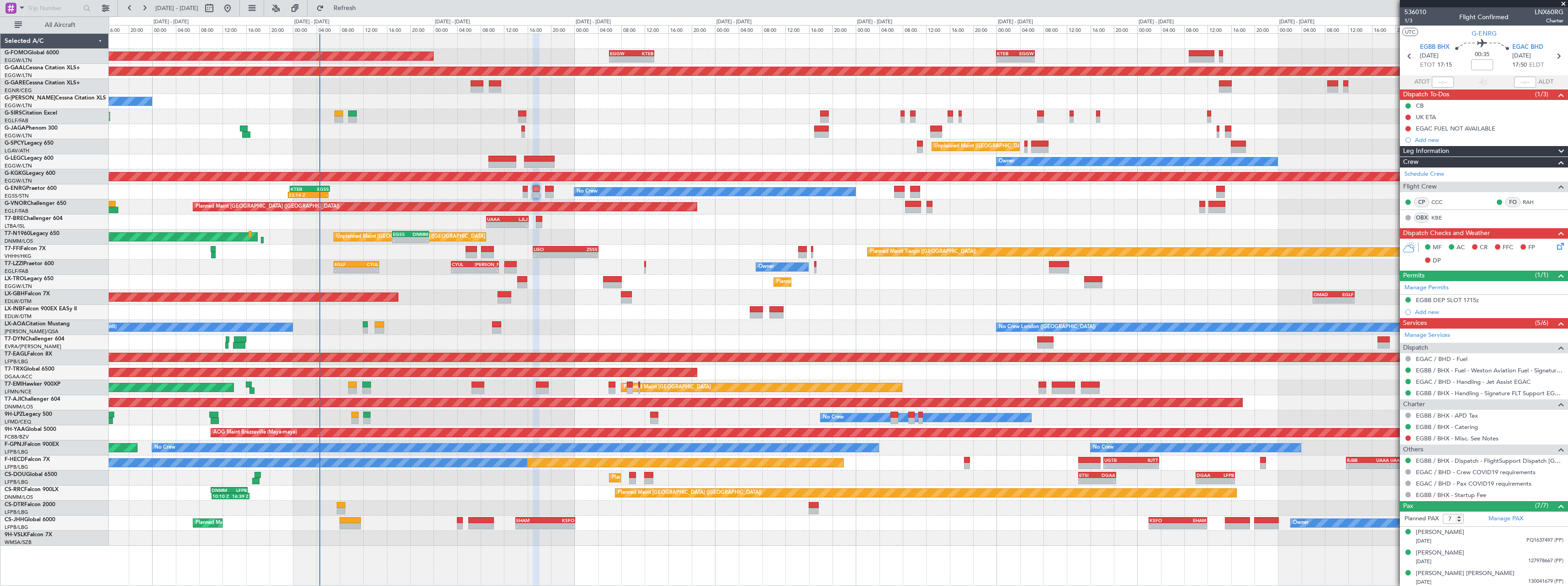
scroll to position [84, 0]
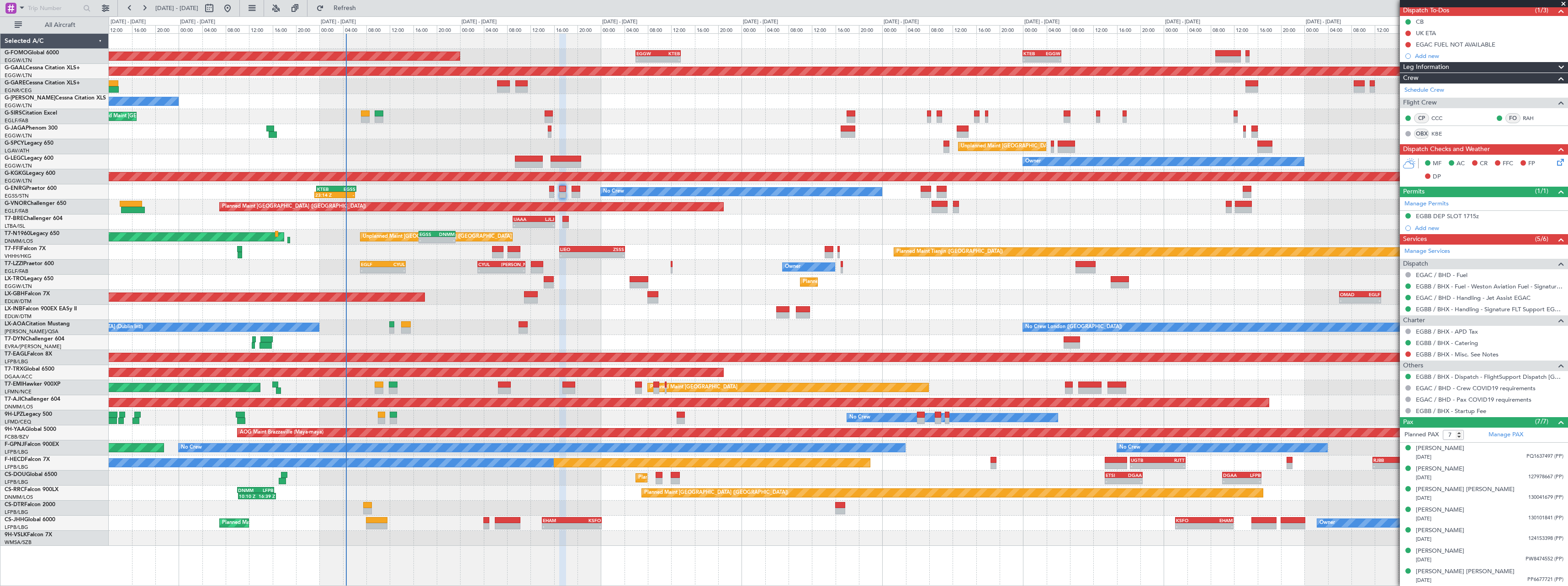
click at [426, 278] on div "Planned Maint Dusseldorf" at bounding box center [837, 282] width 1459 height 15
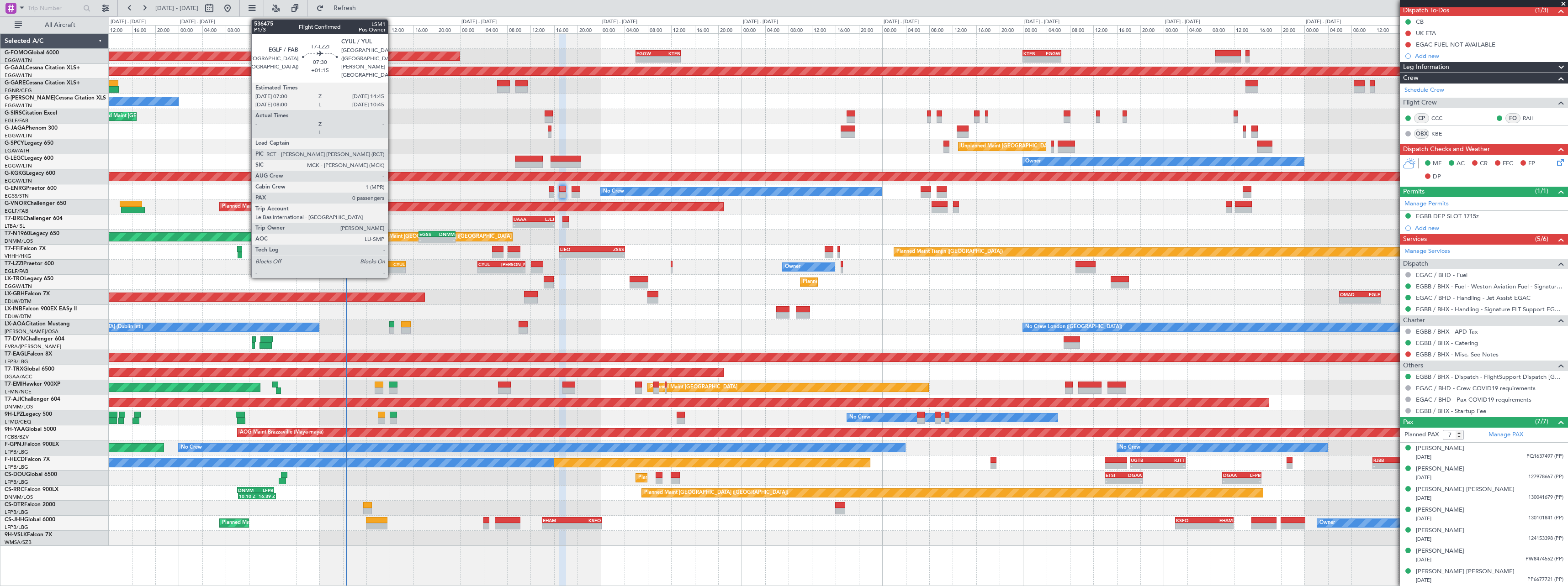
click at [392, 269] on div "-" at bounding box center [393, 271] width 22 height 6
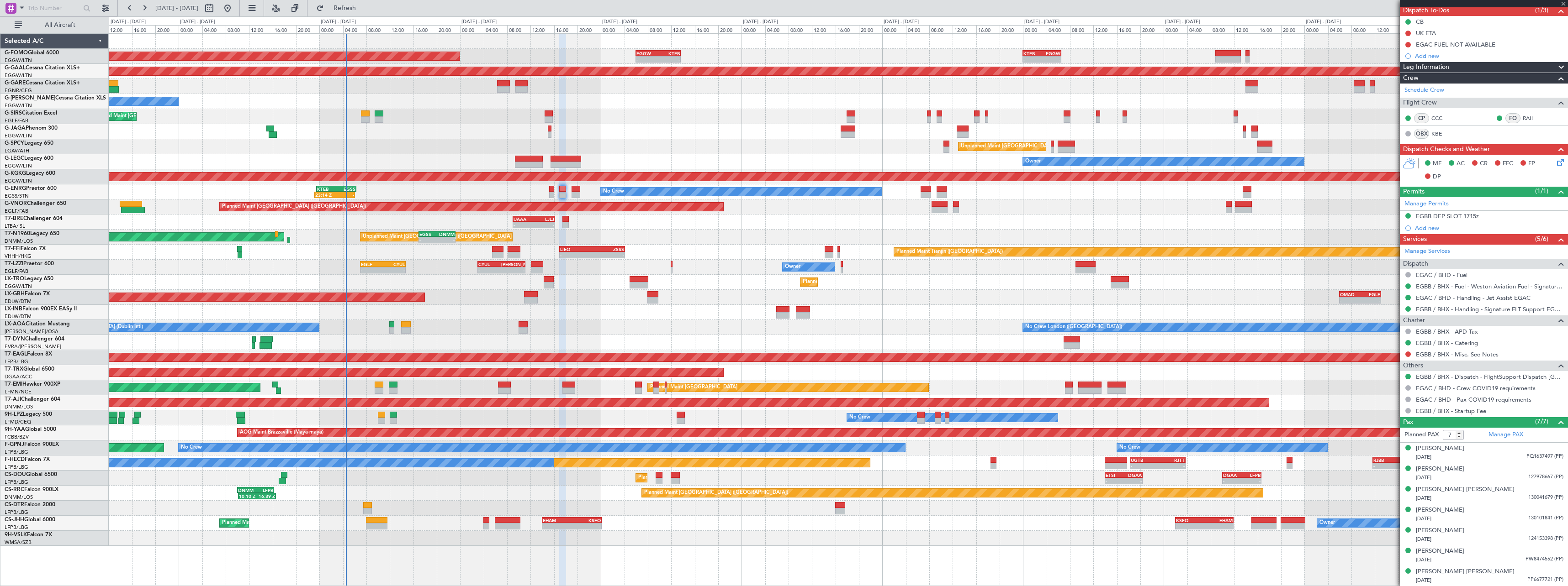
type input "+01:15"
type input "0"
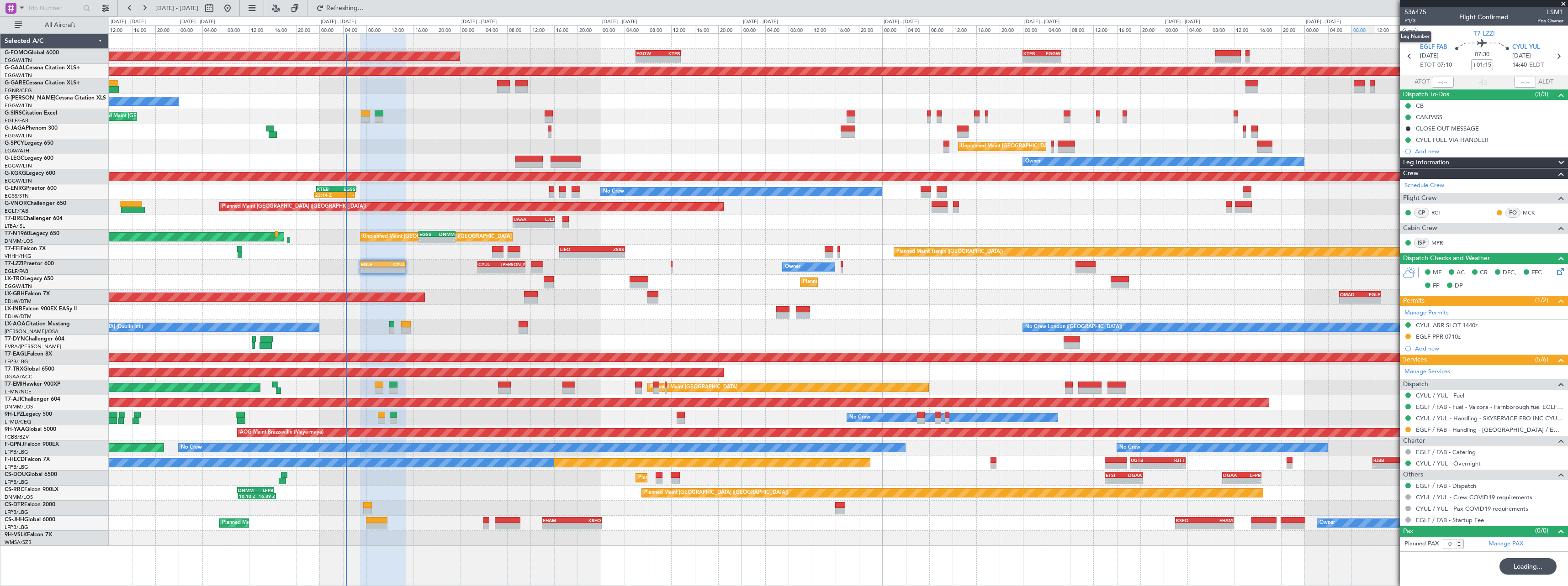
drag, startPoint x: 1419, startPoint y: 23, endPoint x: 1374, endPoint y: 28, distance: 45.3
click at [1419, 23] on span "P1/3" at bounding box center [1415, 21] width 22 height 8
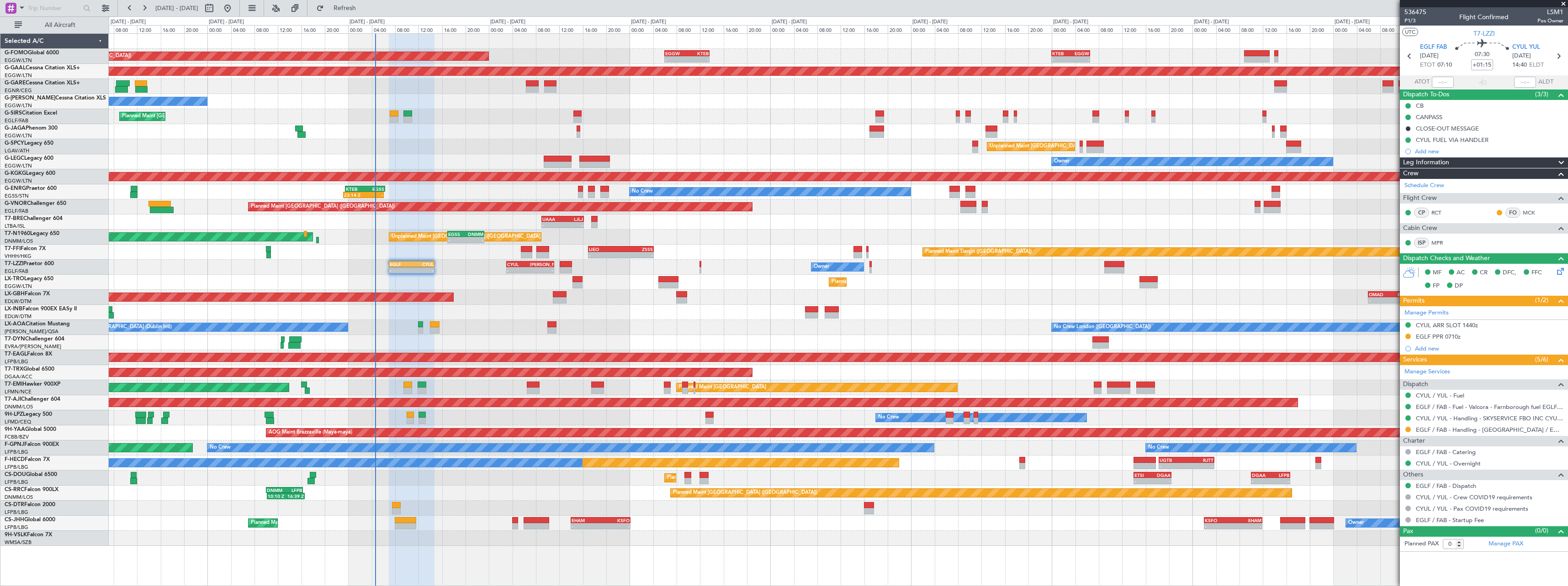
click at [499, 321] on div "No Crew London (Farnborough) No Crew Dublin (Dublin Intl)" at bounding box center [837, 328] width 1459 height 15
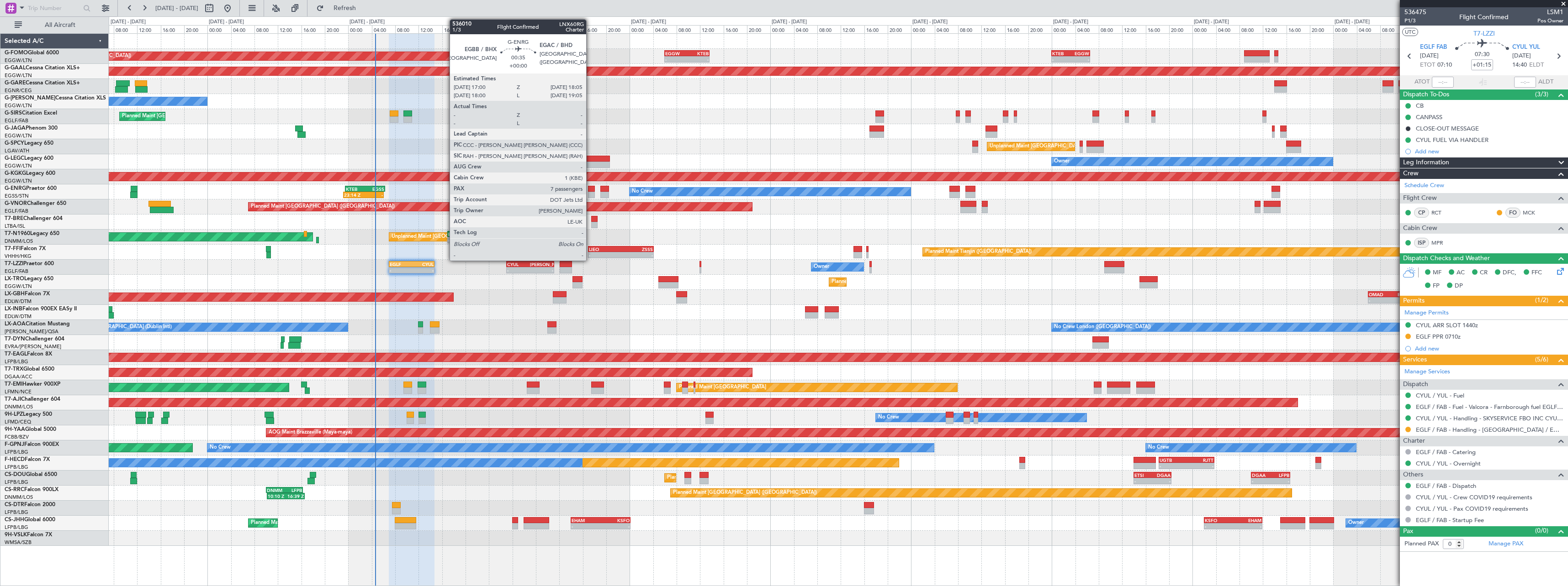
click at [590, 192] on div at bounding box center [591, 195] width 7 height 7
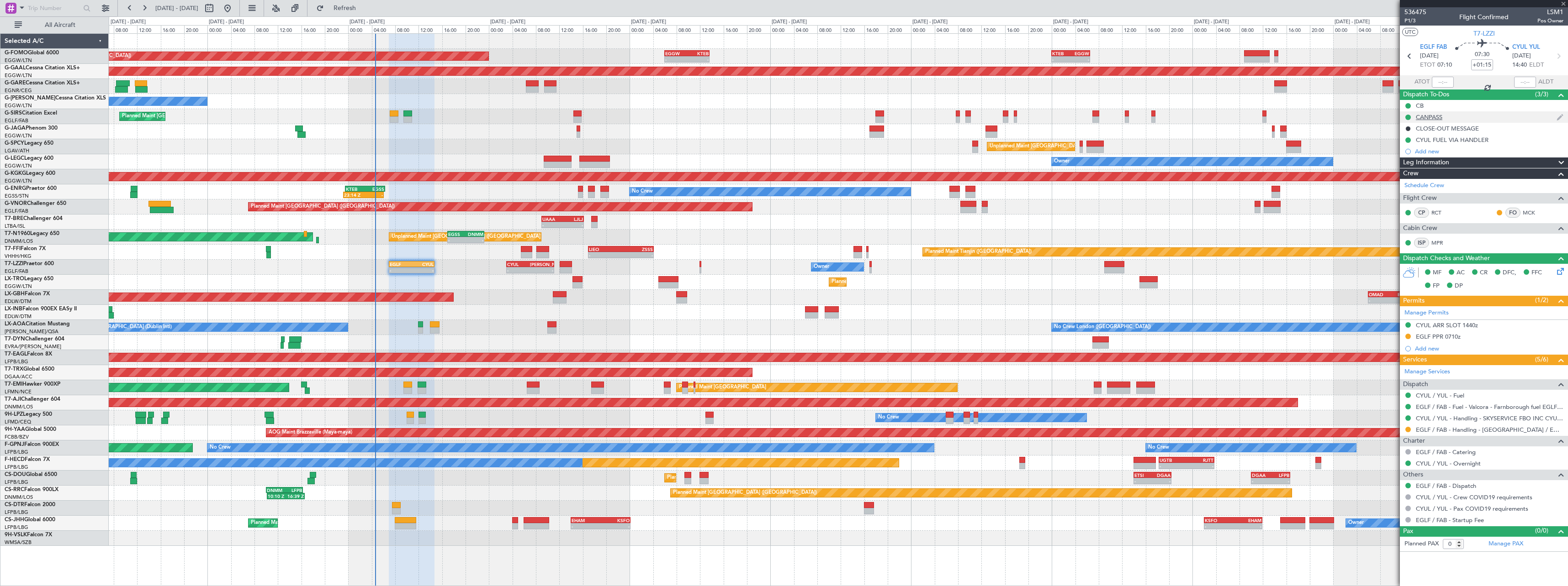
type input "7"
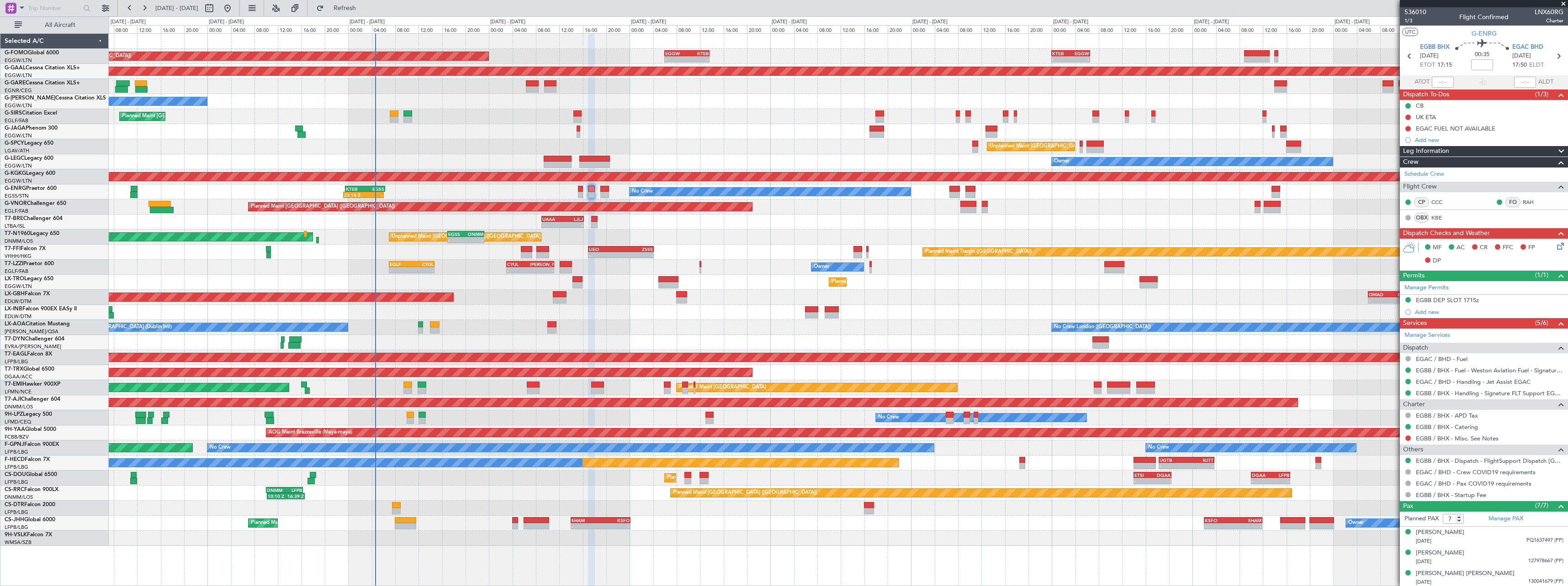
click at [1556, 147] on span at bounding box center [1561, 152] width 11 height 11
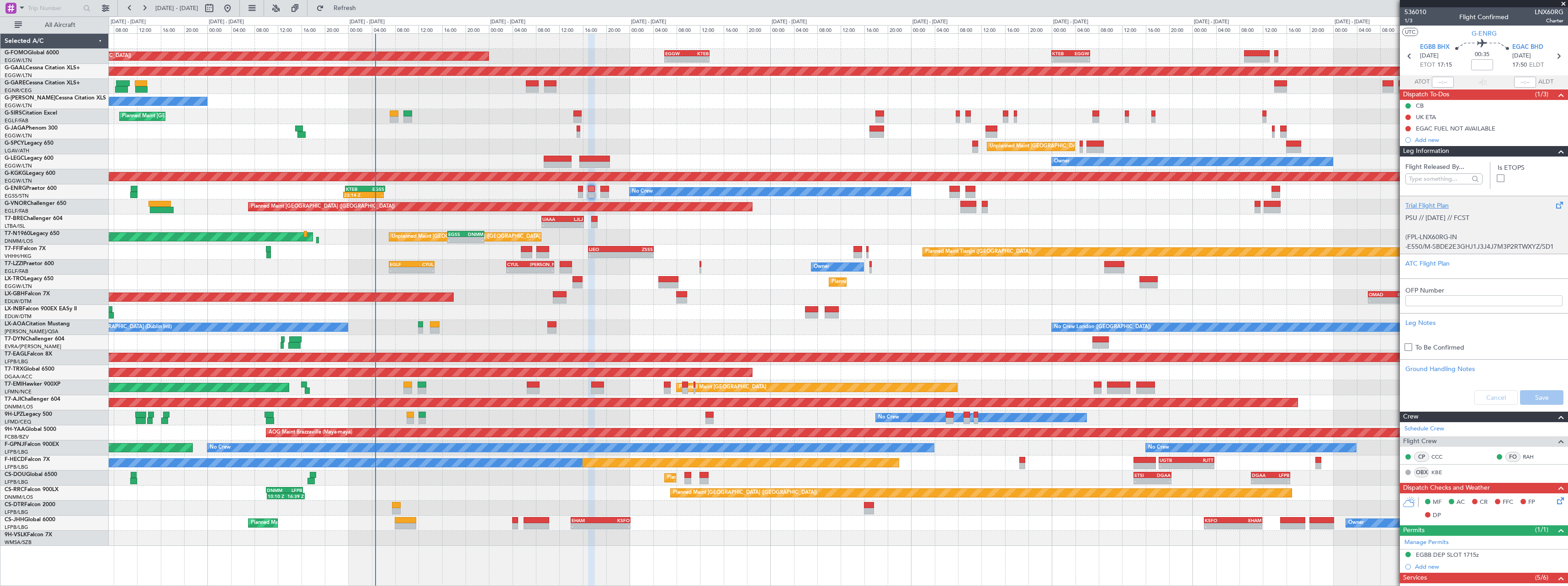
click at [1410, 203] on div "Trial Flight Plan" at bounding box center [1483, 206] width 157 height 9
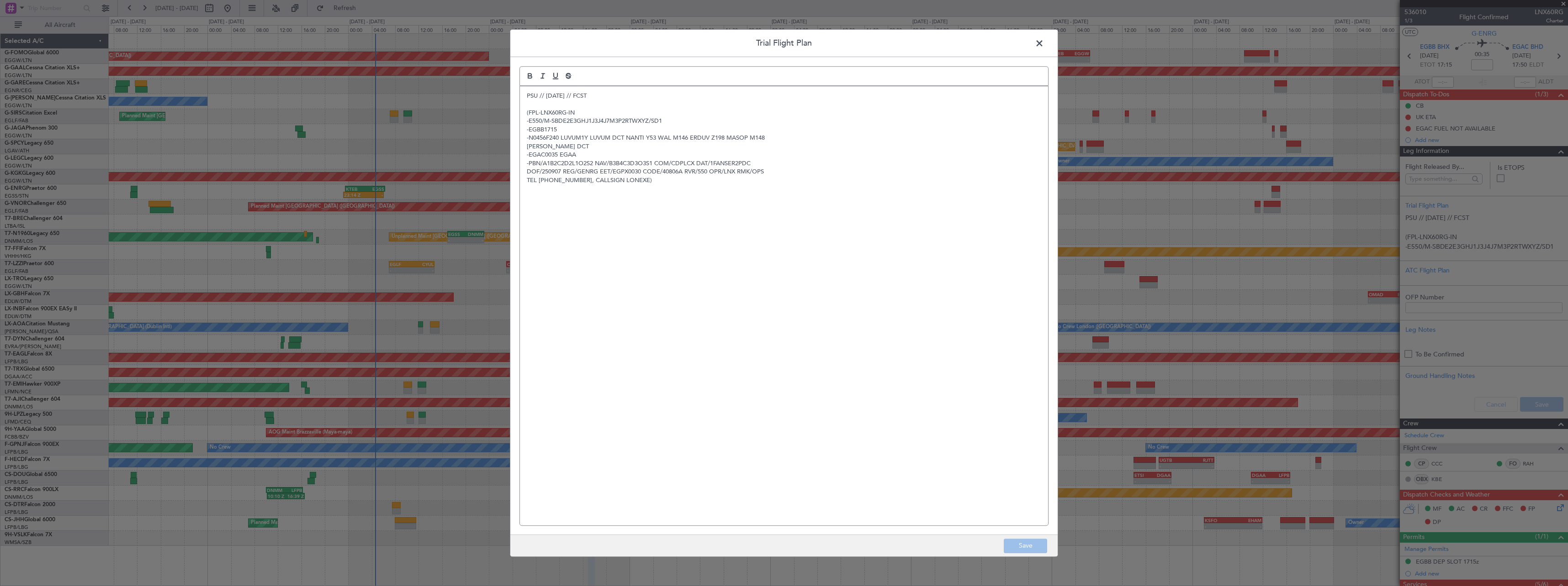
click at [526, 96] on div "PSU // 05SEP // FCST (FPL-LNX60RG-IN -E550/M-SBDE2E3GHJ1J3J4J7M3P2RTWXYZ/SD1 -E…" at bounding box center [784, 306] width 528 height 440
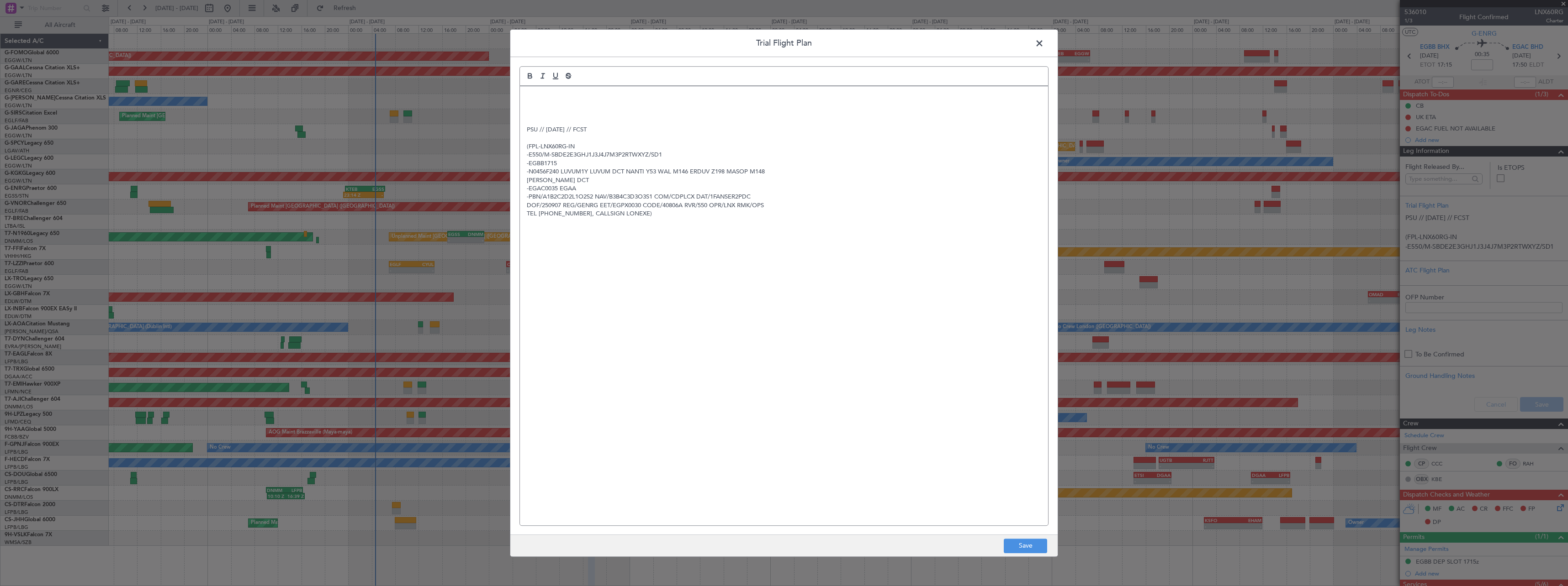
drag, startPoint x: 527, startPoint y: 93, endPoint x: 527, endPoint y: 103, distance: 10.0
click at [527, 92] on p at bounding box center [783, 96] width 514 height 9
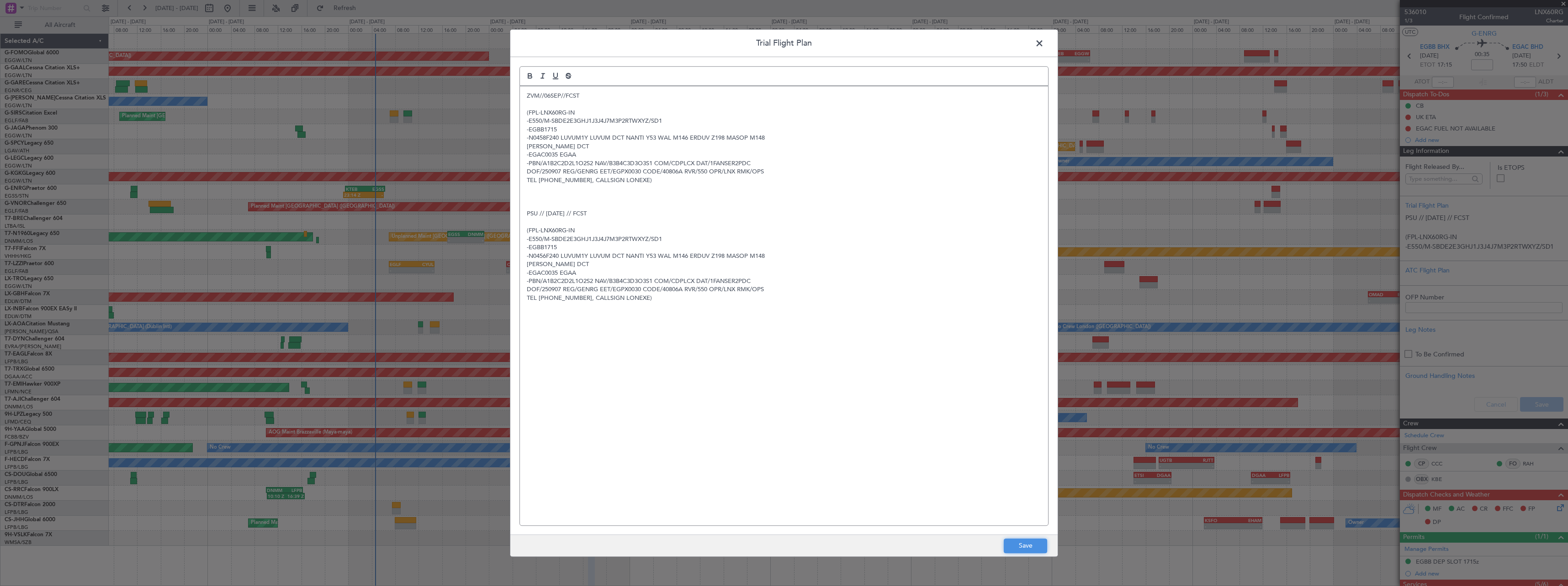
drag, startPoint x: 1025, startPoint y: 551, endPoint x: 1028, endPoint y: 547, distance: 5.0
click at [1025, 551] on button "Save" at bounding box center [1025, 545] width 44 height 14
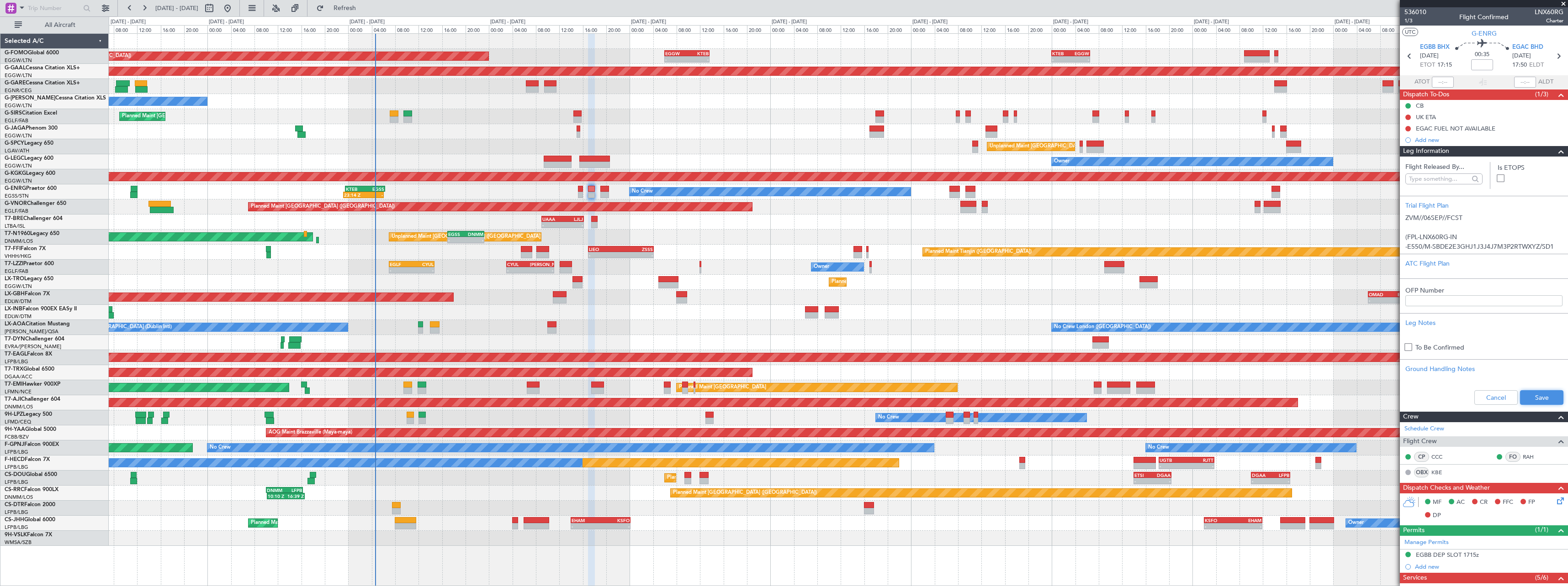
drag, startPoint x: 1522, startPoint y: 395, endPoint x: 1501, endPoint y: 301, distance: 96.3
click at [1522, 393] on button "Save" at bounding box center [1542, 397] width 44 height 14
click at [1558, 154] on span at bounding box center [1561, 152] width 11 height 11
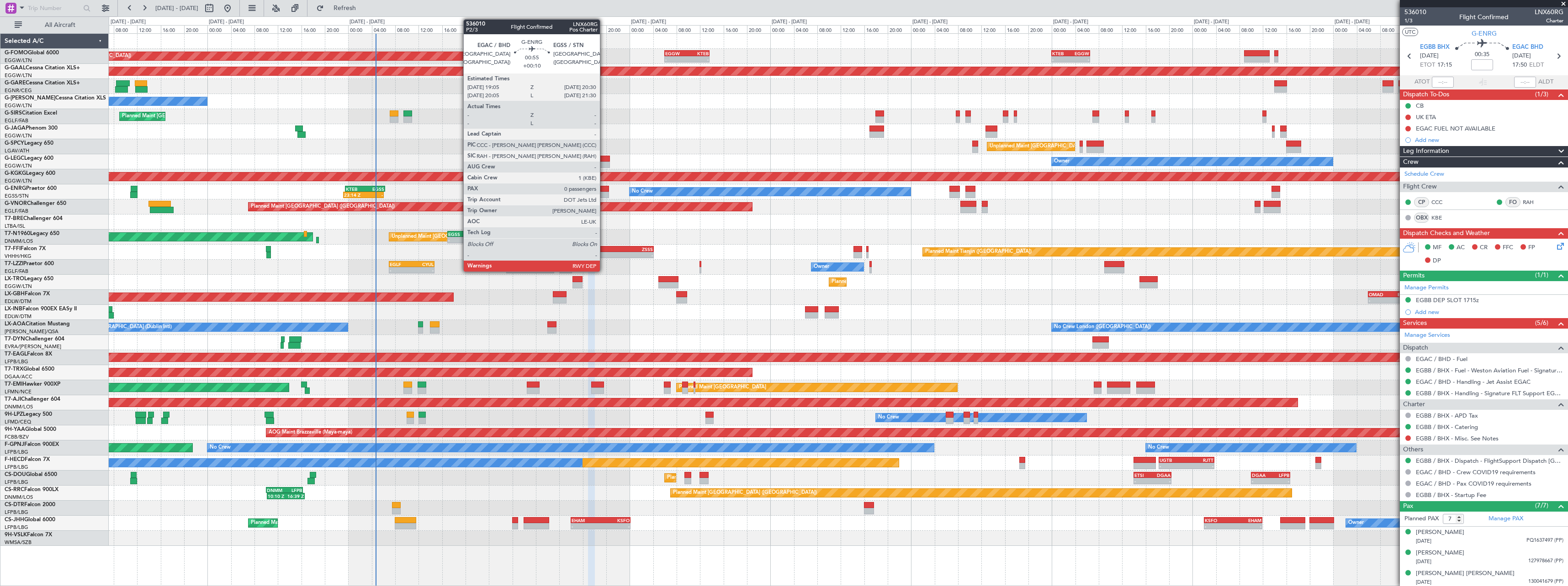
click at [604, 192] on div at bounding box center [604, 195] width 9 height 7
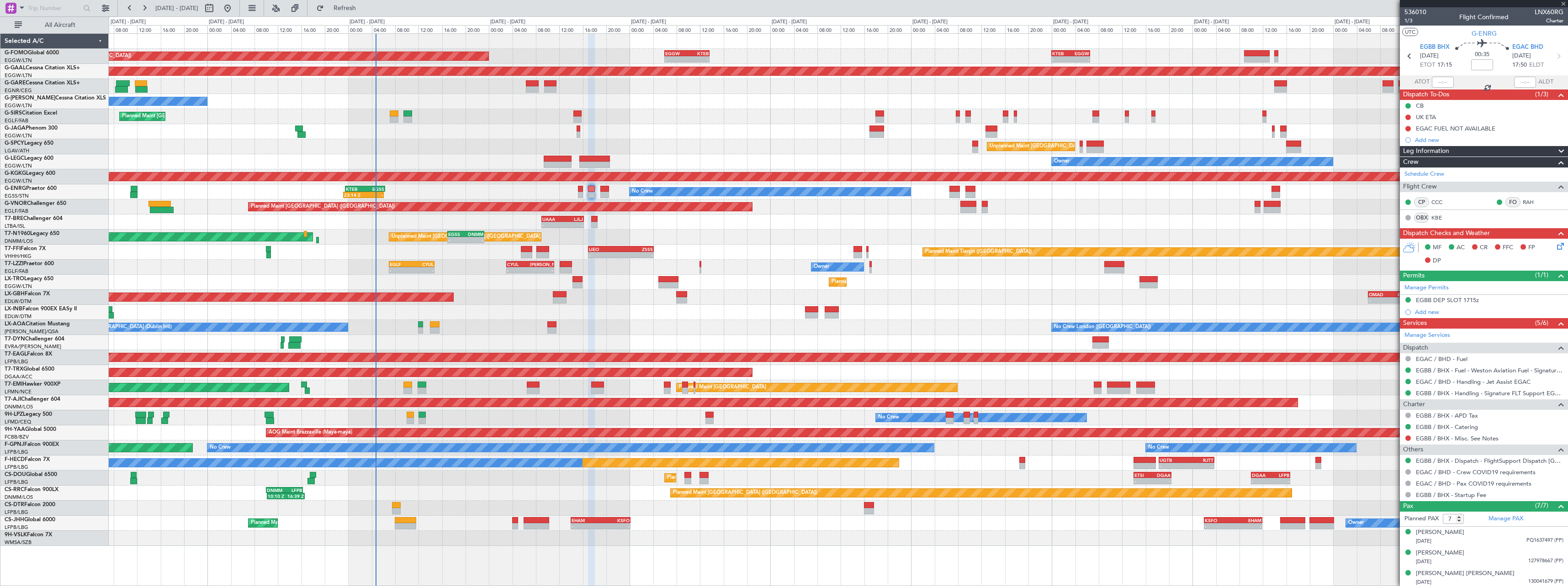
type input "+00:10"
type input "0"
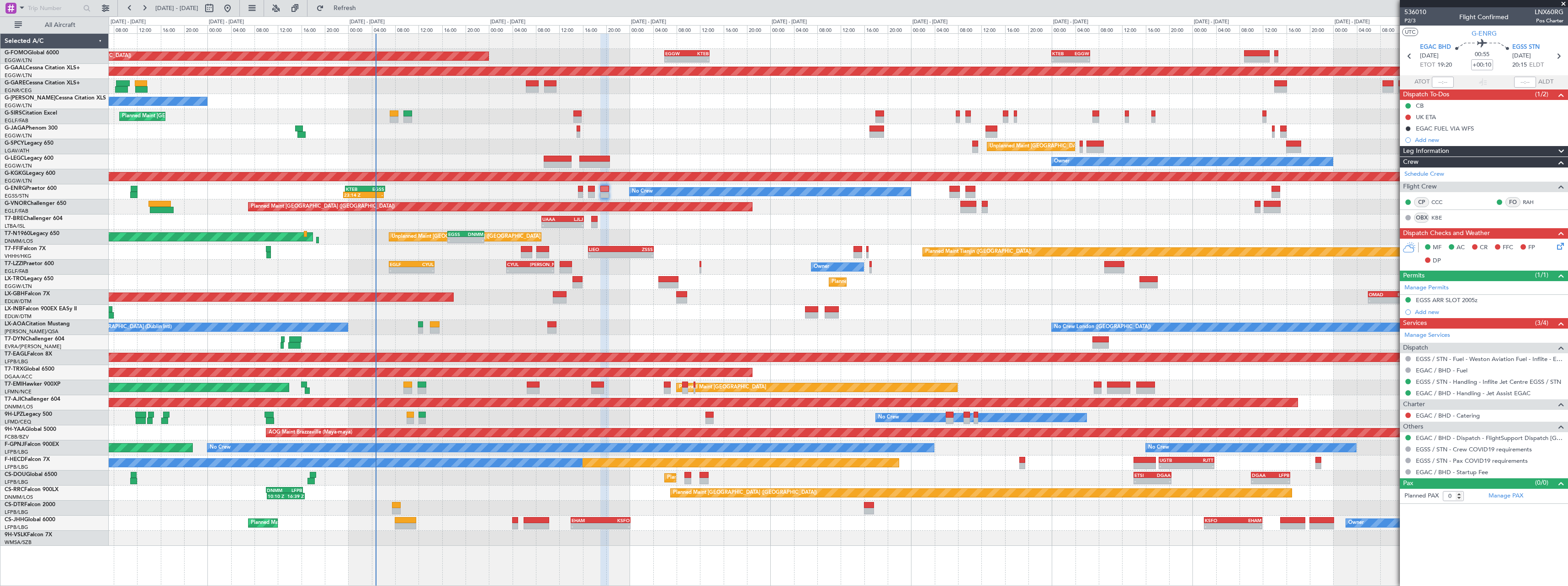
click at [1562, 149] on span at bounding box center [1561, 152] width 11 height 11
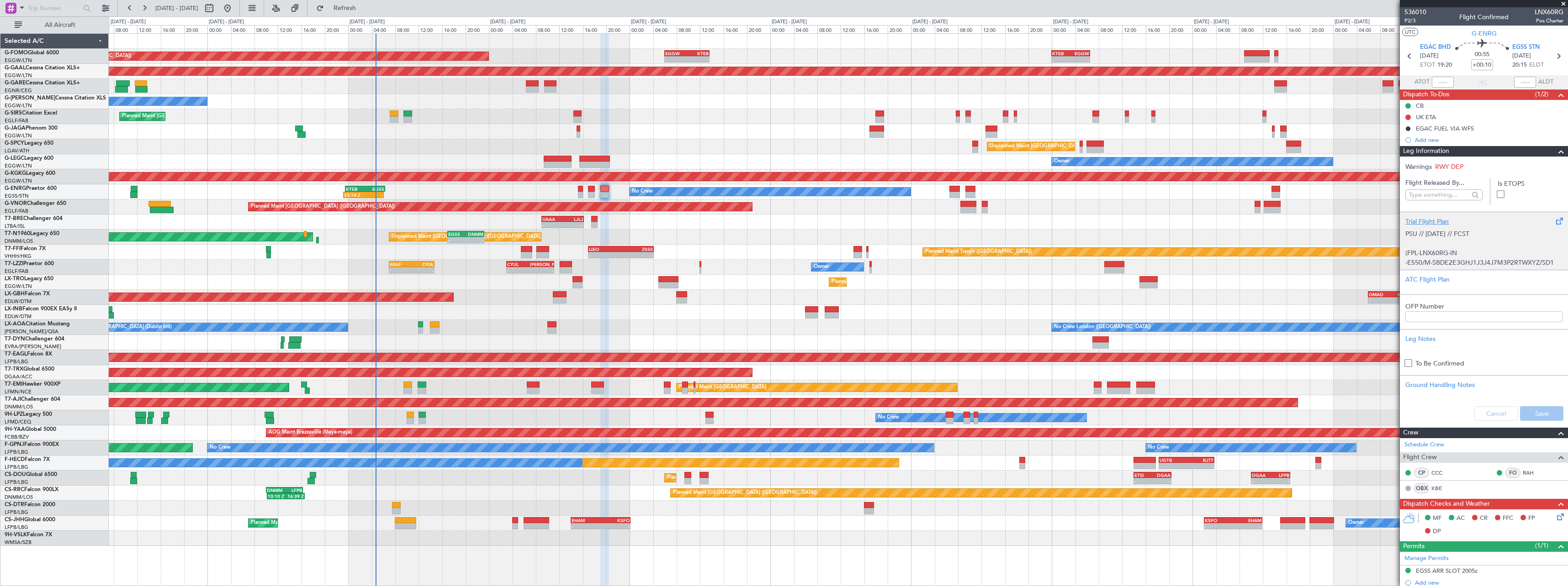
click at [1425, 222] on div "Trial Flight Plan" at bounding box center [1483, 221] width 157 height 9
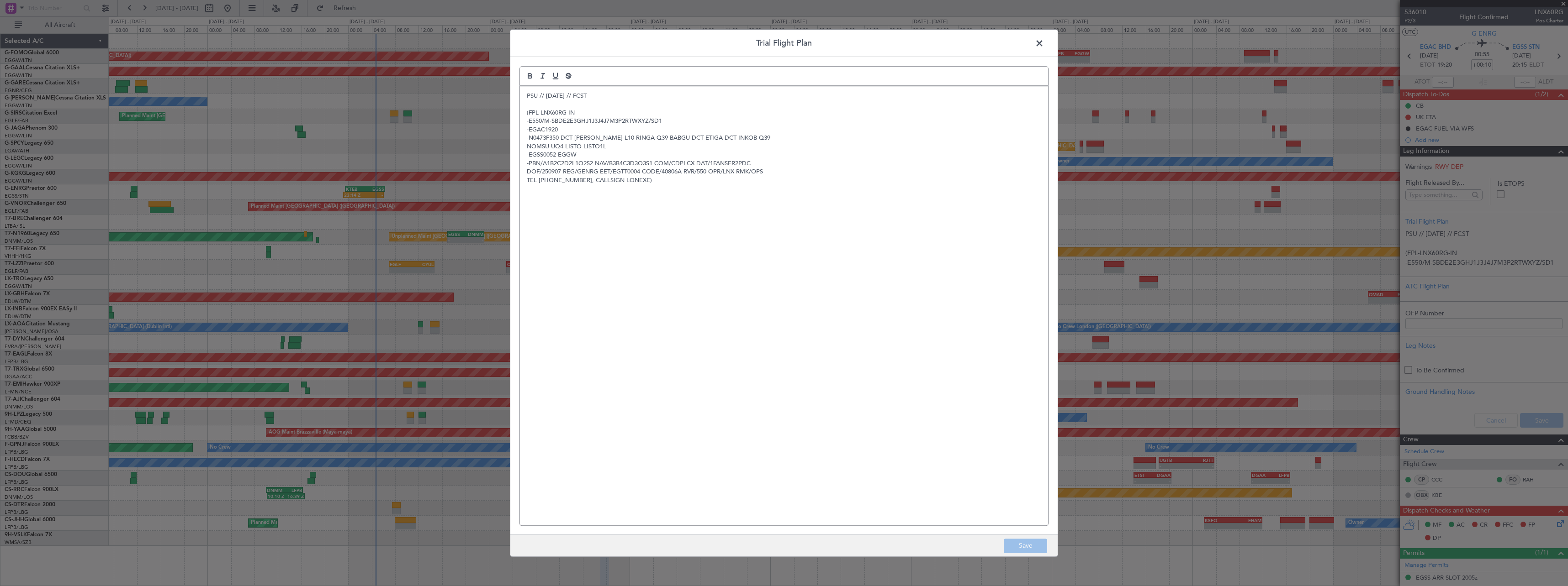
drag, startPoint x: 526, startPoint y: 97, endPoint x: 526, endPoint y: 123, distance: 26.0
click at [526, 104] on div "PSU // 05SEP // FCST (FPL-LNX60RG-IN -E550/M-SBDE2E3GHJ1J3J4J7M3P2RTWXYZ/SD1 -E…" at bounding box center [784, 306] width 528 height 440
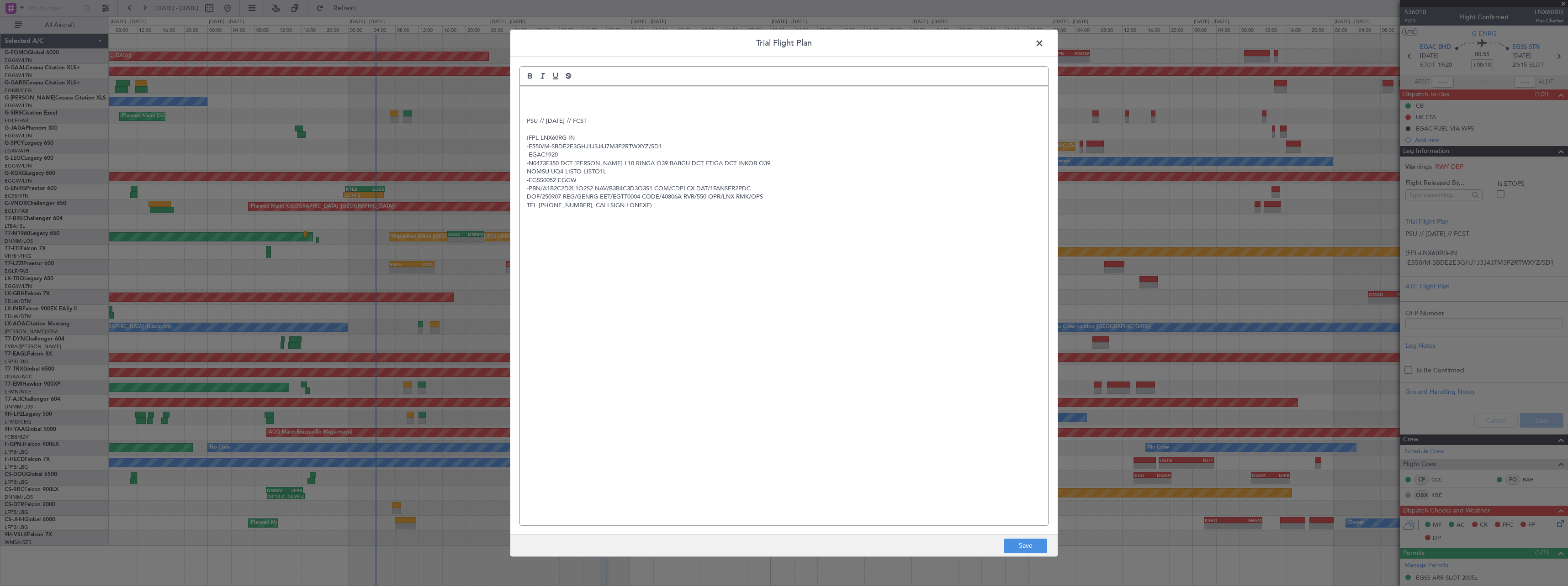
click at [537, 92] on p at bounding box center [783, 96] width 514 height 9
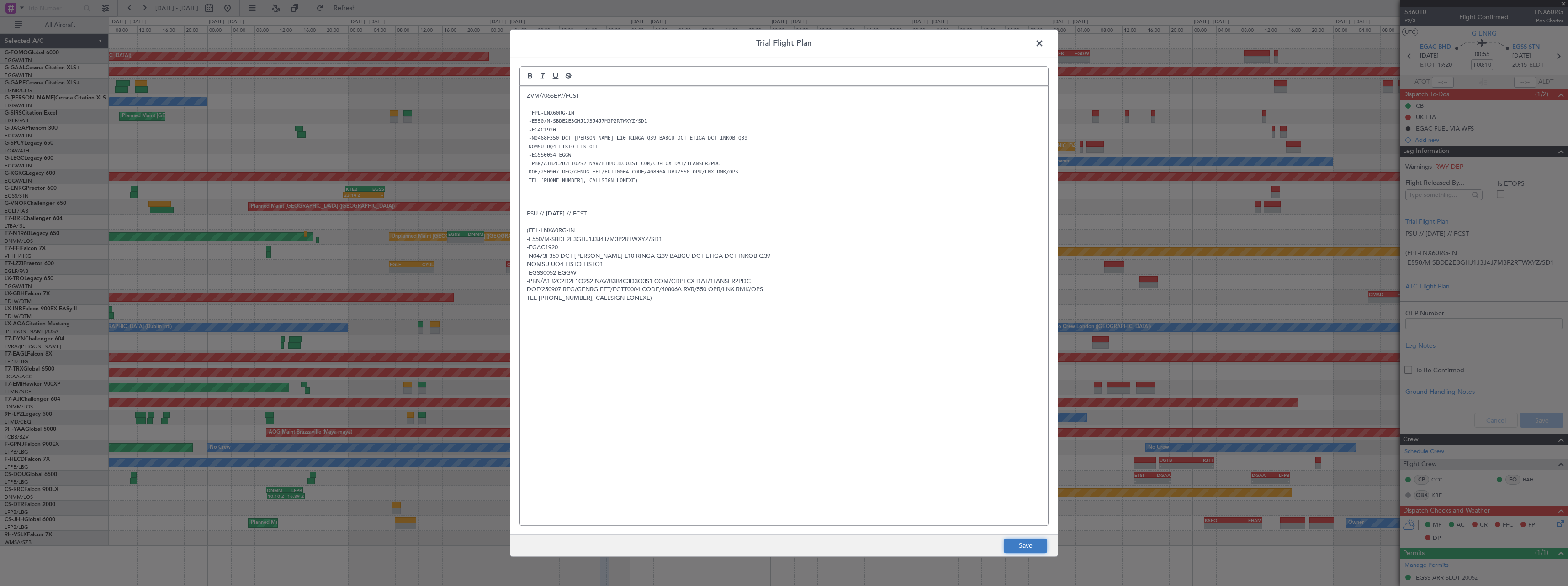
click at [1027, 541] on button "Save" at bounding box center [1025, 545] width 44 height 14
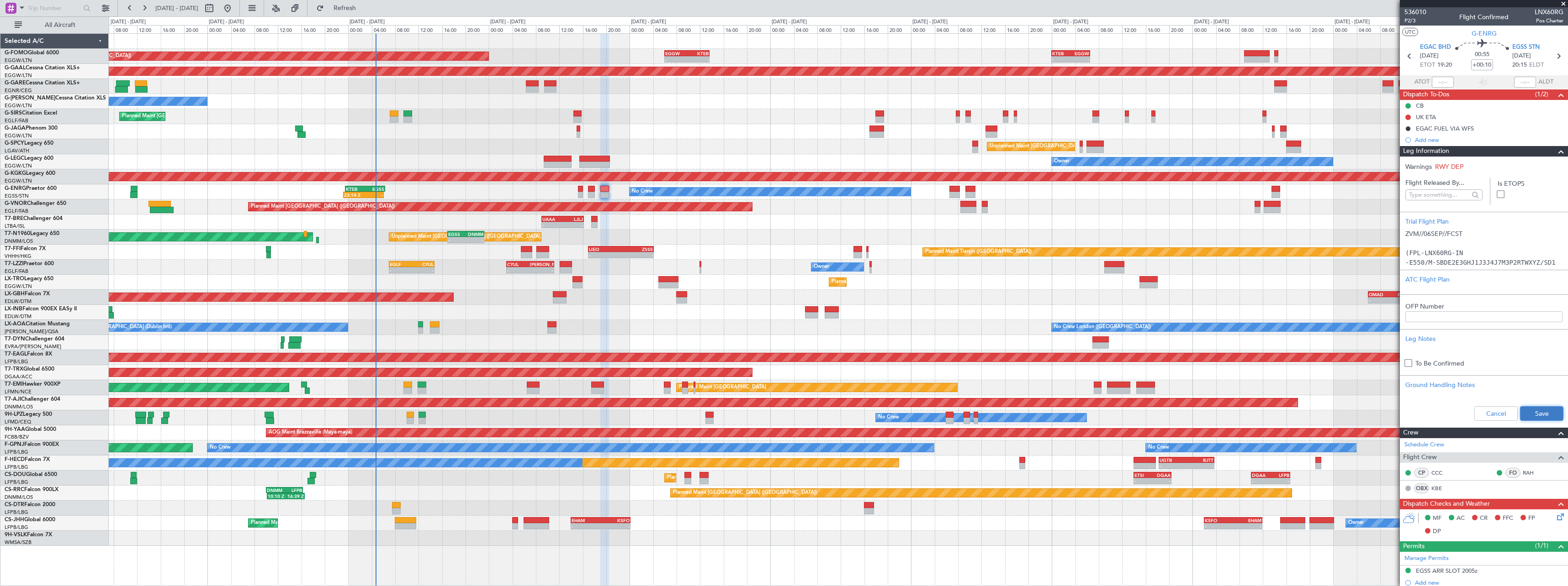
click at [1539, 413] on button "Save" at bounding box center [1542, 413] width 44 height 14
click at [1558, 149] on span at bounding box center [1561, 152] width 11 height 11
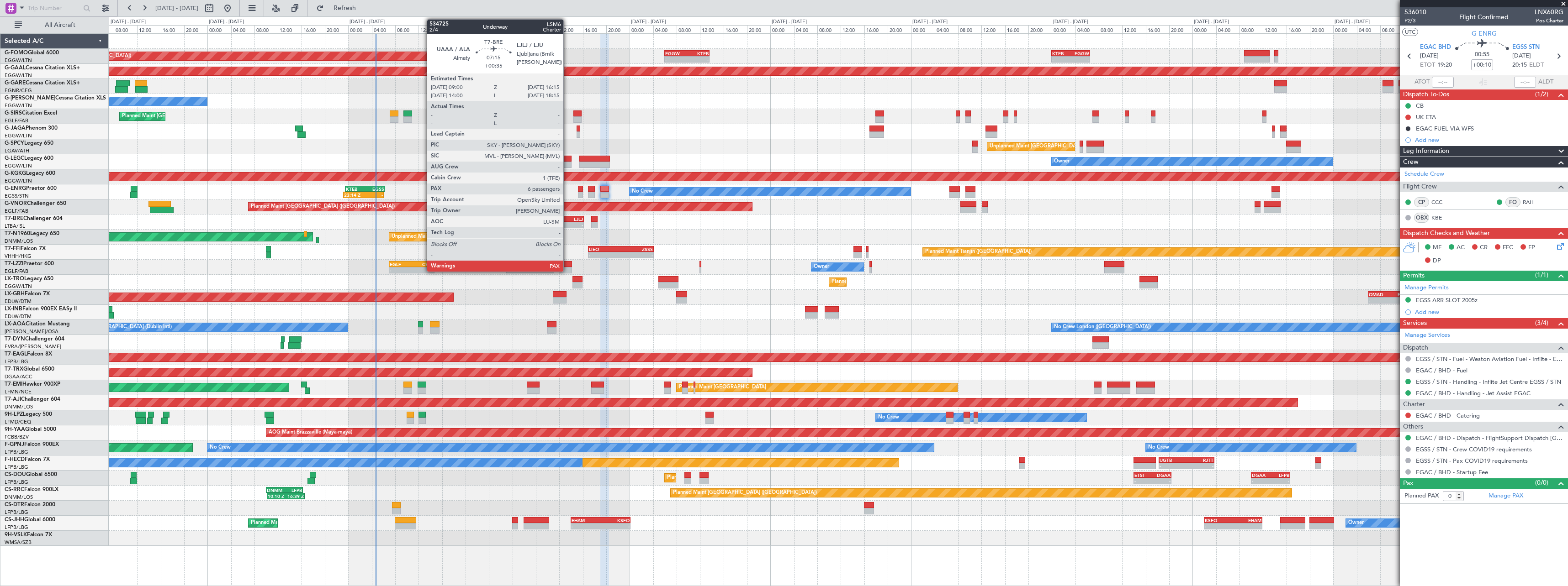
click at [567, 217] on div "LJLJ" at bounding box center [573, 219] width 21 height 6
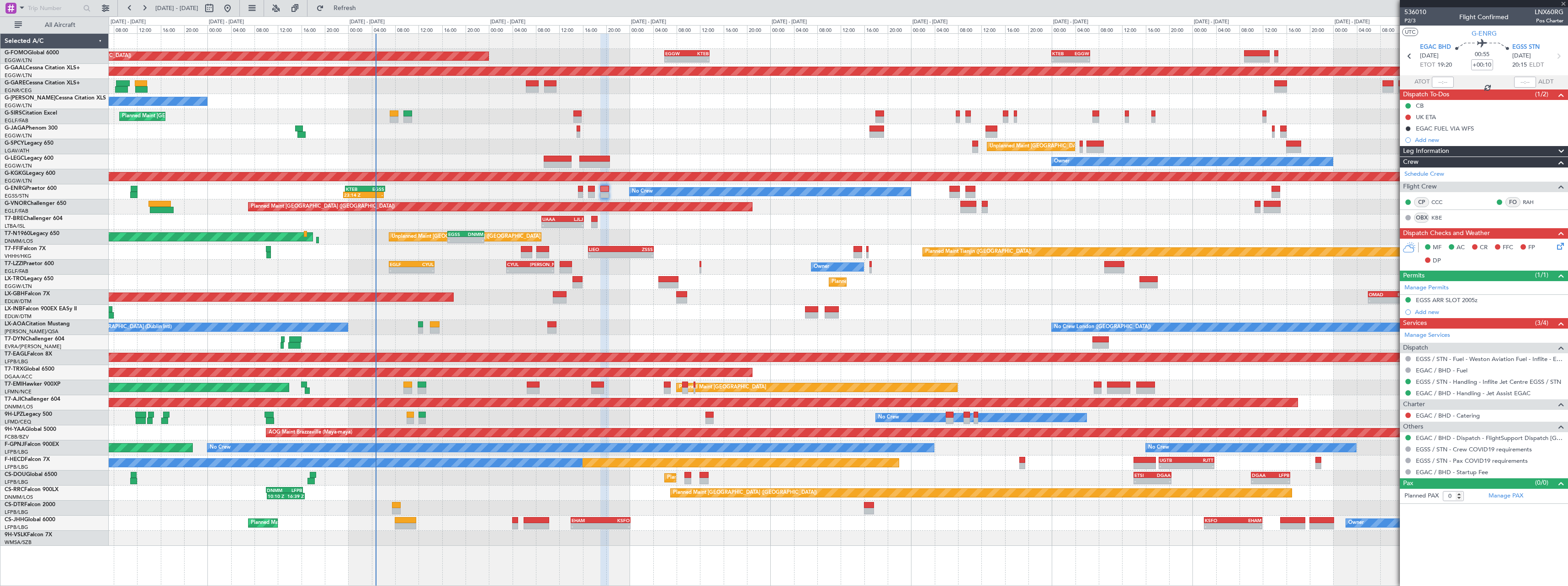
type input "+00:35"
type input "7"
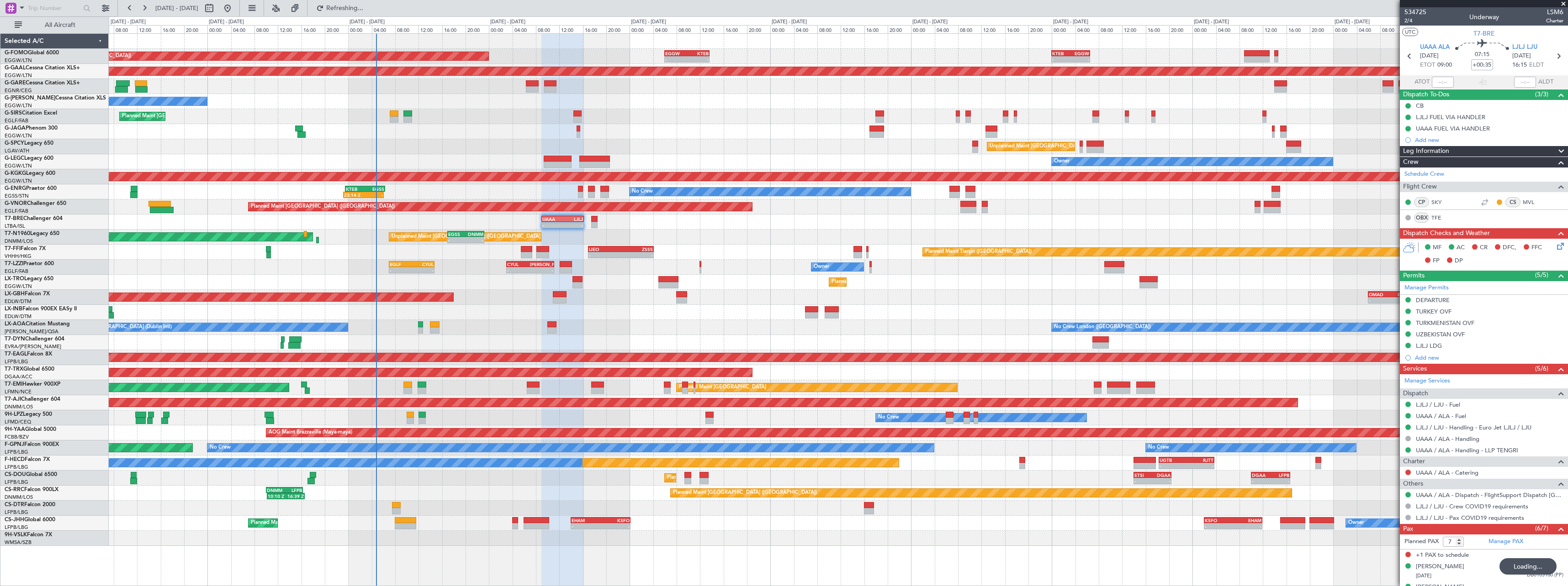
click at [1556, 148] on span at bounding box center [1561, 152] width 11 height 11
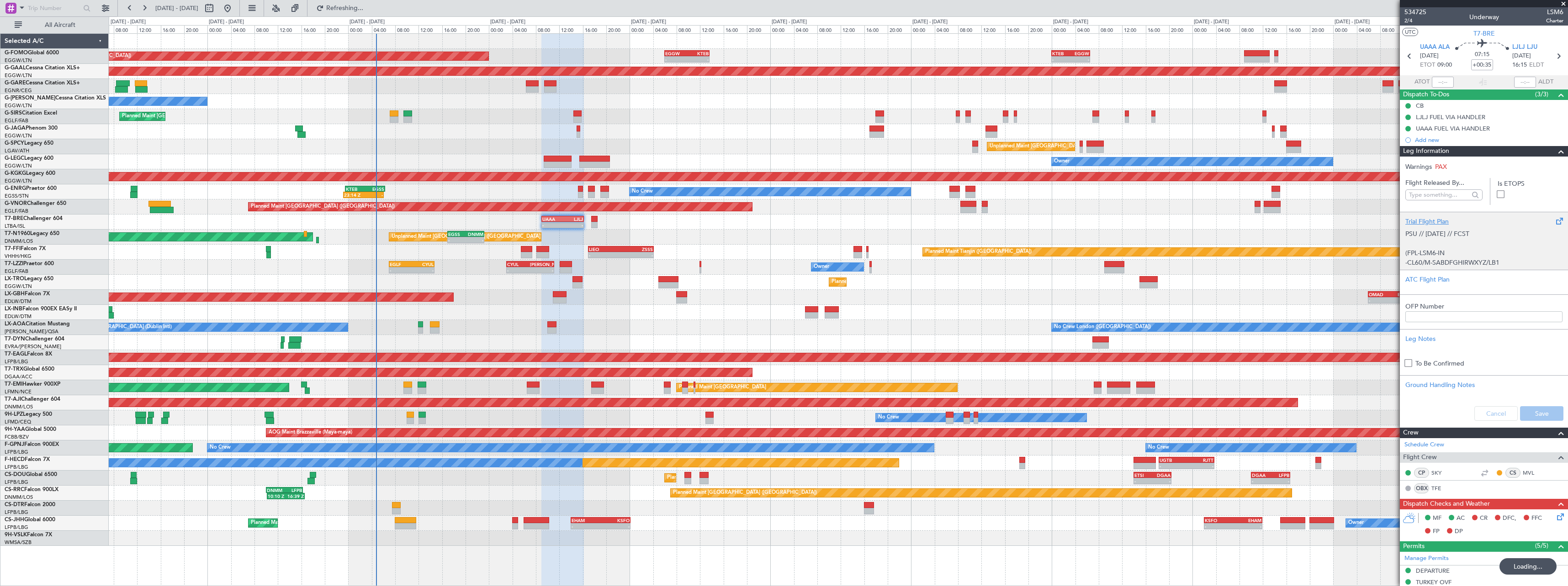
click at [1426, 219] on div "Trial Flight Plan" at bounding box center [1483, 221] width 157 height 9
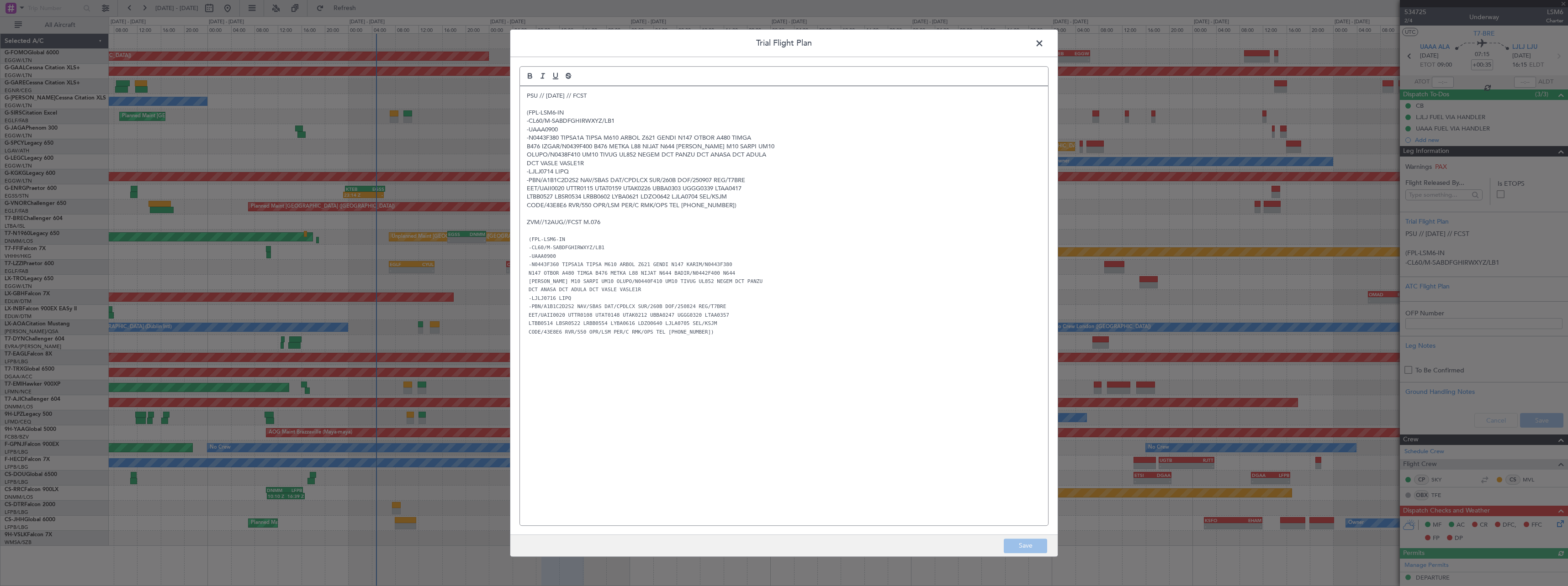
click at [524, 92] on div "PSU // 05SEP // FCST (FPL-LSM6-IN -CL60/M-SABDFGHIRWXYZ/LB1 -UAAA0900 -N0443F38…" at bounding box center [784, 306] width 528 height 440
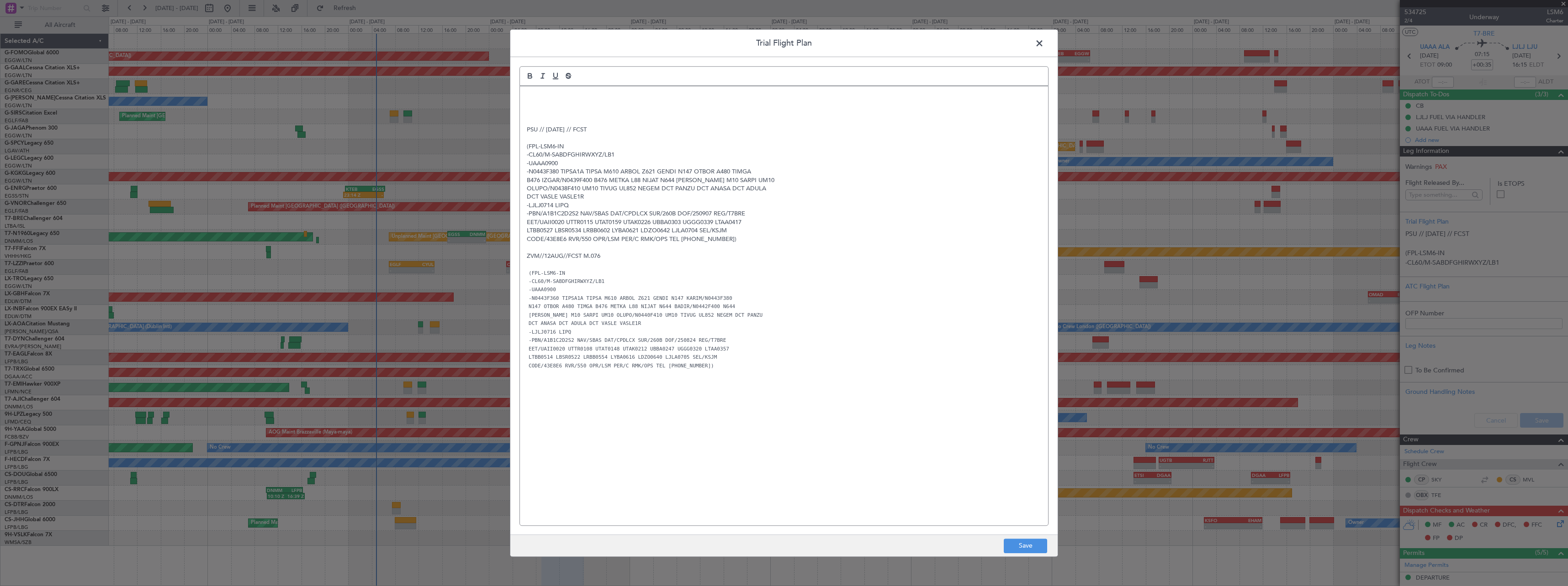
click at [530, 95] on p at bounding box center [783, 96] width 514 height 9
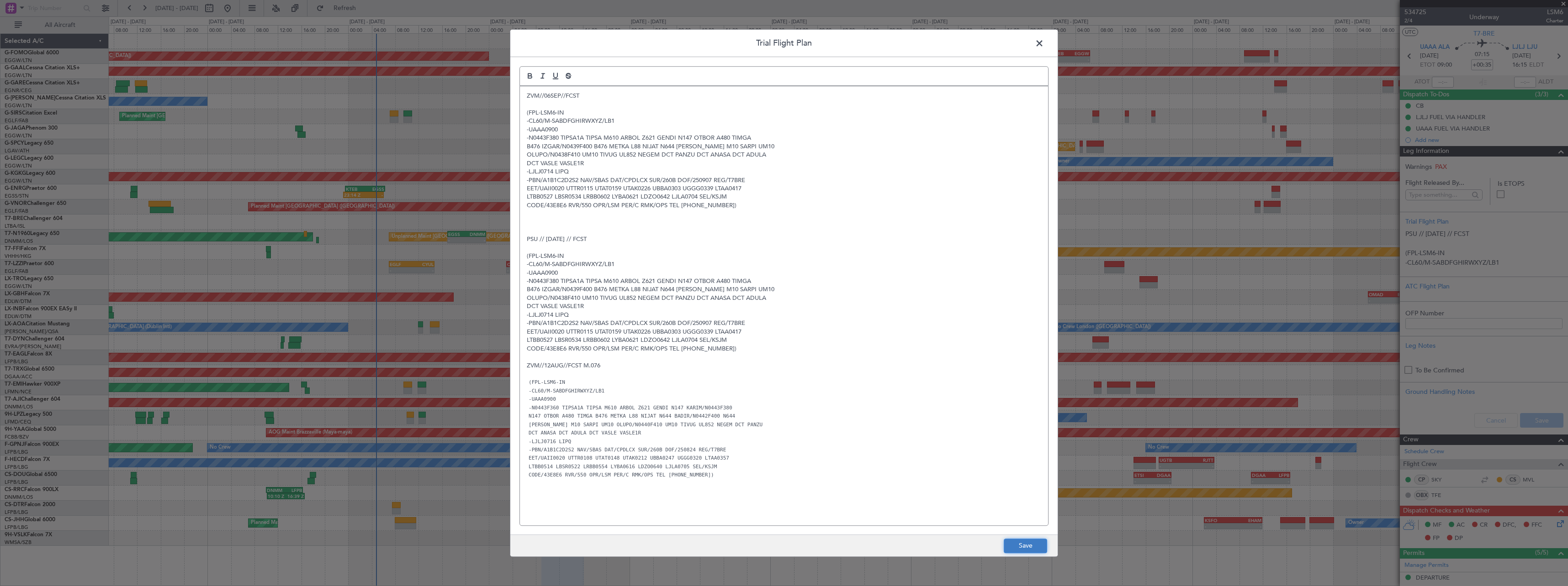
click at [1032, 549] on button "Save" at bounding box center [1025, 545] width 44 height 14
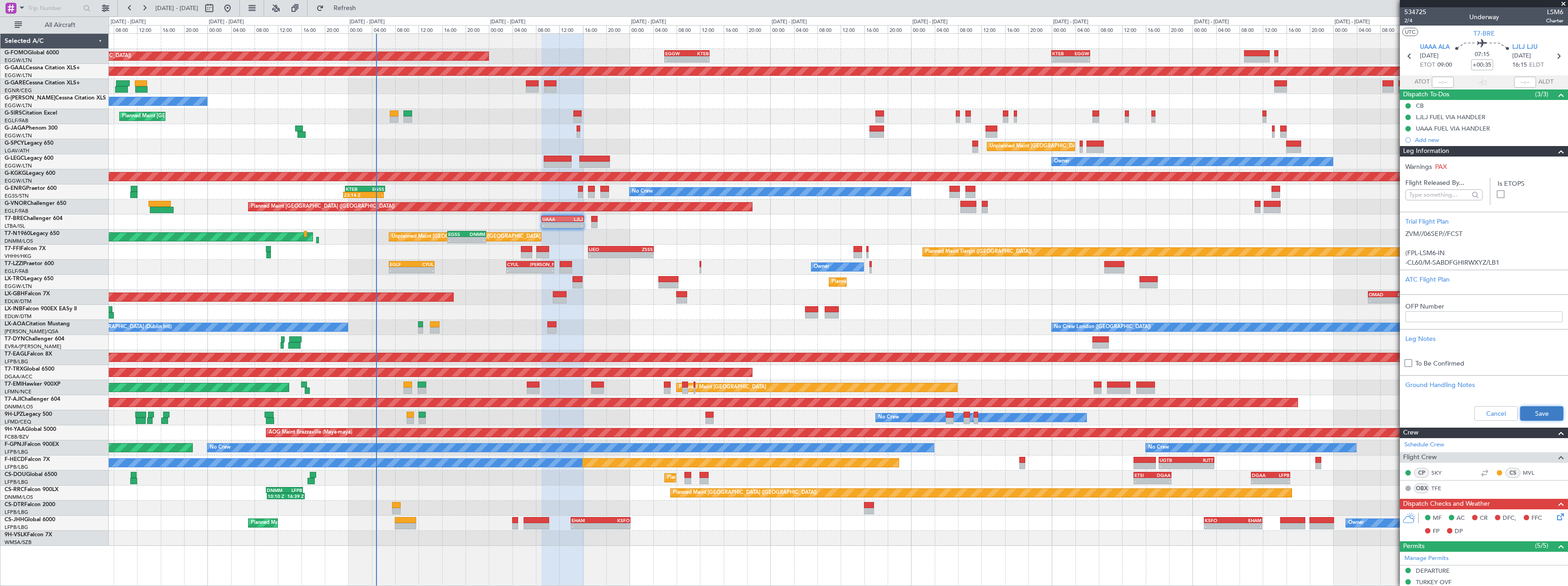
click at [1554, 411] on button "Save" at bounding box center [1542, 413] width 44 height 14
click at [1556, 146] on span at bounding box center [1561, 152] width 11 height 11
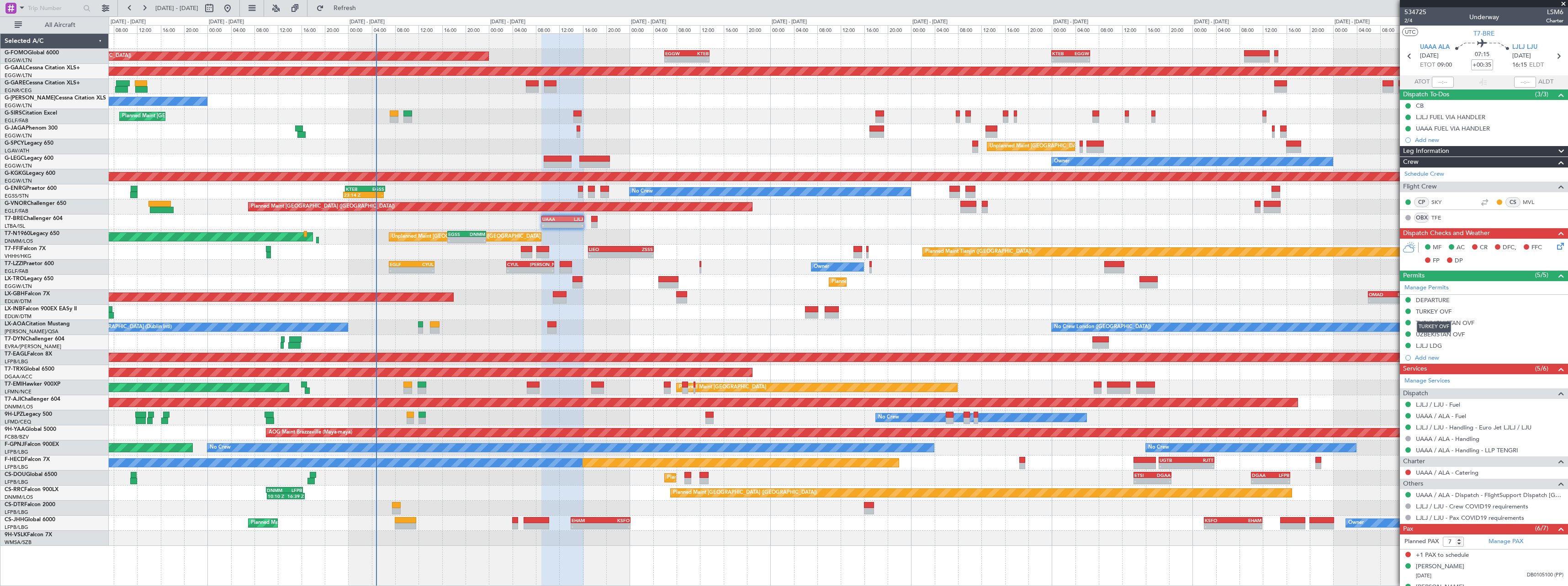
click at [1444, 313] on div "TURKEY OVF" at bounding box center [1434, 312] width 36 height 8
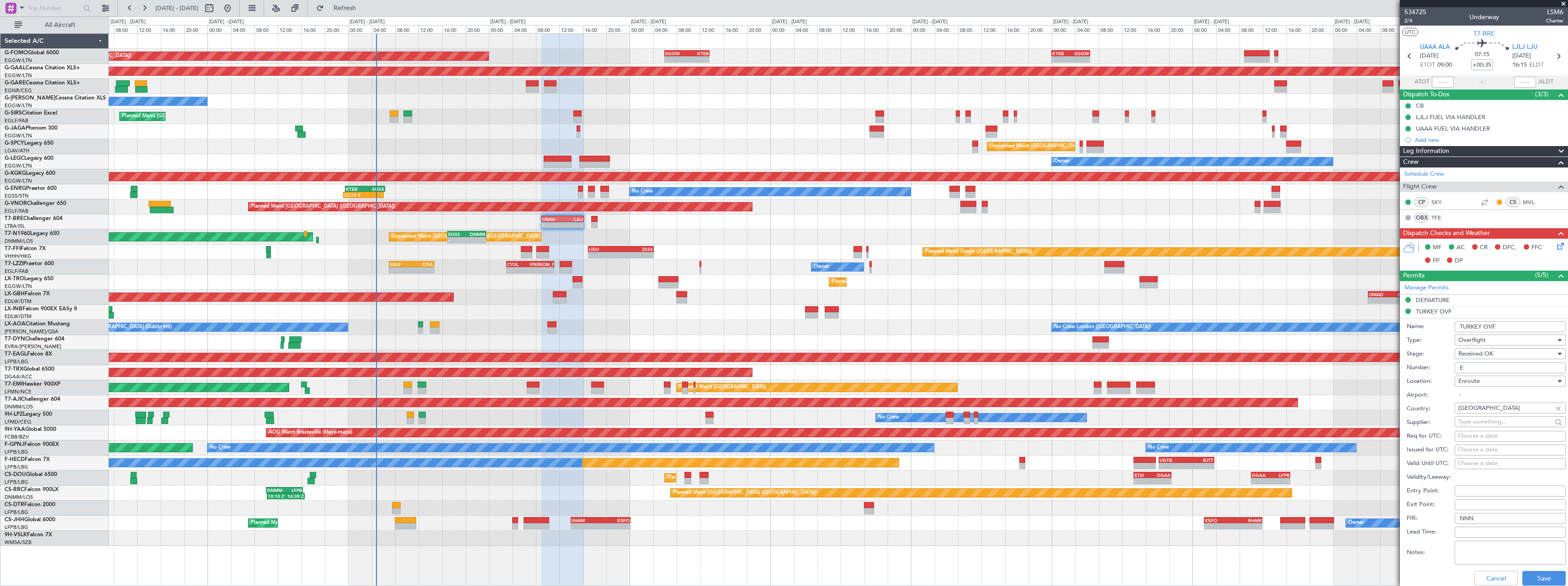
click at [1477, 366] on input "E" at bounding box center [1510, 369] width 111 height 11
type input "ECAC BUSINESS FLIGHT"
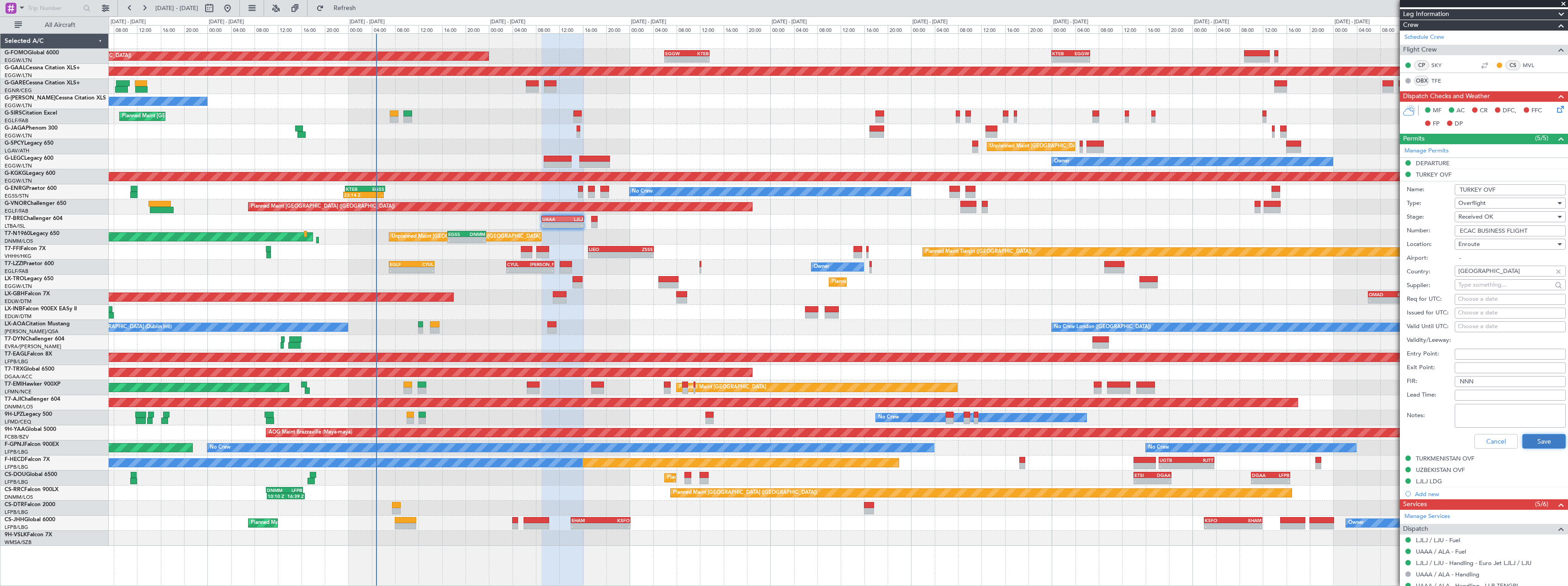
click at [1534, 440] on button "Save" at bounding box center [1544, 441] width 44 height 14
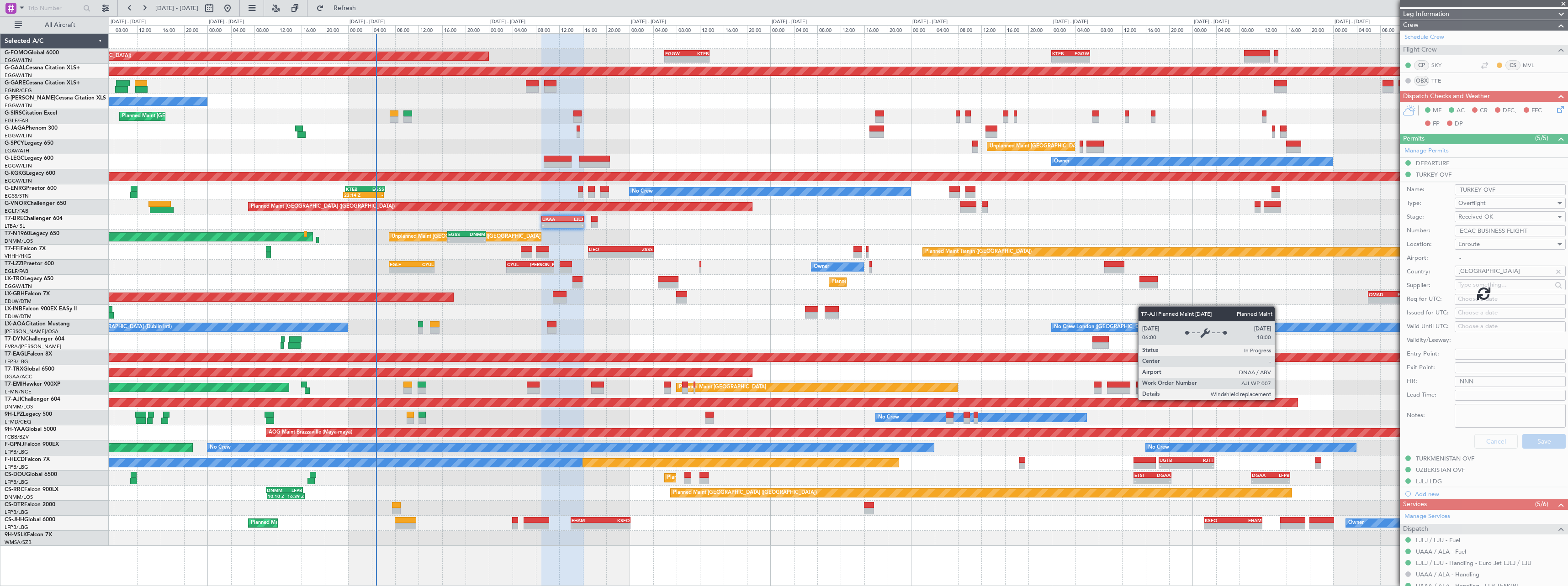
scroll to position [98, 0]
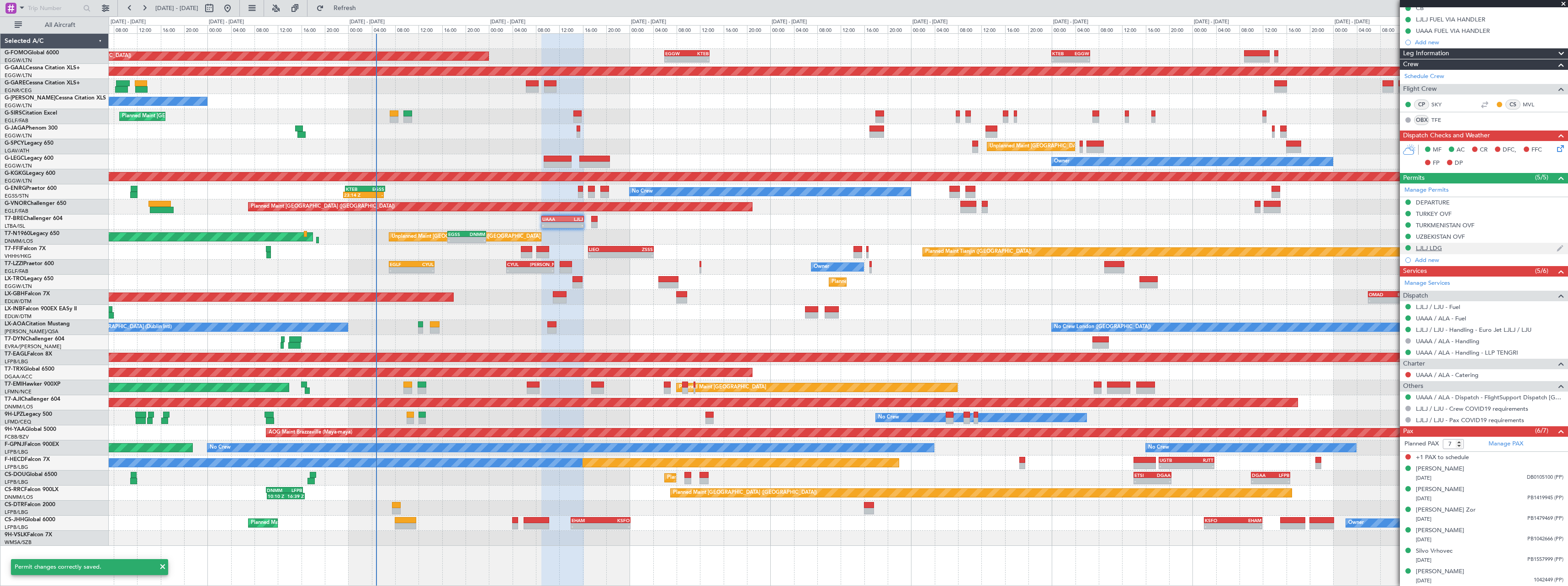
click at [1431, 251] on div "LJLJ LDG" at bounding box center [1428, 248] width 26 height 8
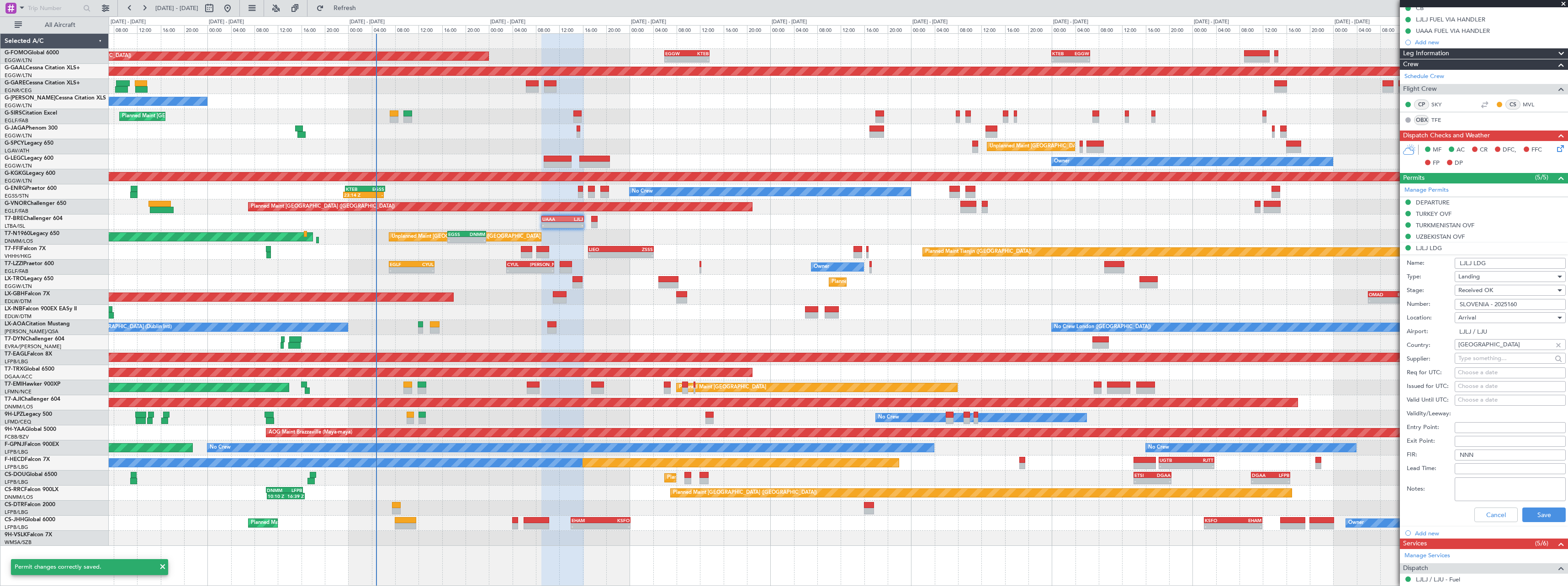
scroll to position [137, 0]
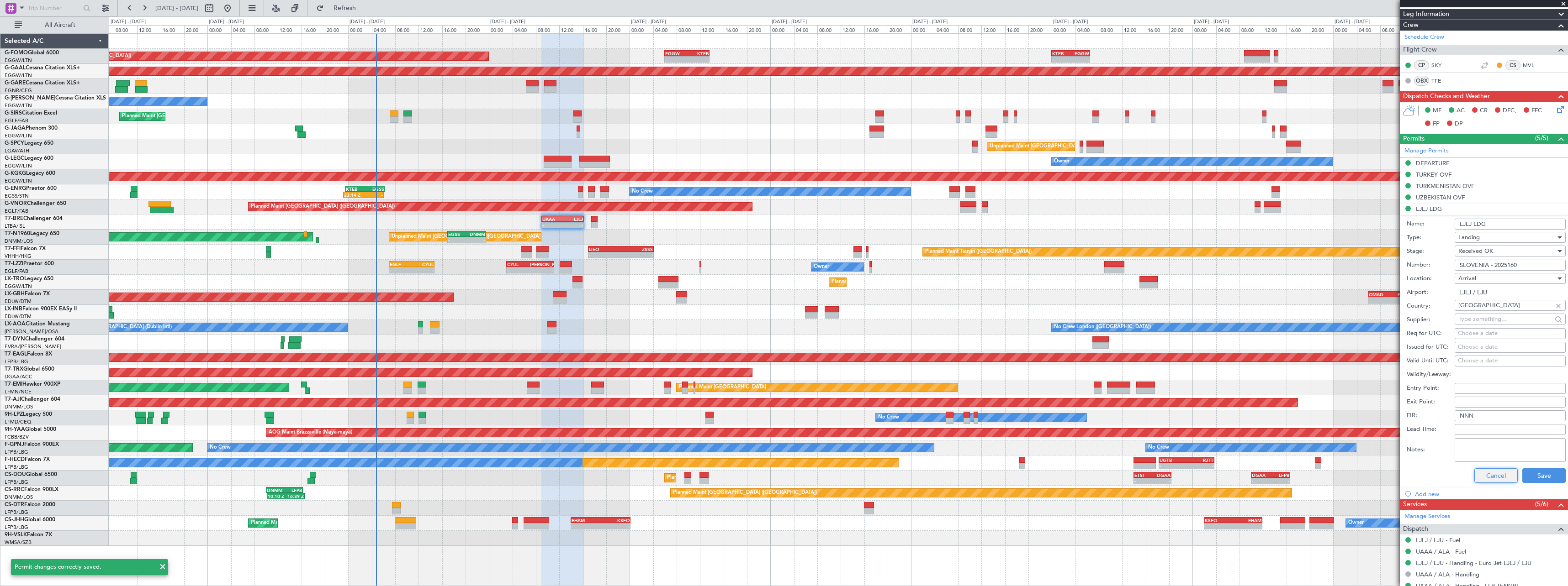
click at [1490, 480] on button "Cancel" at bounding box center [1497, 475] width 44 height 14
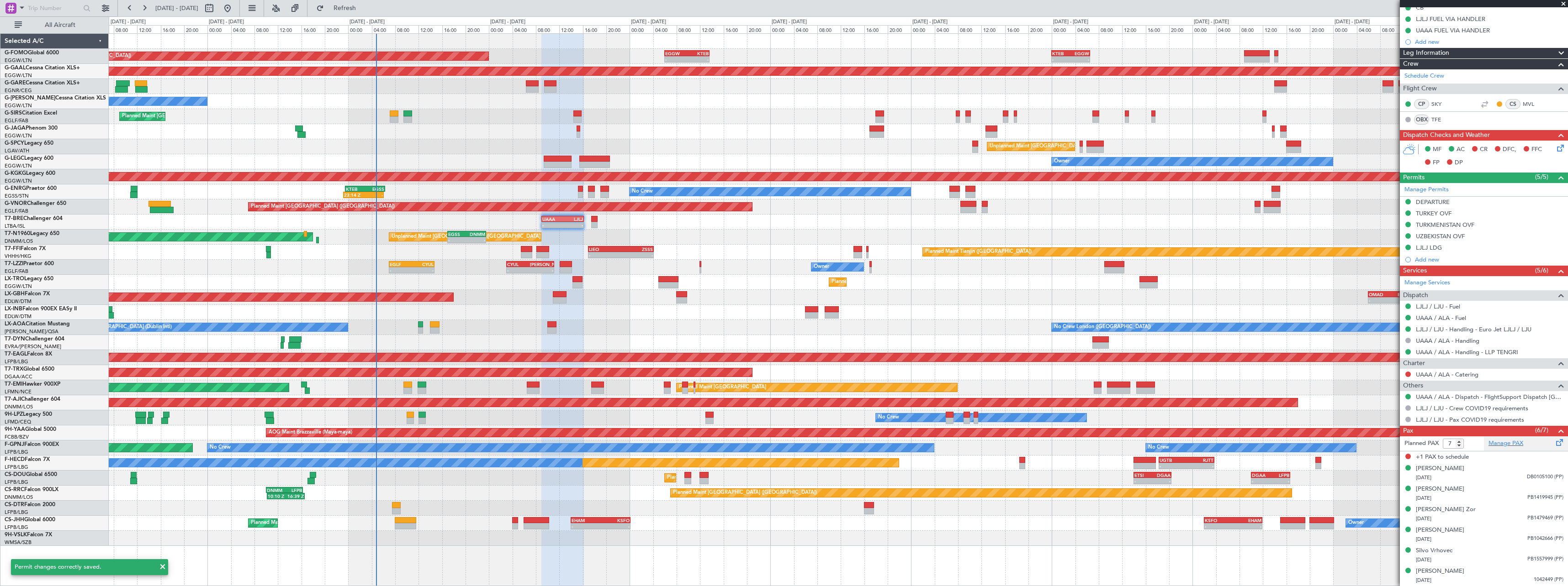
scroll to position [98, 0]
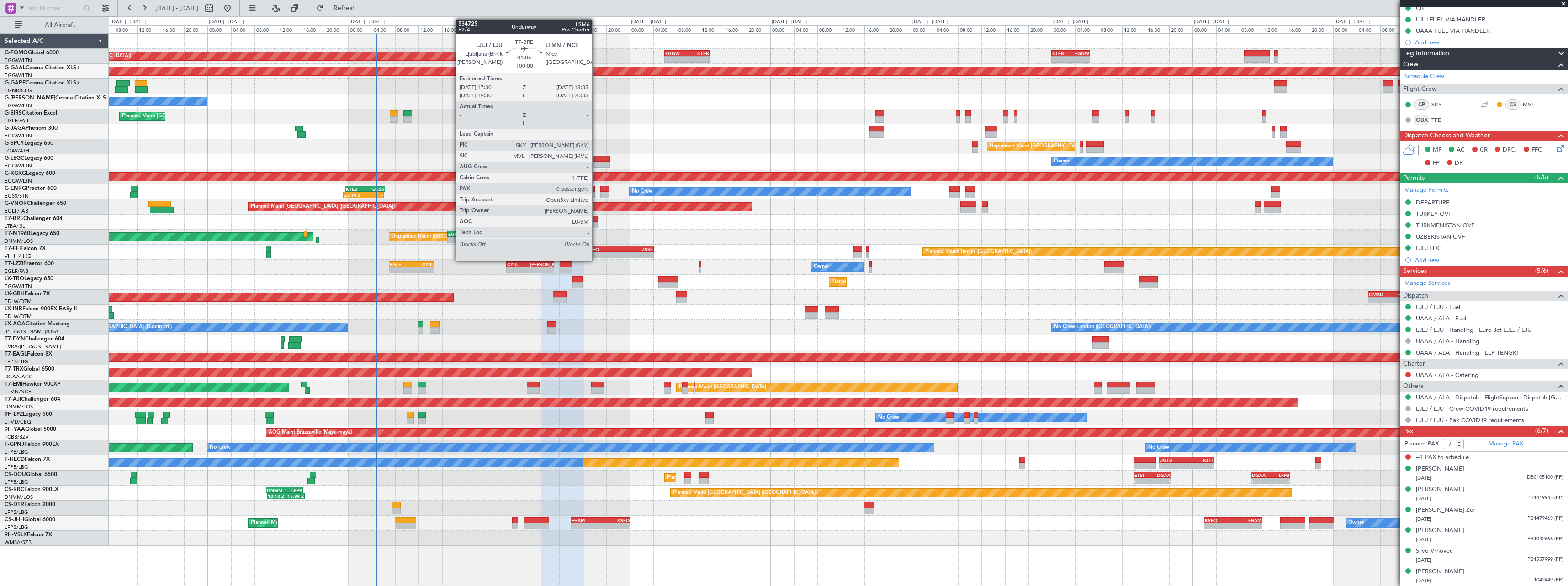
click at [597, 224] on div at bounding box center [594, 225] width 7 height 7
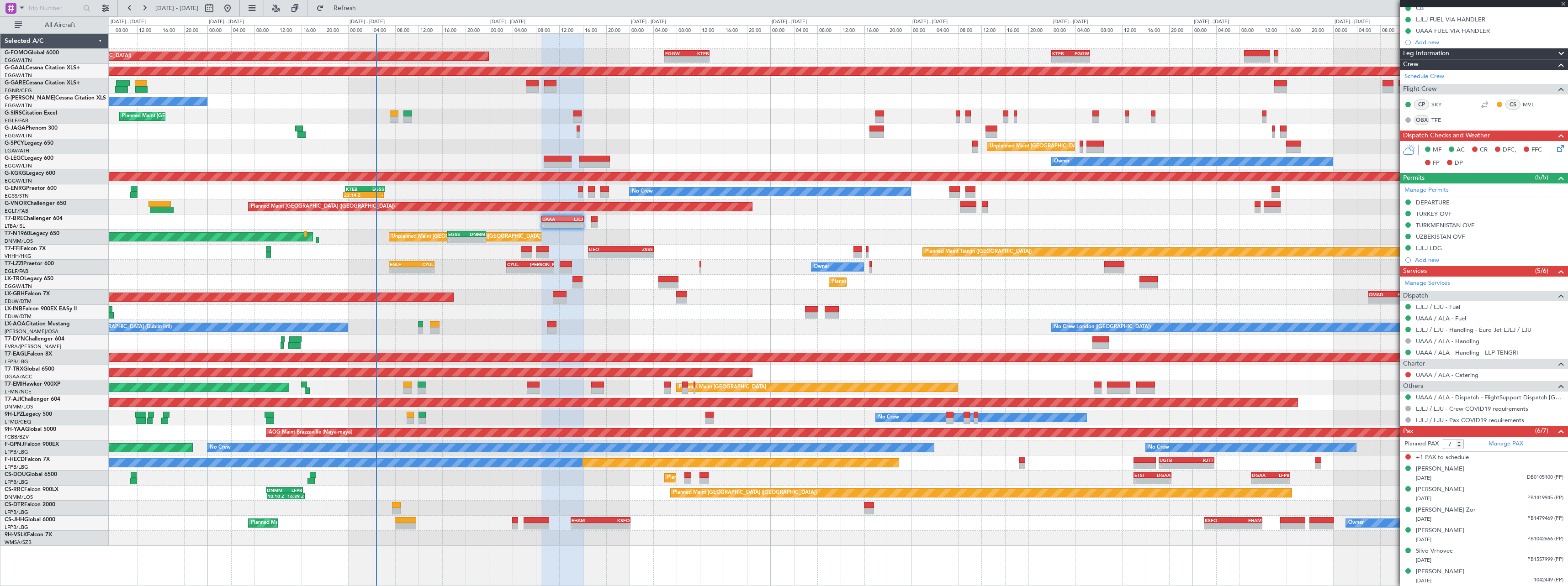
type input "0"
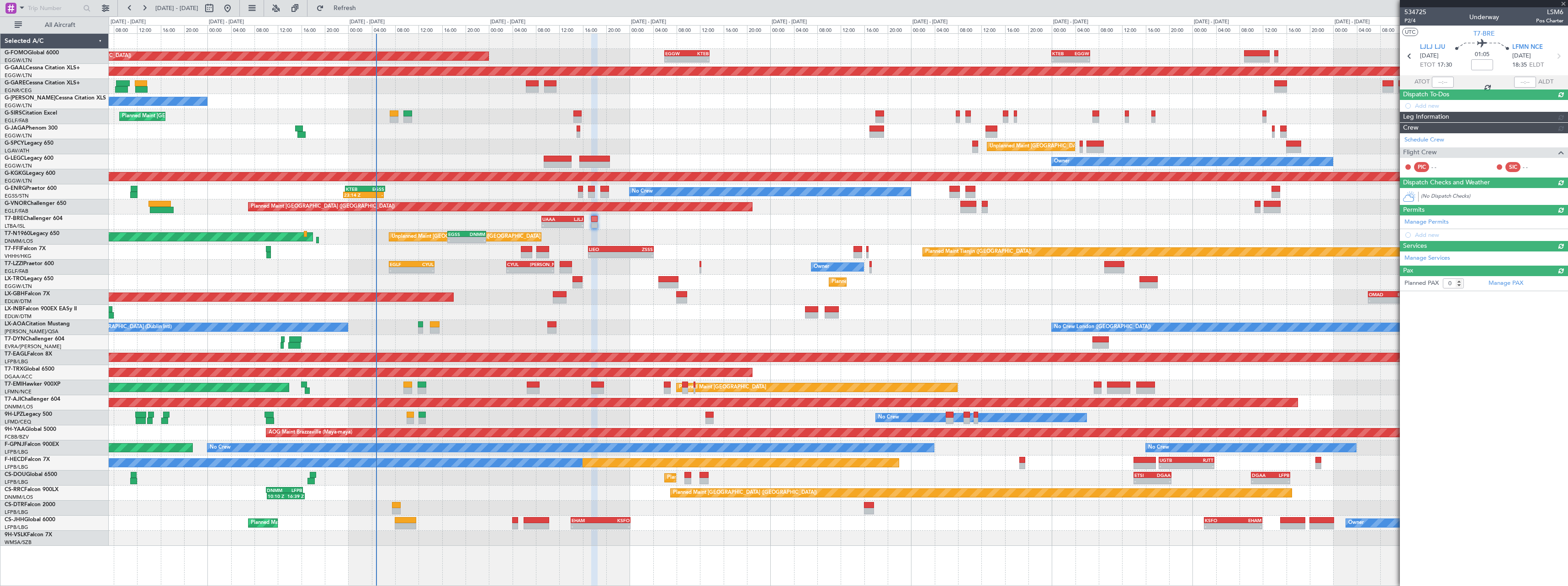
scroll to position [0, 0]
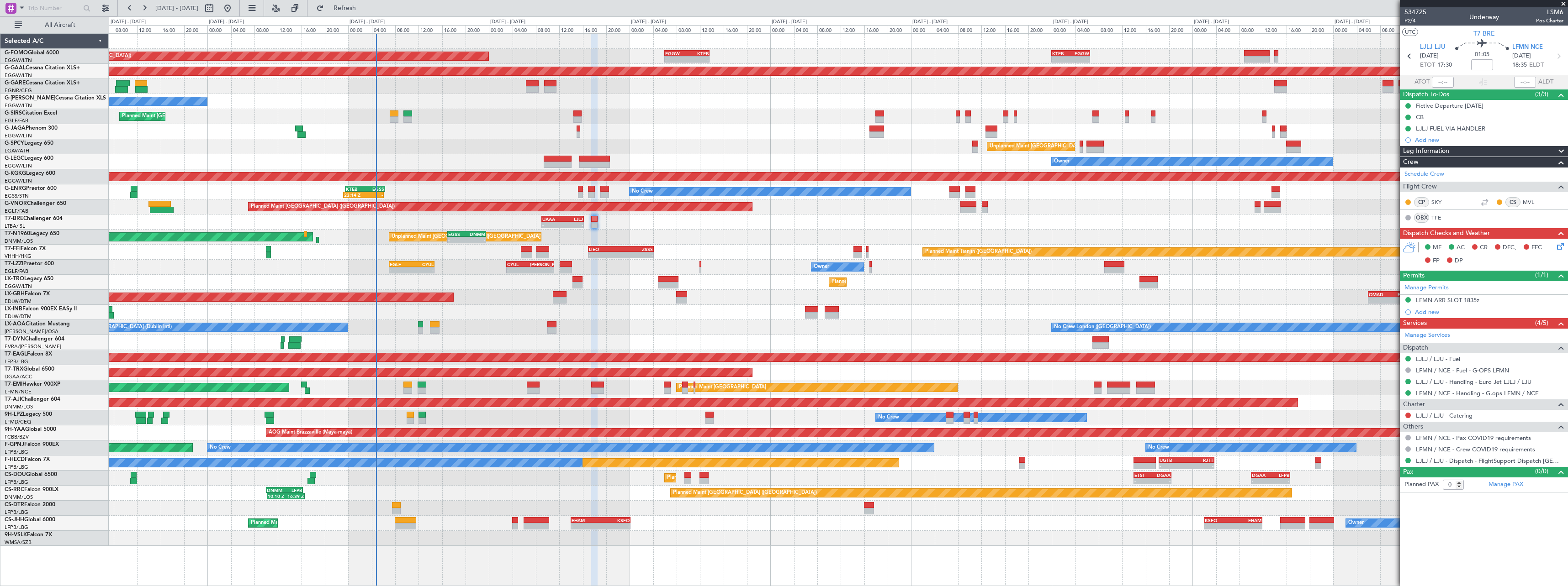
click at [1561, 153] on span at bounding box center [1561, 152] width 11 height 11
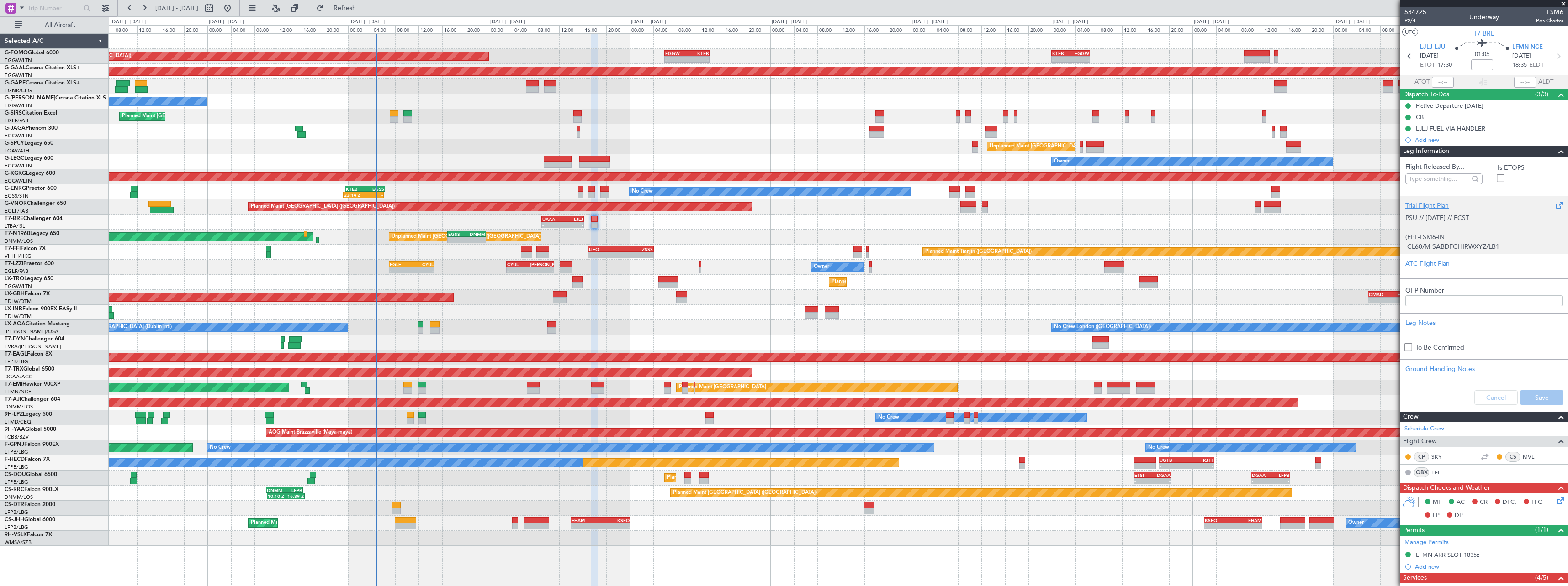
click at [1410, 201] on div "Trial Flight Plan" at bounding box center [1483, 206] width 157 height 9
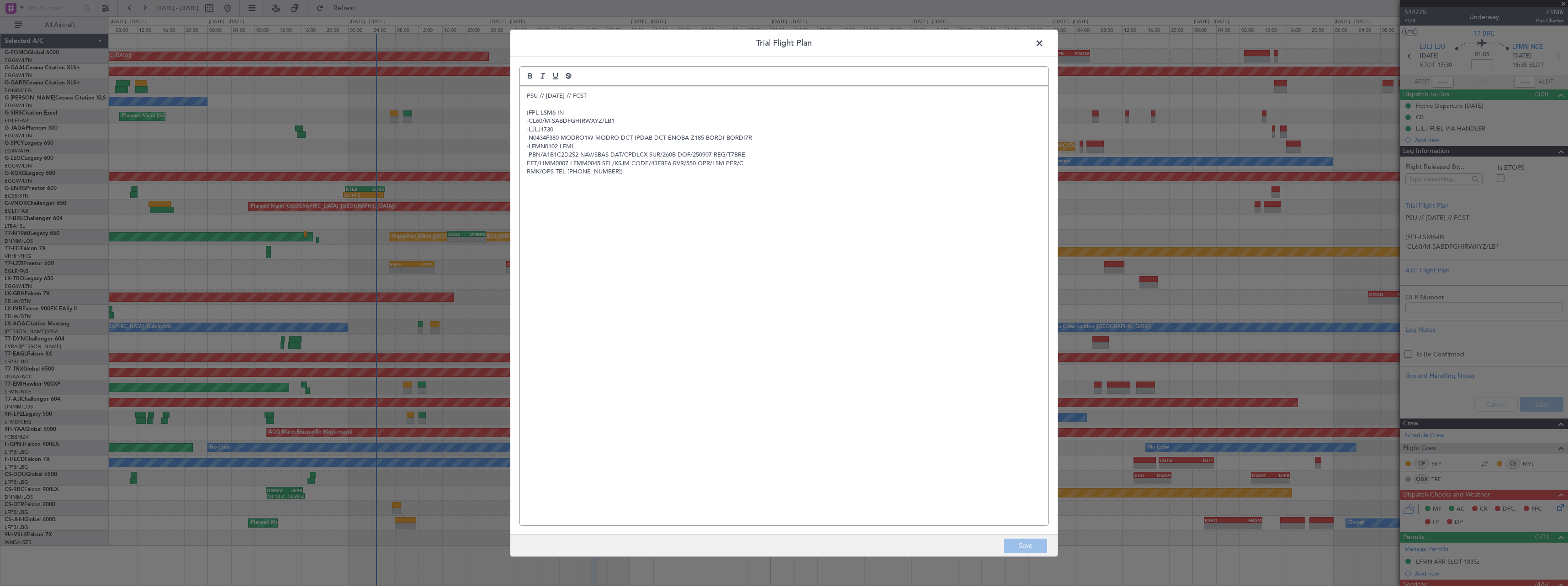
click at [526, 95] on p "PSU // [DATE] // FCST" at bounding box center [783, 96] width 514 height 9
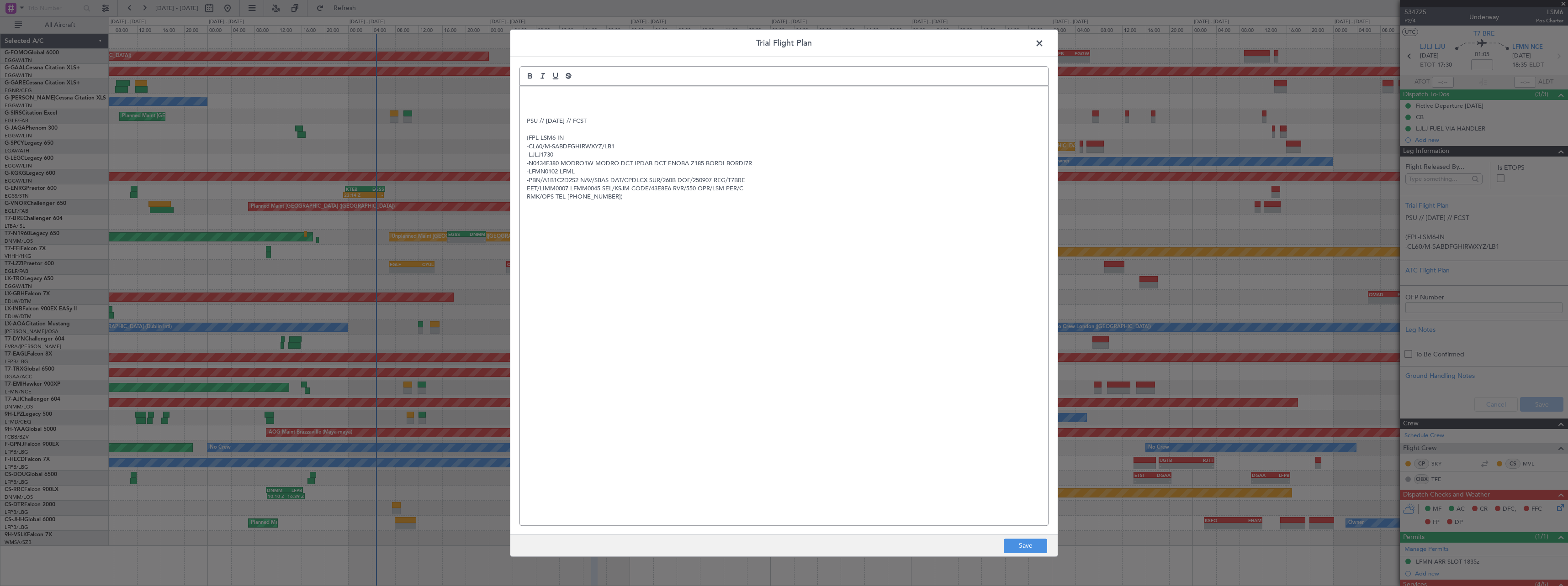
click at [535, 90] on div "PSU // 05SEP // FCST (FPL-LSM6-IN -CL60/M-SABDFGHIRWXYZ/LB1 -LJLJ1730 -N0434F38…" at bounding box center [784, 306] width 528 height 440
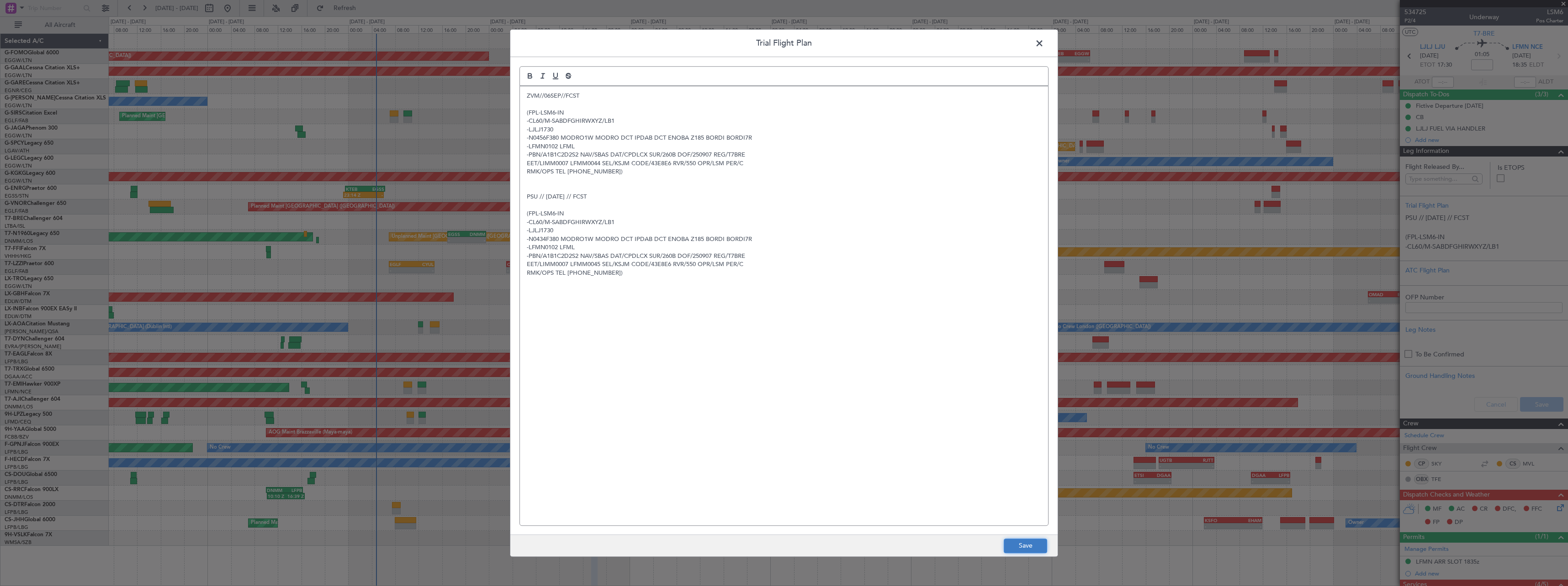
click at [1027, 550] on button "Save" at bounding box center [1025, 545] width 44 height 14
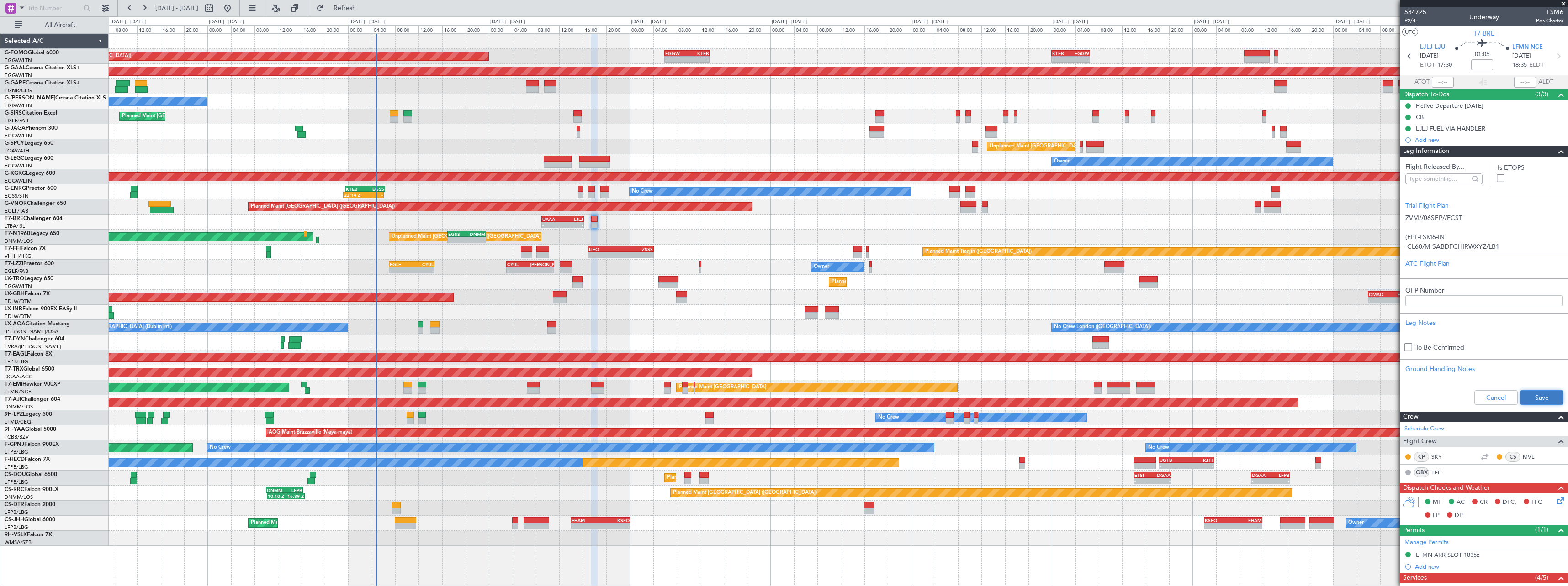
click at [1538, 401] on button "Save" at bounding box center [1542, 397] width 44 height 14
click at [1556, 155] on span at bounding box center [1561, 152] width 11 height 11
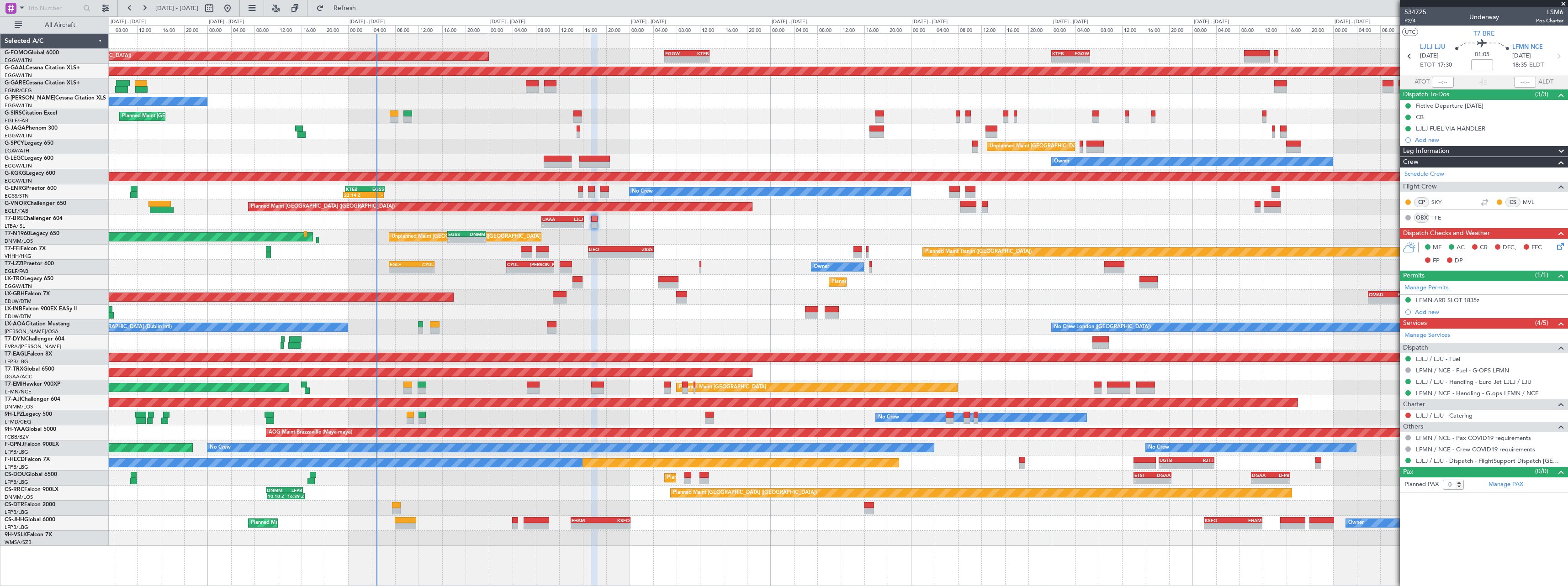
click at [1562, 146] on span at bounding box center [1561, 152] width 11 height 11
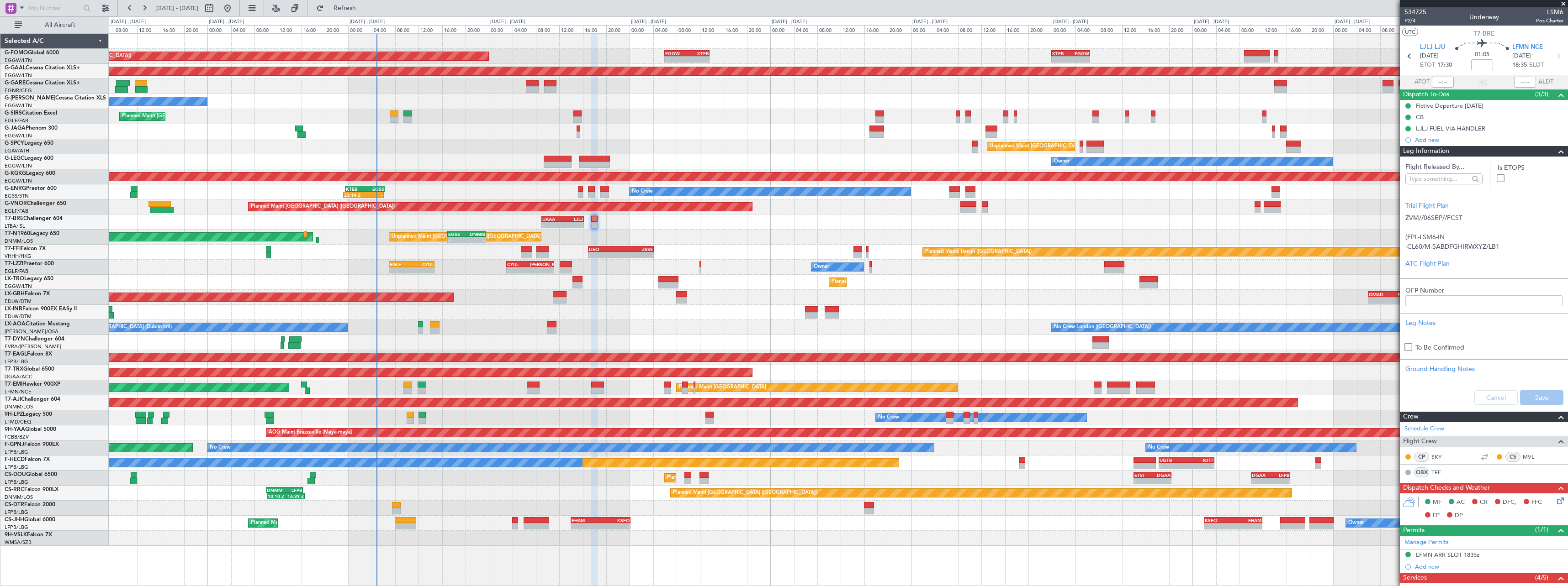
click at [1559, 151] on span at bounding box center [1561, 152] width 11 height 11
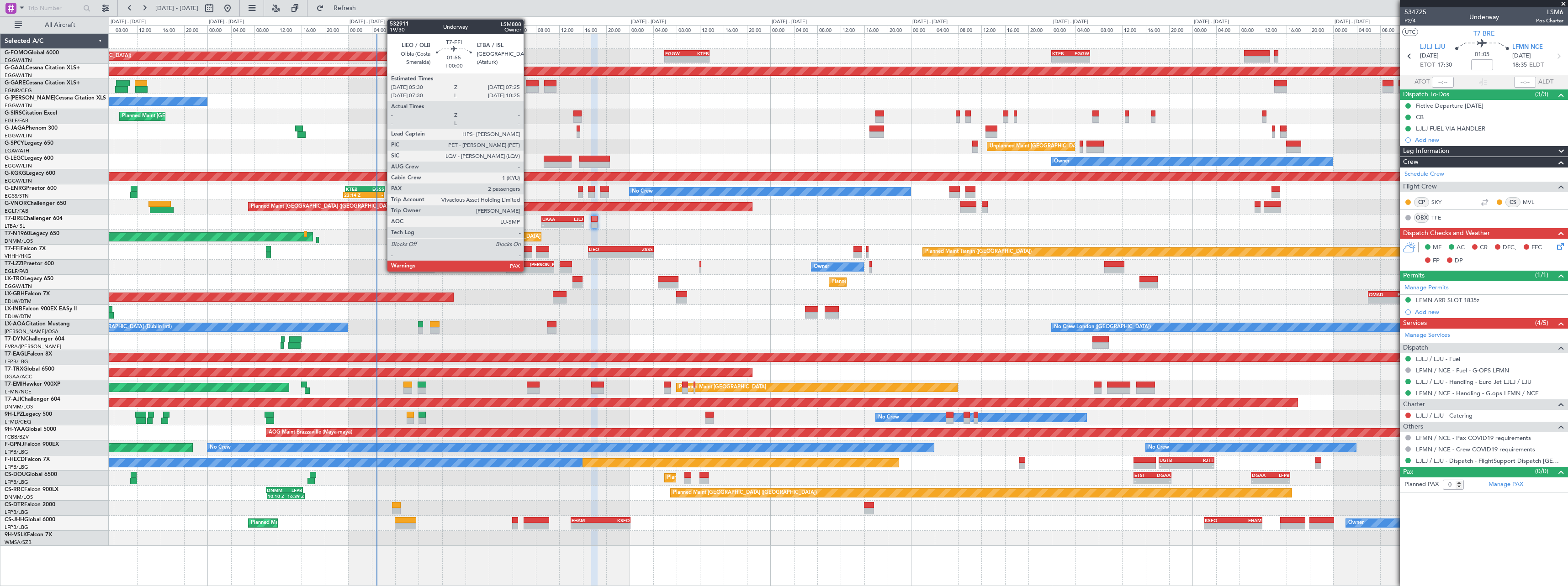
click at [528, 255] on div at bounding box center [526, 255] width 11 height 7
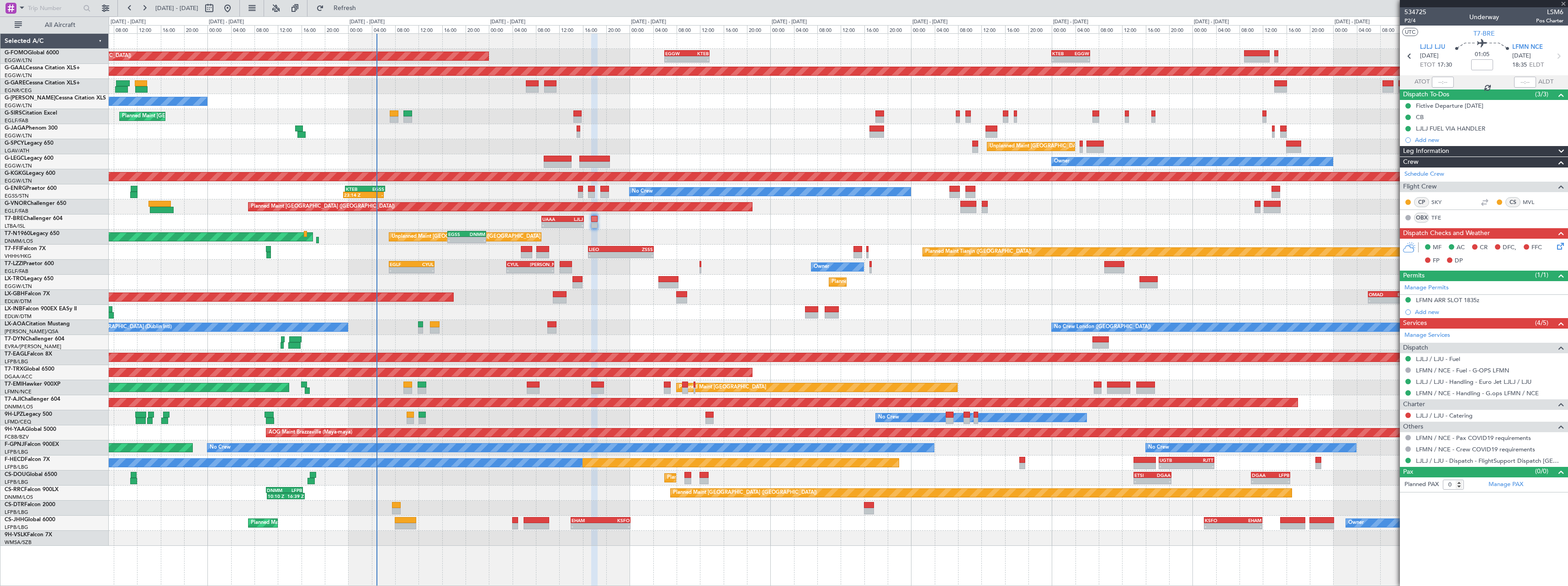
type input "2"
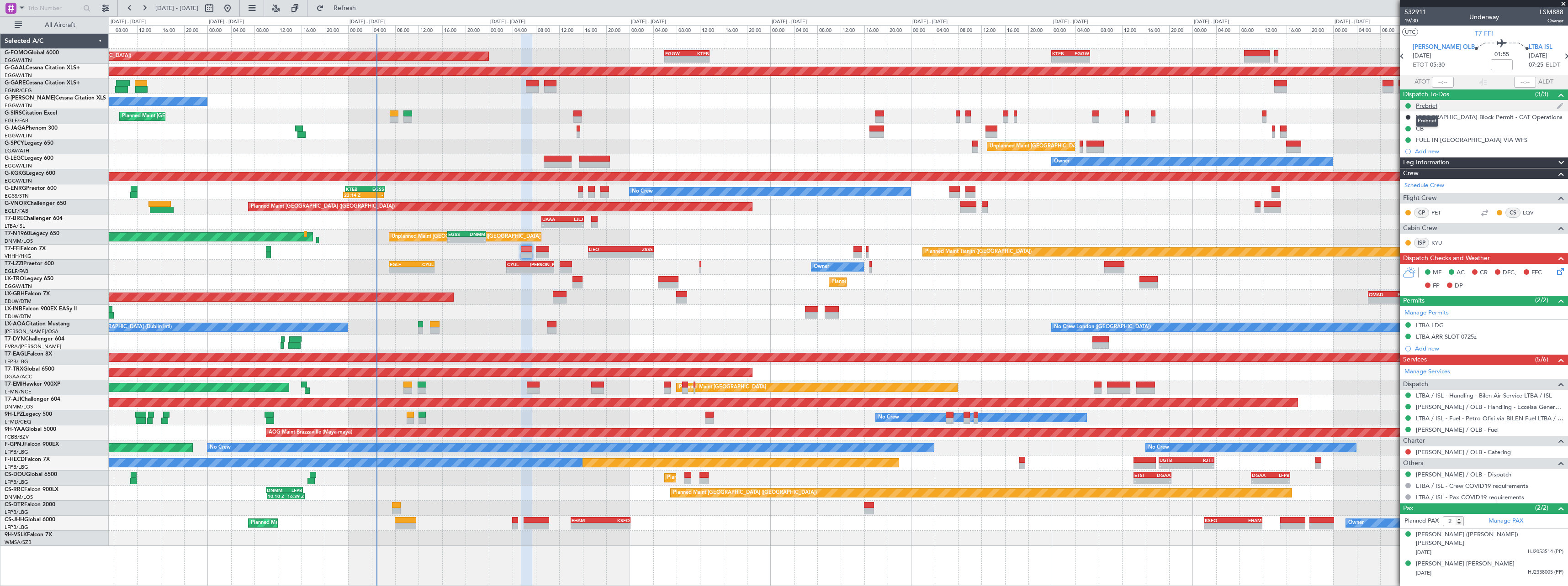
click at [1427, 106] on div "Prebrief" at bounding box center [1426, 105] width 22 height 8
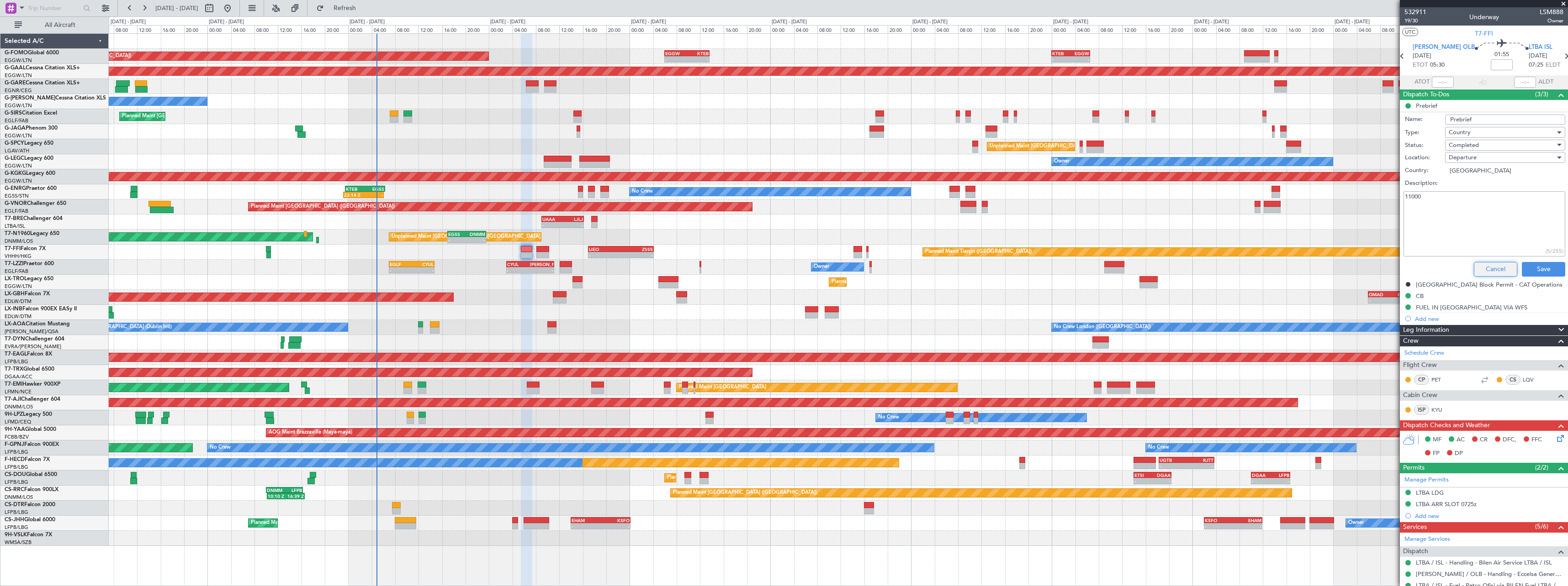
click at [1491, 273] on button "Cancel" at bounding box center [1496, 269] width 44 height 14
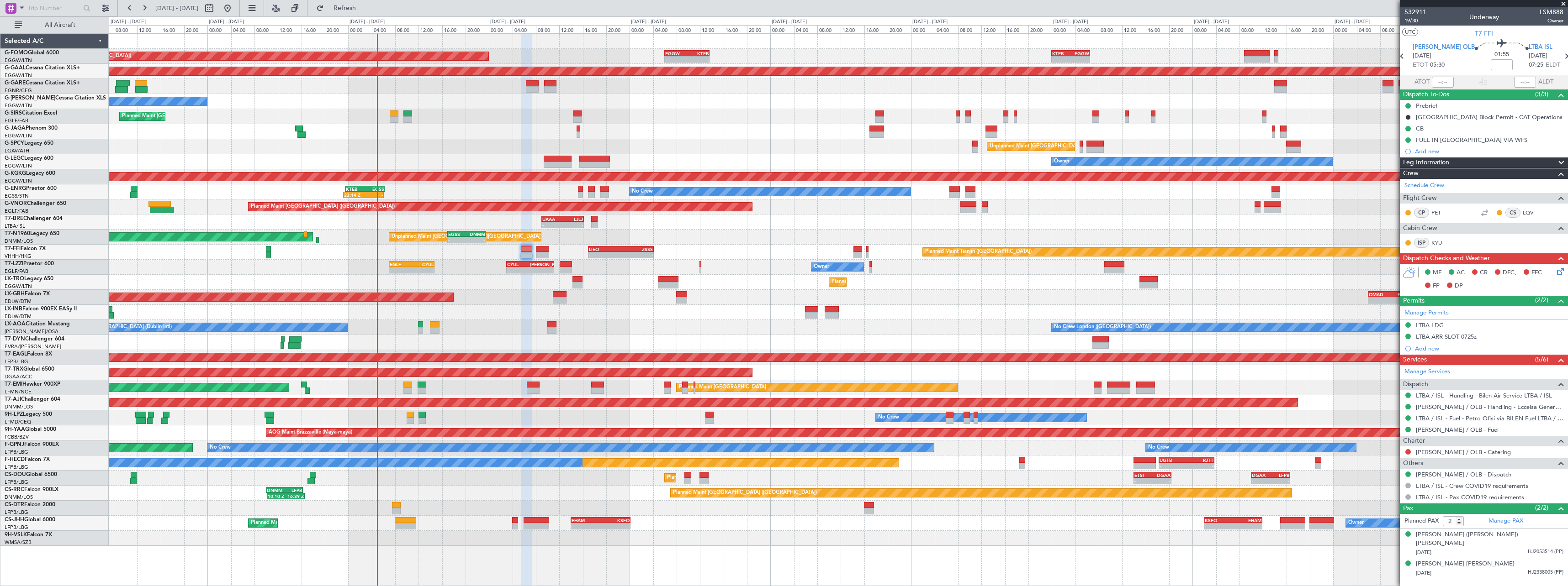
click at [1562, 160] on span at bounding box center [1561, 163] width 11 height 11
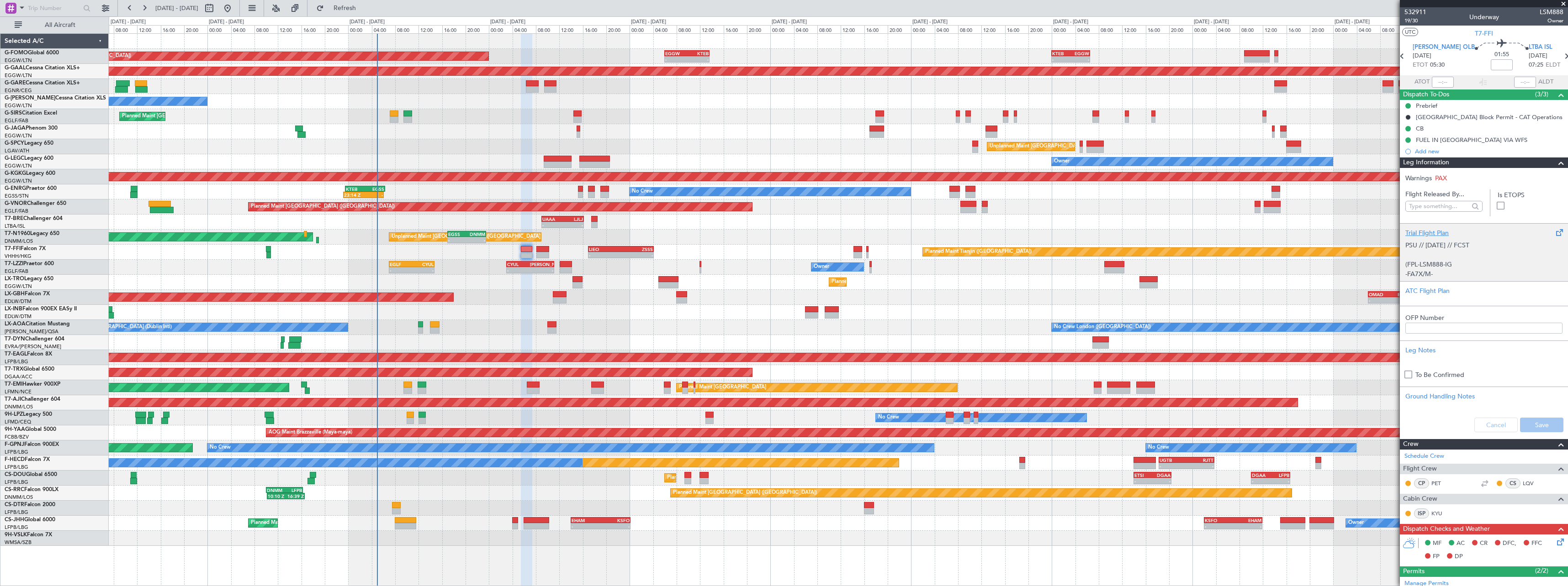
click at [1419, 234] on div "Trial Flight Plan" at bounding box center [1483, 233] width 157 height 9
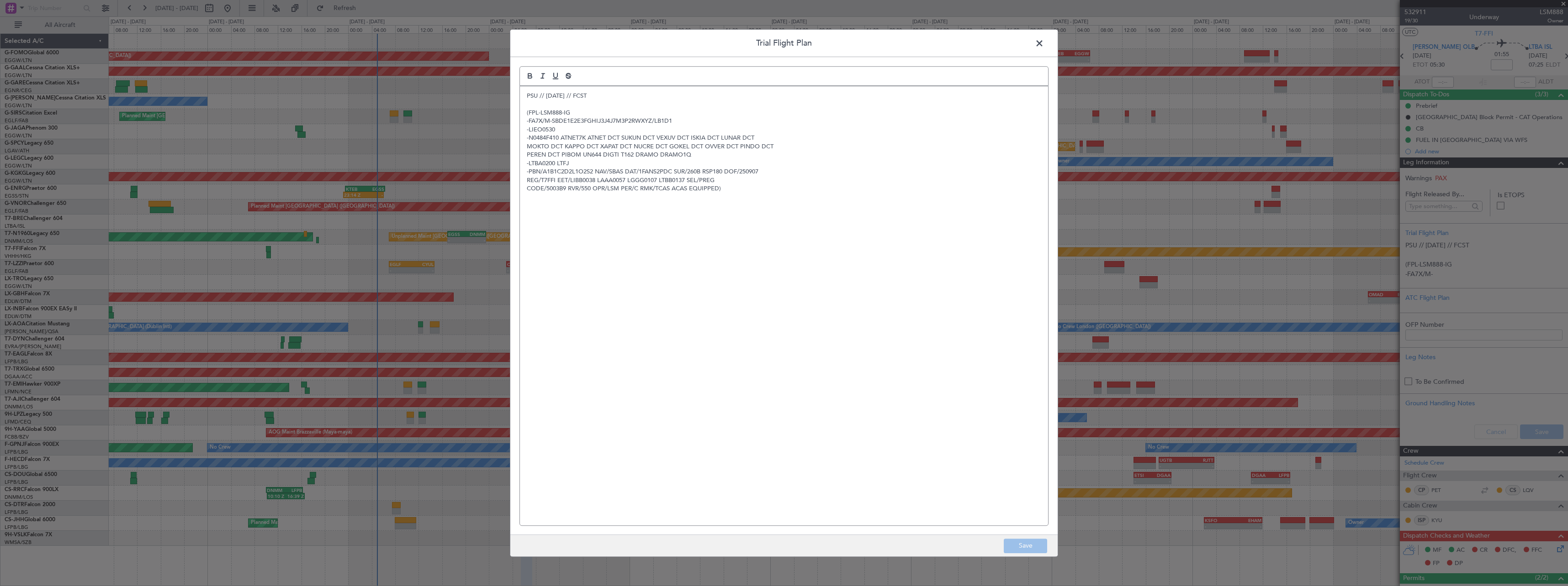
click at [526, 95] on div "PSU // 05SEP // FCST (FPL-LSM888-IG -FA7X/M-SBDE1E2E3FGHIJ3J4J7M3P2RWXYZ/LB1D1 …" at bounding box center [784, 306] width 528 height 440
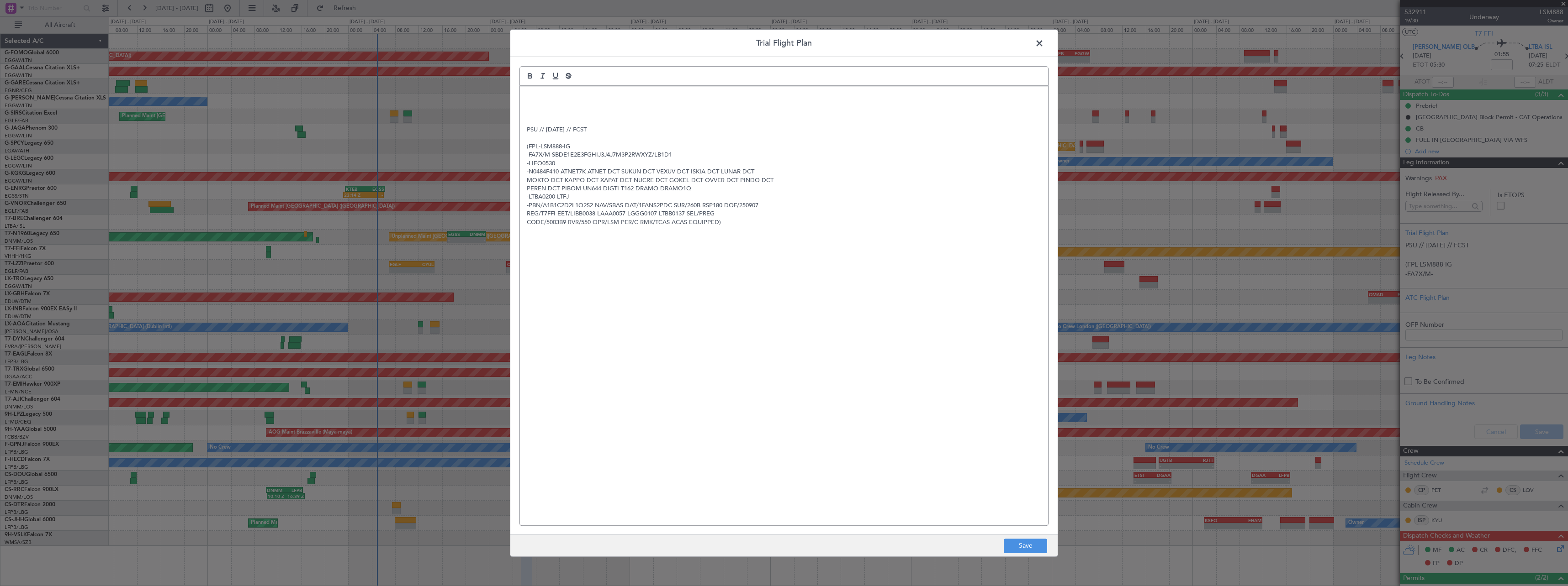
click at [524, 91] on div "PSU // 05SEP // FCST (FPL-LSM888-IG -FA7X/M-SBDE1E2E3FGHIJ3J4J7M3P2RWXYZ/LB1D1 …" at bounding box center [784, 306] width 528 height 440
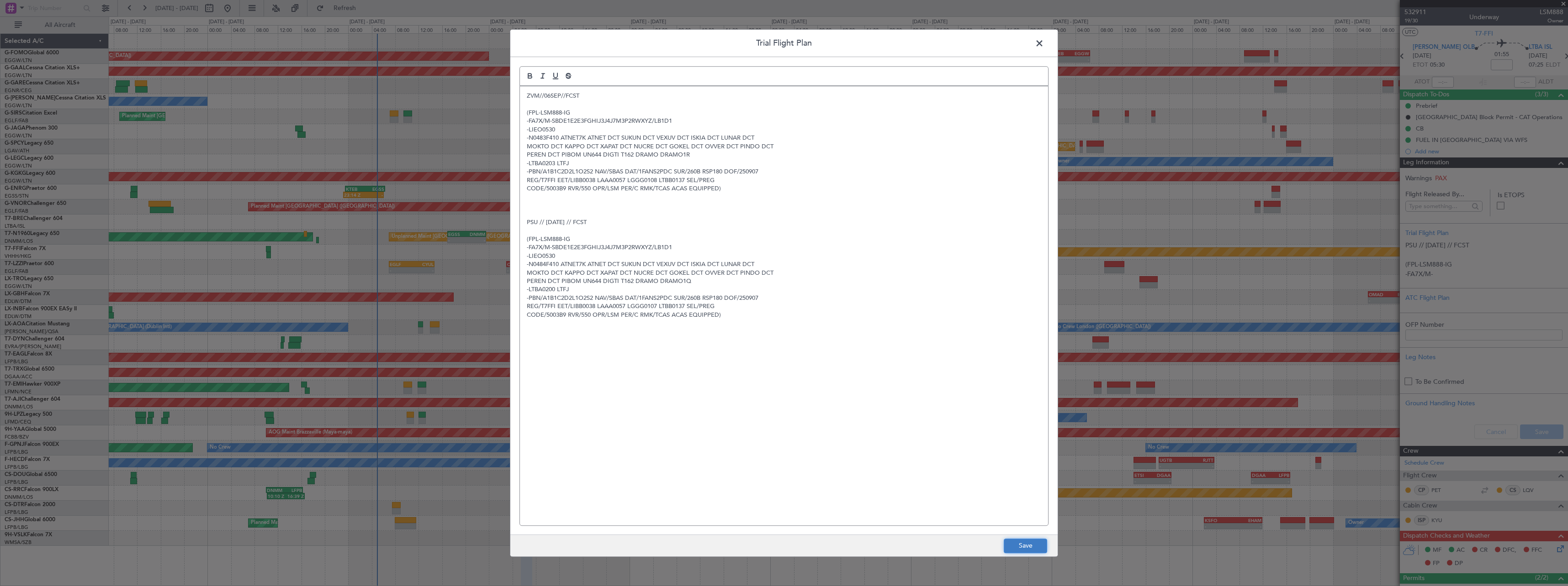
click at [1036, 548] on button "Save" at bounding box center [1025, 545] width 44 height 14
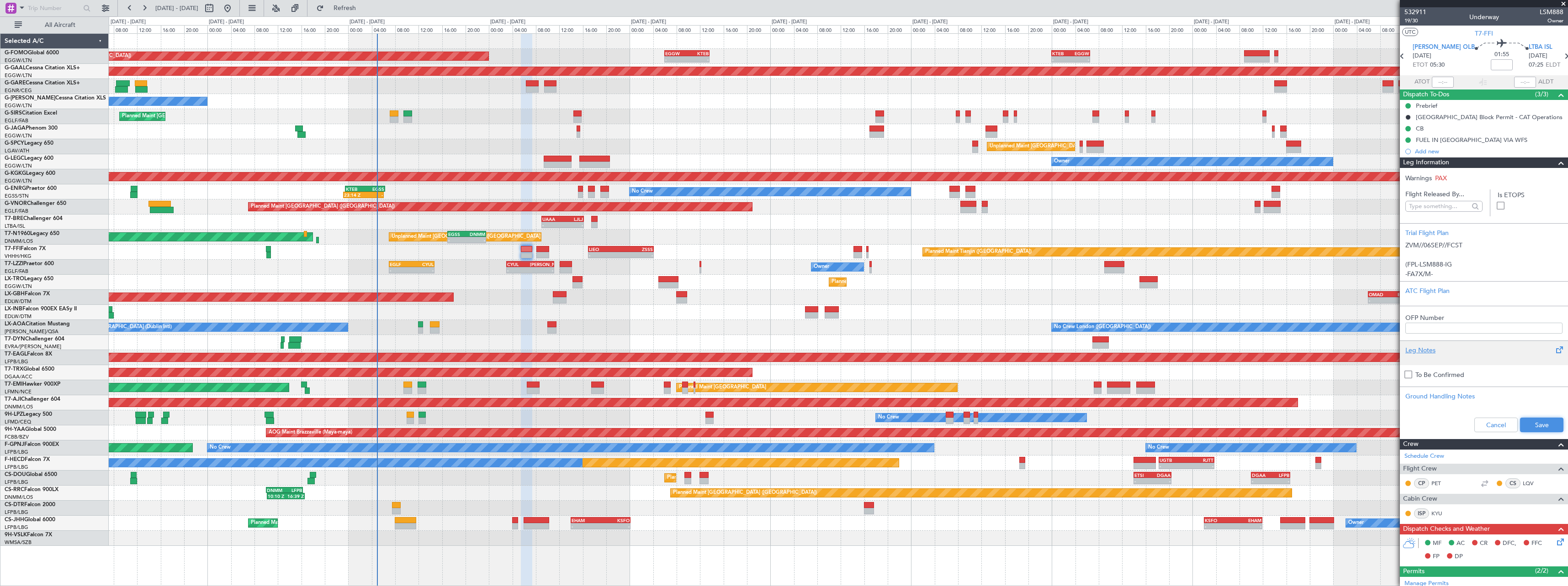
drag, startPoint x: 1538, startPoint y: 423, endPoint x: 1533, endPoint y: 355, distance: 68.2
click at [1539, 422] on button "Save" at bounding box center [1542, 425] width 44 height 14
click at [1556, 165] on span at bounding box center [1561, 163] width 11 height 11
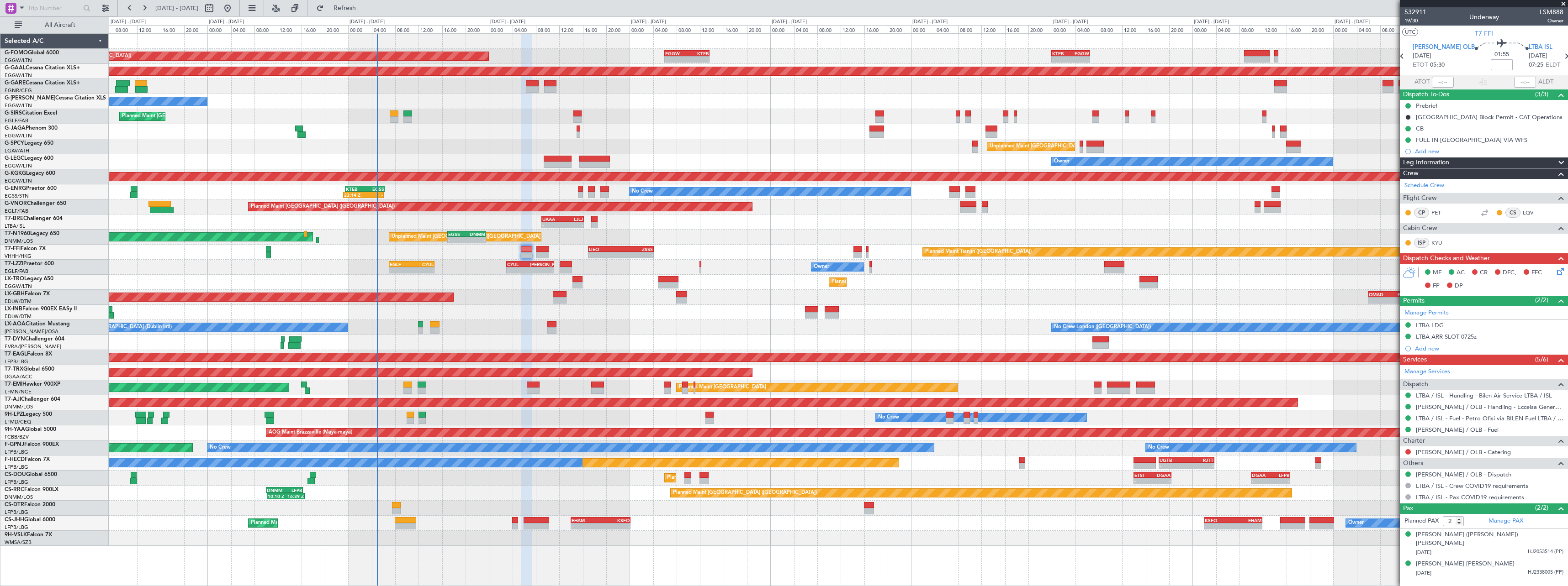
click at [1491, 61] on input at bounding box center [1501, 66] width 22 height 11
type input "+00:05"
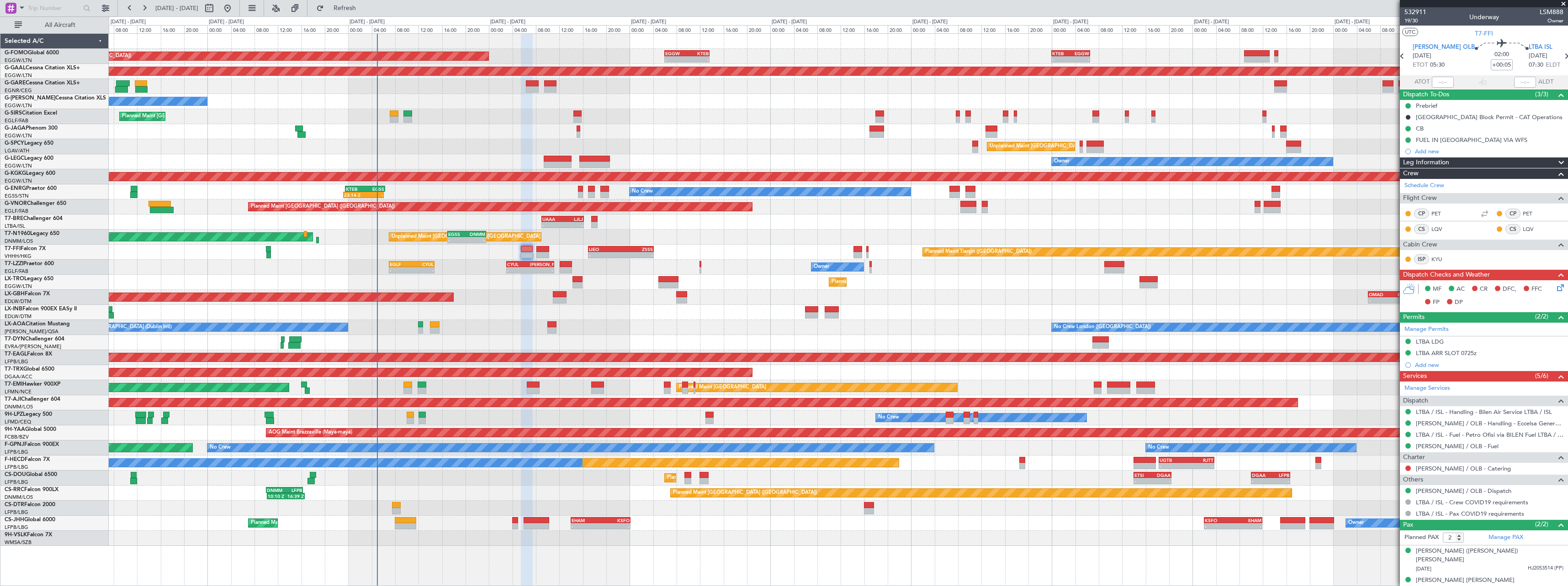
click at [1431, 342] on div "LTBA LDG" at bounding box center [1429, 342] width 28 height 8
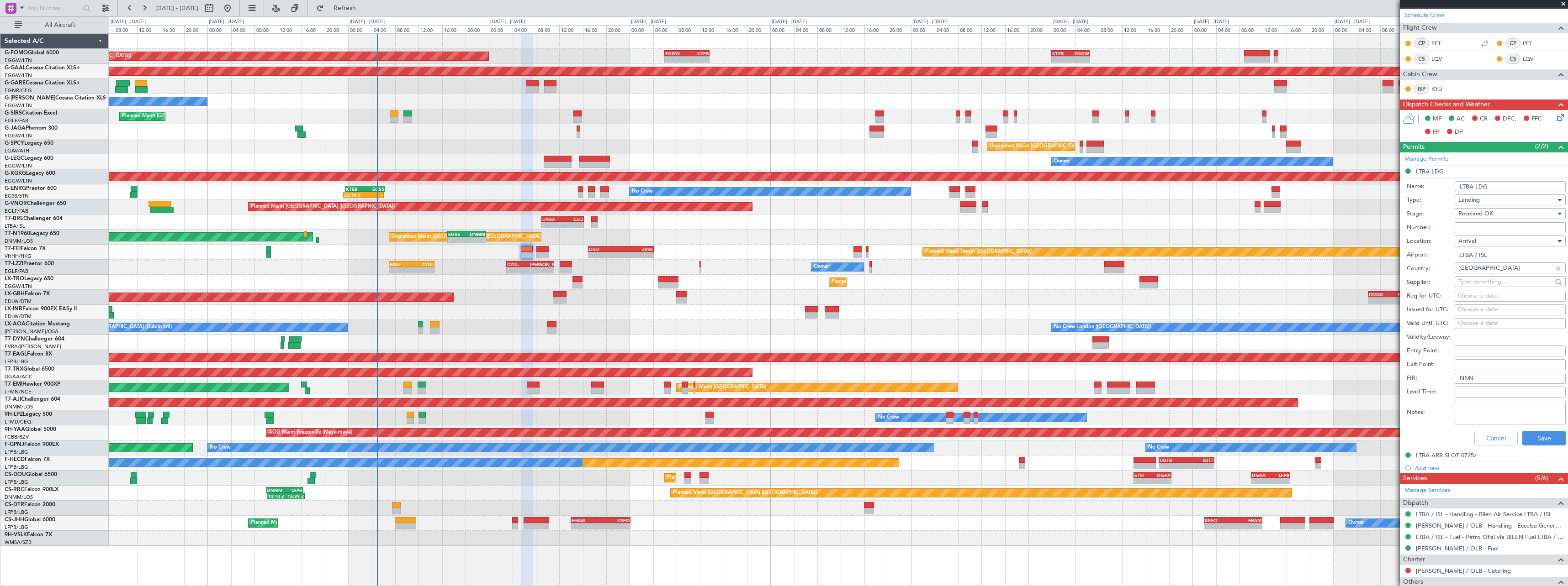
scroll to position [273, 0]
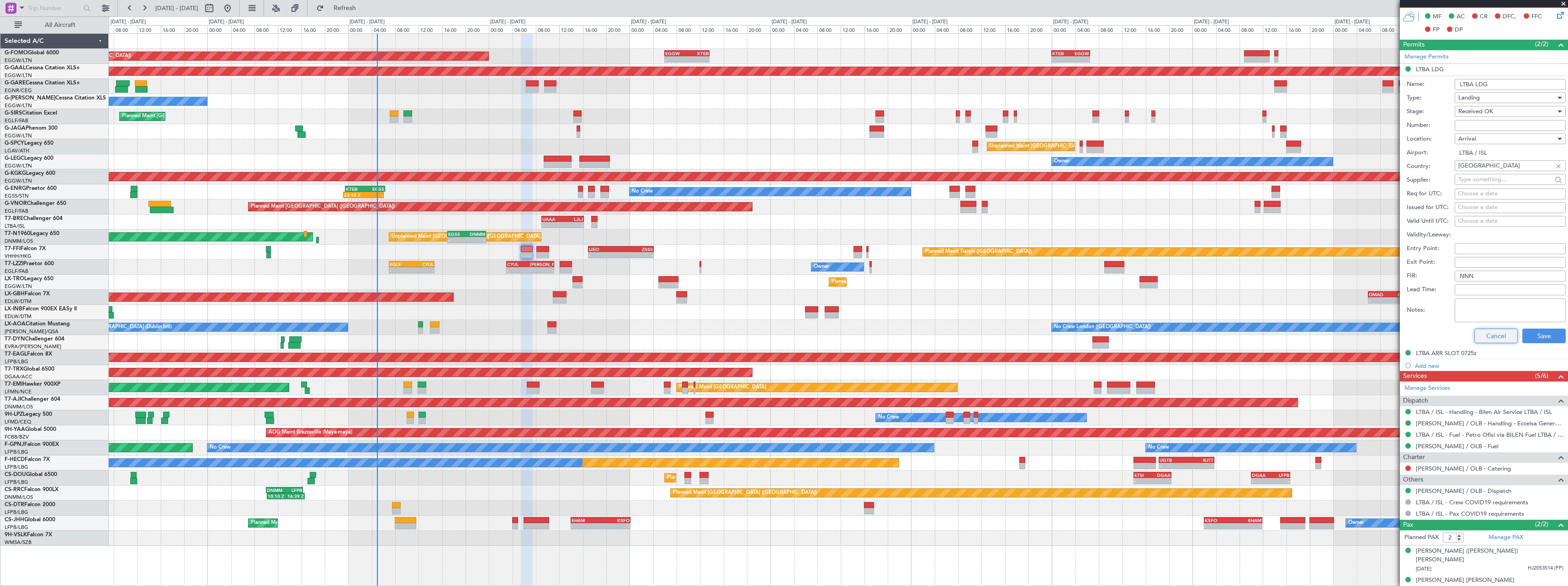
click at [1482, 343] on button "Cancel" at bounding box center [1497, 335] width 44 height 14
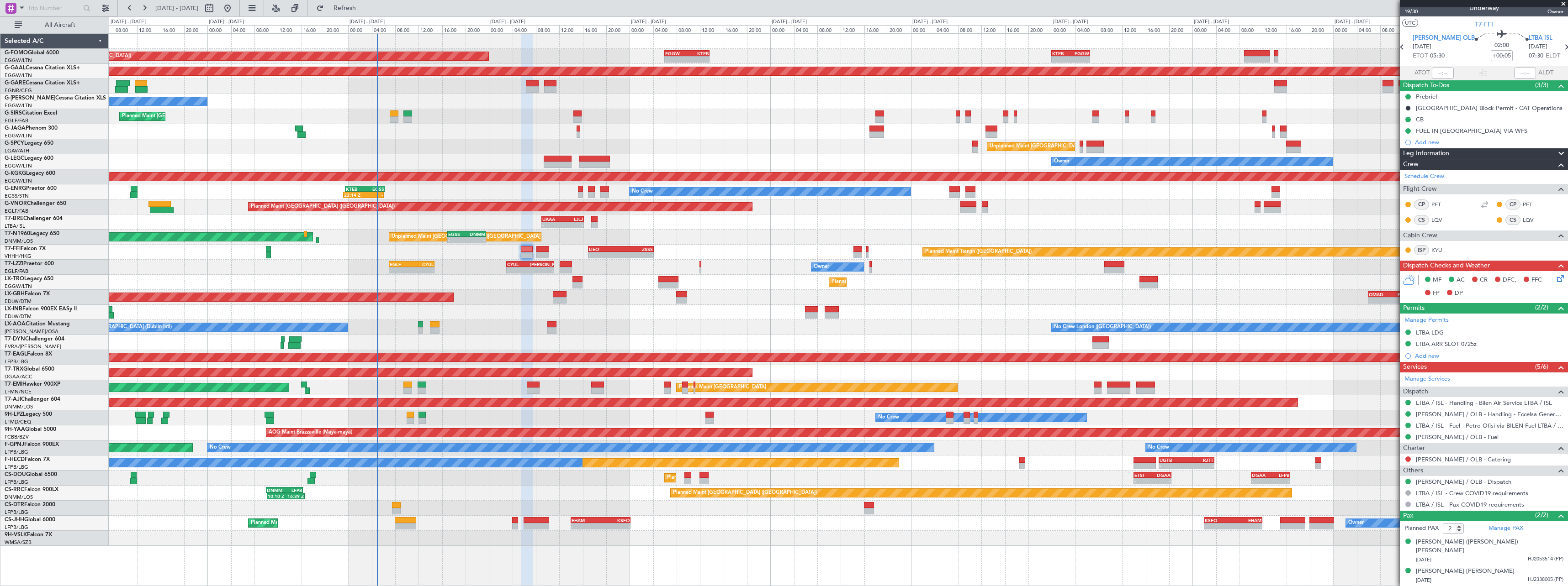
scroll to position [0, 0]
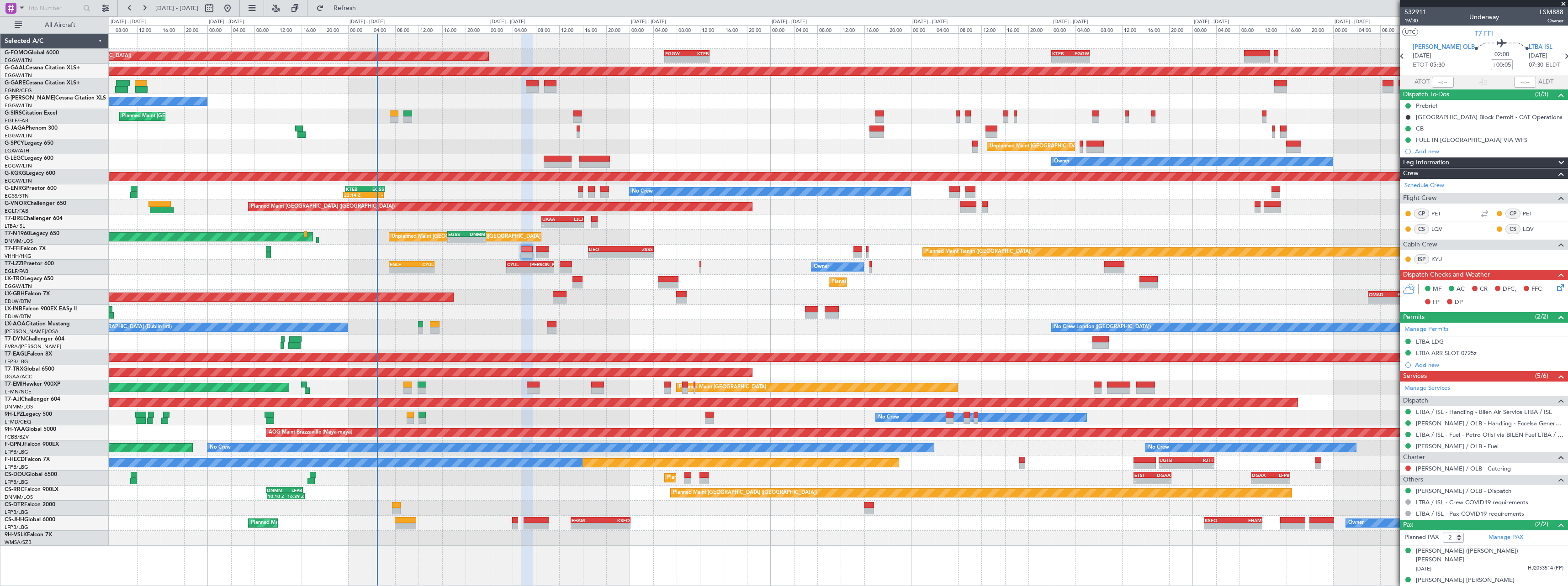
drag, startPoint x: 1421, startPoint y: 342, endPoint x: 1444, endPoint y: 351, distance: 24.7
click at [1421, 342] on div "LTBA LDG" at bounding box center [1429, 342] width 28 height 8
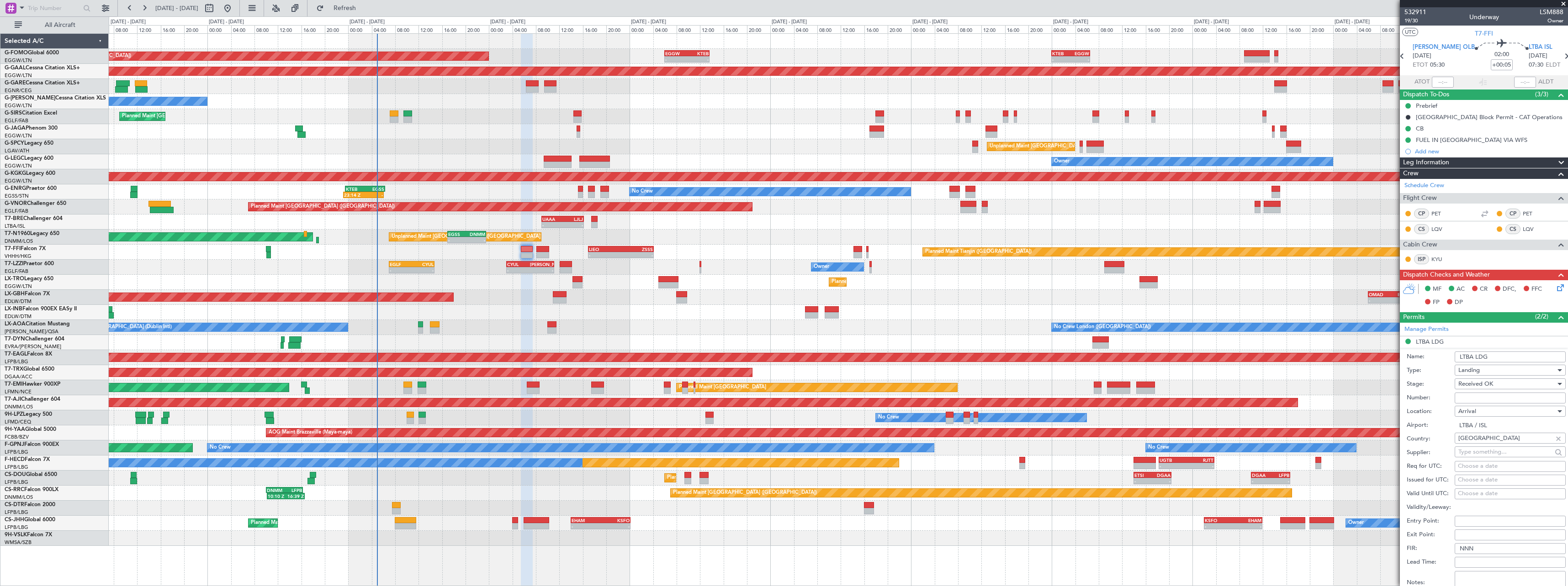
click at [1482, 402] on input "Number:" at bounding box center [1510, 399] width 111 height 11
type input "ECAC BUSINESS FLIGHT"
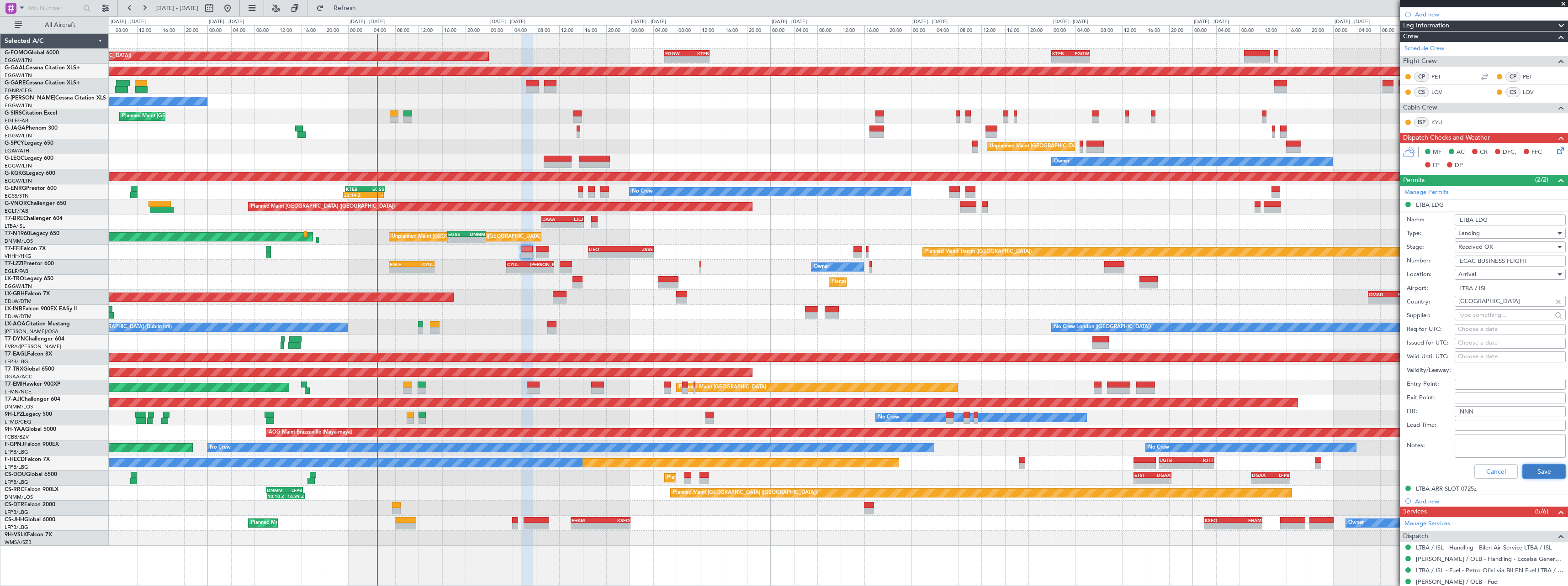
click at [1541, 474] on button "Save" at bounding box center [1544, 471] width 44 height 14
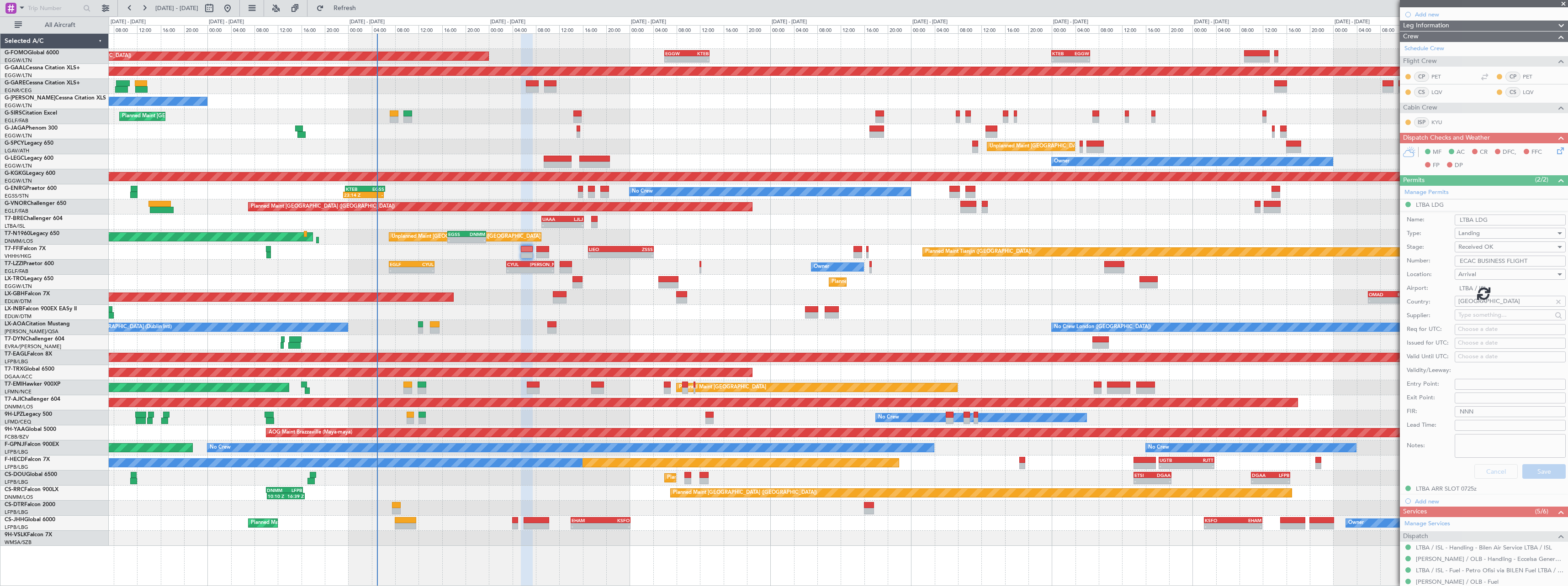
scroll to position [0, 0]
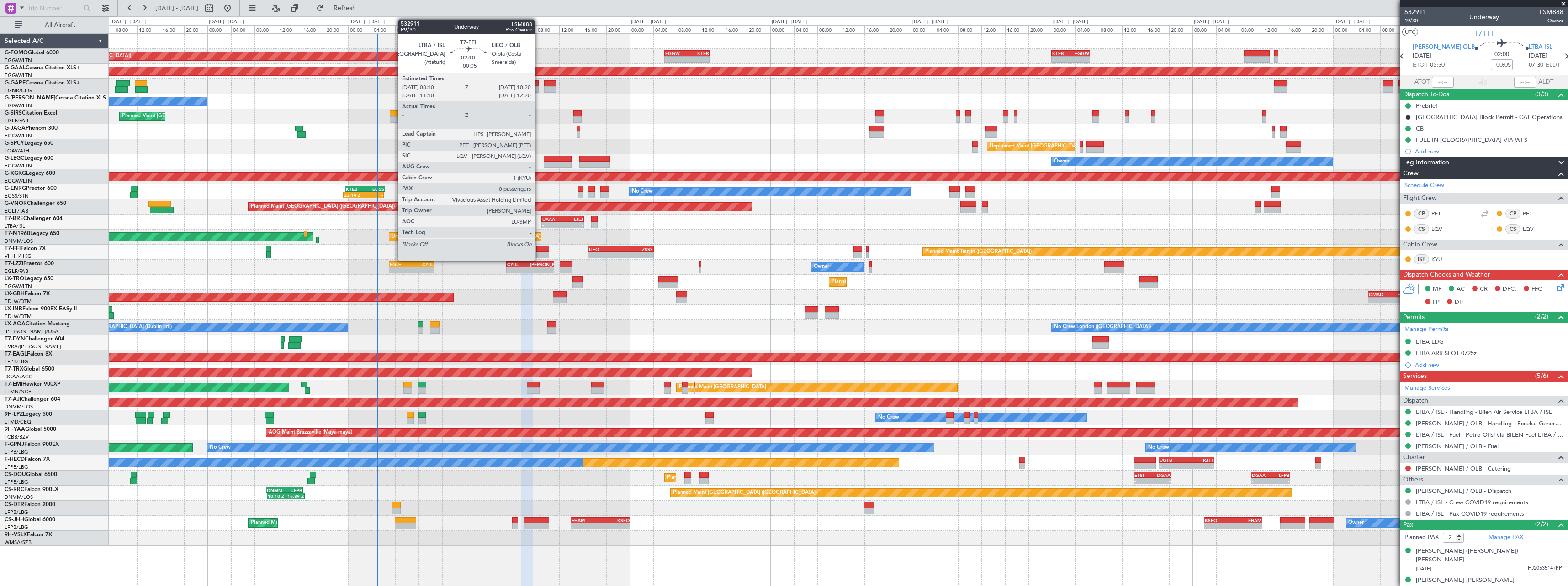
click at [539, 250] on div at bounding box center [543, 249] width 12 height 7
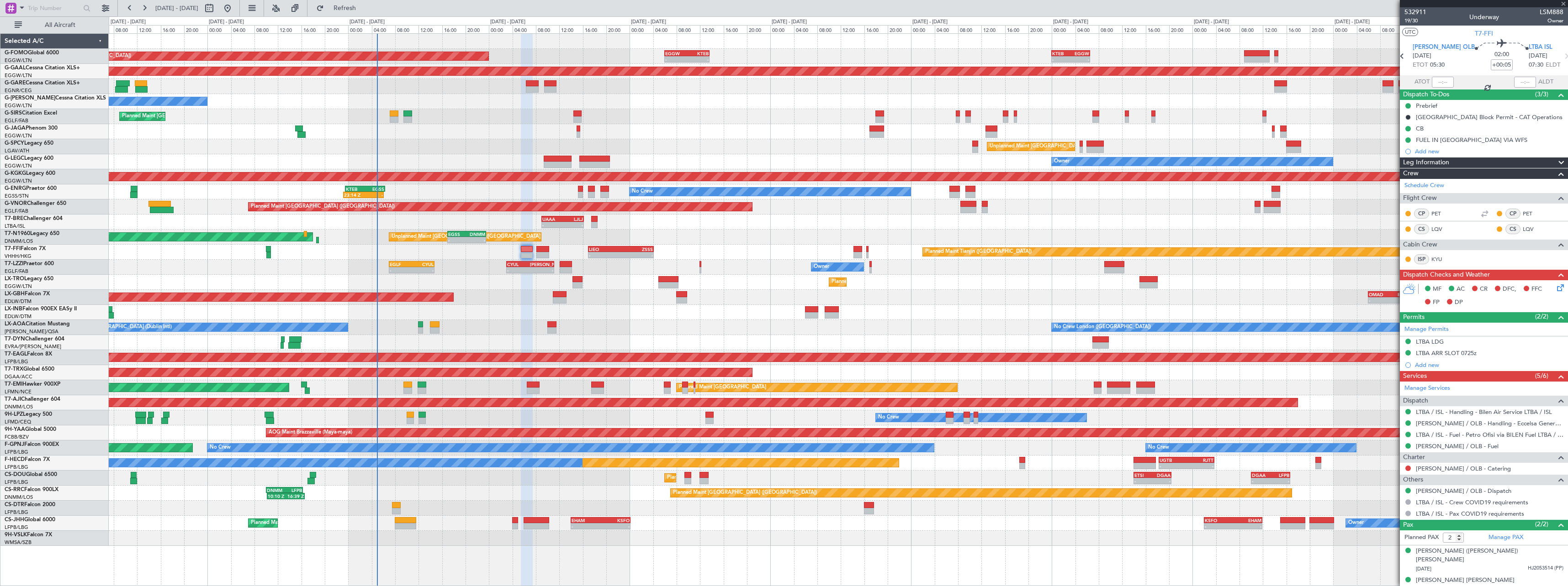
type input "0"
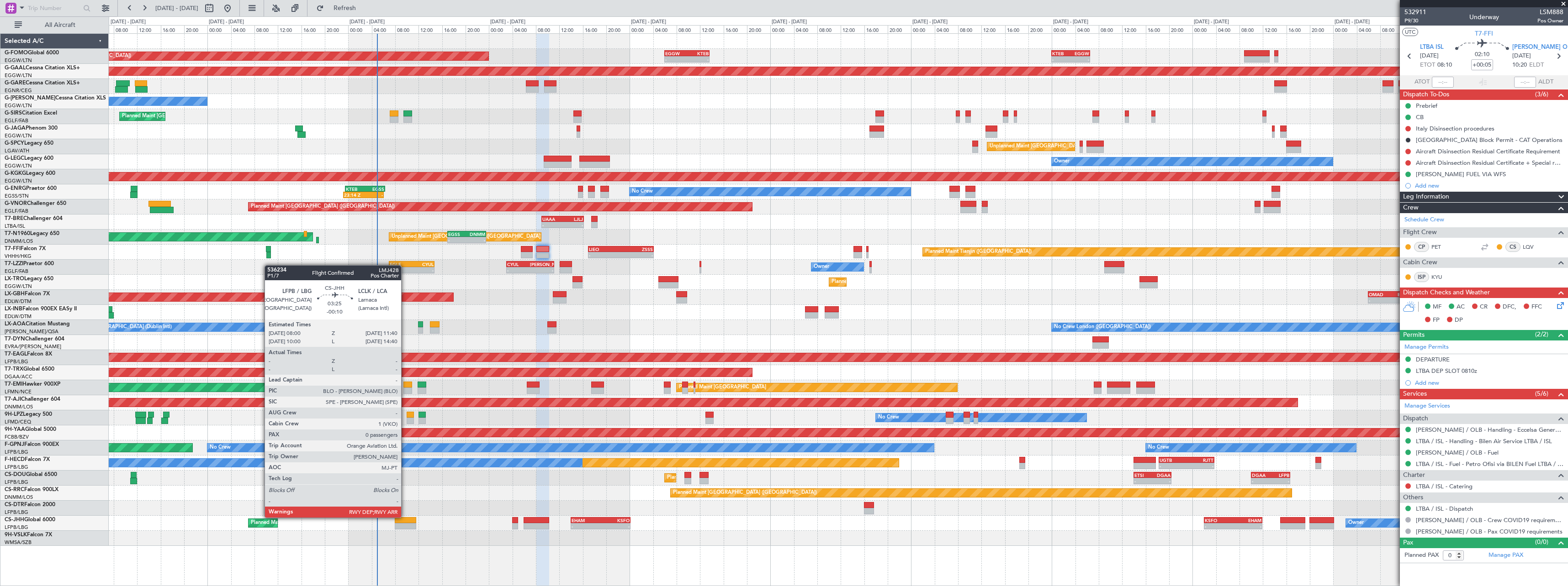
click at [406, 518] on div at bounding box center [405, 520] width 22 height 7
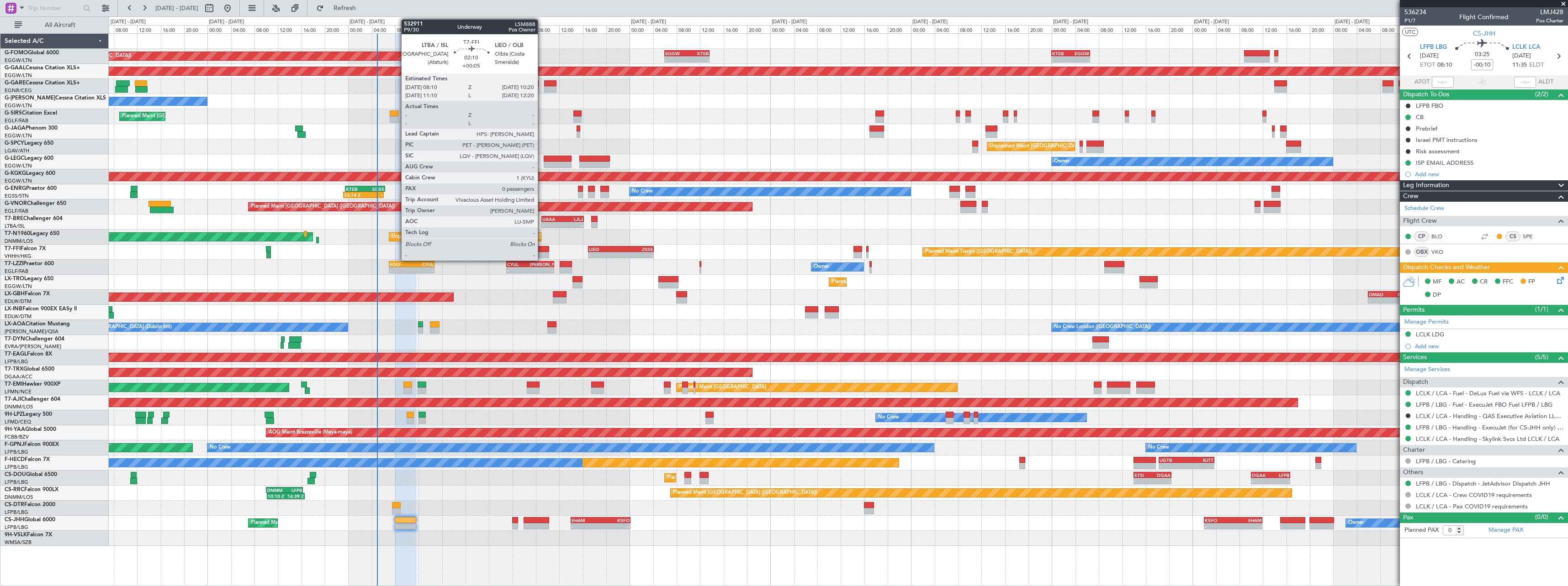
click at [542, 253] on div at bounding box center [543, 255] width 12 height 7
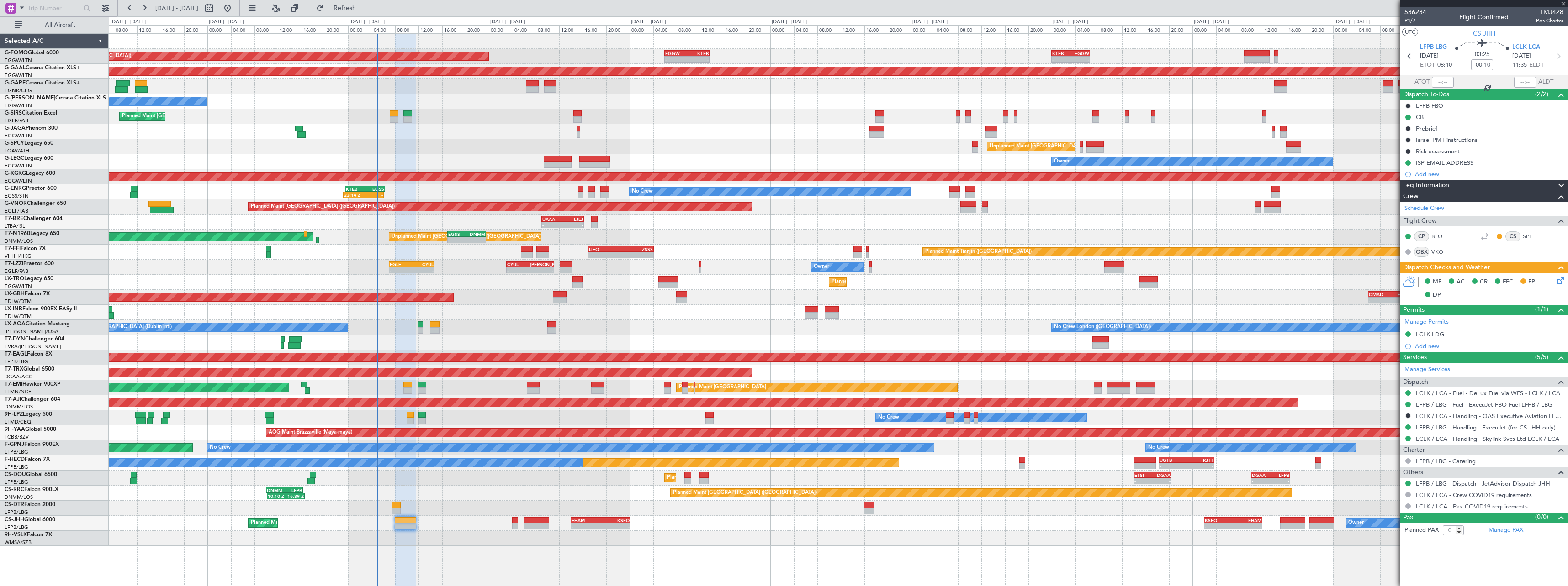
type input "+00:05"
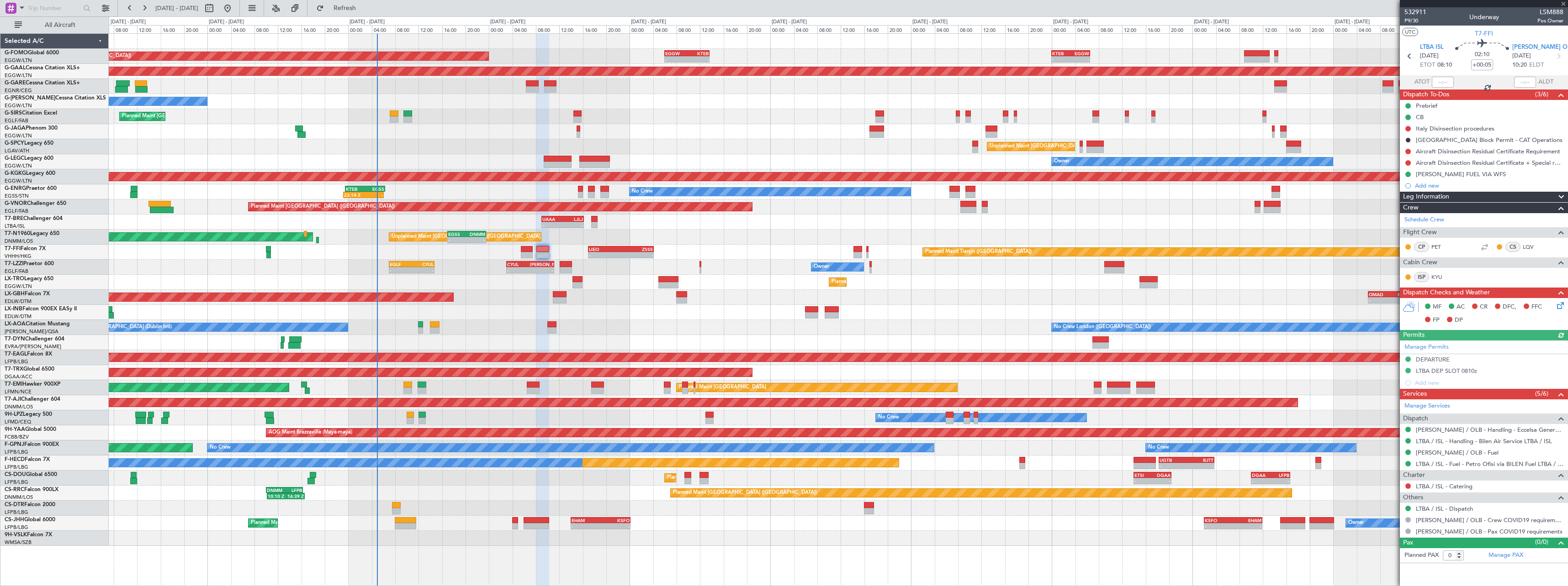
click at [1563, 195] on span at bounding box center [1561, 198] width 11 height 11
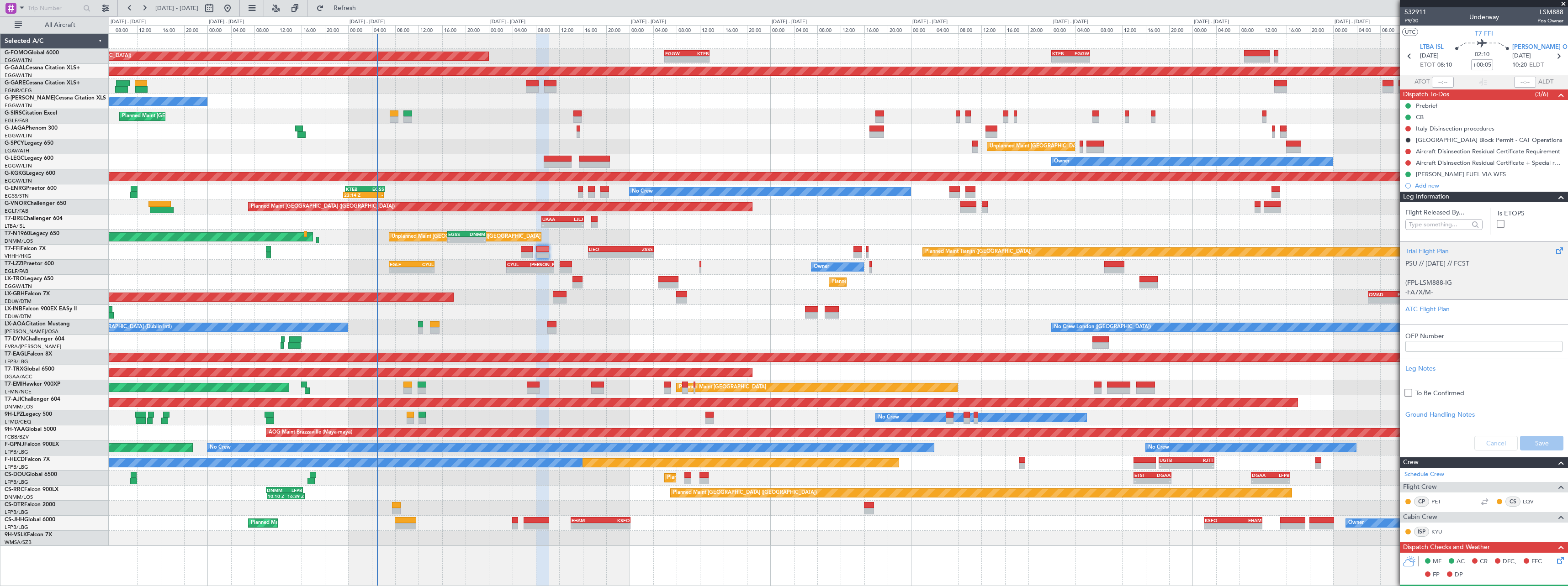
click at [1438, 253] on div "Trial Flight Plan" at bounding box center [1483, 252] width 157 height 9
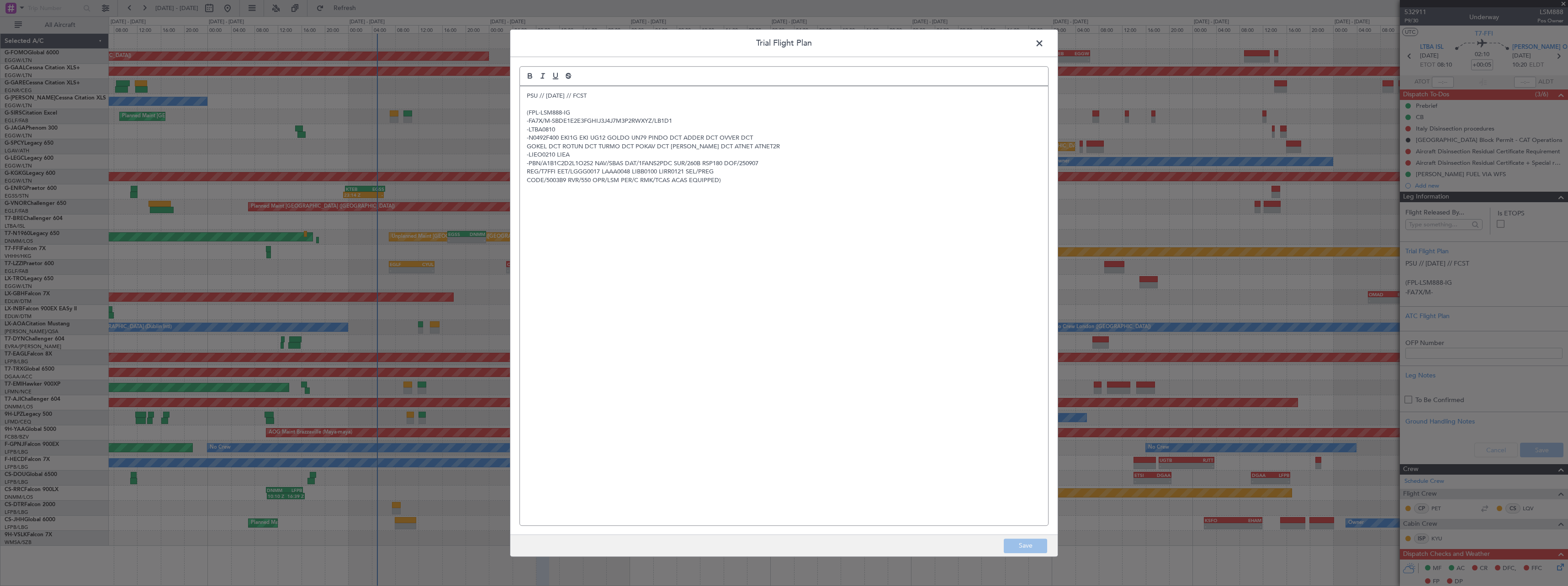
click at [527, 95] on p "PSU // [DATE] // FCST" at bounding box center [783, 96] width 514 height 9
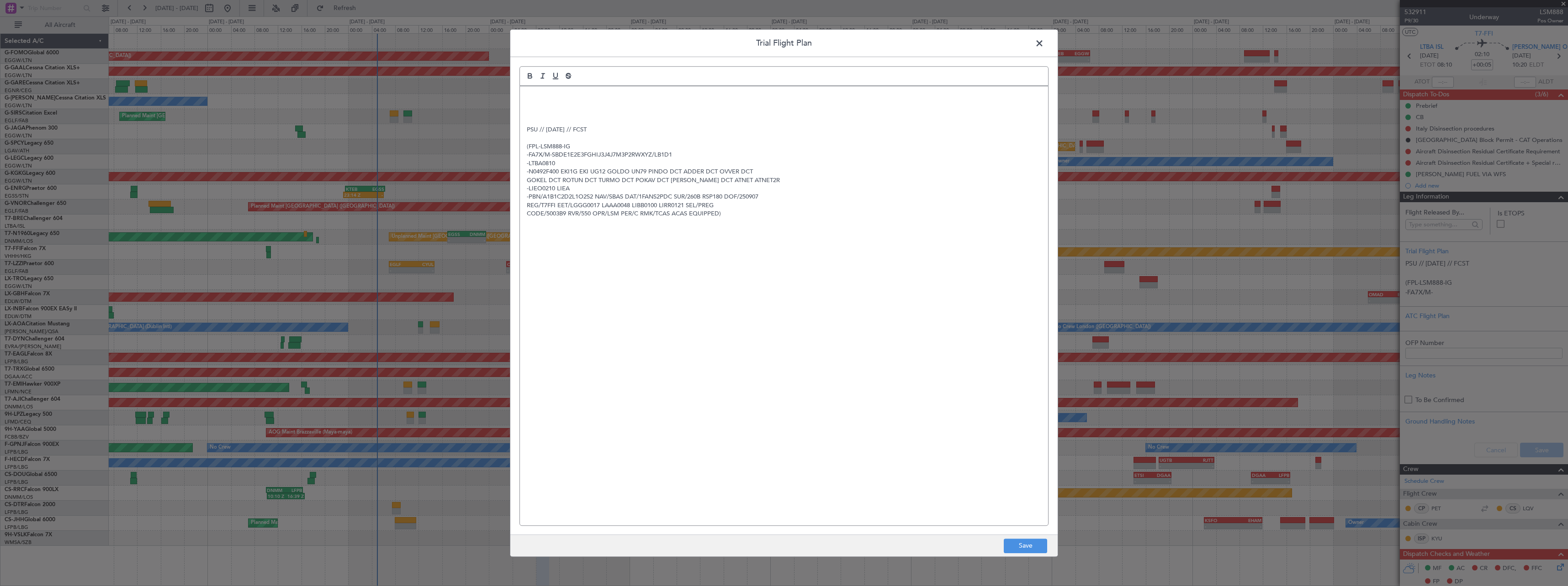
click at [531, 87] on div "PSU // 05SEP // FCST (FPL-LSM888-IG -FA7X/M-SBDE1E2E3FGHIJ3J4J7M3P2RWXYZ/LB1D1 …" at bounding box center [784, 306] width 528 height 440
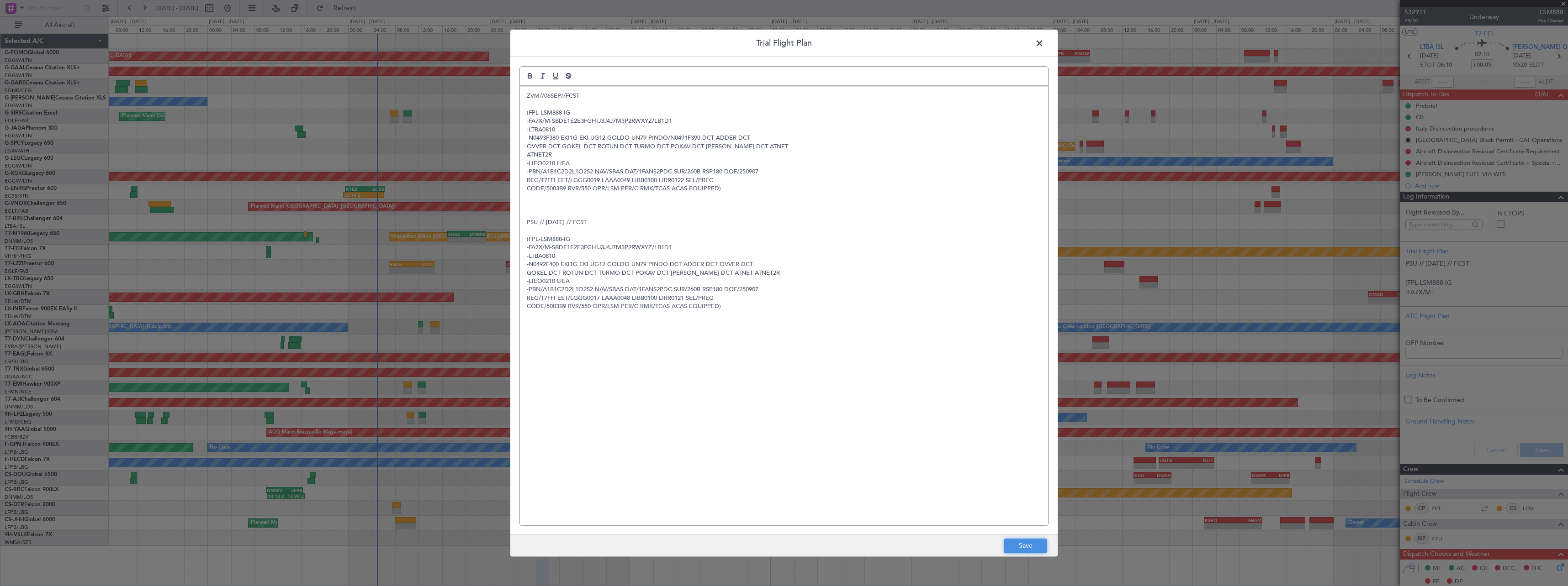
drag, startPoint x: 1029, startPoint y: 553, endPoint x: 1031, endPoint y: 548, distance: 5.4
click at [1029, 552] on button "Save" at bounding box center [1025, 545] width 44 height 14
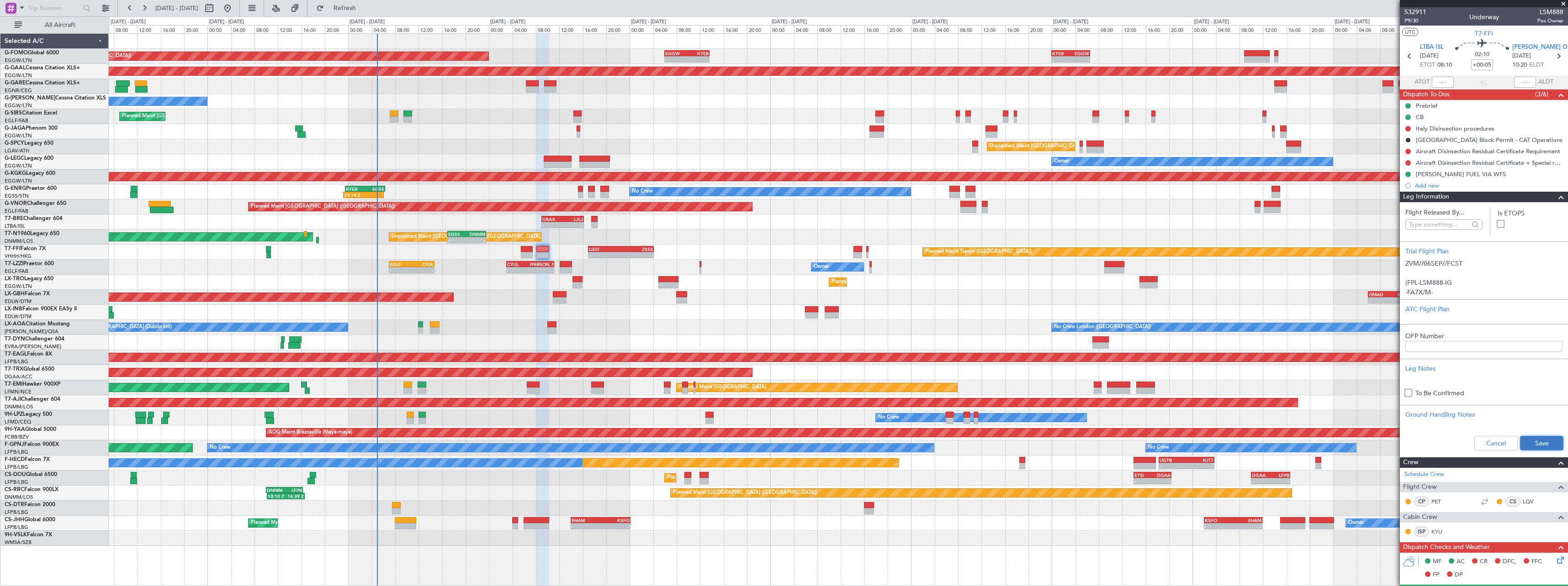
click at [1539, 441] on button "Save" at bounding box center [1542, 443] width 44 height 14
click at [1556, 201] on span at bounding box center [1561, 198] width 11 height 11
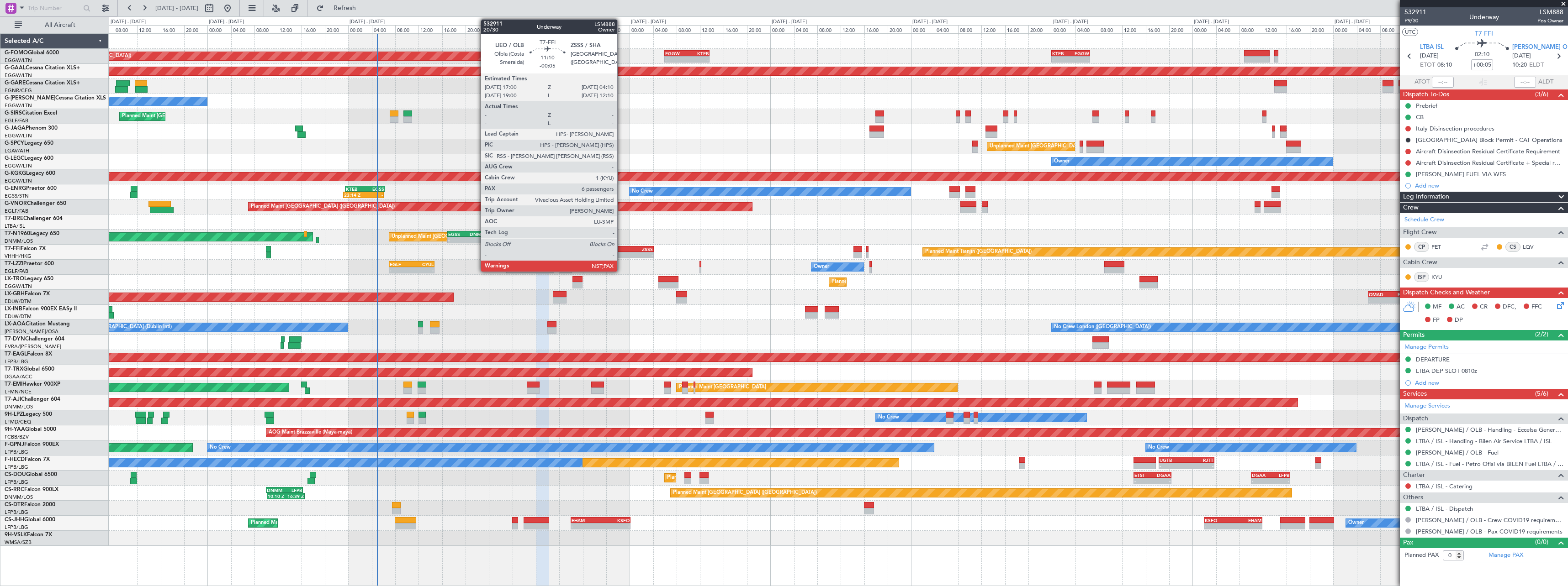
click at [621, 254] on div "-" at bounding box center [637, 255] width 32 height 6
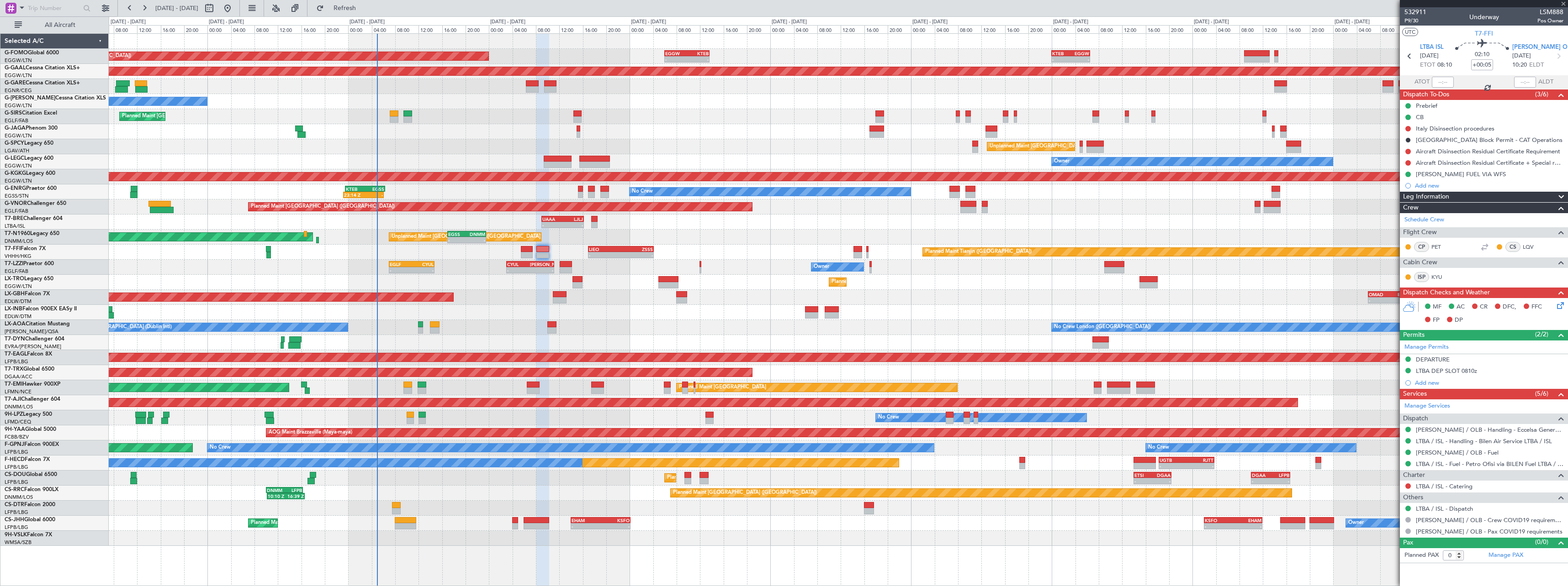
type input "-00:05"
type input "6"
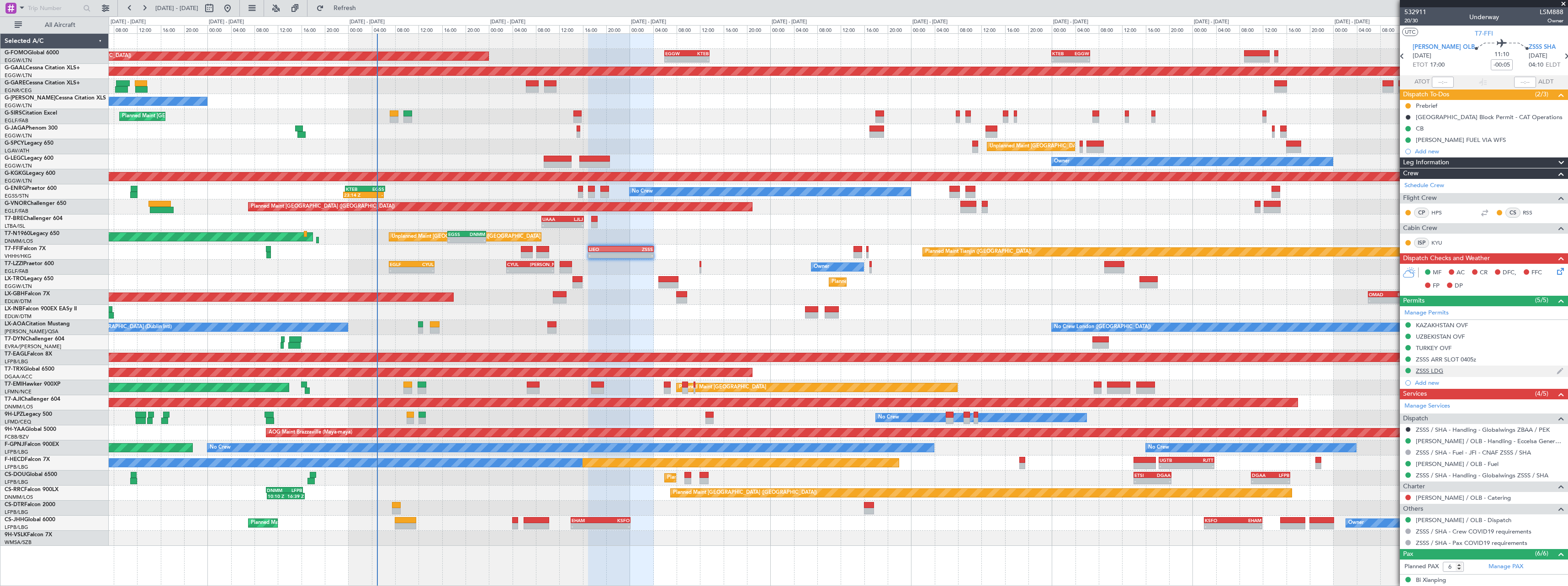
click at [1425, 374] on div "ZSSS LDG" at bounding box center [1429, 371] width 28 height 8
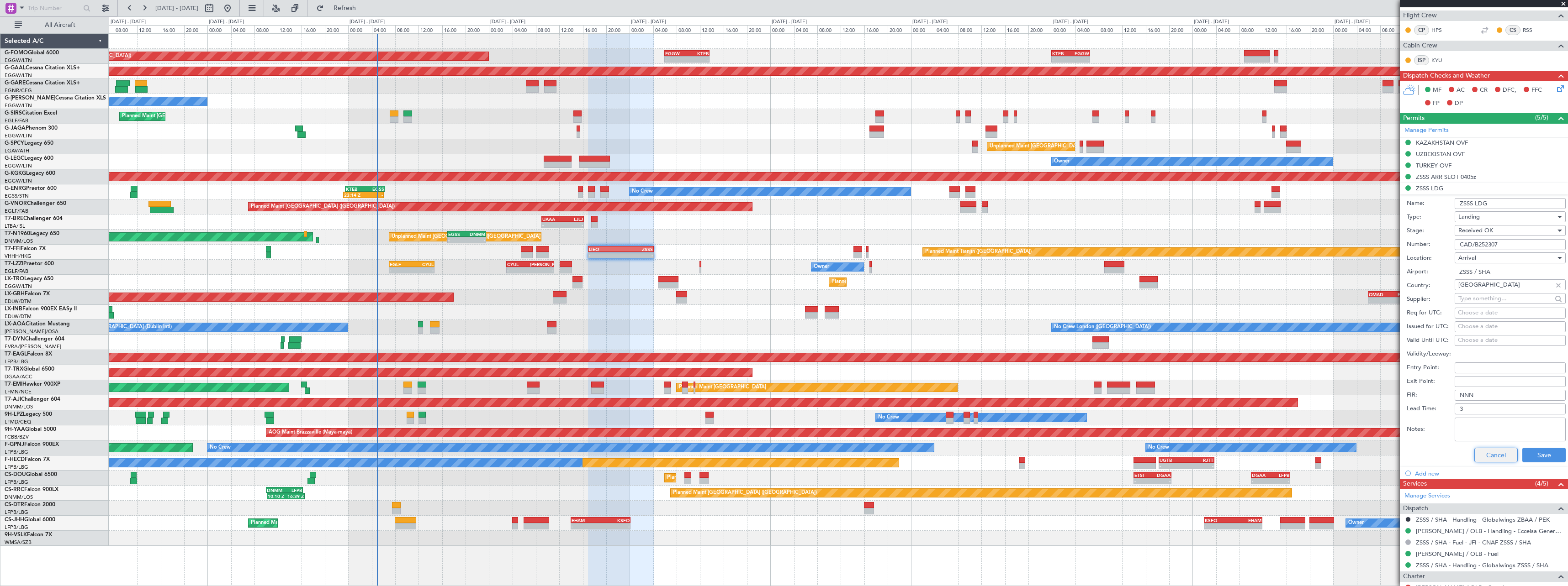
click at [1489, 453] on button "Cancel" at bounding box center [1497, 455] width 44 height 14
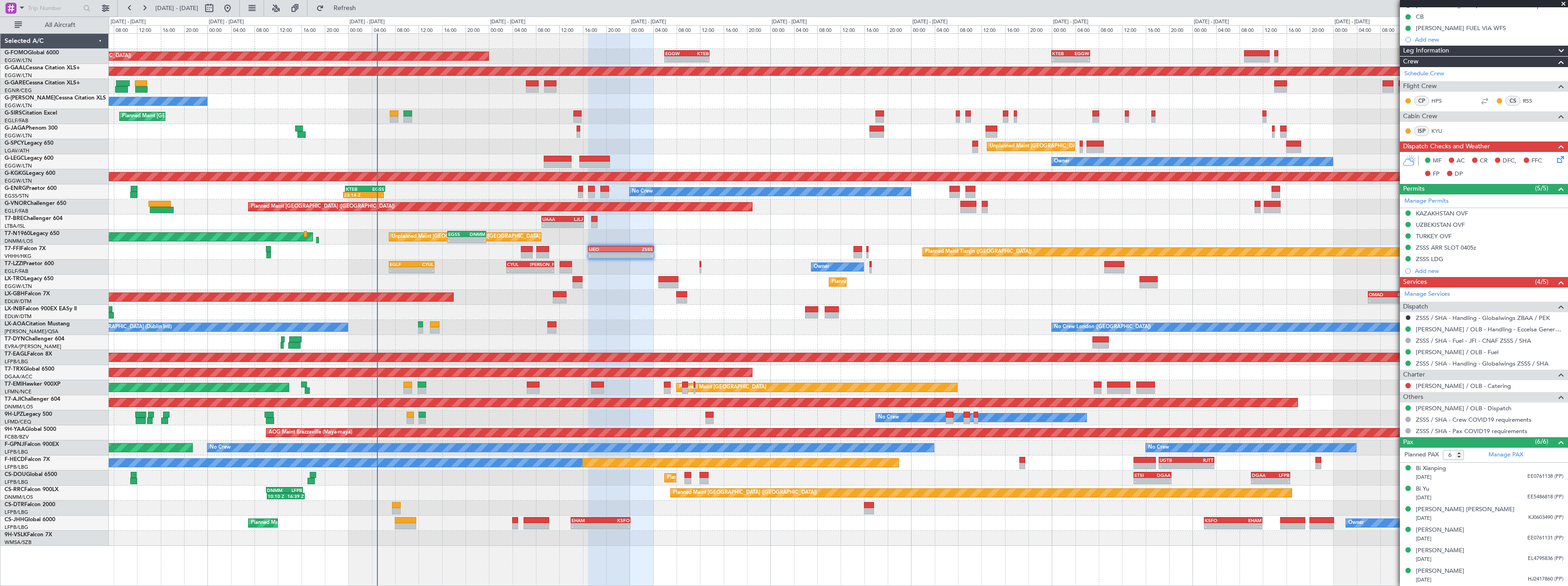
scroll to position [111, 0]
click at [1556, 54] on span at bounding box center [1561, 52] width 11 height 11
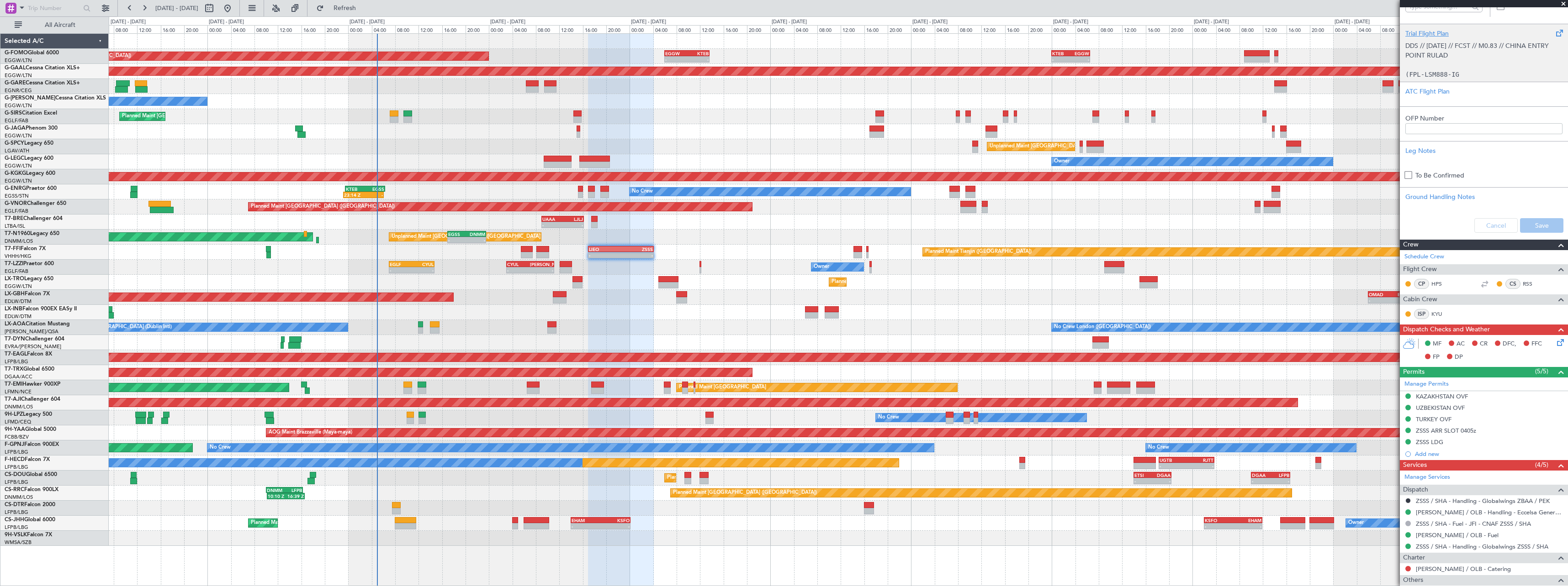
scroll to position [0, 0]
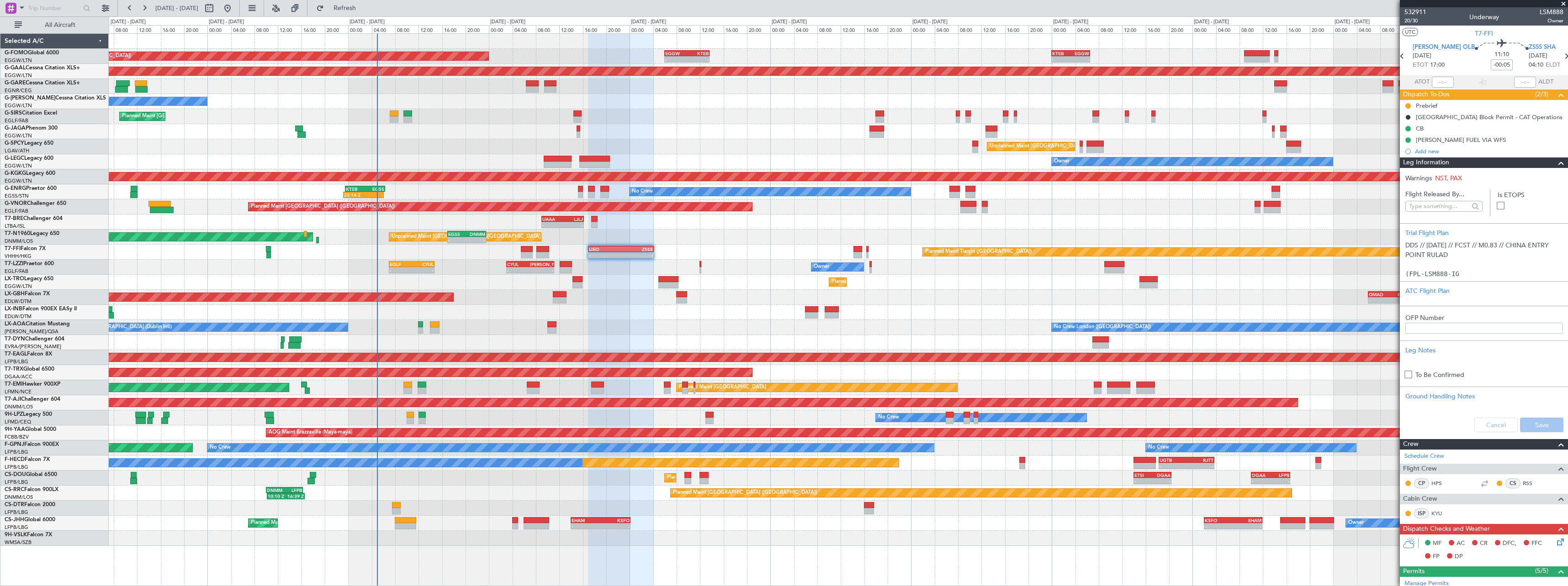
click at [1556, 164] on span at bounding box center [1561, 163] width 11 height 11
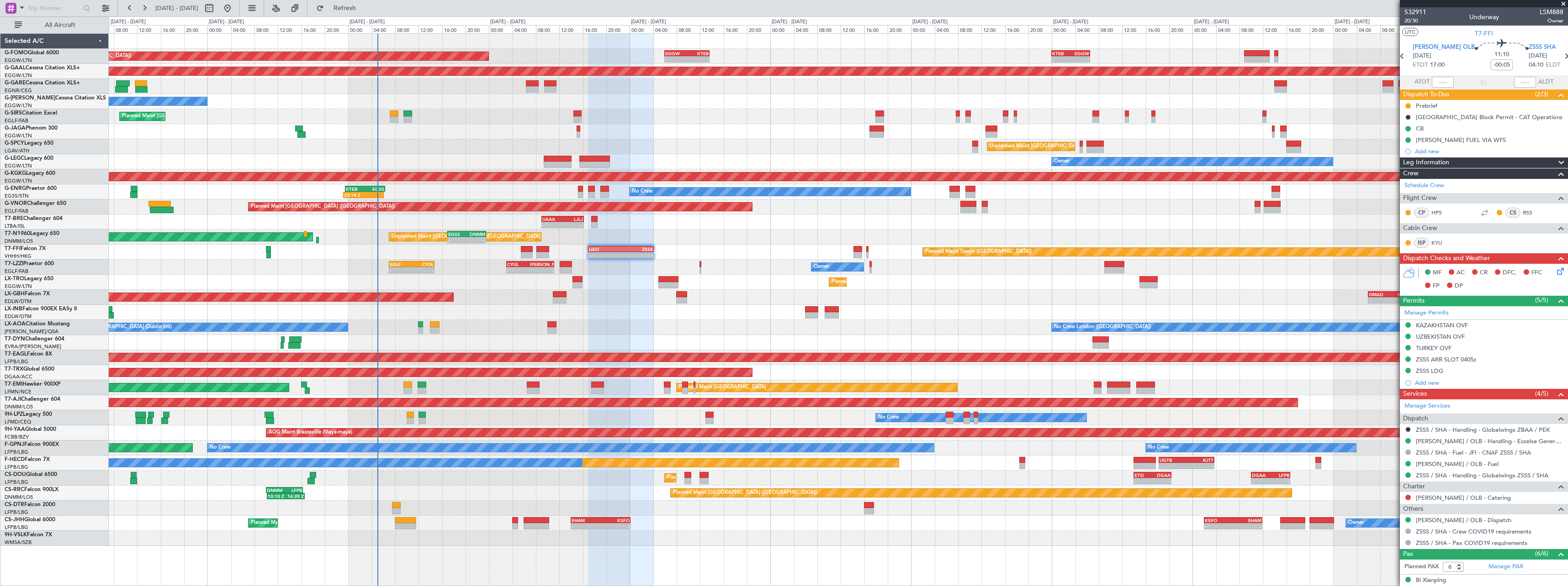
click at [1557, 163] on span at bounding box center [1561, 163] width 11 height 11
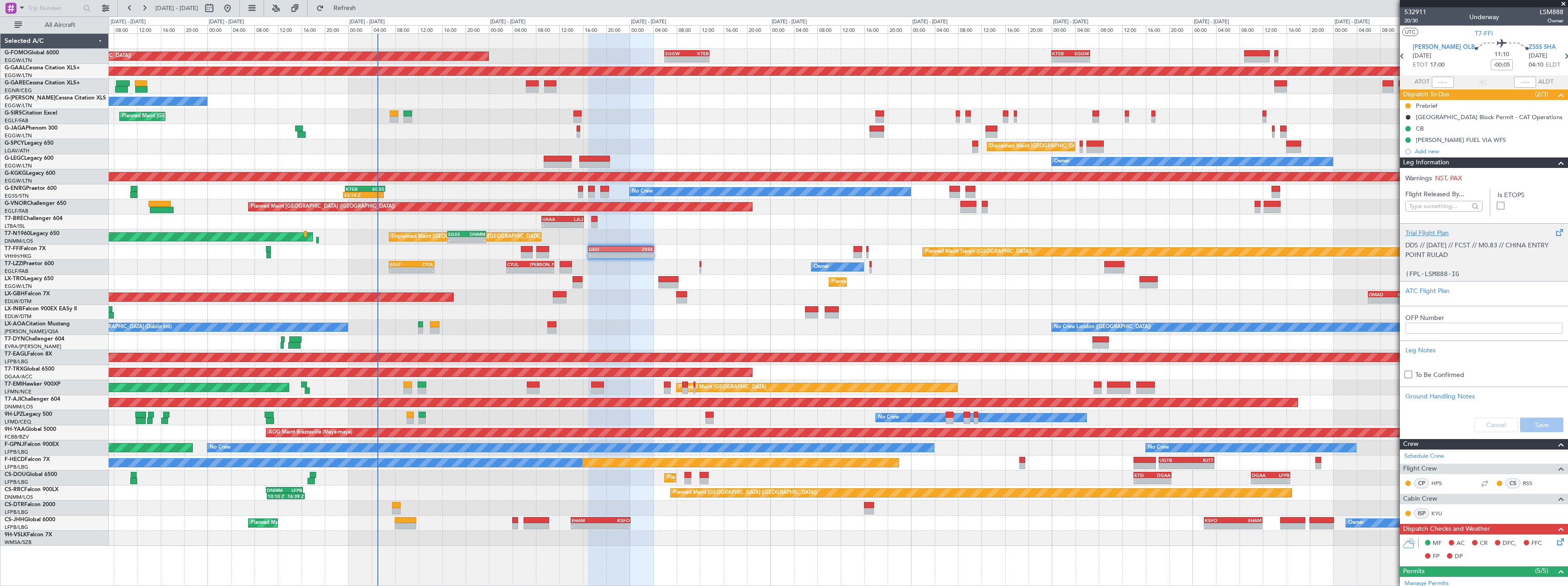
click at [1434, 231] on div "Trial Flight Plan" at bounding box center [1483, 233] width 157 height 9
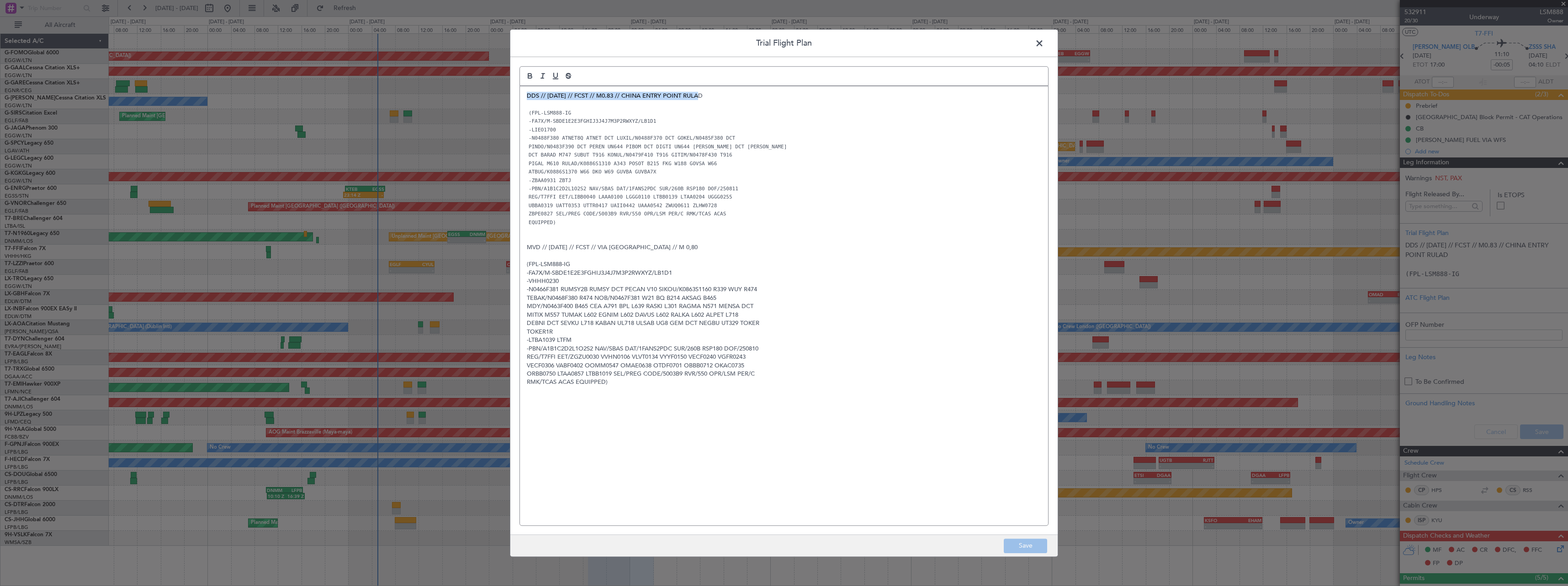
drag, startPoint x: 717, startPoint y: 99, endPoint x: 523, endPoint y: 94, distance: 194.1
click at [523, 94] on div "DDS // 10AUG // FCST // M0.83 // CHINA ENTRY POINT RULAD (FPL-LSM888-IG -FA7X/M…" at bounding box center [784, 306] width 528 height 440
click at [524, 94] on div "DDS // 10AUG // FCST // M0.83 // CHINA ENTRY POINT RULAD (FPL-LSM888-IG -FA7X/M…" at bounding box center [784, 306] width 528 height 440
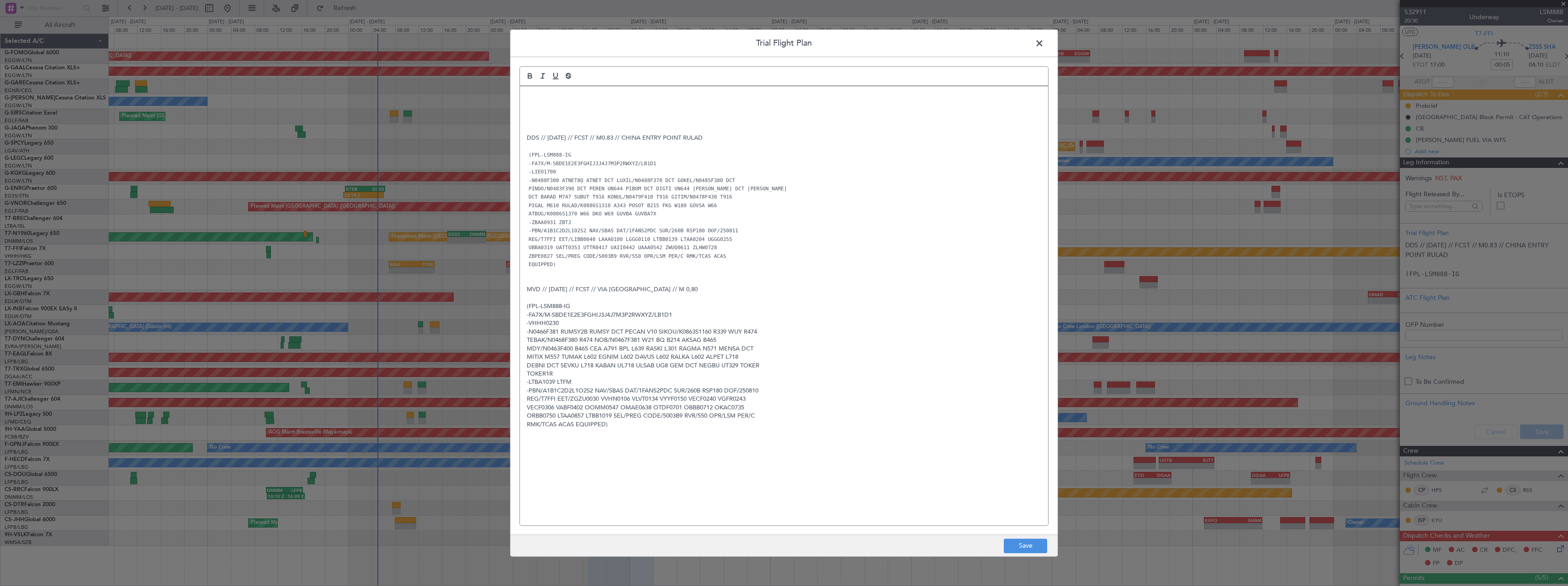
click at [524, 97] on div "DDS // 10AUG // FCST // M0.83 // CHINA ENTRY POINT RULAD (FPL-LSM888-IG -FA7X/M…" at bounding box center [784, 306] width 528 height 440
click at [536, 107] on p at bounding box center [783, 104] width 514 height 9
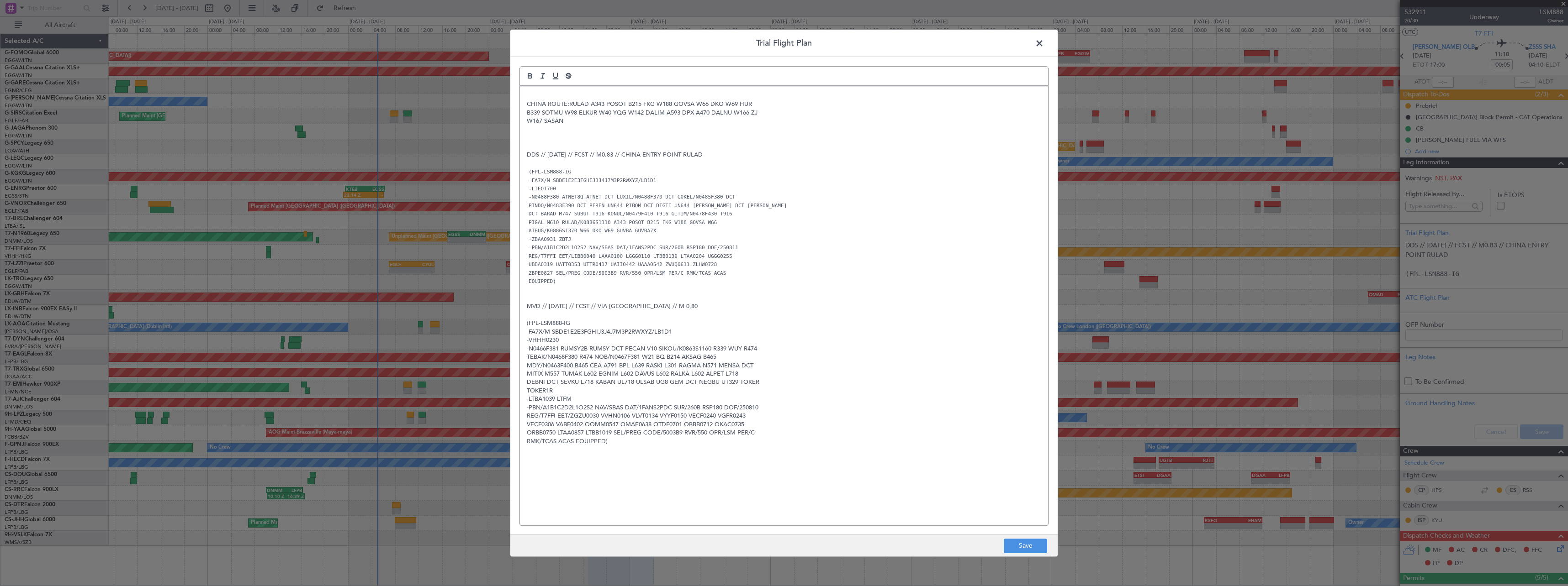
click at [547, 92] on p at bounding box center [783, 96] width 514 height 9
click at [534, 136] on p at bounding box center [783, 138] width 514 height 9
click at [1044, 43] on span at bounding box center [1044, 45] width 0 height 18
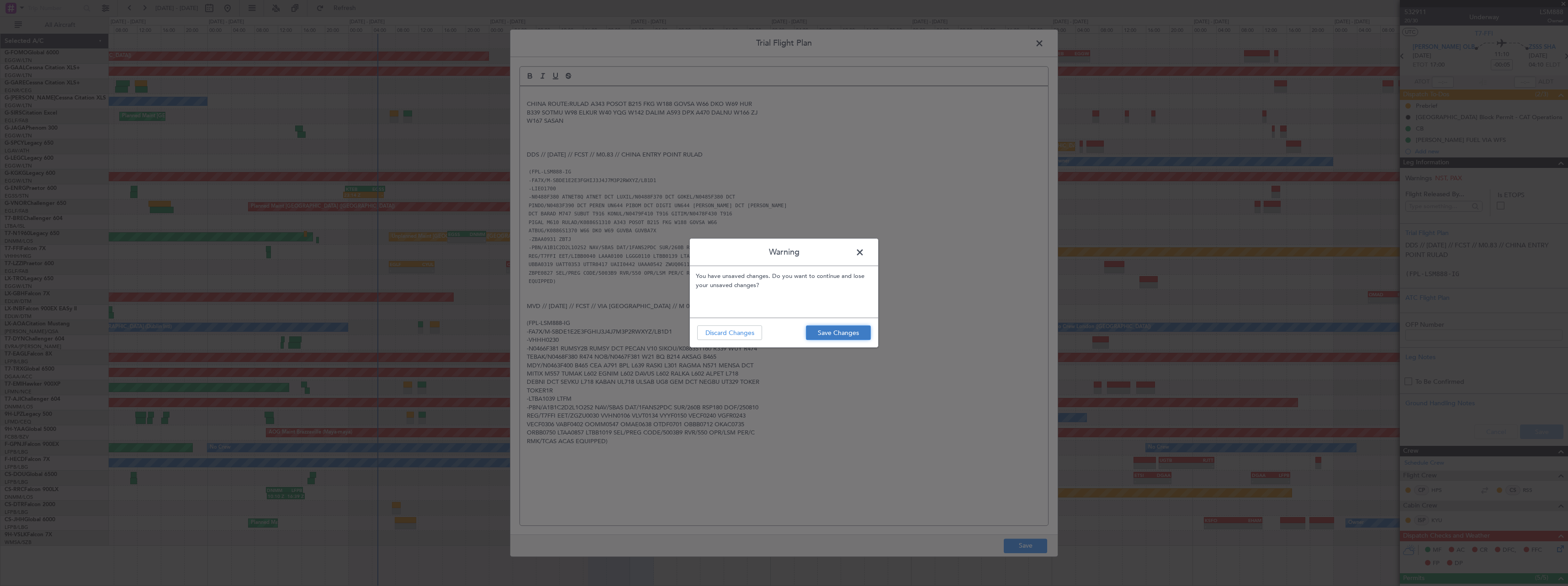
click at [832, 337] on button "Save Changes" at bounding box center [838, 332] width 65 height 14
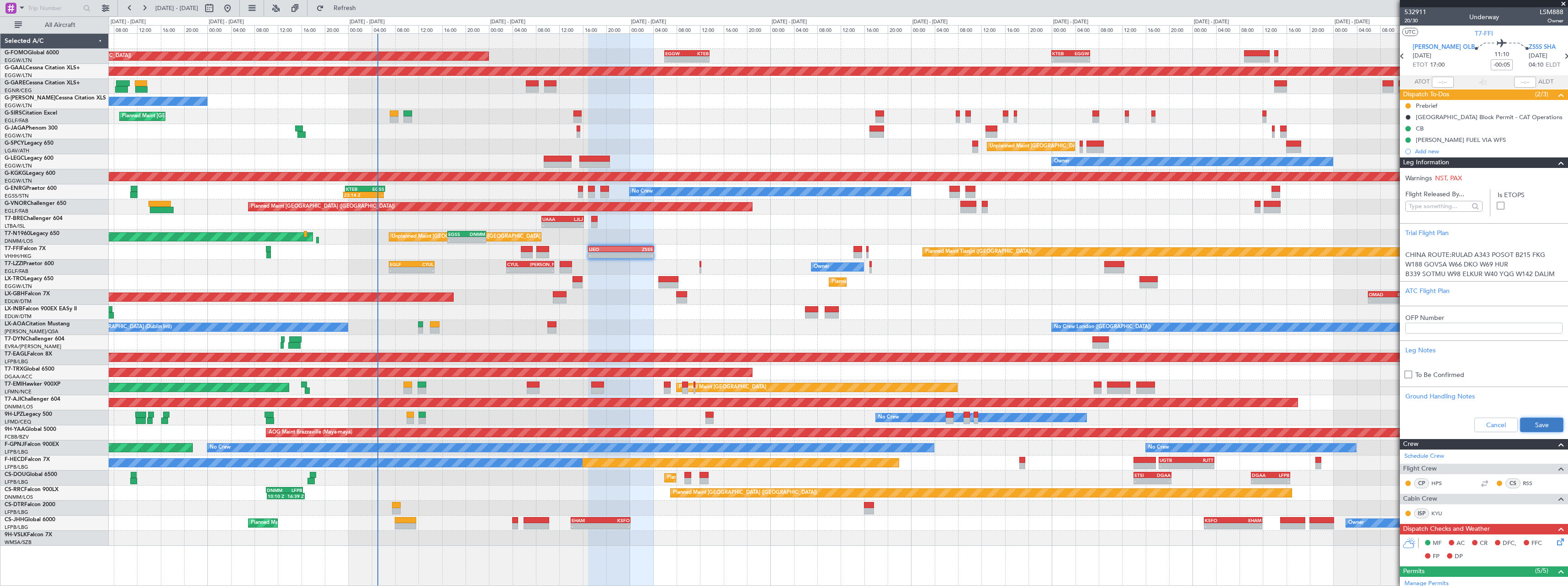
click at [1537, 429] on button "Save" at bounding box center [1542, 425] width 44 height 14
click at [1556, 162] on span at bounding box center [1561, 163] width 11 height 11
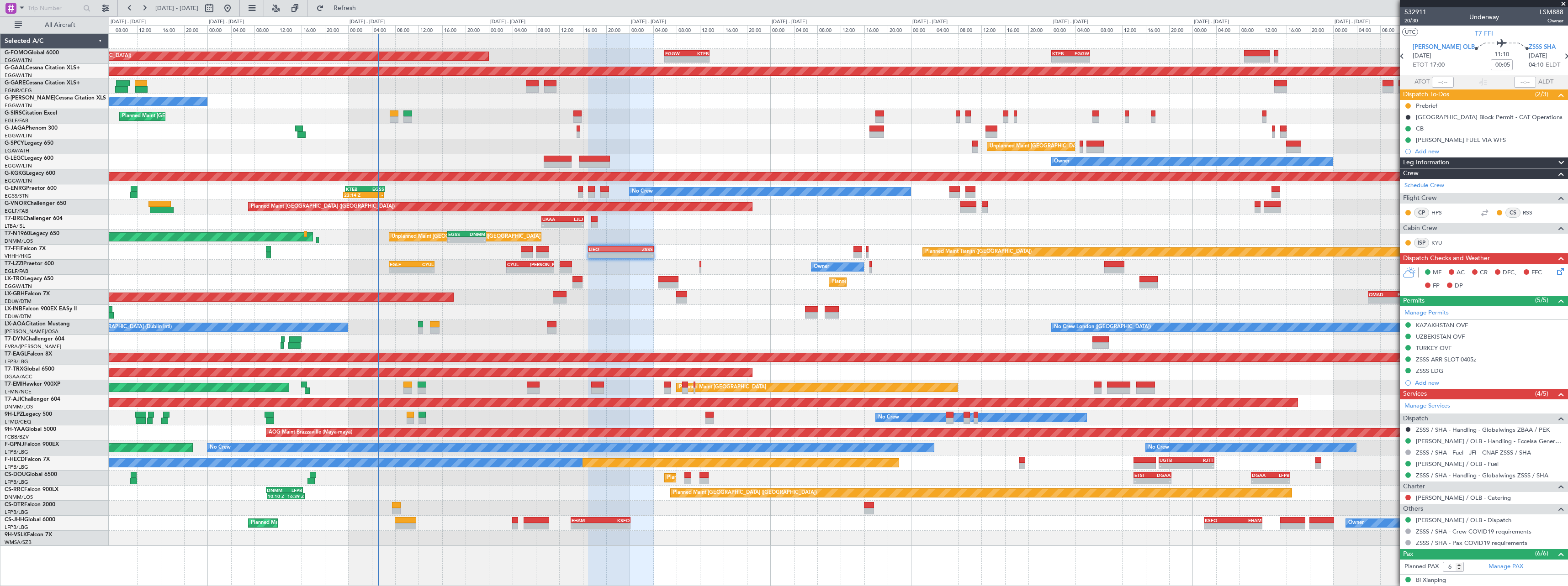
click at [1556, 162] on span at bounding box center [1561, 163] width 11 height 11
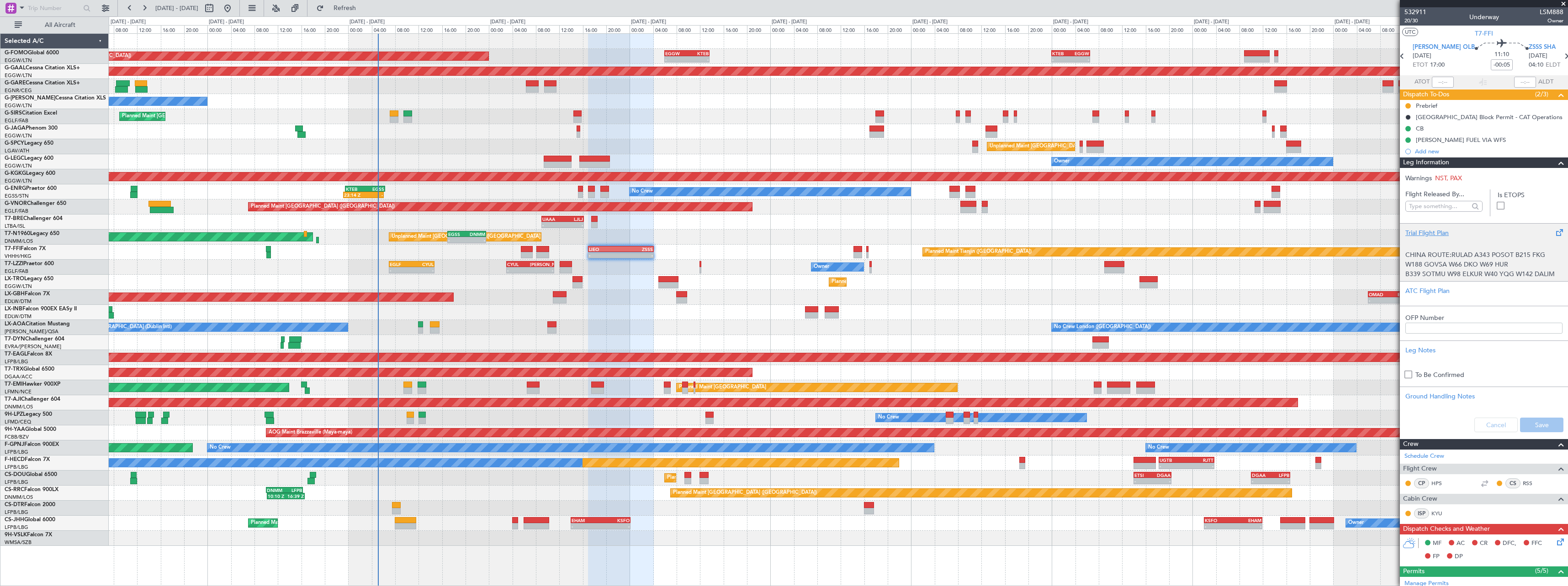
click at [1435, 231] on div "Trial Flight Plan" at bounding box center [1483, 233] width 157 height 9
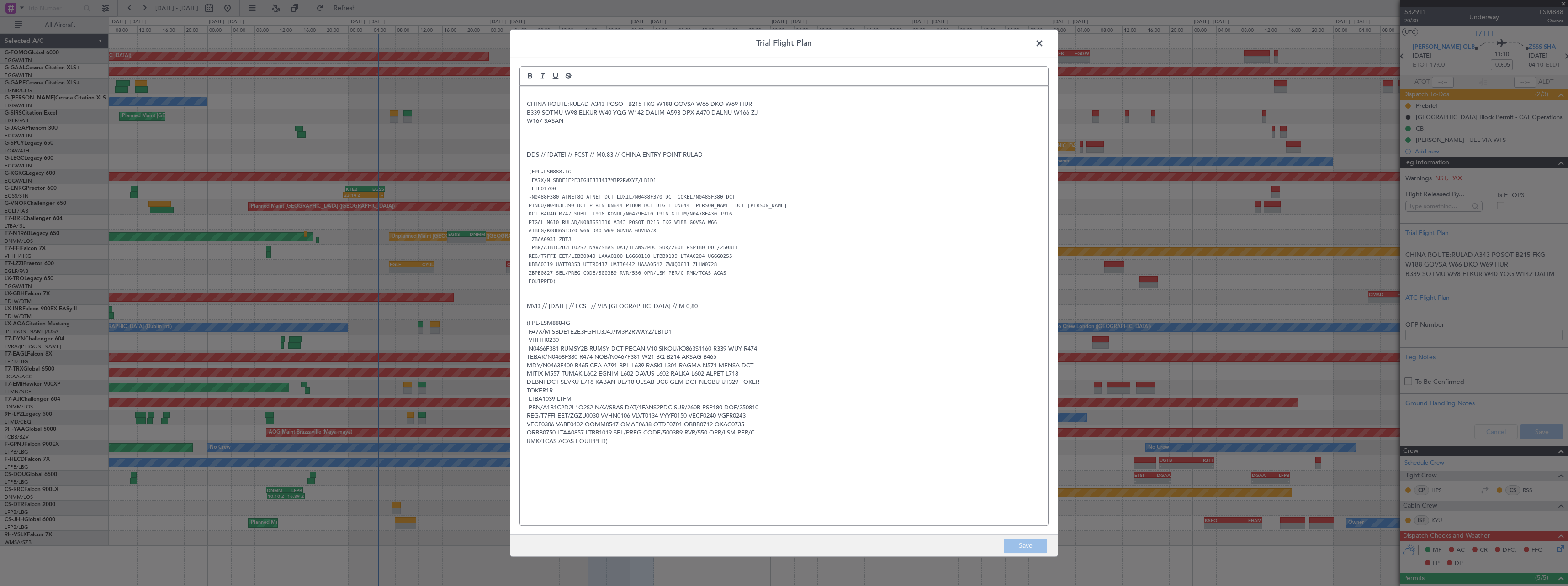
click at [1044, 42] on span at bounding box center [1044, 45] width 0 height 18
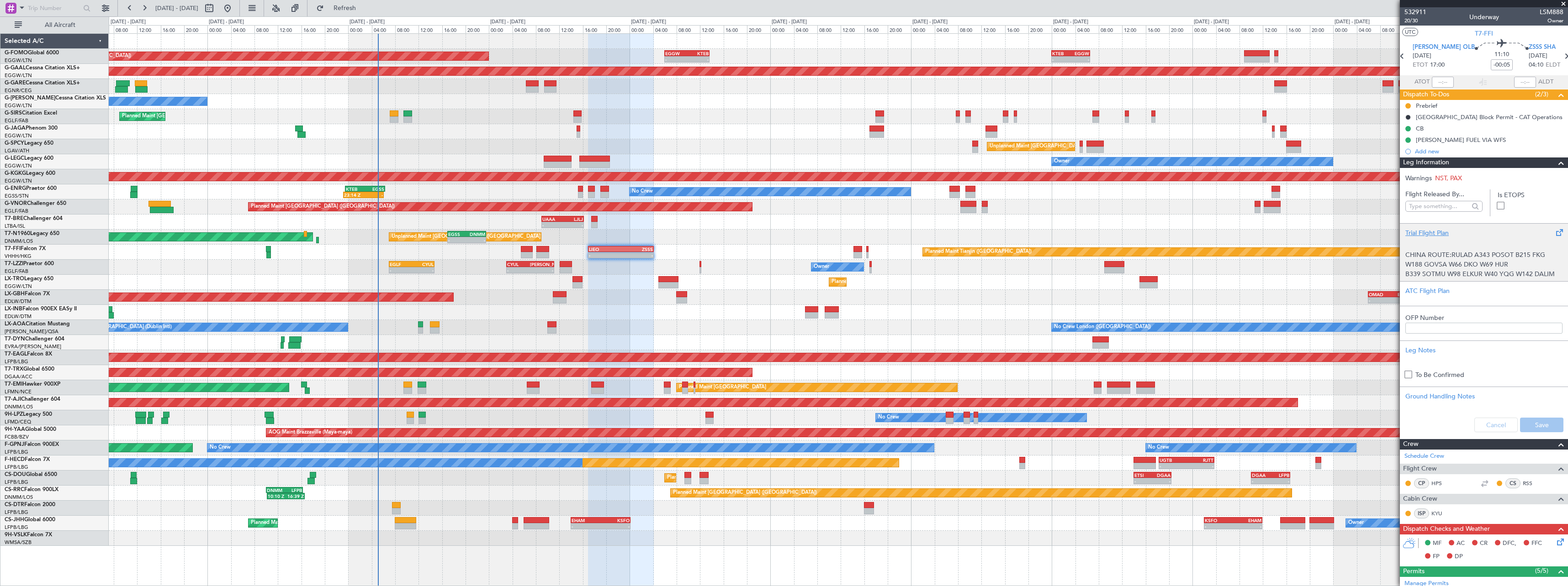
click at [1430, 234] on div "Trial Flight Plan" at bounding box center [1483, 233] width 157 height 9
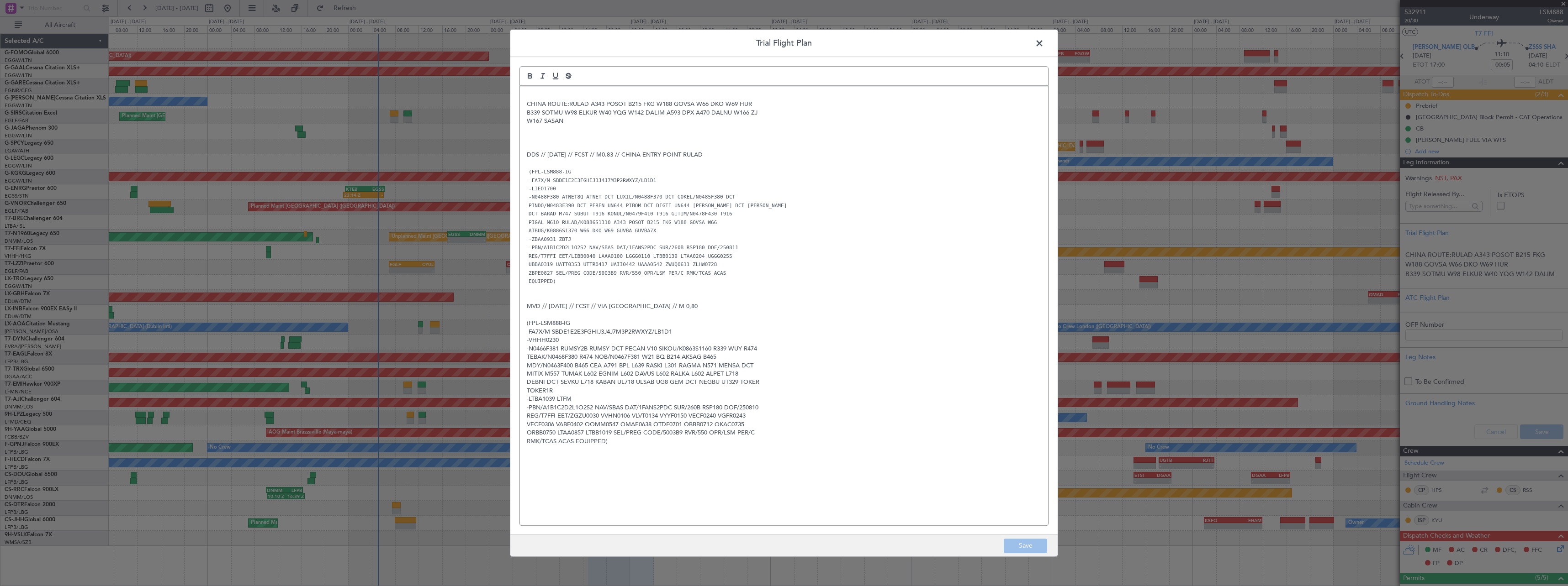
click at [551, 90] on div "CHINA ROUTE:RULAD A343 POSOT B215 FKG W188 GOVSA W66 DKO W69 HUR B339 SOTMU W98…" at bounding box center [784, 306] width 528 height 440
click at [533, 134] on p at bounding box center [783, 138] width 514 height 9
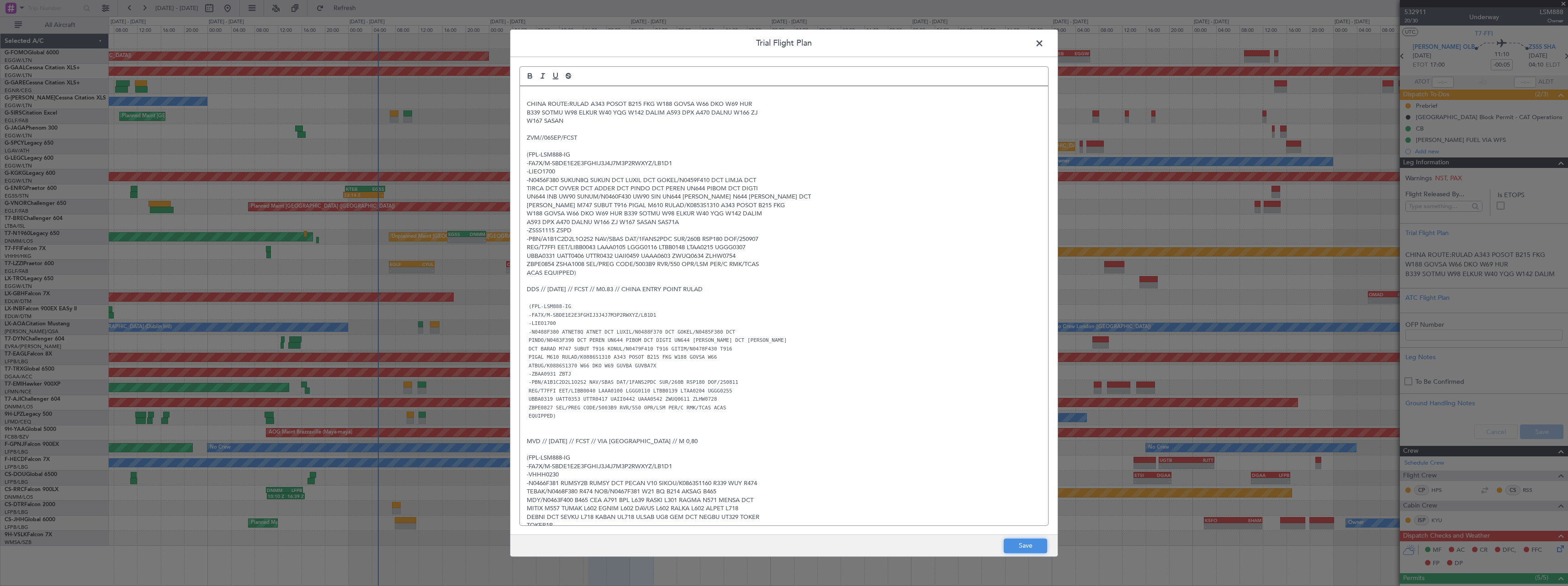
drag, startPoint x: 1014, startPoint y: 545, endPoint x: 1276, endPoint y: 480, distance: 269.9
click at [1015, 543] on button "Save" at bounding box center [1025, 545] width 44 height 14
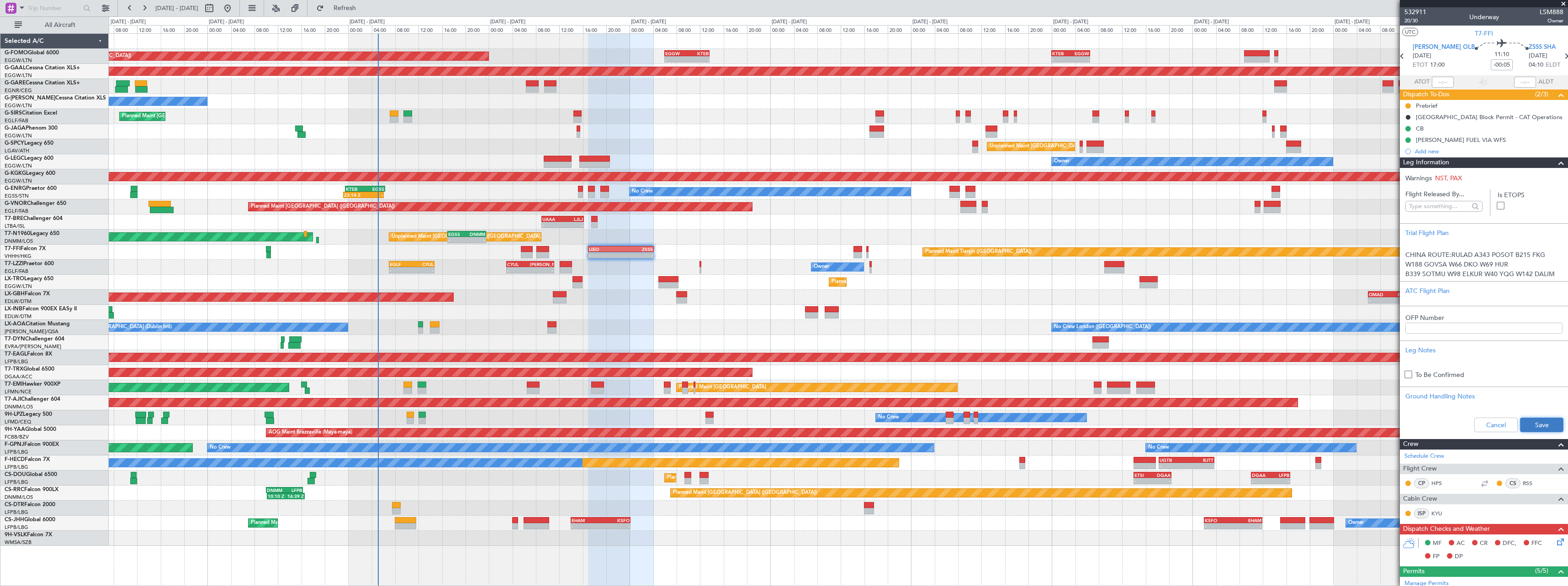
click at [1537, 424] on button "Save" at bounding box center [1542, 425] width 44 height 14
click at [1491, 65] on input "-00:05" at bounding box center [1501, 66] width 22 height 11
type input "+00:00"
click at [1556, 163] on span at bounding box center [1561, 163] width 11 height 11
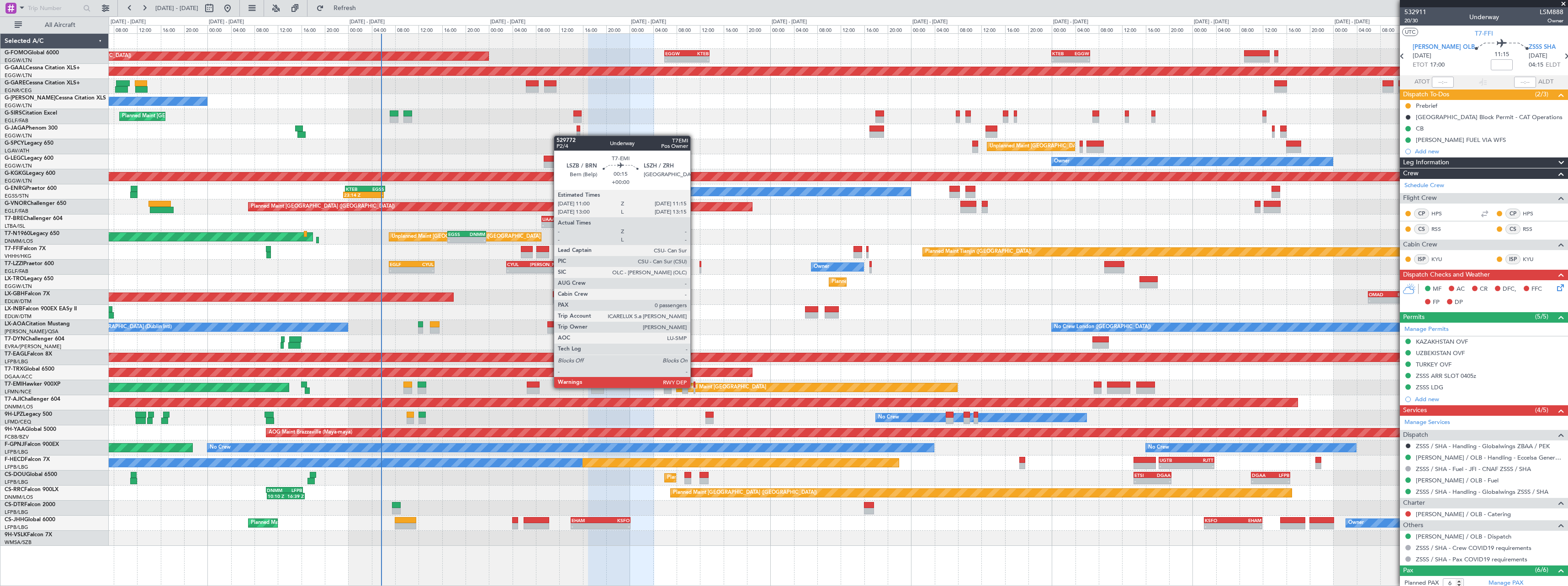
click at [695, 388] on div at bounding box center [695, 385] width 2 height 7
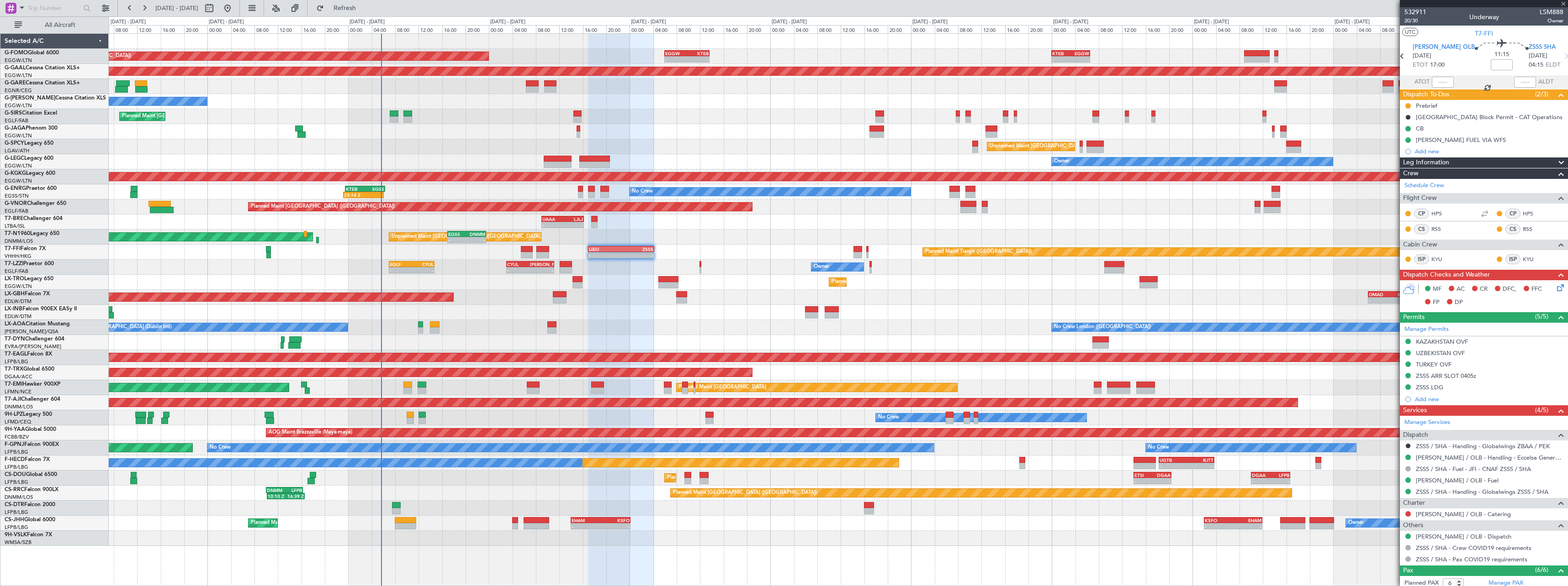
type input "0"
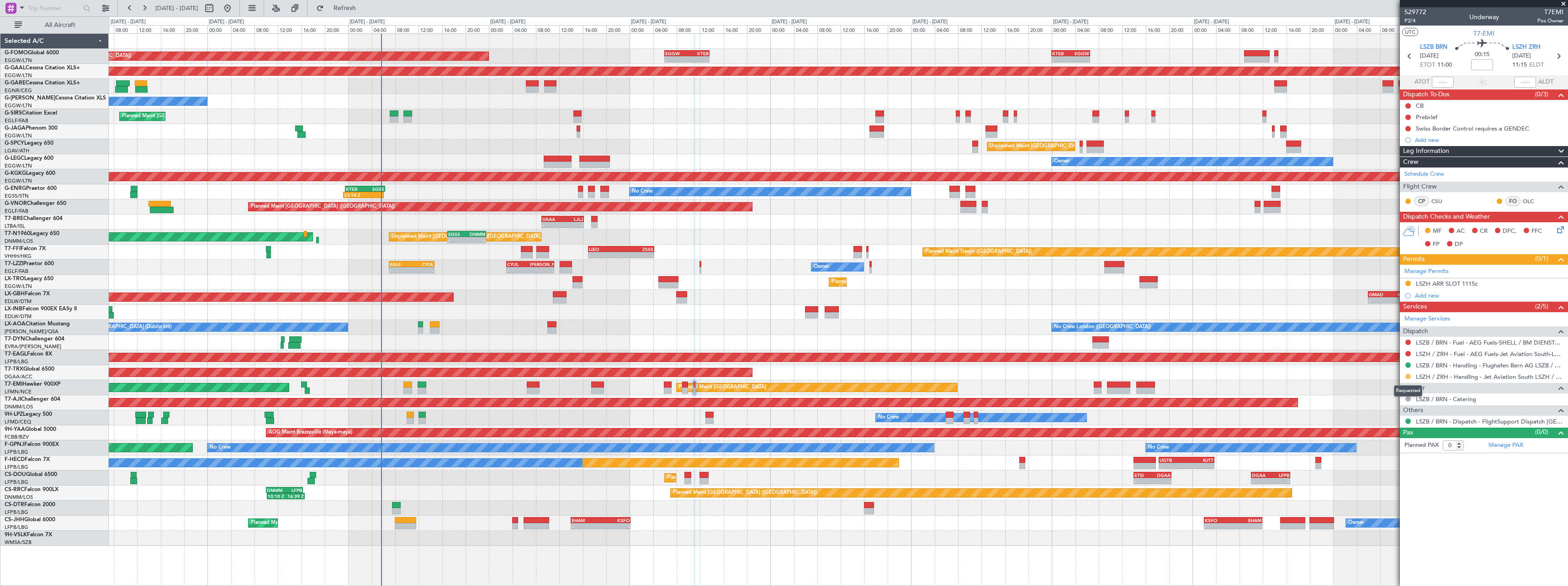
click at [1409, 376] on button at bounding box center [1408, 377] width 6 height 6
drag, startPoint x: 1390, startPoint y: 486, endPoint x: 1406, endPoint y: 415, distance: 72.8
click at [1390, 486] on span "Confirmed" at bounding box center [1383, 485] width 29 height 9
click at [1443, 284] on div "LSZH ARR SLOT 1115z" at bounding box center [1446, 284] width 62 height 8
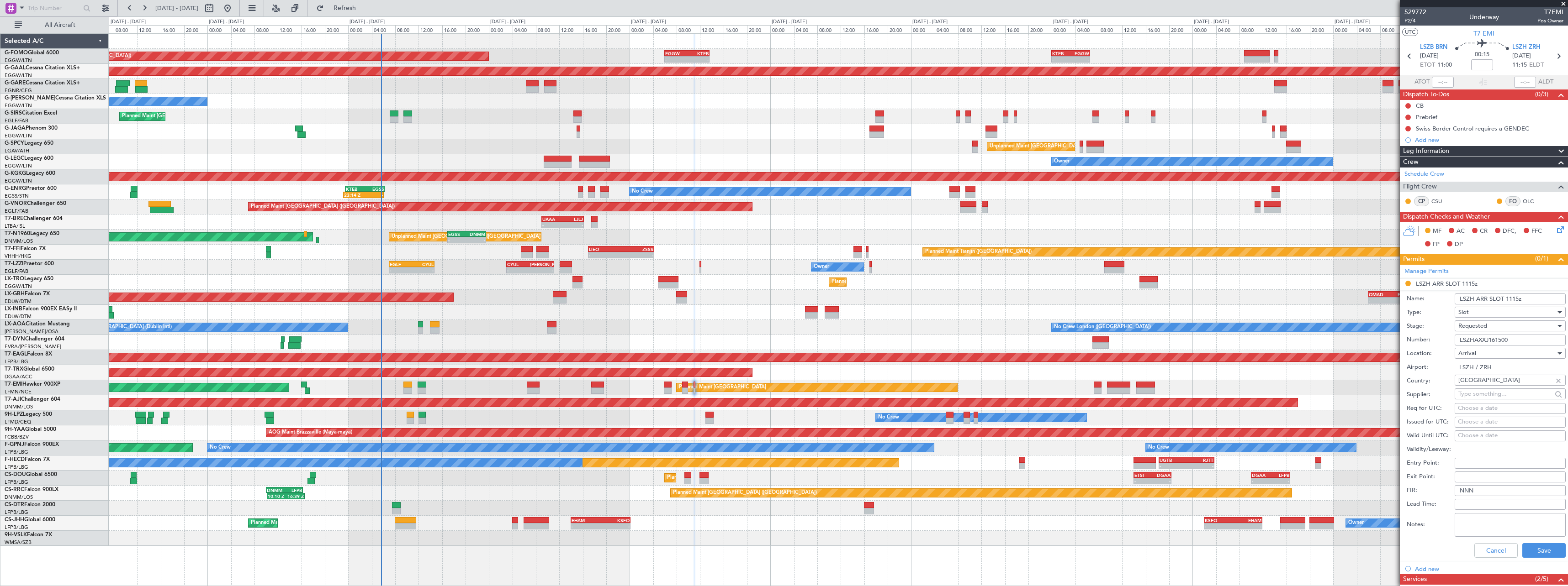
drag, startPoint x: 1515, startPoint y: 341, endPoint x: 1386, endPoint y: 340, distance: 129.0
click at [1386, 340] on fb-app "04 Sep 2025 - 14 Sep 2025 Refresh Quick Links All Aircraft Planned Maint London…" at bounding box center [784, 296] width 1568 height 579
click at [1485, 324] on span "Requested" at bounding box center [1473, 326] width 29 height 9
click at [1484, 399] on span "Received OK" at bounding box center [1506, 395] width 96 height 13
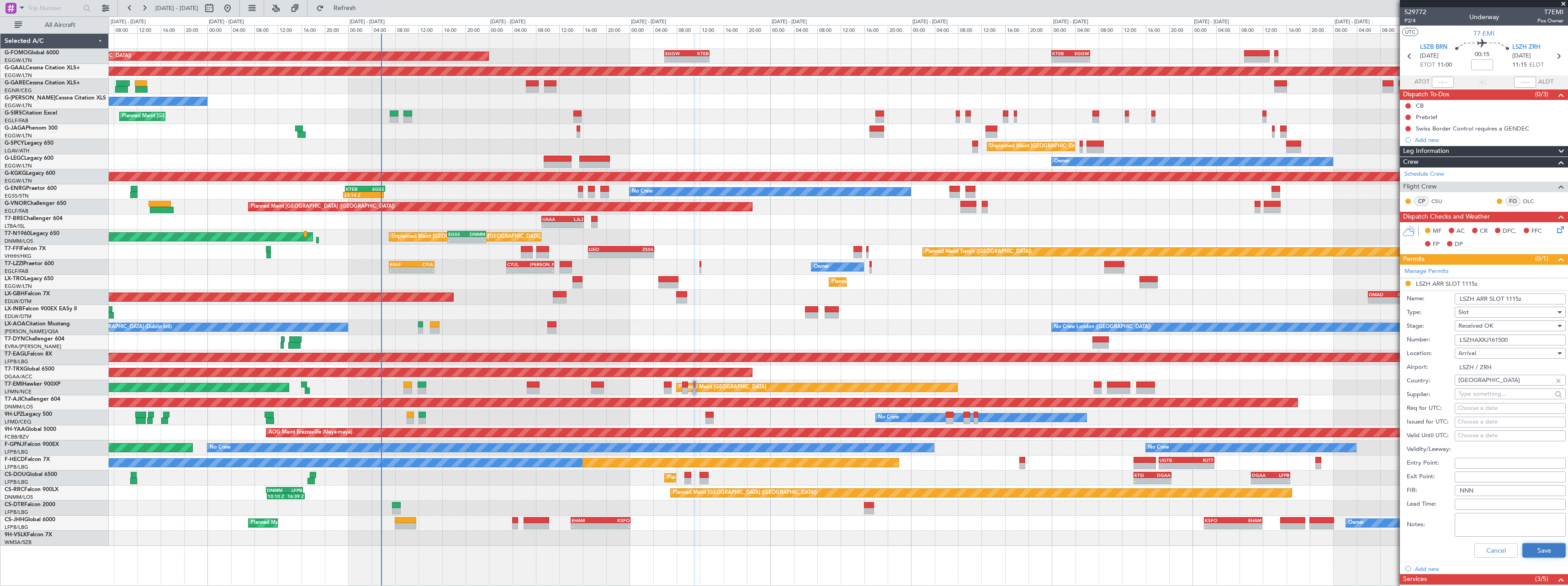
click at [1534, 549] on button "Save" at bounding box center [1544, 550] width 44 height 14
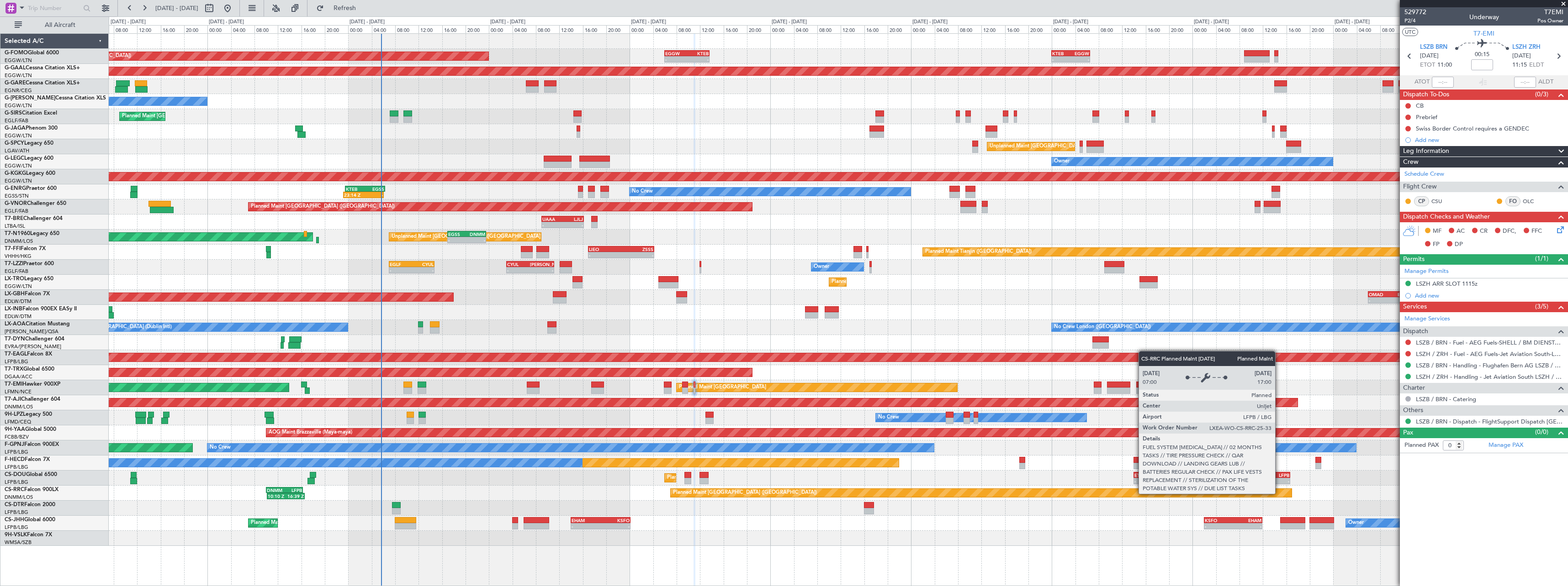
click at [1068, 472] on div "Planned Maint London (Luton) - - EGGW 06:00 Z KTEB 13:40 Z - - KTEB 00:00 Z EGG…" at bounding box center [837, 291] width 1459 height 513
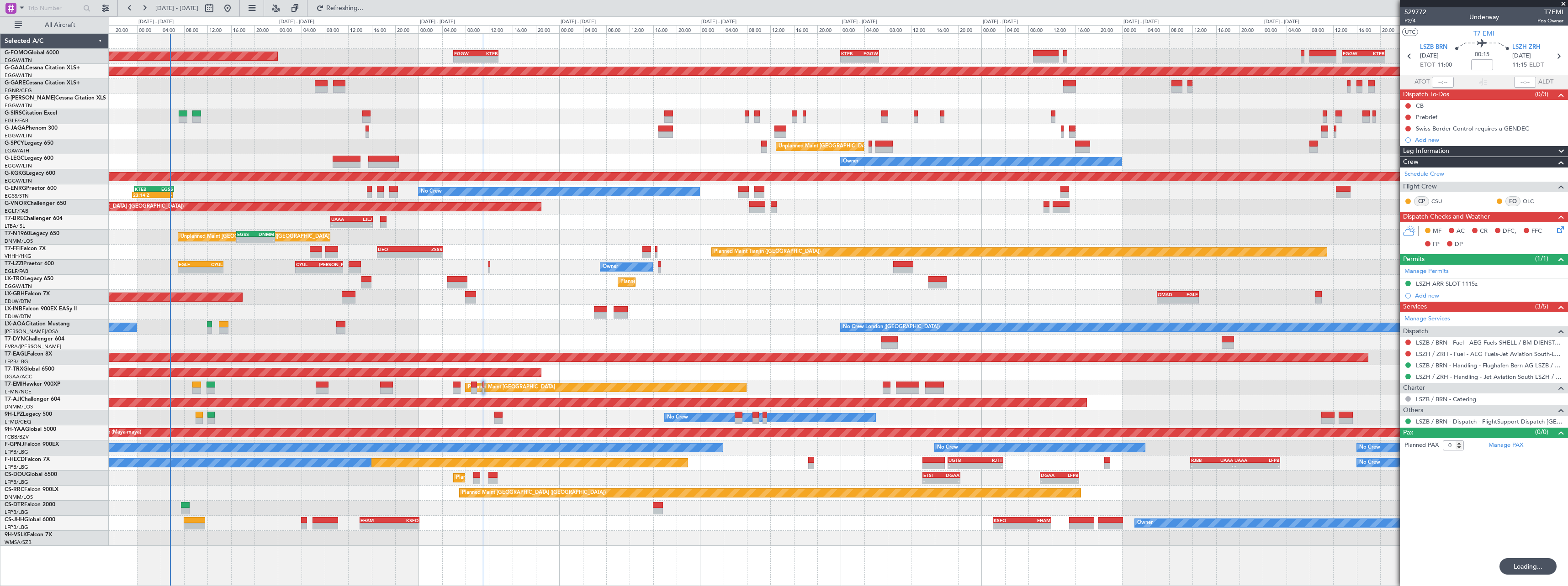
click at [341, 484] on div "Planned Maint Paris (Le Bourget) - - ETSI 14:00 Z DGAA 20:25 Z - - DGAA 10:00 Z…" at bounding box center [837, 479] width 1459 height 15
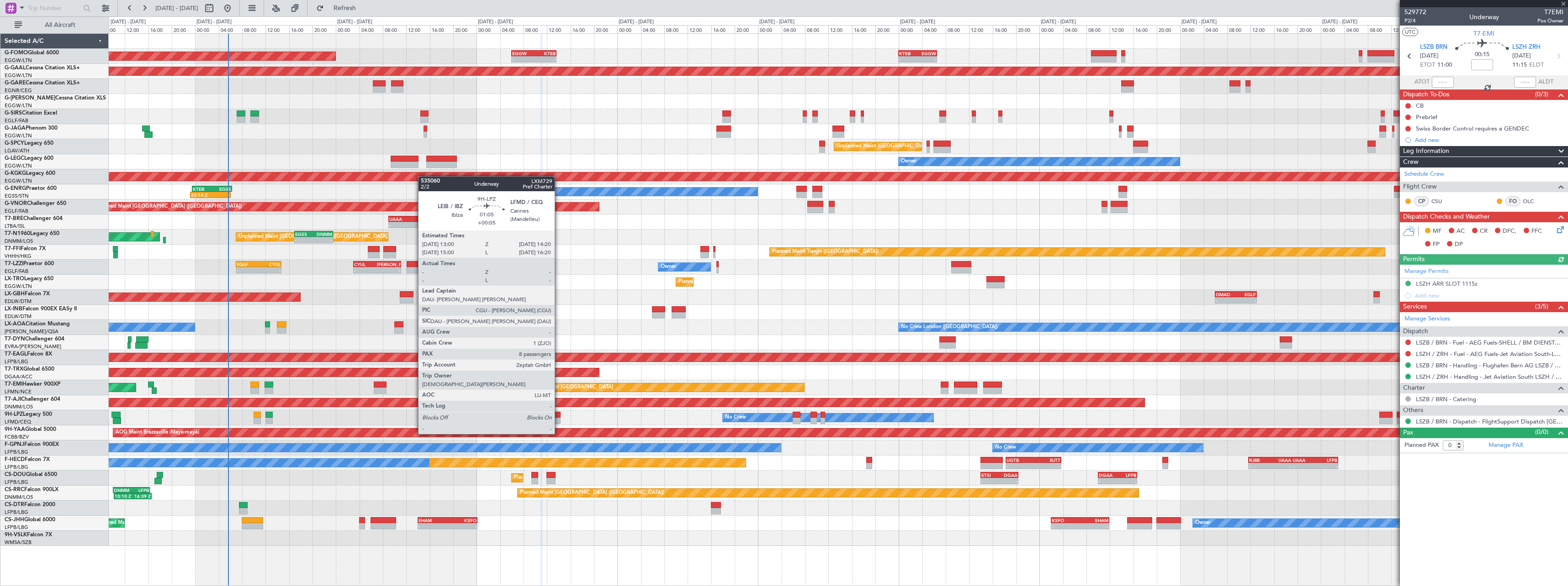
click at [559, 417] on div at bounding box center [556, 415] width 9 height 7
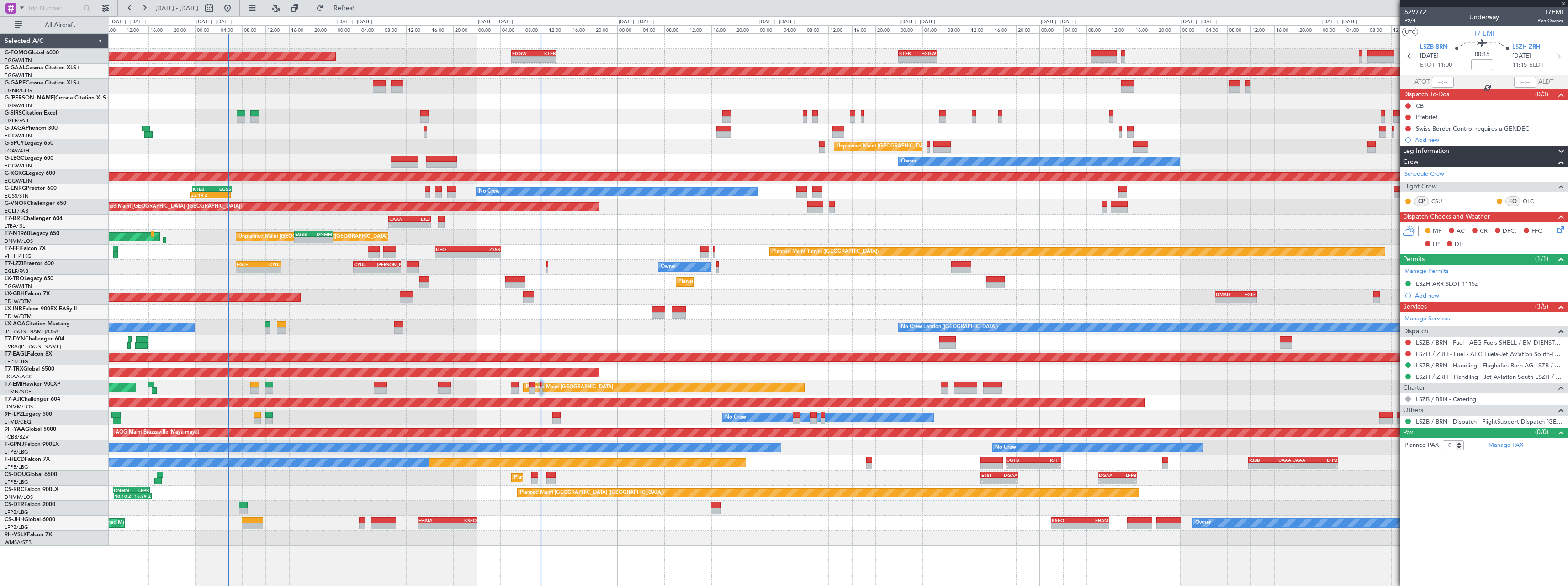
type input "+00:05"
type input "8"
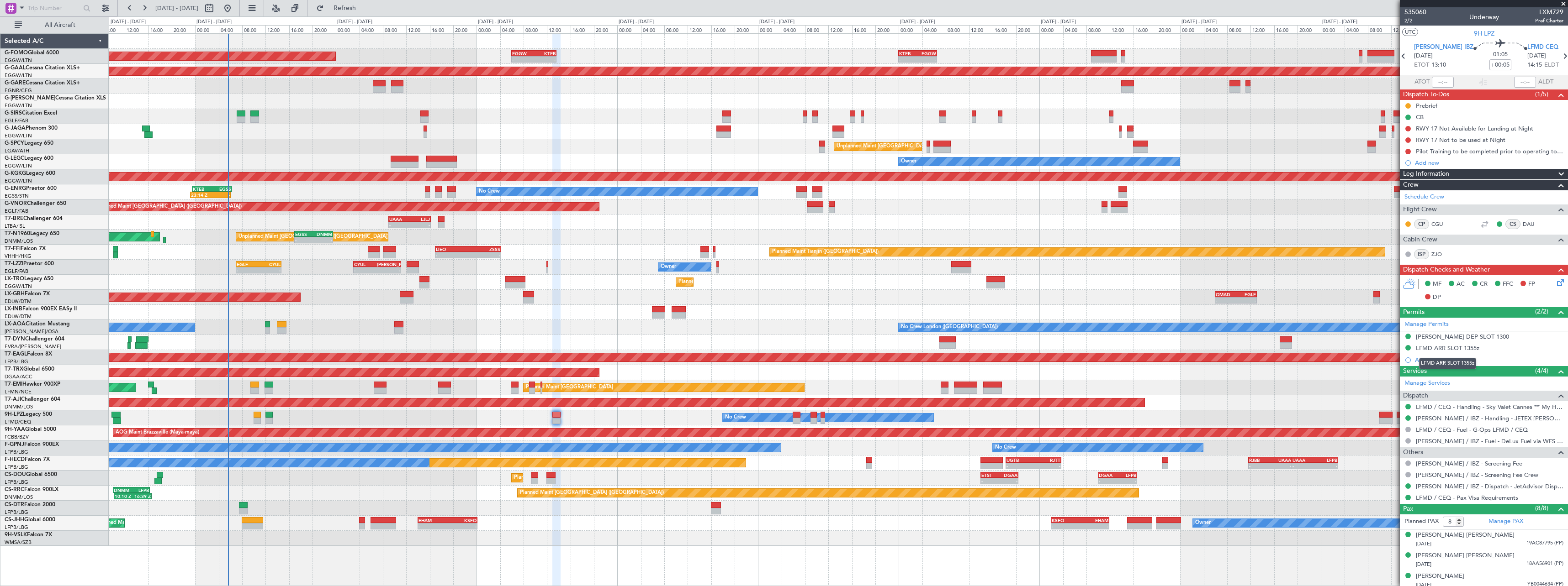
drag, startPoint x: 1465, startPoint y: 347, endPoint x: 1475, endPoint y: 348, distance: 10.0
click at [1465, 347] on div "LFMD ARR SLOT 1355z" at bounding box center [1447, 349] width 64 height 8
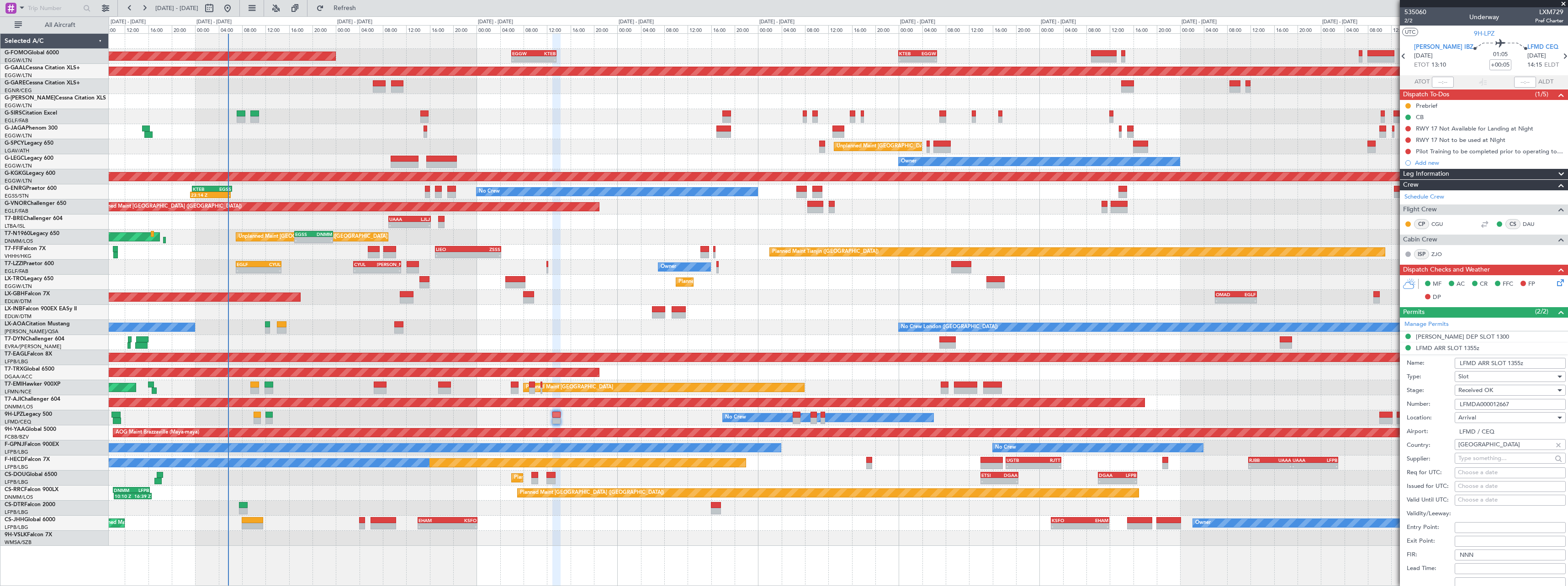
click at [1521, 363] on input "LFMD ARR SLOT 1355z" at bounding box center [1510, 364] width 111 height 11
type input "LFMD ARR SLOT 1420z"
drag, startPoint x: 1517, startPoint y: 401, endPoint x: 1397, endPoint y: 406, distance: 120.1
click at [1397, 406] on fb-app "05 Sep 2025 - 15 Sep 2025 Refresh Quick Links All Aircraft Planned Maint London…" at bounding box center [784, 296] width 1568 height 579
paste input "text"
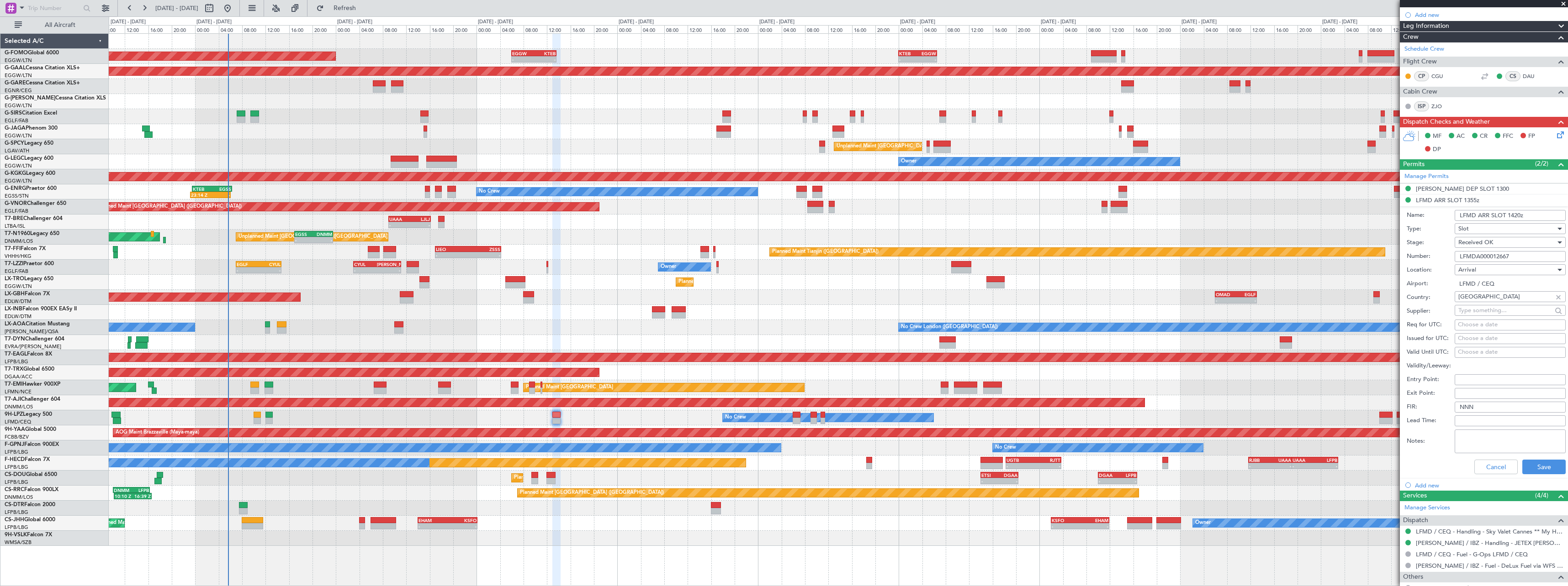
scroll to position [182, 0]
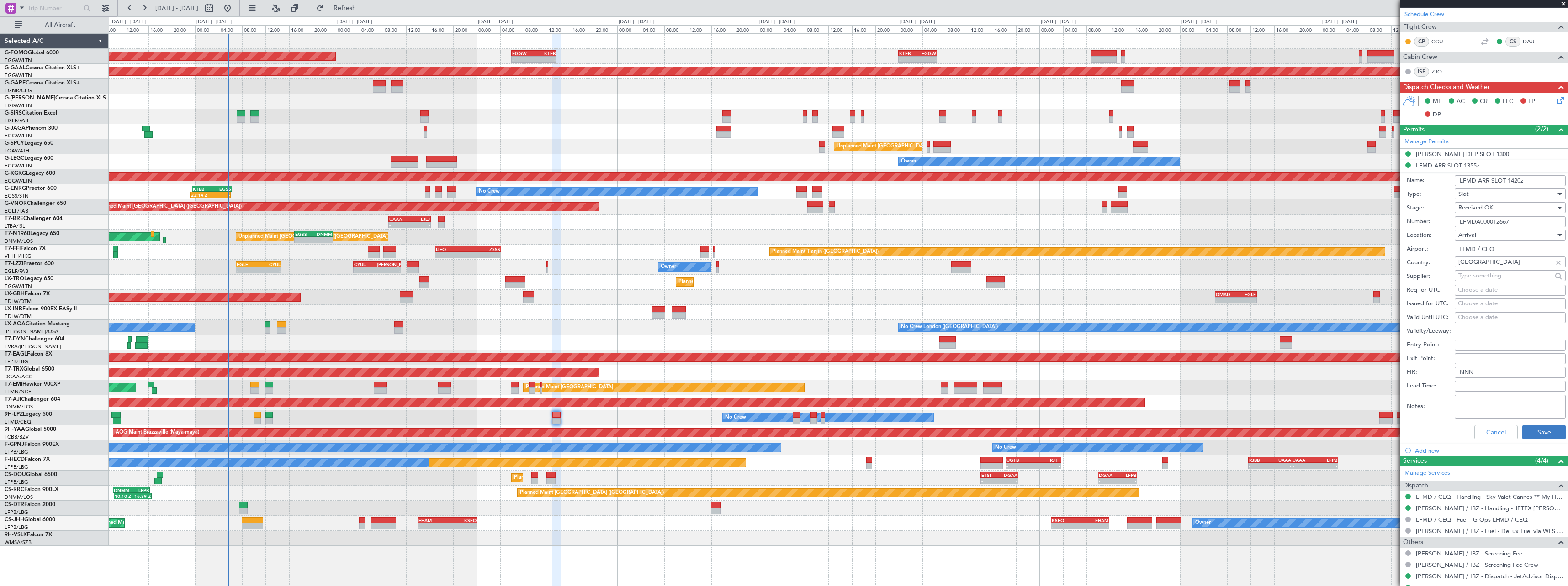
type input "LFMDA000012667"
click at [1538, 431] on button "Save" at bounding box center [1544, 432] width 44 height 14
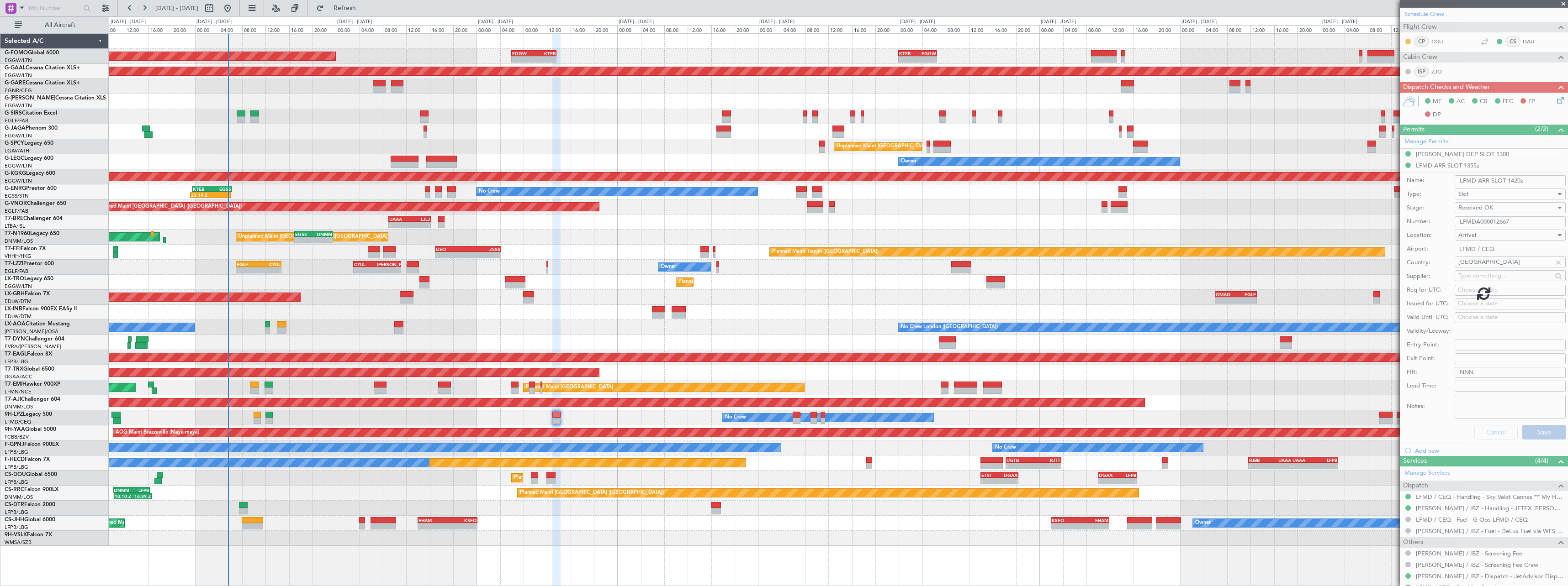
scroll to position [107, 0]
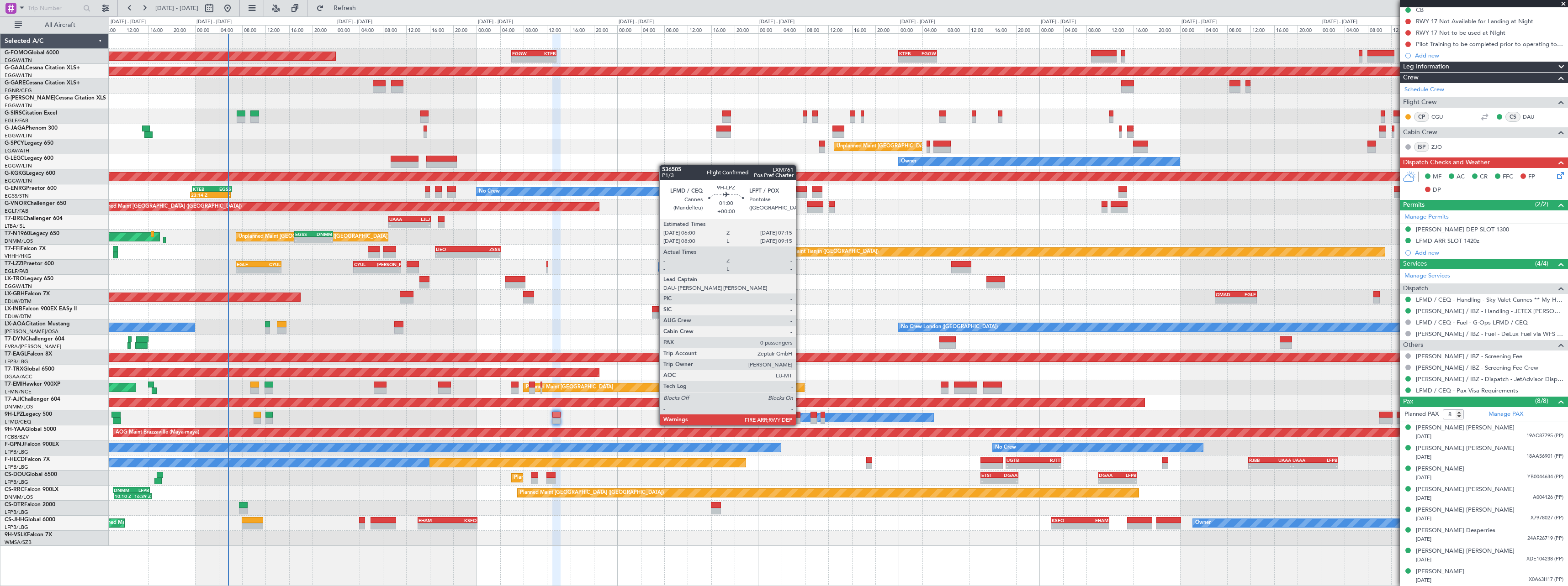
click at [800, 418] on div at bounding box center [796, 415] width 8 height 7
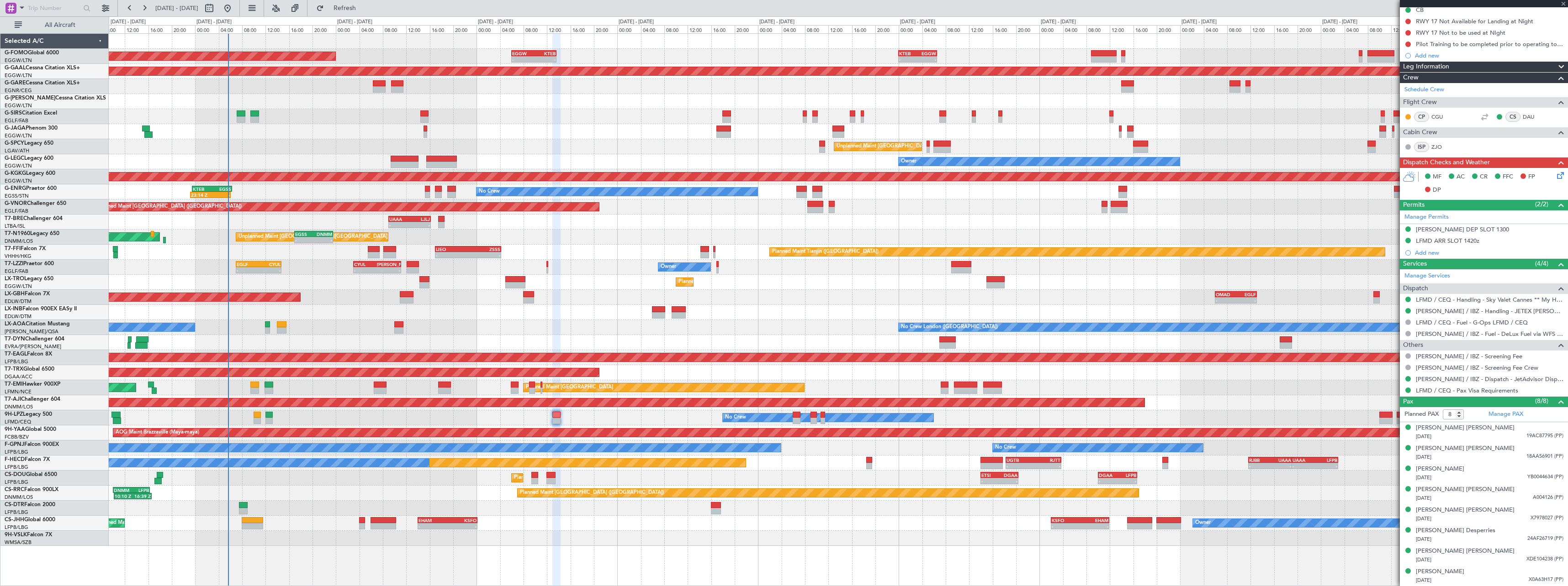
type input "0"
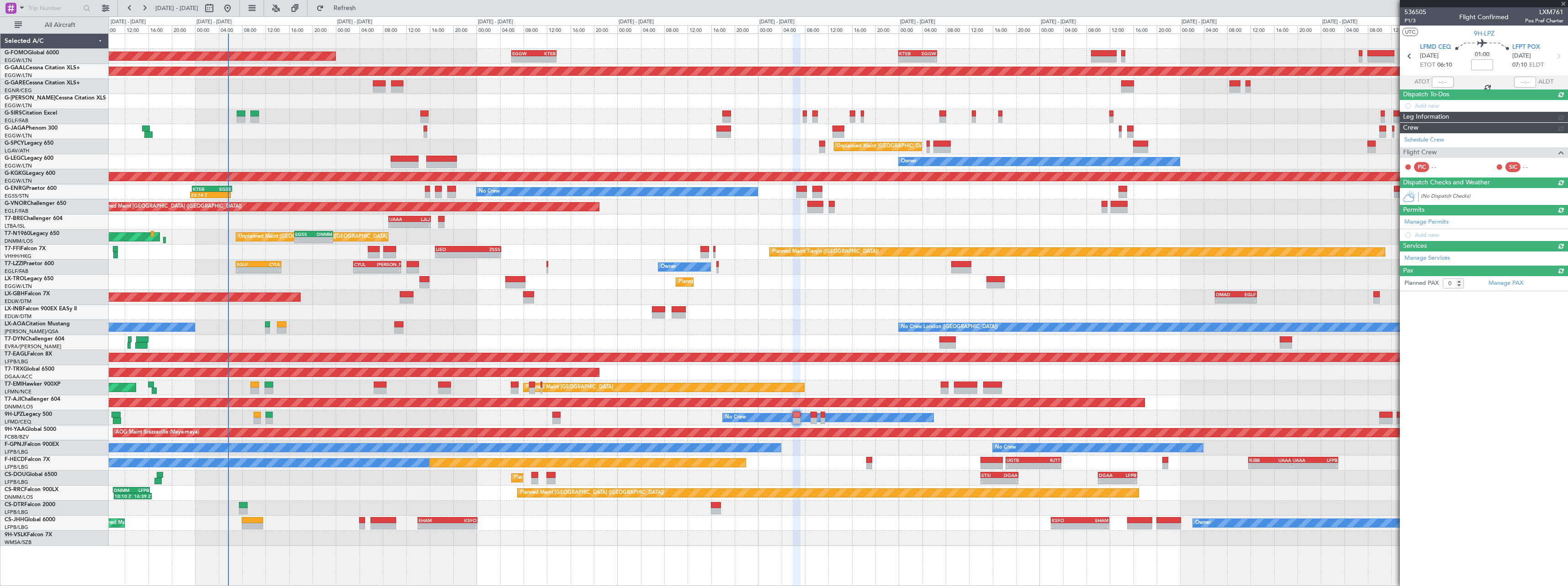
scroll to position [0, 0]
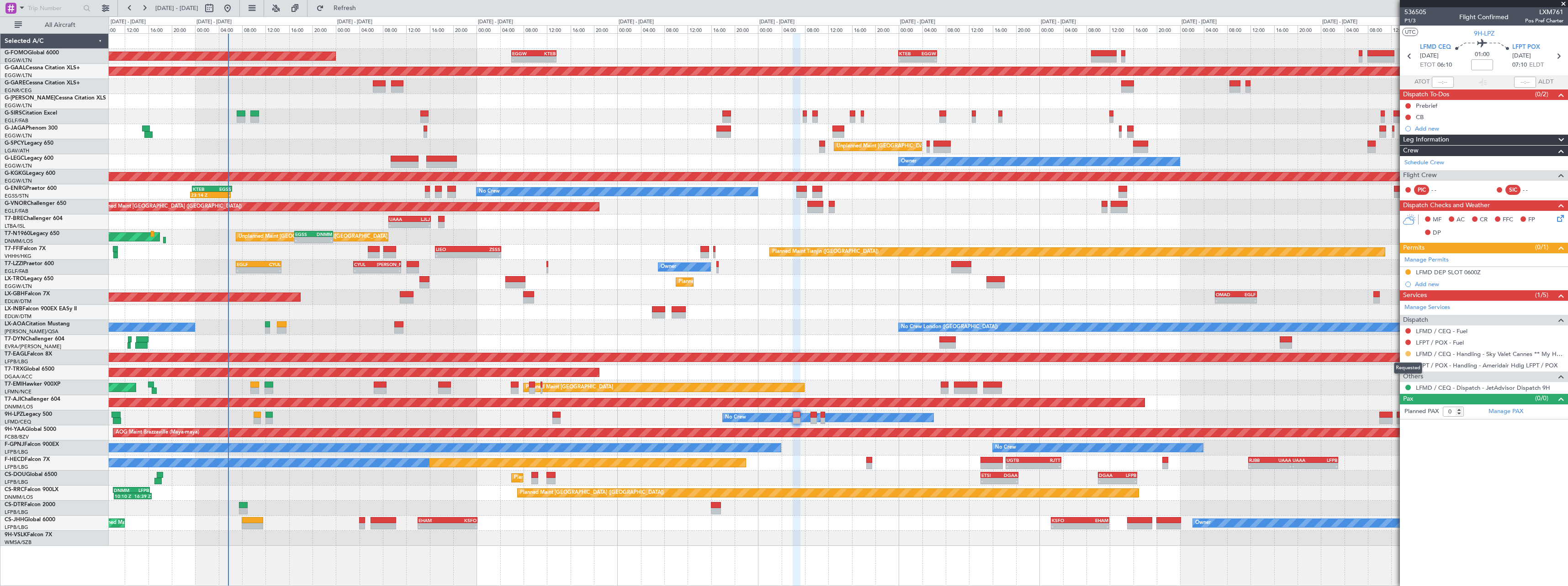
click at [1409, 354] on button at bounding box center [1408, 354] width 6 height 6
click at [1392, 467] on li "Confirmed" at bounding box center [1407, 463] width 105 height 13
click at [1451, 274] on div "LFMD DEP SLOT 0600Z" at bounding box center [1448, 273] width 65 height 8
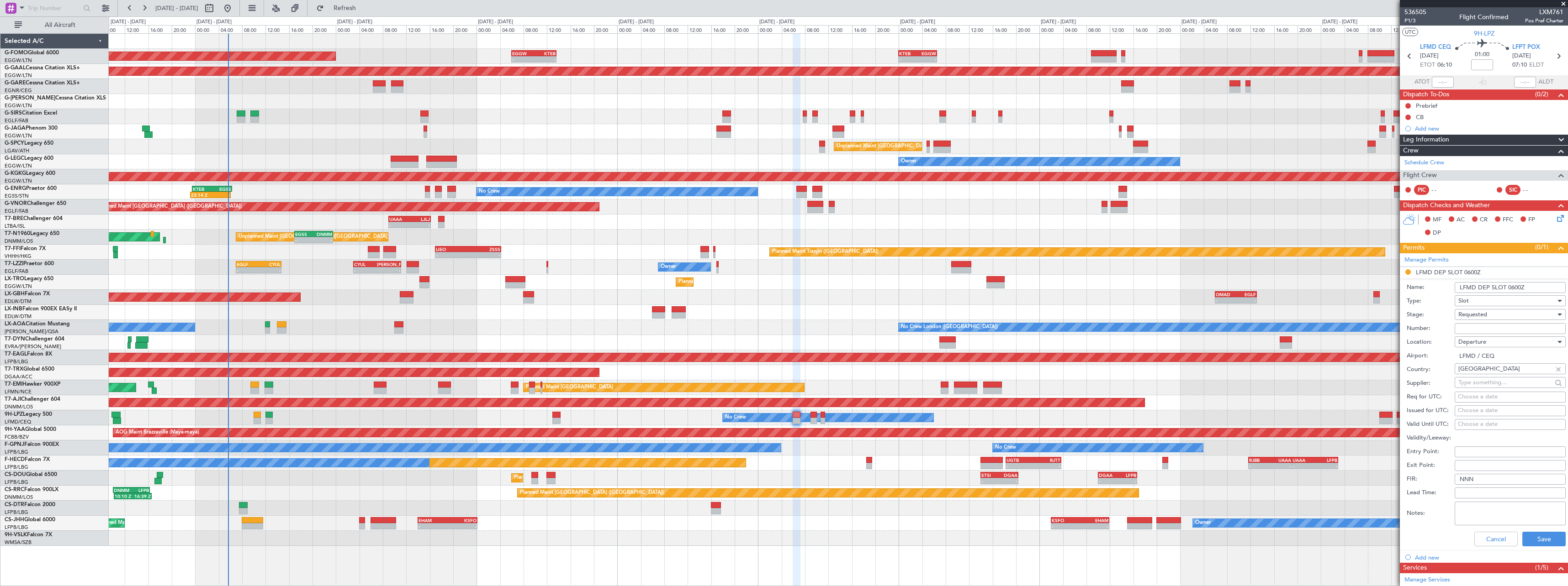
click at [1488, 330] on input "Number:" at bounding box center [1510, 329] width 111 height 11
paste input "LFMDD000013639"
type input "LFMDD000013639"
click at [1492, 313] on div "Requested" at bounding box center [1507, 314] width 97 height 13
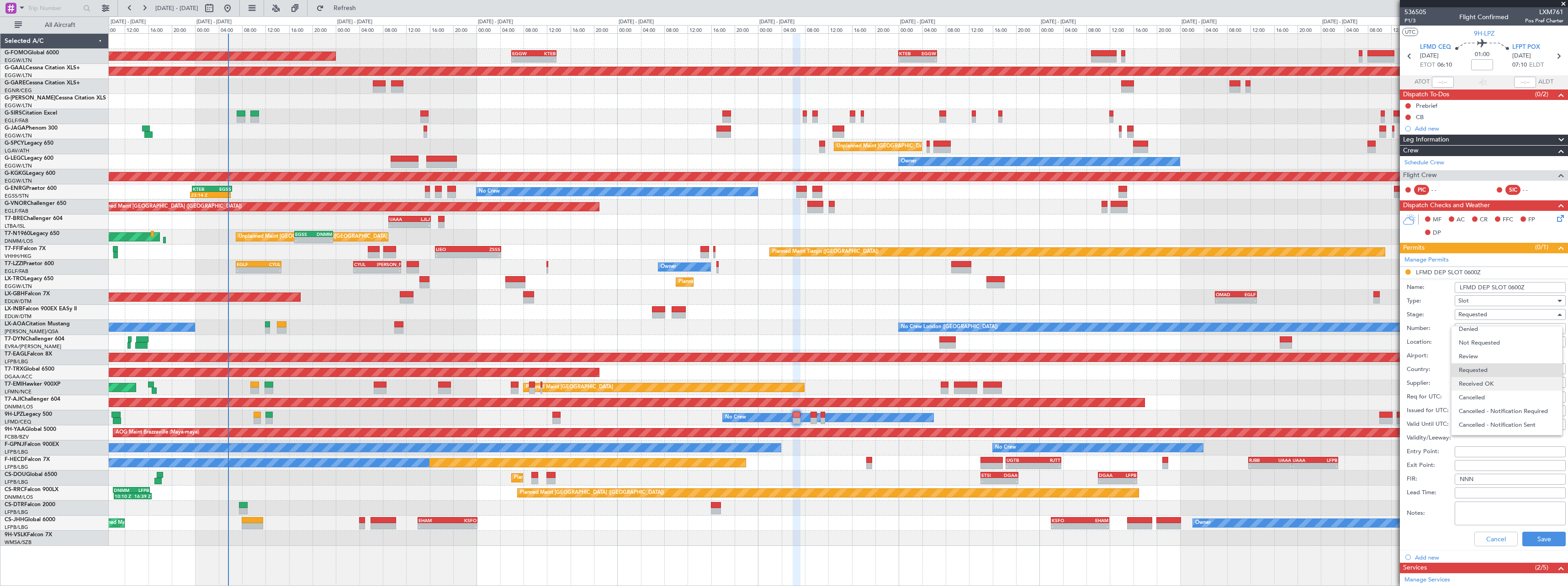
click at [1494, 385] on span "Received OK" at bounding box center [1506, 384] width 96 height 13
click at [1542, 540] on button "Save" at bounding box center [1544, 539] width 44 height 14
